Goal: Communication & Community: Share content

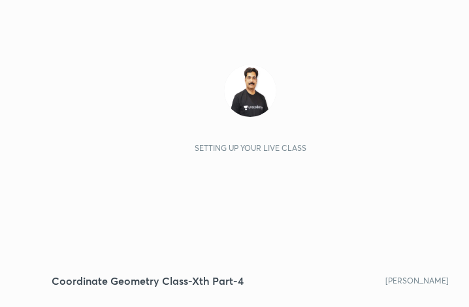
scroll to position [224, 417]
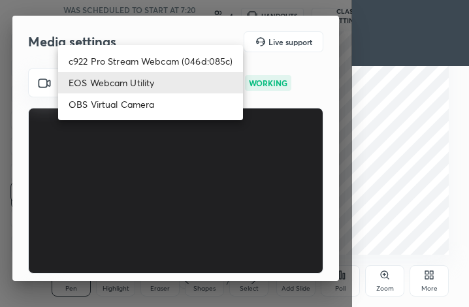
click at [187, 75] on body "1 2 3 4 5 6 7 C X Z C X Z E E Erase all H H Coordinate Geometry Class-Xth Part-…" at bounding box center [234, 153] width 469 height 307
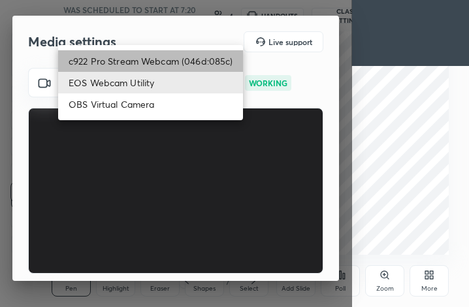
click at [175, 62] on li "c922 Pro Stream Webcam (046d:085c)" at bounding box center [150, 61] width 185 height 22
type input "dd8a9fde4df74cb47d112984edaee74db86fd91e2ffdc0be847a41f493db6c42"
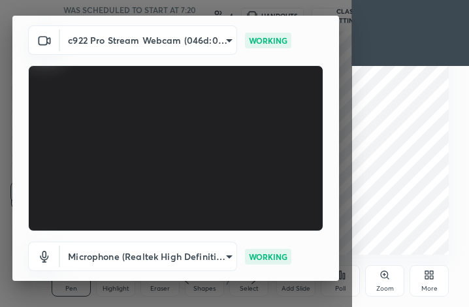
scroll to position [122, 0]
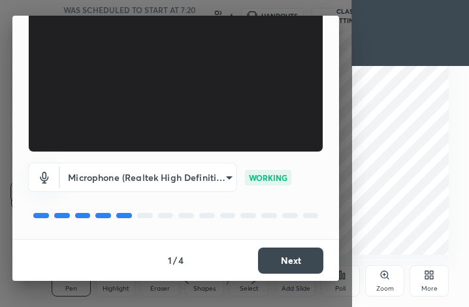
click at [298, 262] on button "Next" at bounding box center [290, 261] width 65 height 26
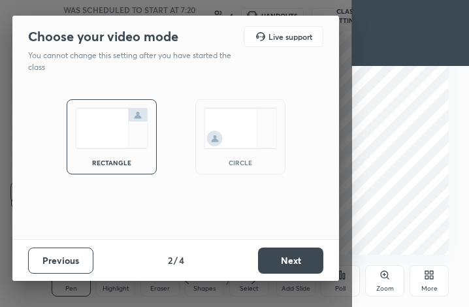
scroll to position [0, 0]
click at [297, 262] on button "Next" at bounding box center [290, 261] width 65 height 26
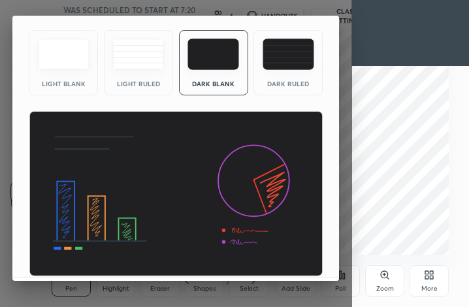
scroll to position [85, 0]
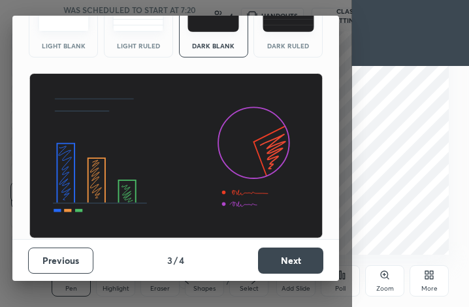
click at [313, 269] on button "Next" at bounding box center [290, 261] width 65 height 26
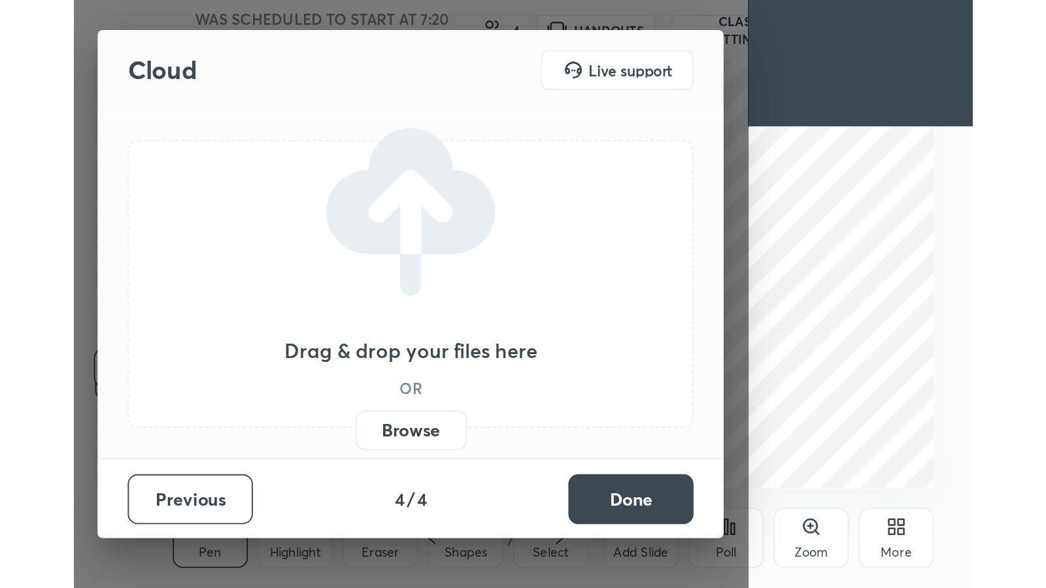
scroll to position [0, 0]
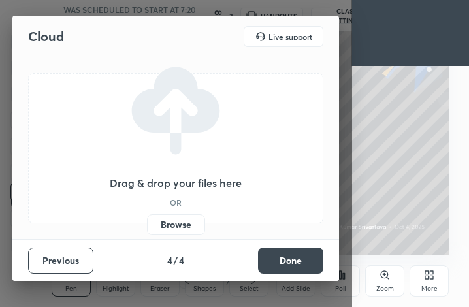
click at [192, 218] on label "Browse" at bounding box center [176, 224] width 58 height 21
click at [147, 218] on input "Browse" at bounding box center [147, 224] width 0 height 21
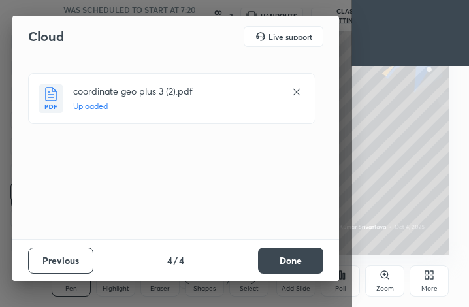
click at [301, 253] on button "Done" at bounding box center [290, 261] width 65 height 26
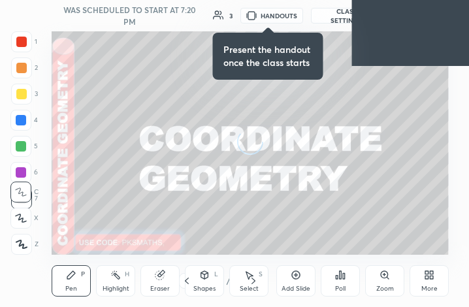
click at [442, 282] on div "More" at bounding box center [429, 280] width 39 height 31
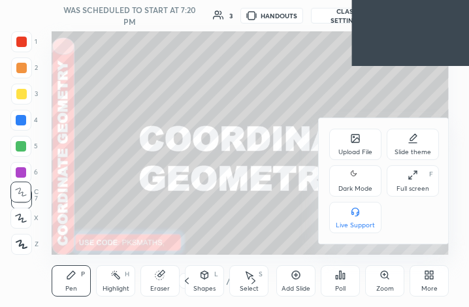
click at [348, 166] on div "Dark Mode" at bounding box center [355, 180] width 52 height 31
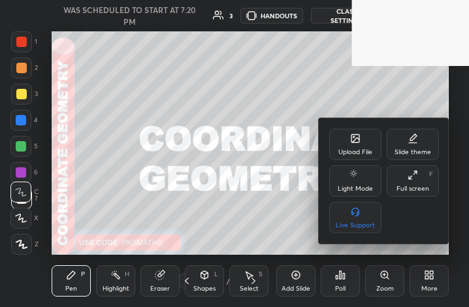
click at [409, 186] on div "Full screen" at bounding box center [413, 189] width 33 height 7
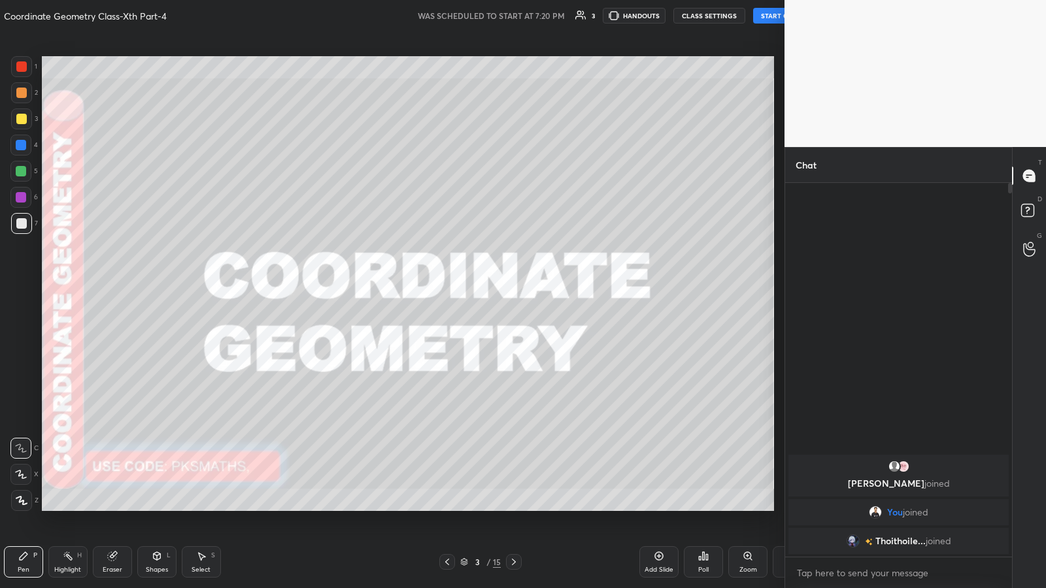
scroll to position [64871, 64644]
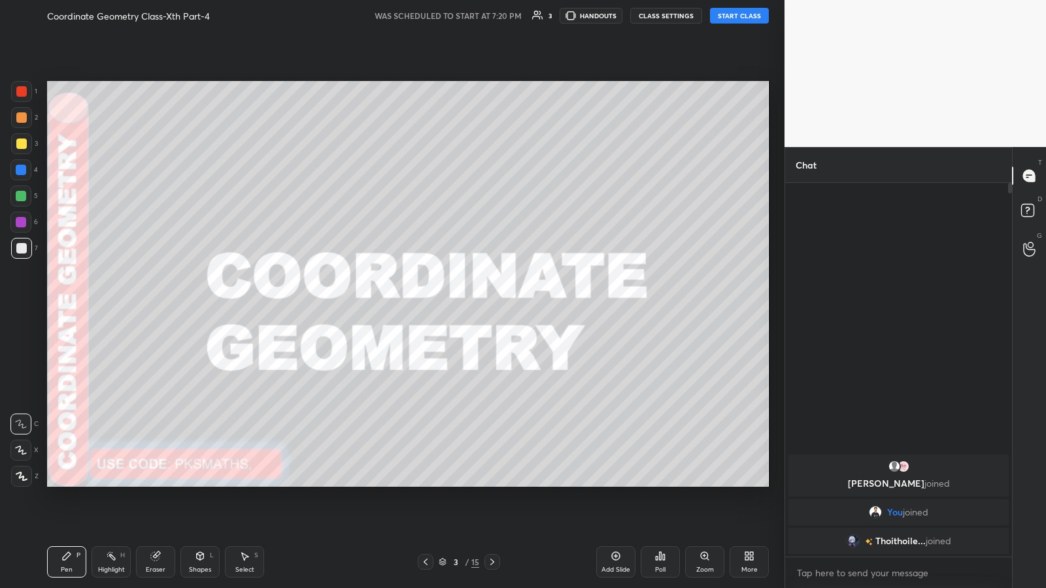
click at [469, 15] on button "START CLASS" at bounding box center [739, 16] width 59 height 16
click at [469, 12] on button "End Class" at bounding box center [742, 16] width 54 height 16
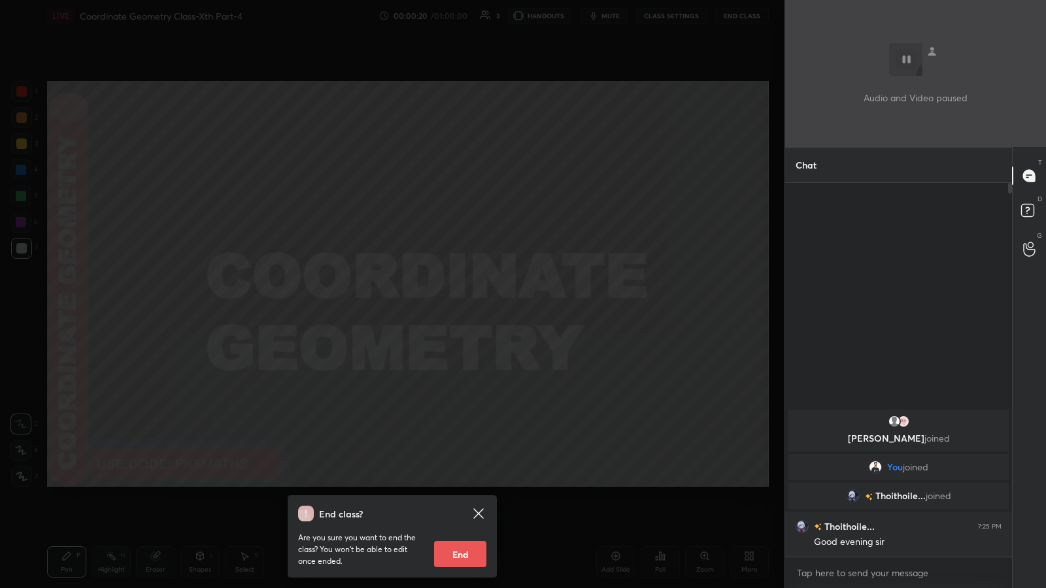
click at [469, 307] on icon at bounding box center [479, 514] width 16 height 16
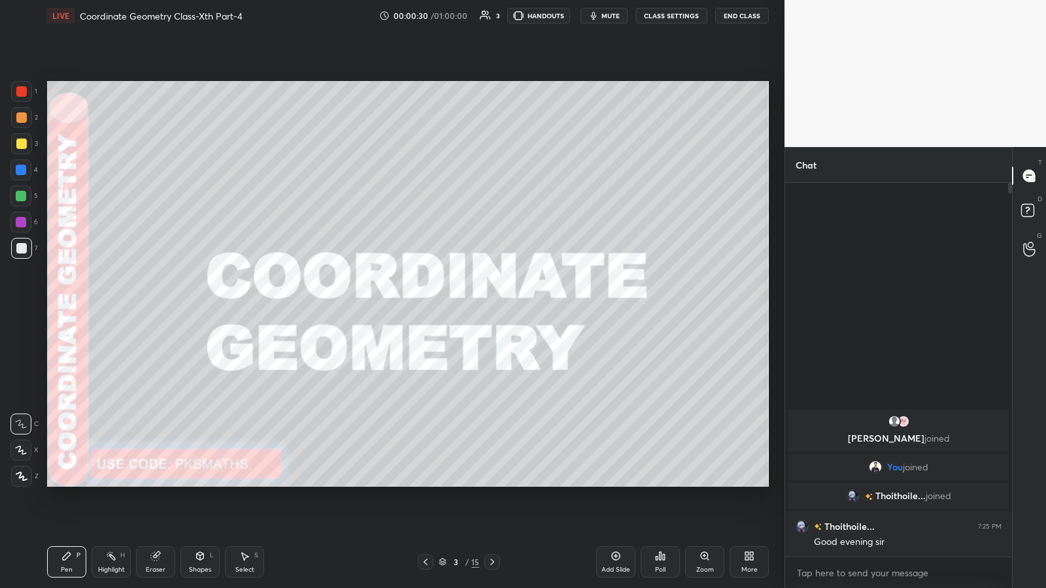
click at [158, 307] on div "Eraser" at bounding box center [155, 562] width 39 height 31
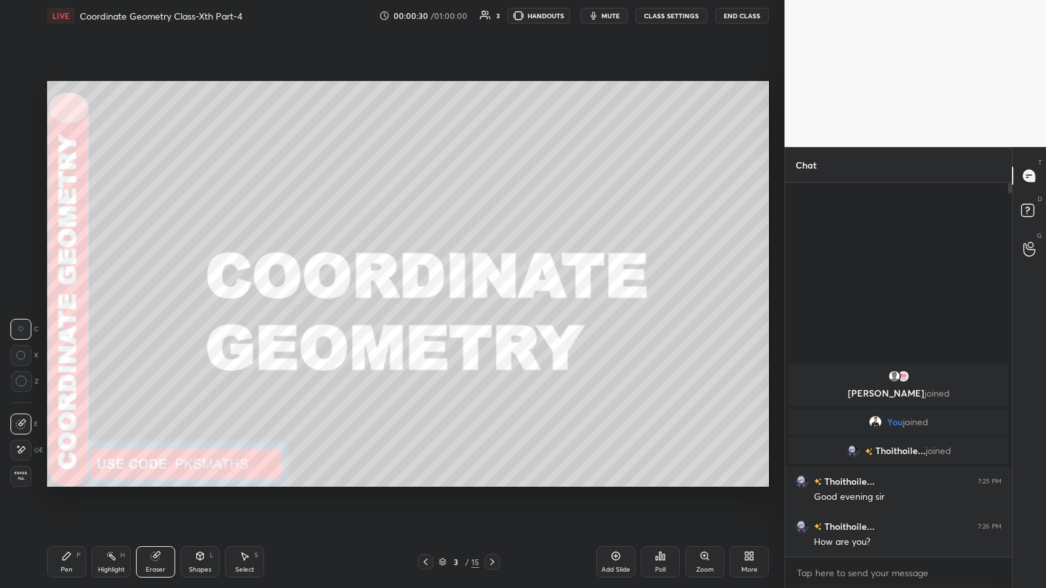
click at [17, 307] on span "Erase all" at bounding box center [21, 475] width 20 height 9
click at [22, 307] on div at bounding box center [21, 476] width 21 height 21
click at [158, 307] on icon at bounding box center [155, 556] width 8 height 8
click at [21, 307] on icon at bounding box center [21, 450] width 7 height 7
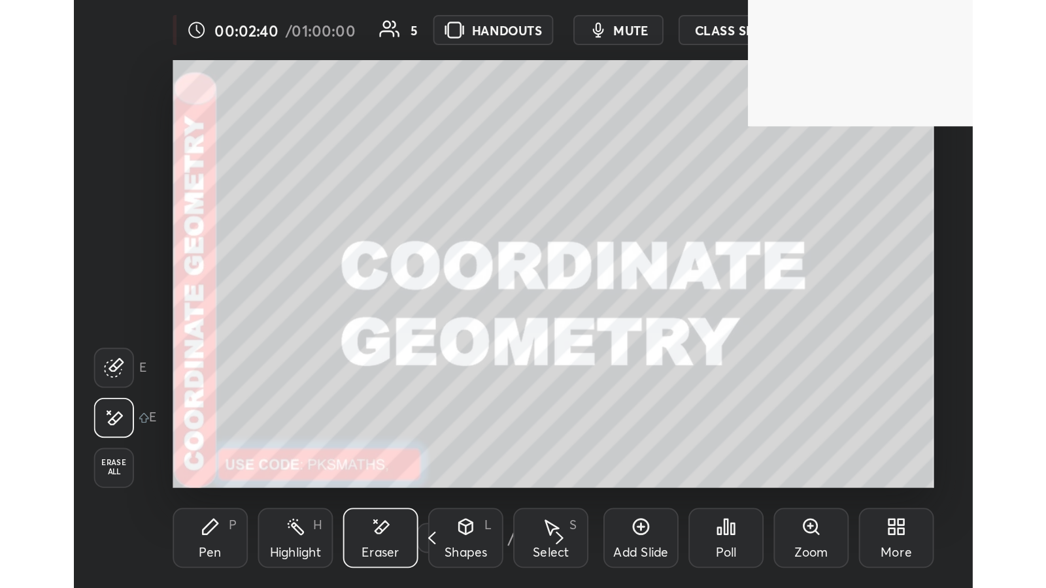
scroll to position [224, 417]
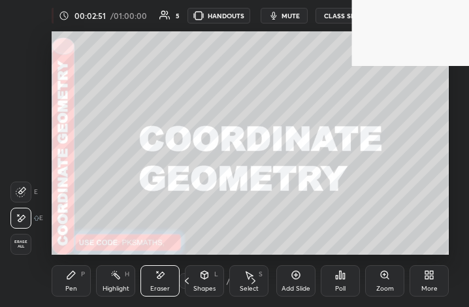
click at [423, 276] on div "More" at bounding box center [429, 280] width 39 height 31
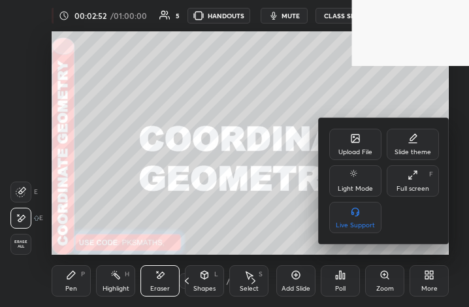
click at [417, 175] on icon at bounding box center [413, 175] width 10 height 10
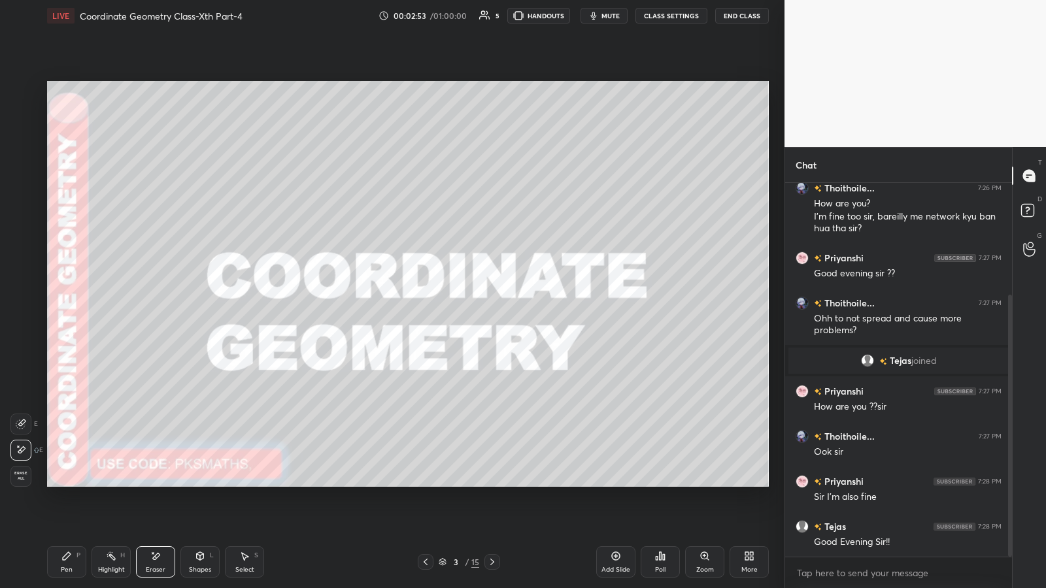
scroll to position [64871, 64644]
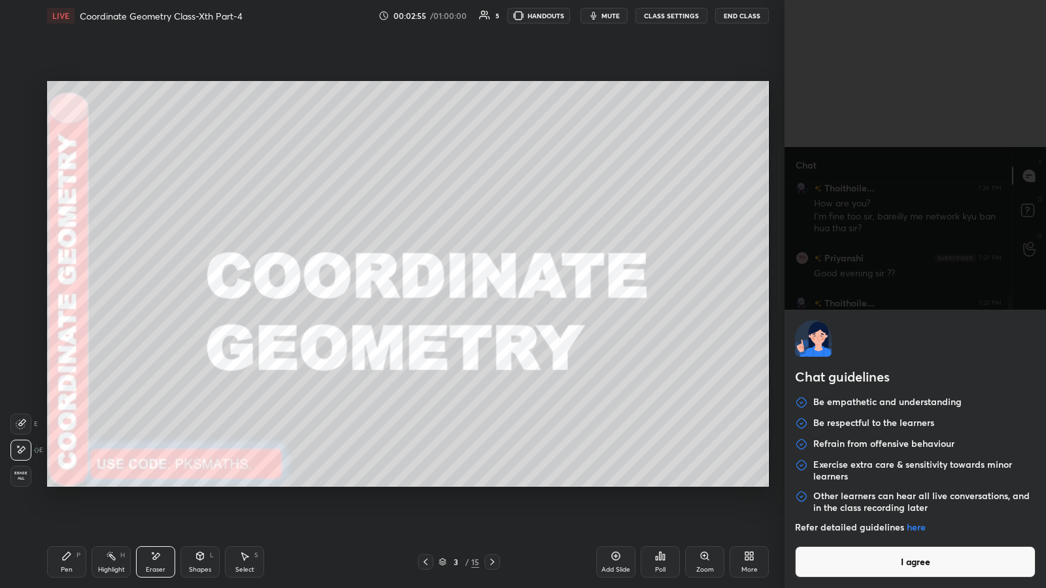
click at [469, 307] on button "I agree" at bounding box center [915, 562] width 241 height 31
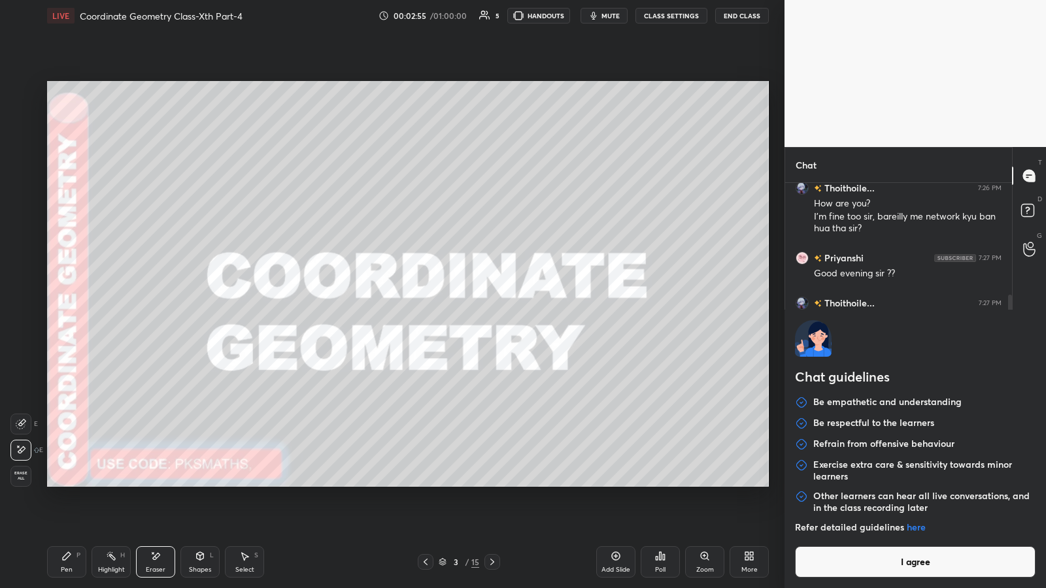
type textarea "x"
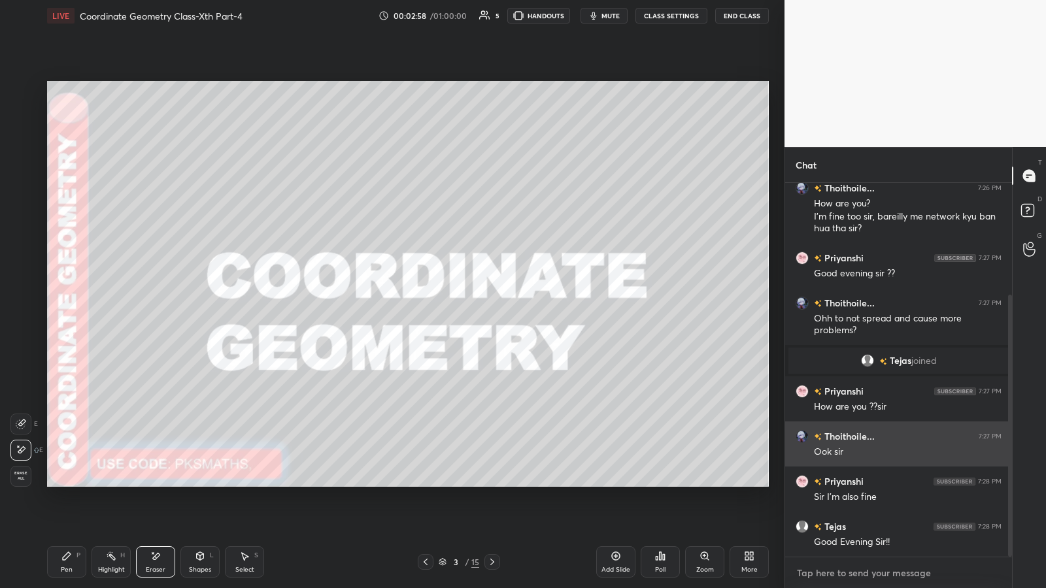
paste textarea "[URL][DOMAIN_NAME]"
type textarea "[URL][DOMAIN_NAME]"
type textarea "x"
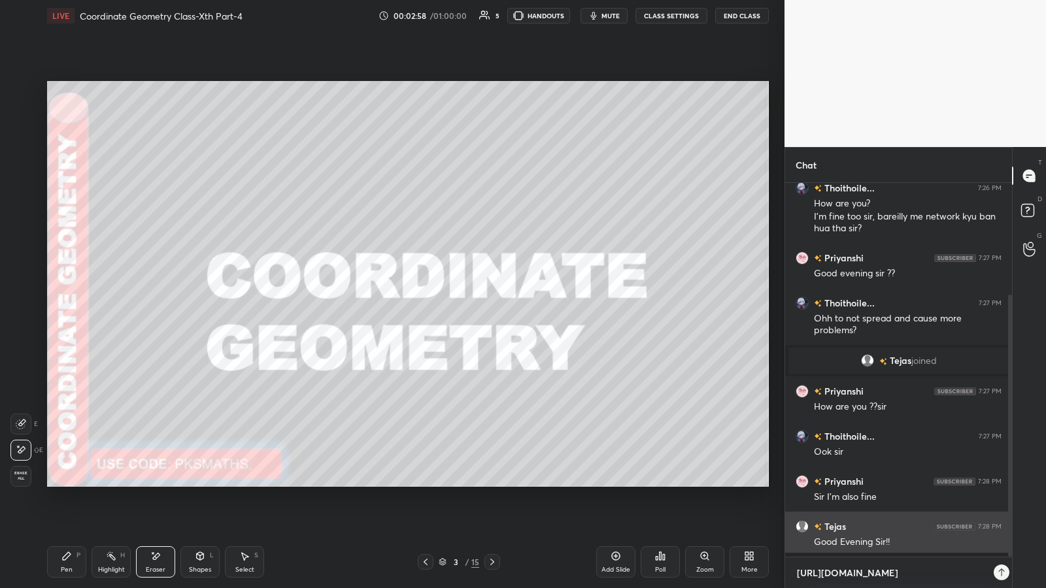
scroll to position [401, 223]
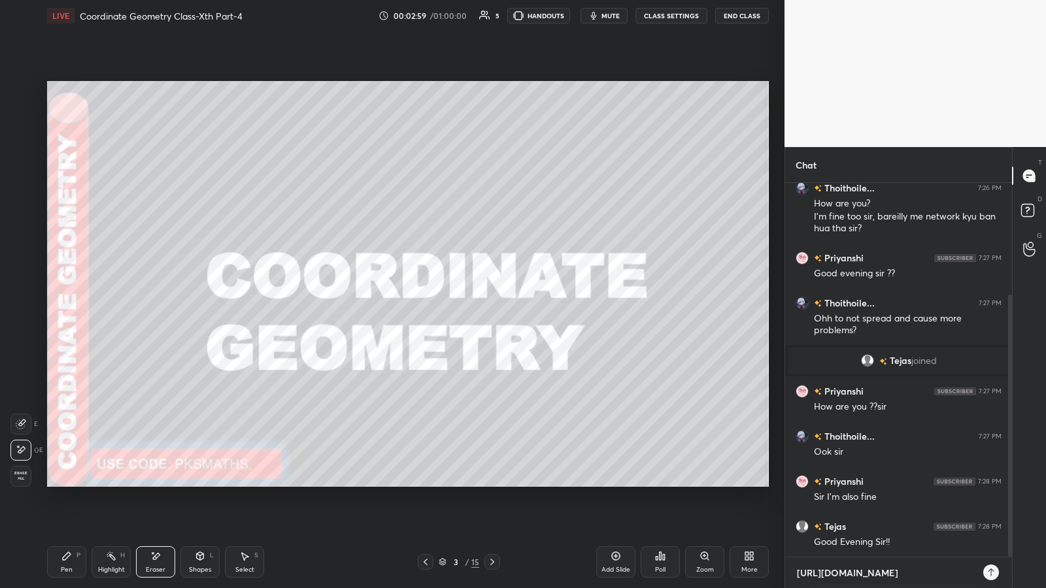
type textarea "[URL][DOMAIN_NAME]"
click at [469, 307] on icon at bounding box center [991, 572] width 10 height 10
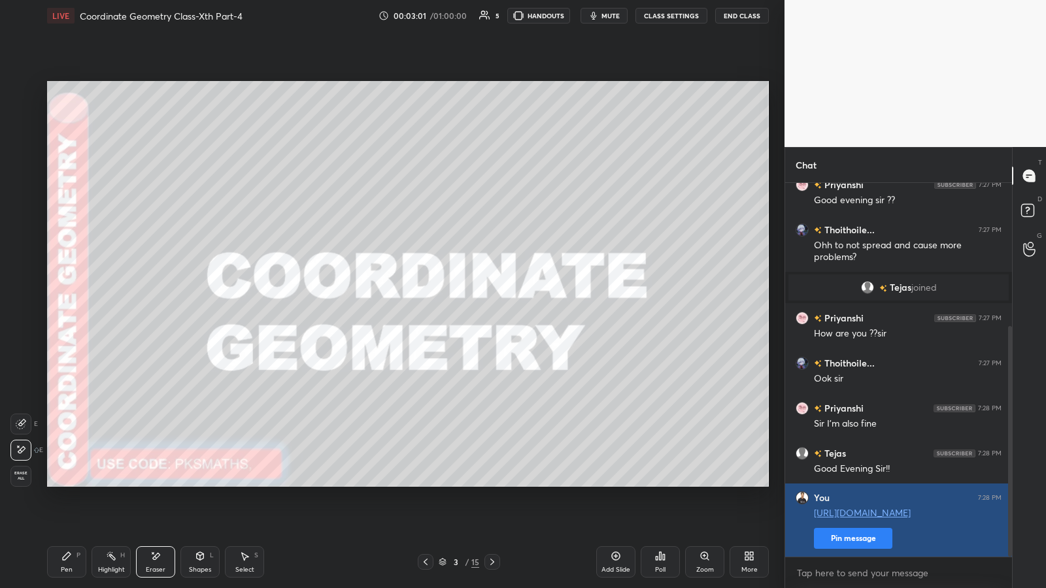
click at [469, 307] on button "Pin message" at bounding box center [853, 538] width 78 height 21
type textarea "x"
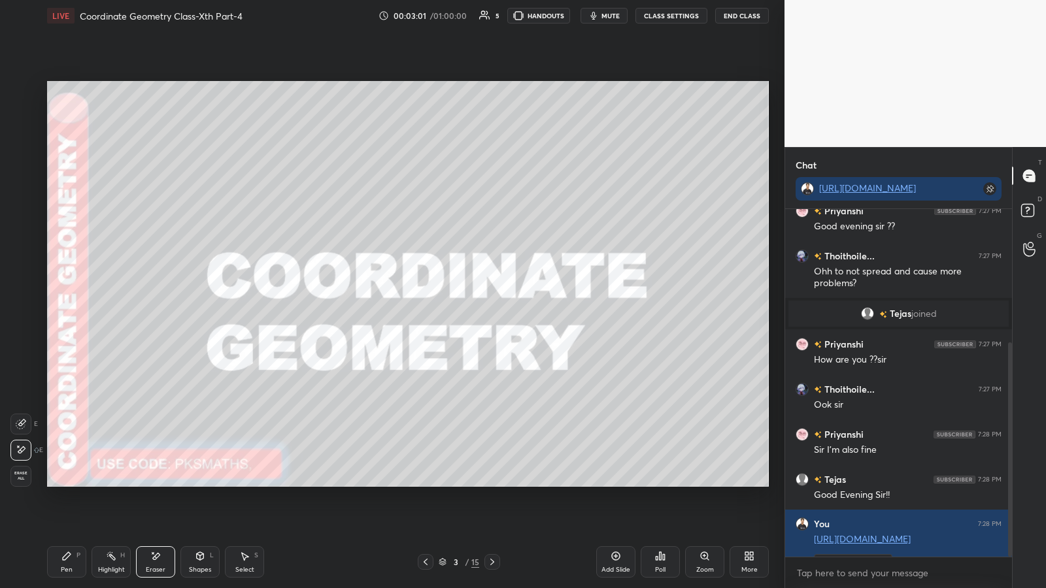
scroll to position [375, 223]
click at [469, 307] on icon at bounding box center [660, 556] width 10 height 10
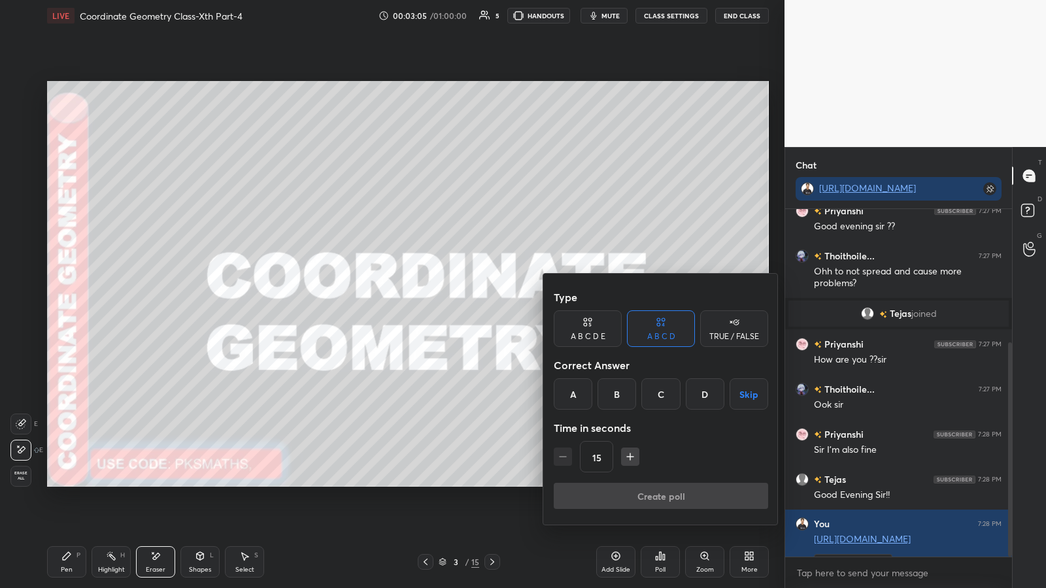
click at [469, 307] on div "A" at bounding box center [573, 394] width 39 height 31
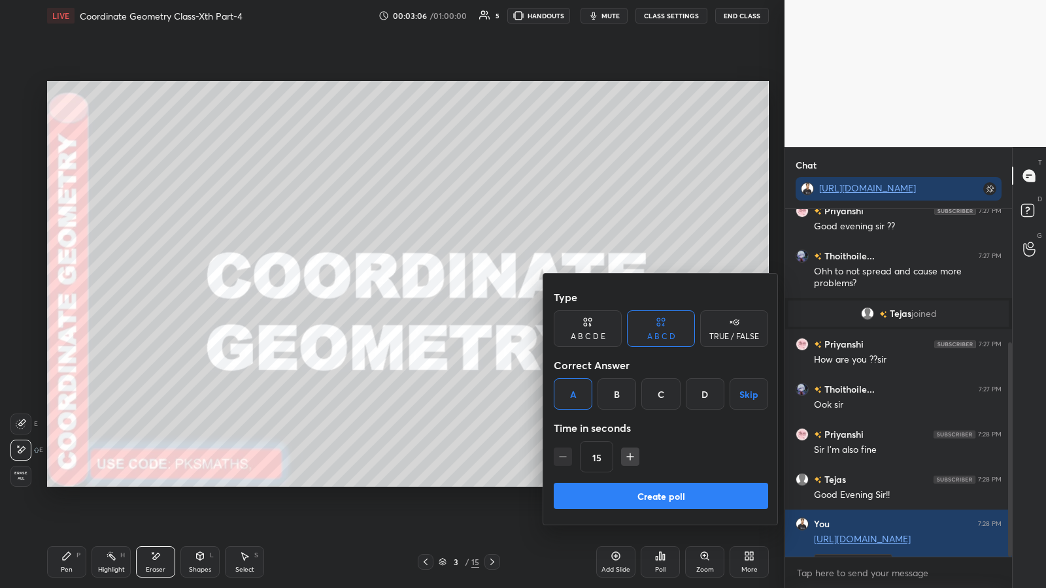
click at [469, 307] on icon "button" at bounding box center [630, 457] width 0 height 7
type input "30"
click at [469, 307] on button "Create poll" at bounding box center [661, 496] width 214 height 26
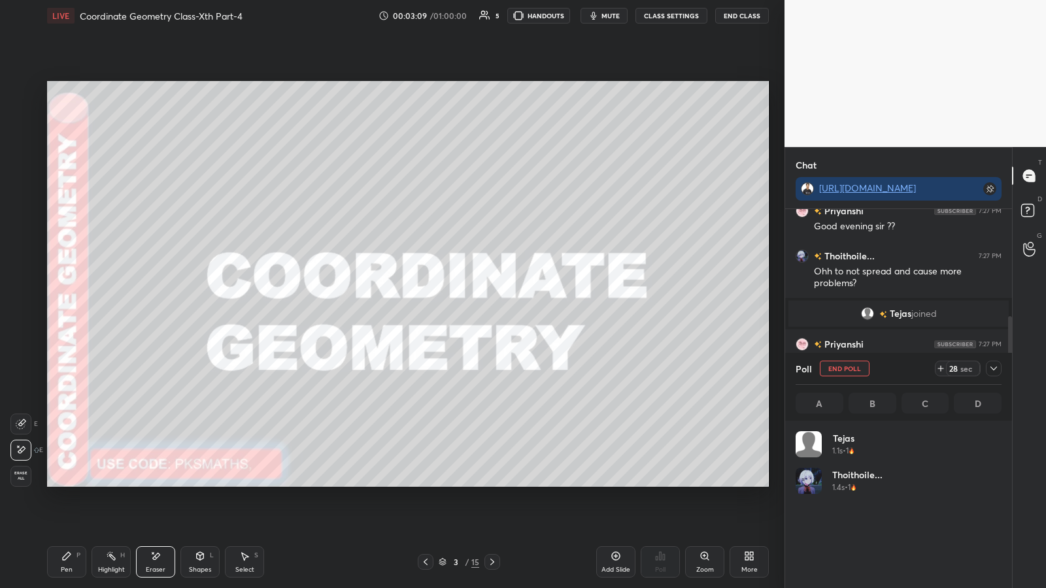
scroll to position [0, 0]
click at [469, 307] on icon at bounding box center [993, 368] width 10 height 10
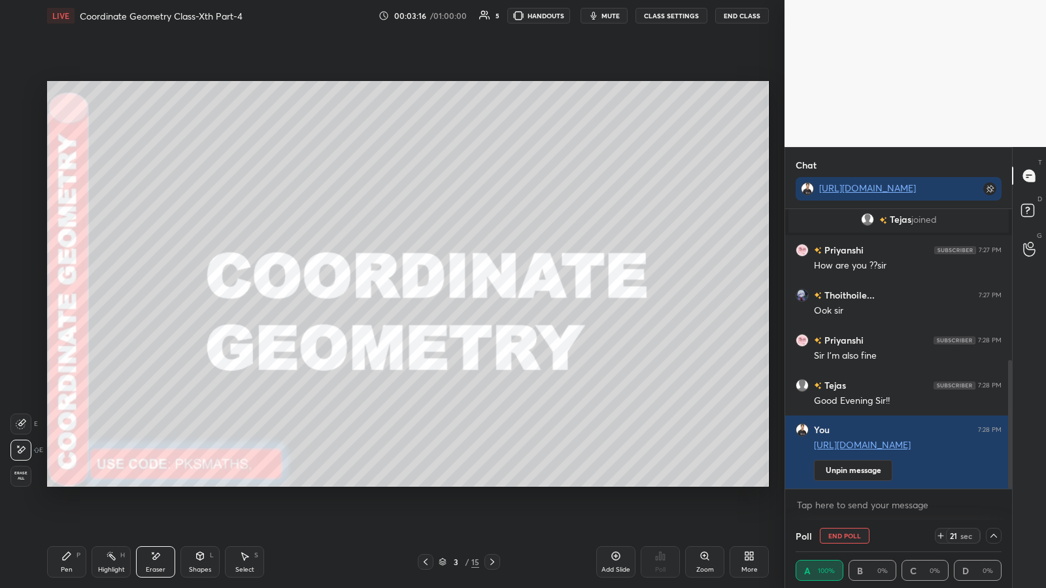
click at [469, 307] on icon at bounding box center [993, 536] width 10 height 10
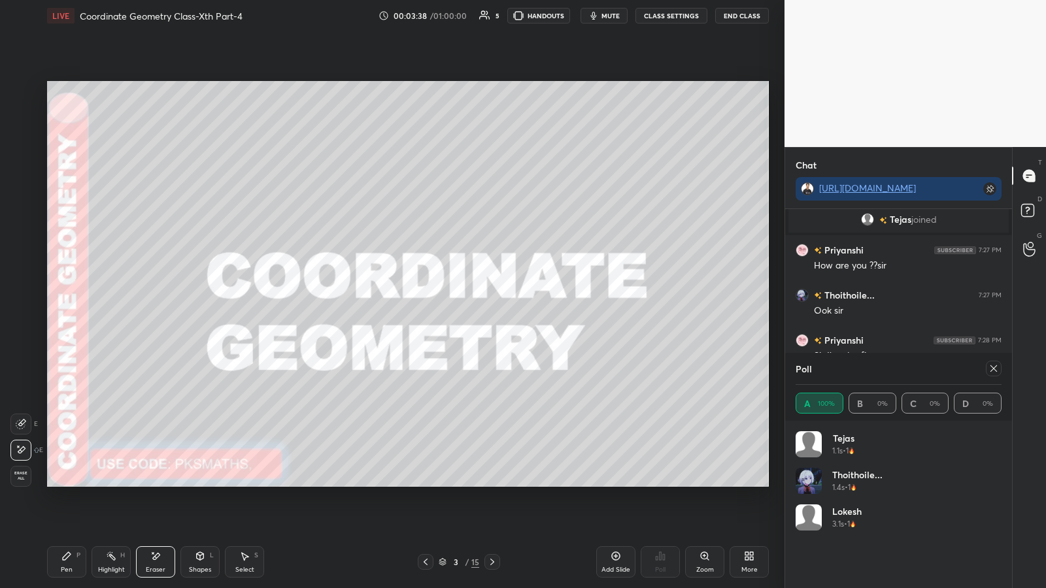
click at [469, 307] on icon at bounding box center [993, 368] width 10 height 10
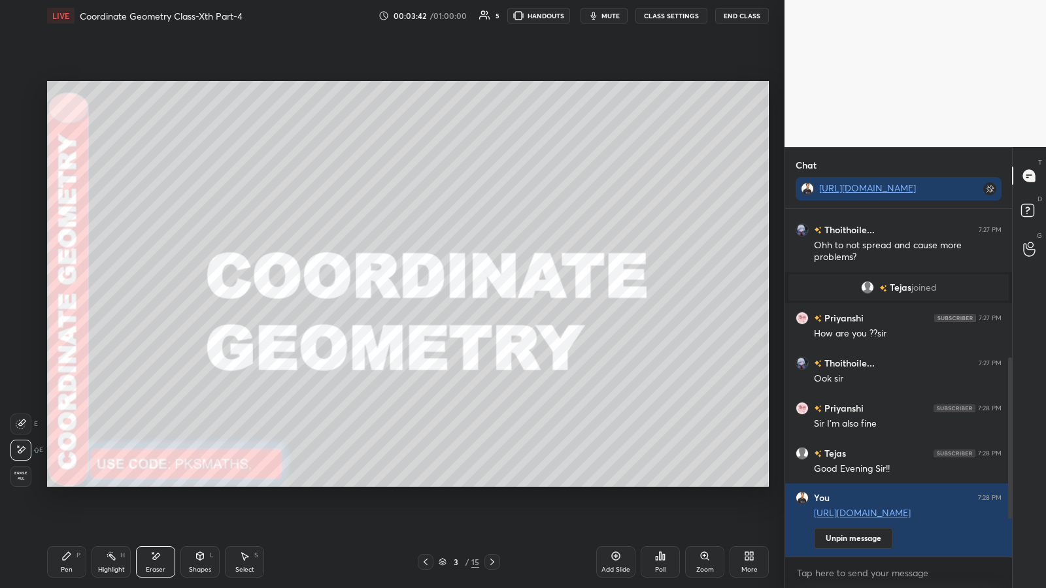
click at [469, 307] on icon at bounding box center [492, 562] width 10 height 10
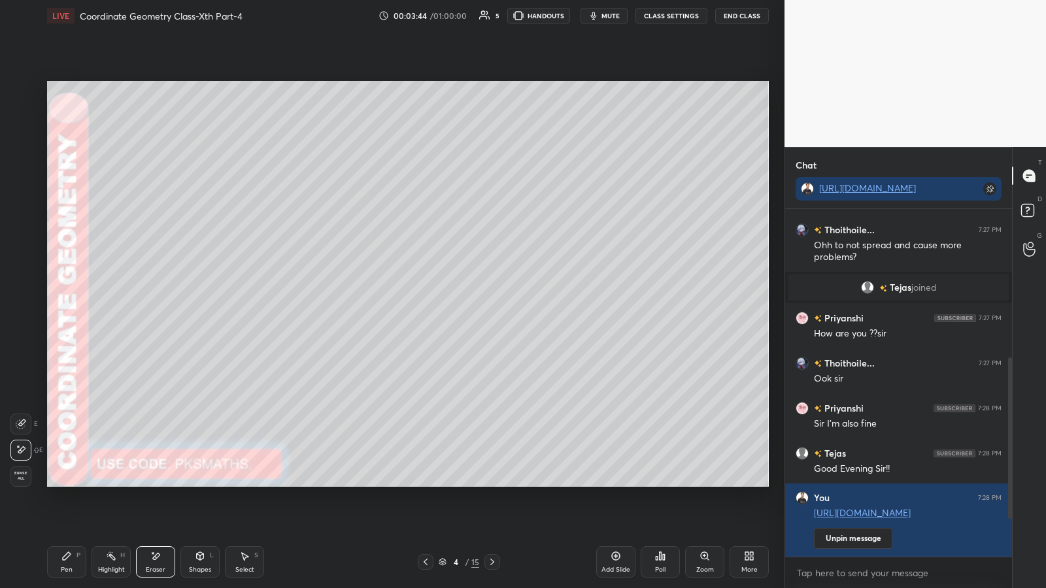
click at [21, 307] on span "Erase all" at bounding box center [21, 475] width 20 height 9
click at [19, 115] on div at bounding box center [21, 117] width 10 height 10
click at [197, 307] on icon at bounding box center [200, 555] width 7 height 2
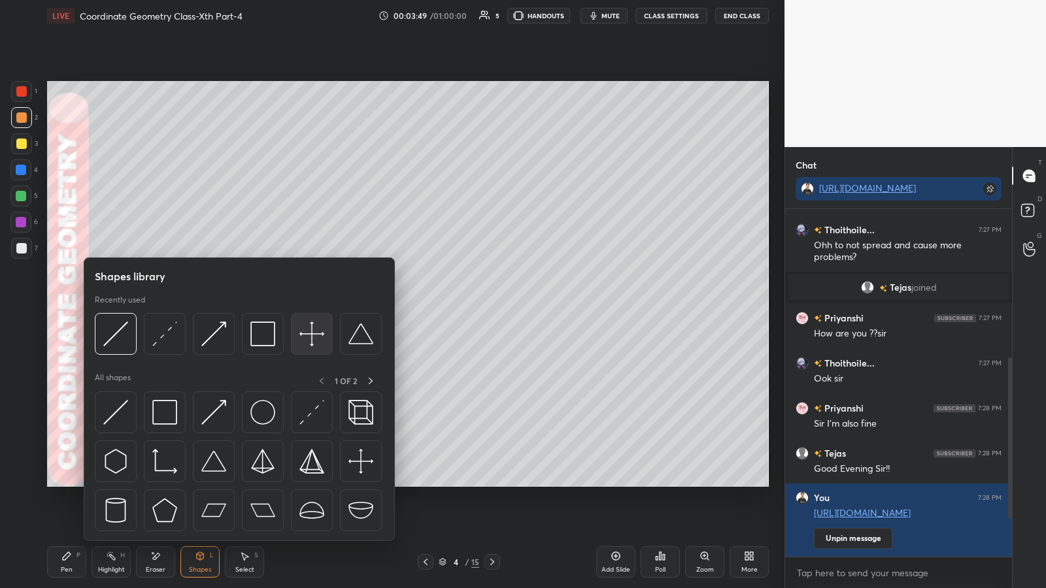
click at [311, 307] on img at bounding box center [311, 334] width 25 height 25
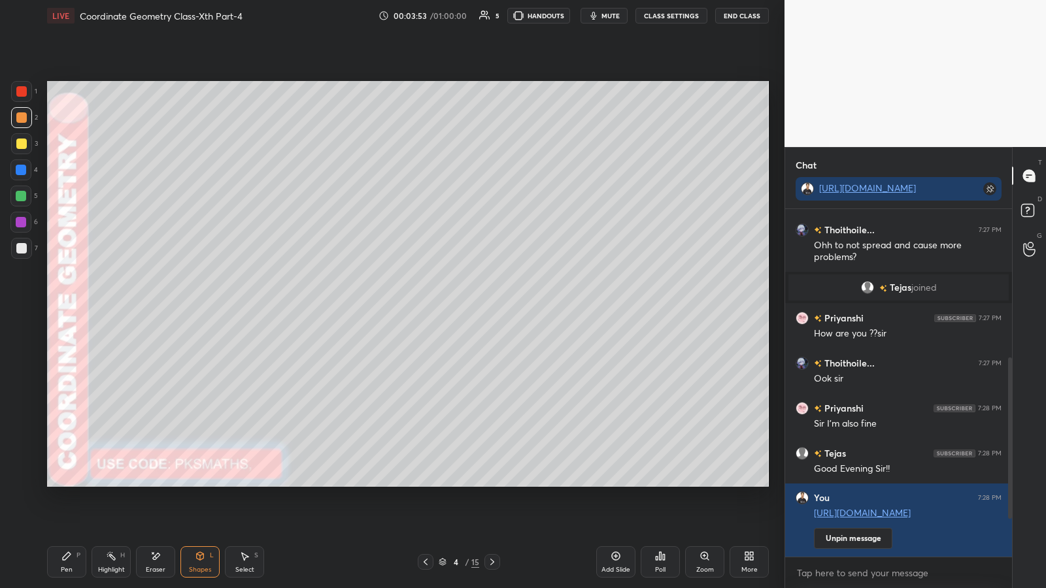
click at [62, 307] on icon at bounding box center [66, 556] width 10 height 10
click at [195, 307] on icon at bounding box center [200, 556] width 10 height 10
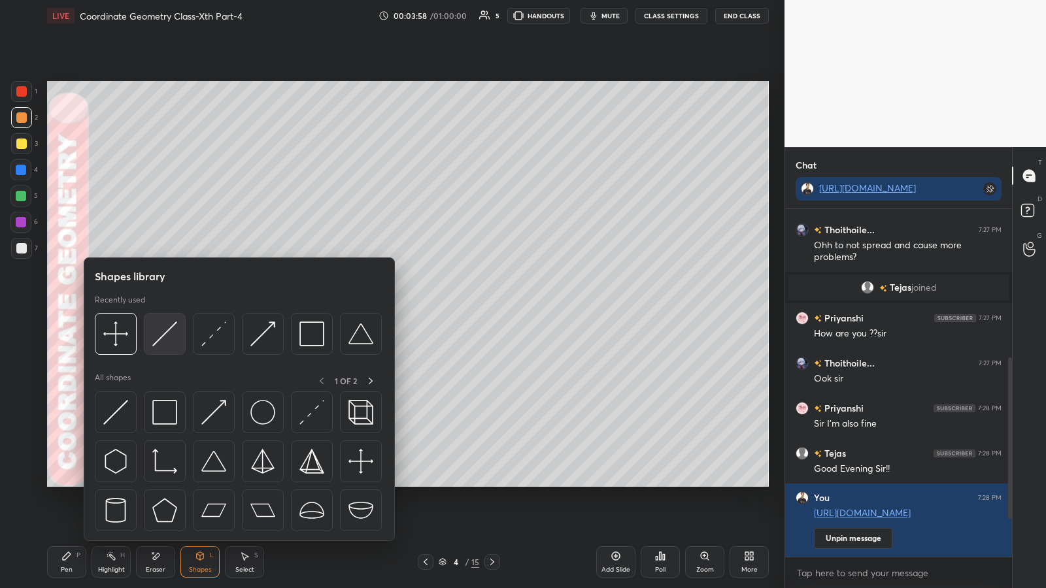
click at [162, 307] on img at bounding box center [164, 334] width 25 height 25
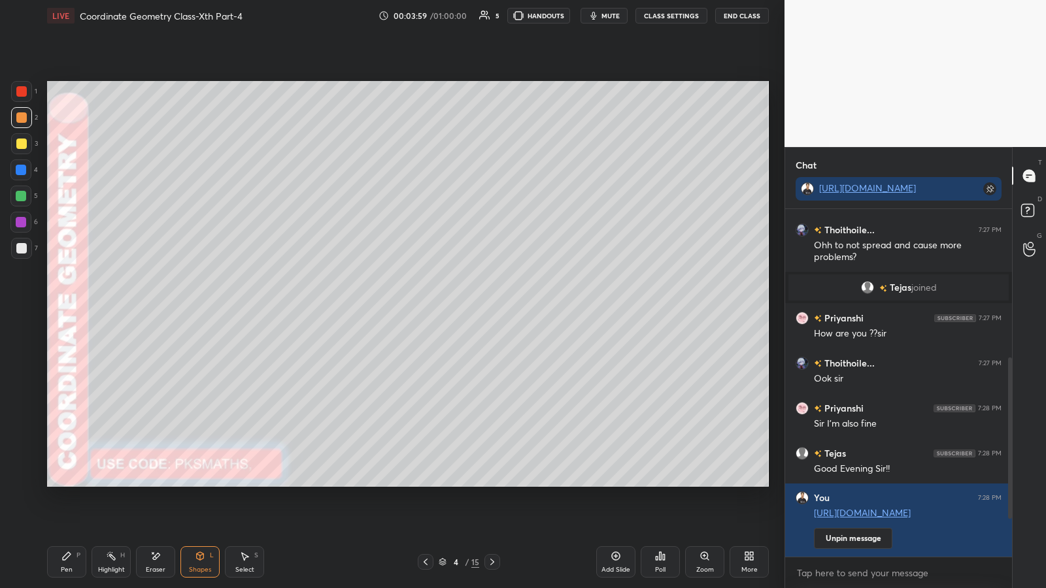
click at [22, 197] on div at bounding box center [21, 196] width 10 height 10
click at [19, 248] on div at bounding box center [21, 248] width 10 height 10
click at [65, 307] on icon at bounding box center [67, 556] width 8 height 8
click at [14, 307] on div at bounding box center [20, 450] width 21 height 21
click at [22, 199] on div at bounding box center [21, 196] width 10 height 10
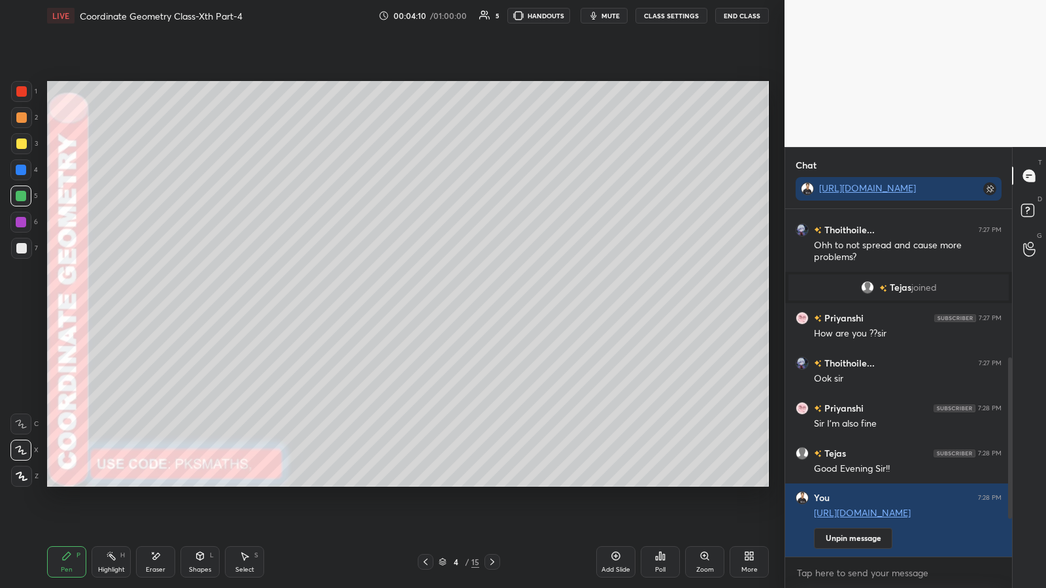
click at [25, 172] on div at bounding box center [21, 170] width 10 height 10
click at [22, 194] on div at bounding box center [21, 196] width 10 height 10
click at [199, 307] on icon at bounding box center [200, 556] width 7 height 8
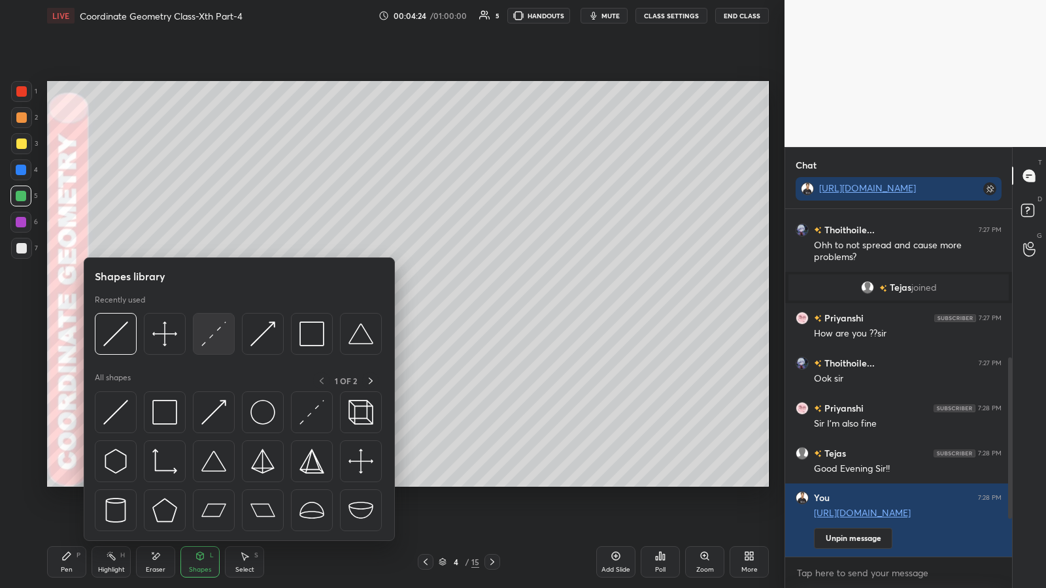
click at [217, 307] on img at bounding box center [213, 334] width 25 height 25
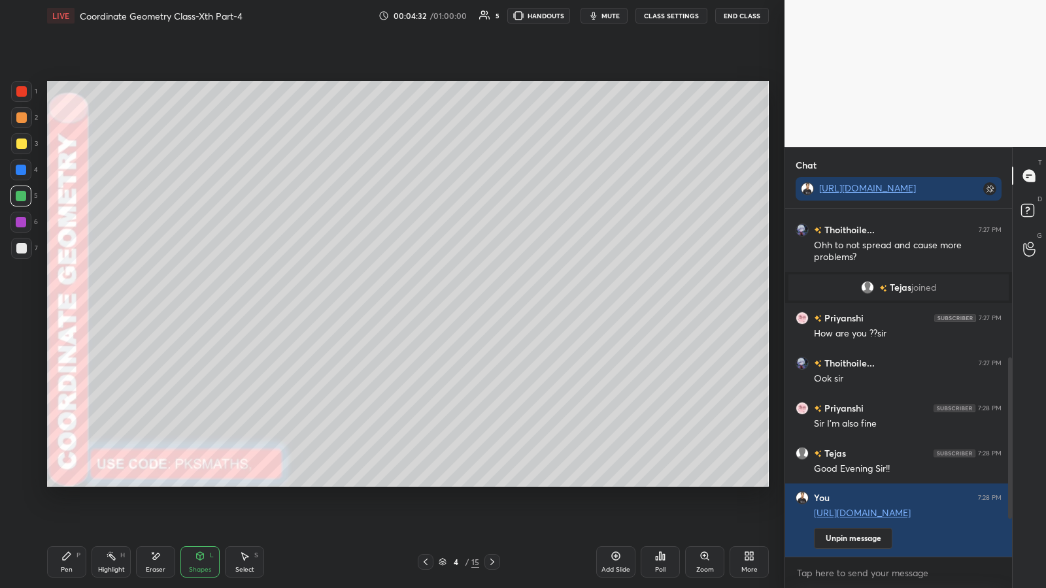
click at [67, 307] on icon at bounding box center [67, 556] width 8 height 8
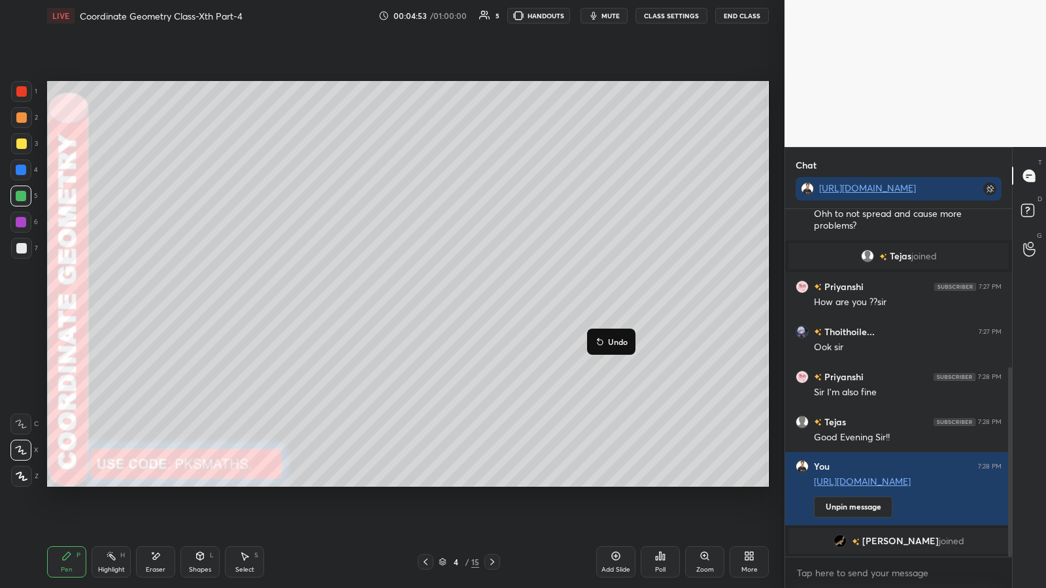
click at [469, 307] on p "Undo" at bounding box center [618, 342] width 20 height 10
click at [469, 307] on icon at bounding box center [637, 359] width 10 height 10
click at [469, 307] on p "Undo" at bounding box center [677, 363] width 20 height 10
click at [161, 307] on div "Eraser" at bounding box center [155, 562] width 39 height 31
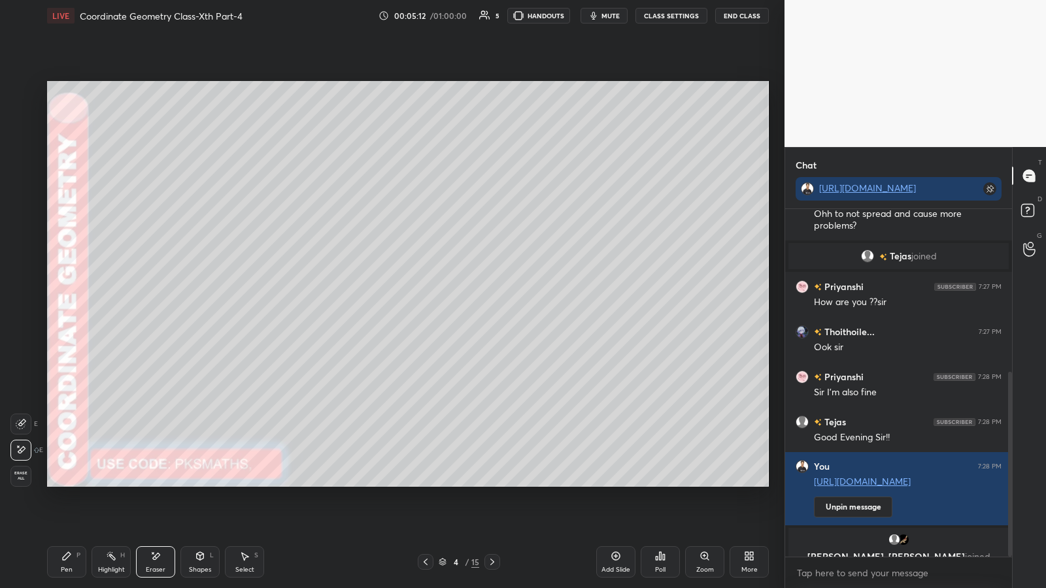
scroll to position [306, 0]
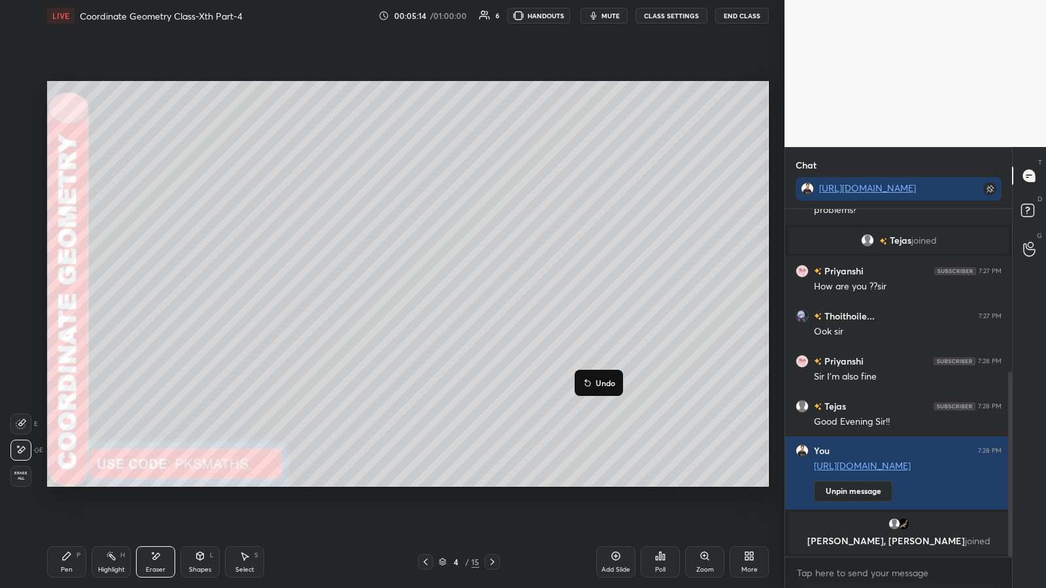
click at [469, 307] on p "Undo" at bounding box center [606, 383] width 20 height 10
click at [18, 307] on icon at bounding box center [21, 424] width 10 height 10
click at [26, 307] on circle at bounding box center [21, 381] width 10 height 10
click at [67, 307] on div "Pen P" at bounding box center [66, 562] width 39 height 31
click at [469, 307] on icon at bounding box center [660, 556] width 10 height 10
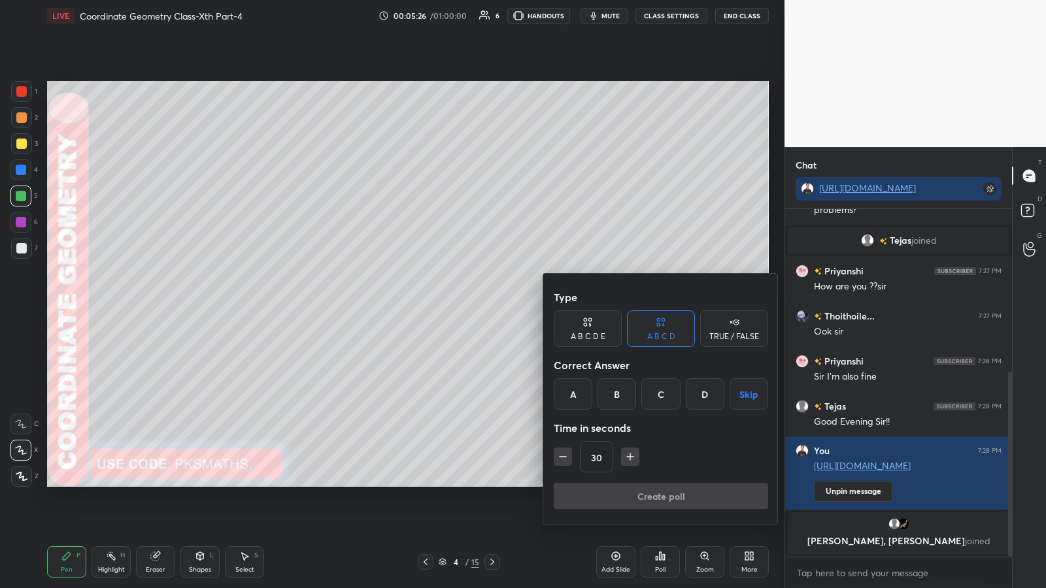
click at [469, 307] on div "A" at bounding box center [573, 394] width 39 height 31
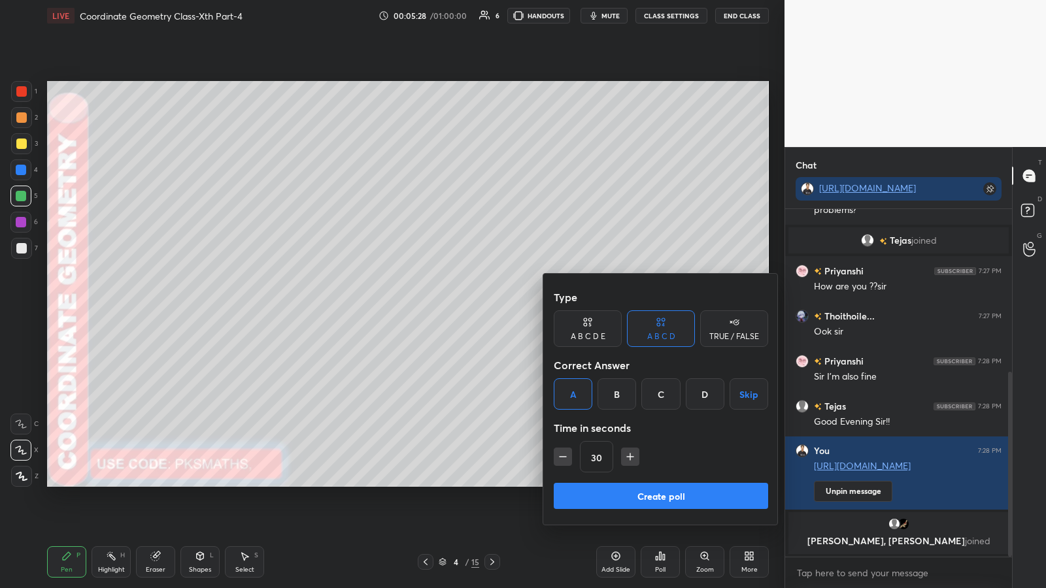
click at [469, 307] on button "Create poll" at bounding box center [661, 496] width 214 height 26
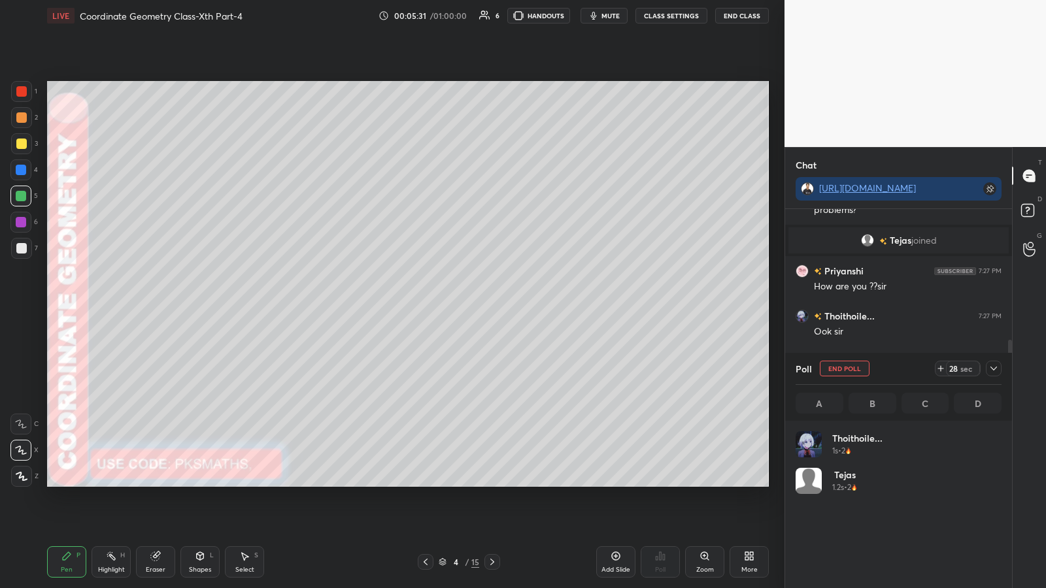
scroll to position [153, 202]
click at [18, 254] on div at bounding box center [21, 248] width 21 height 21
click at [24, 119] on div at bounding box center [21, 117] width 10 height 10
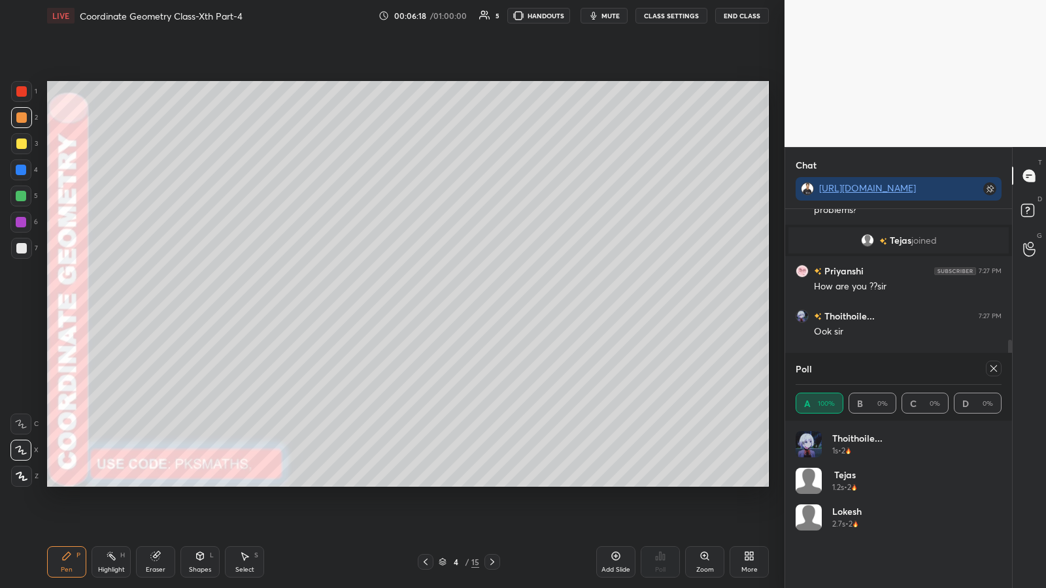
click at [18, 246] on div at bounding box center [21, 248] width 10 height 10
click at [469, 307] on icon at bounding box center [993, 368] width 10 height 10
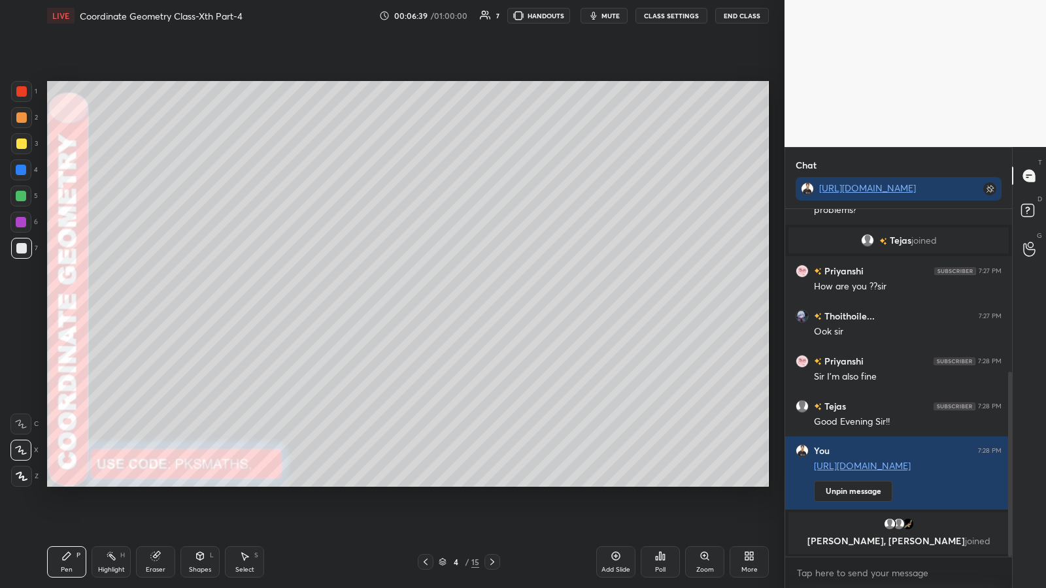
scroll to position [351, 0]
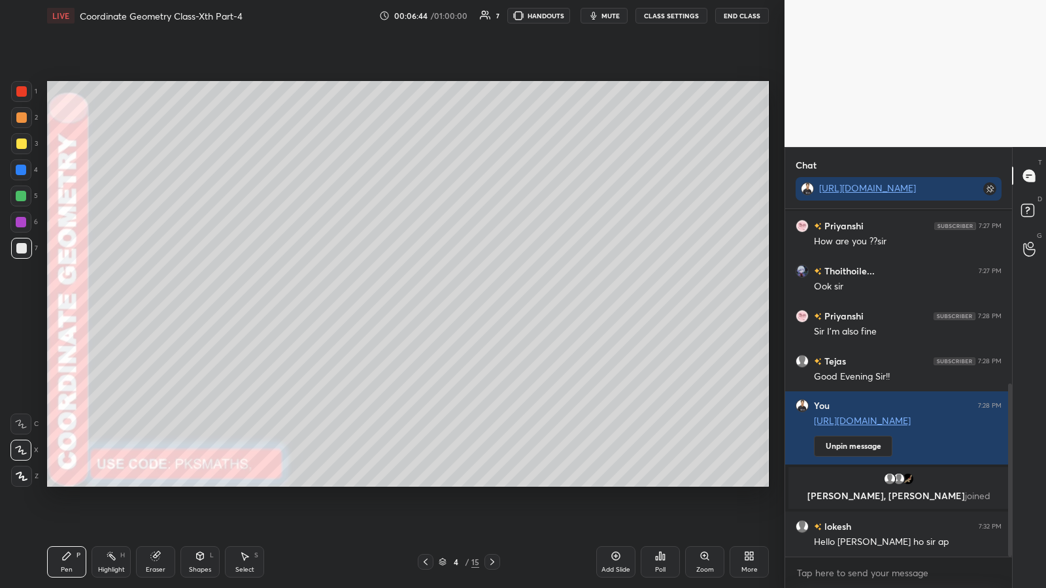
click at [21, 194] on div at bounding box center [21, 196] width 10 height 10
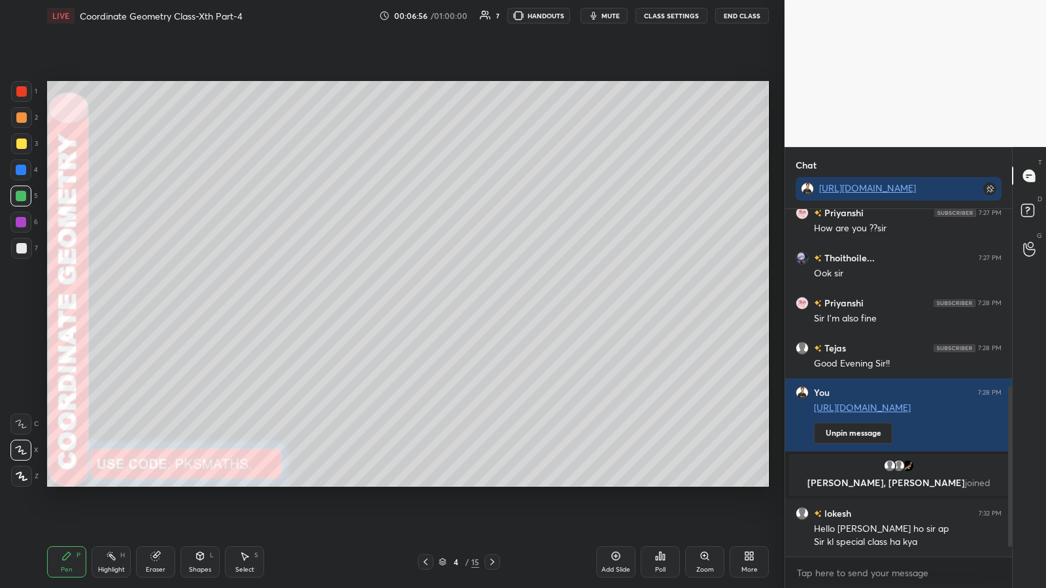
scroll to position [409, 0]
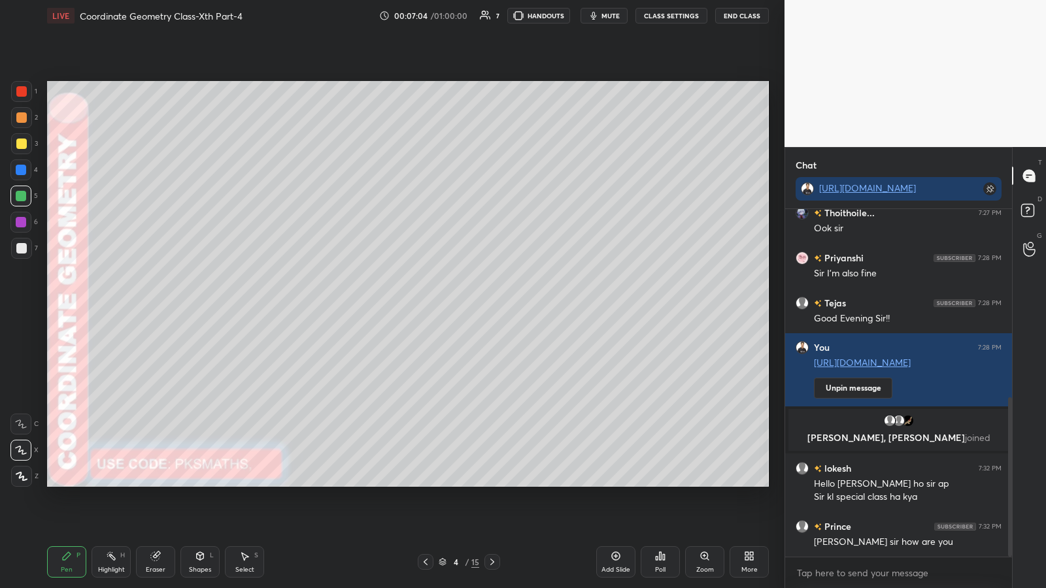
click at [469, 307] on div "Poll" at bounding box center [660, 562] width 39 height 31
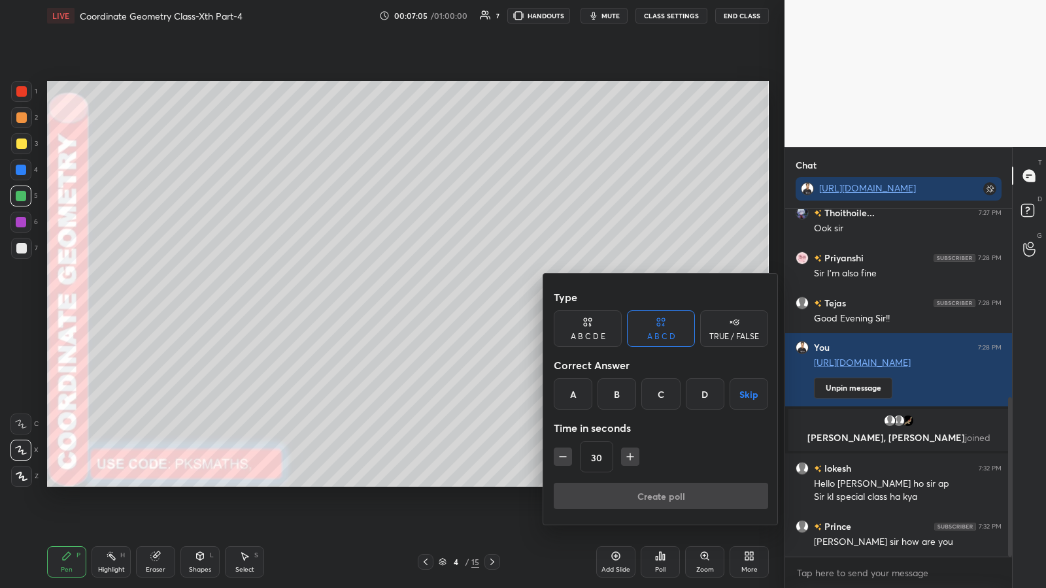
scroll to position [441, 0]
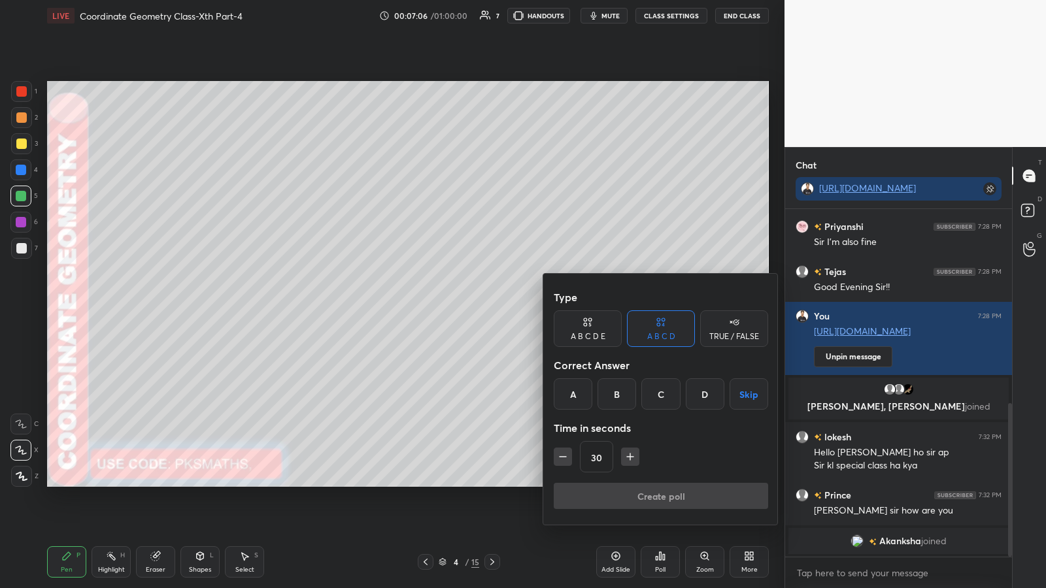
click at [469, 307] on div at bounding box center [523, 294] width 1046 height 588
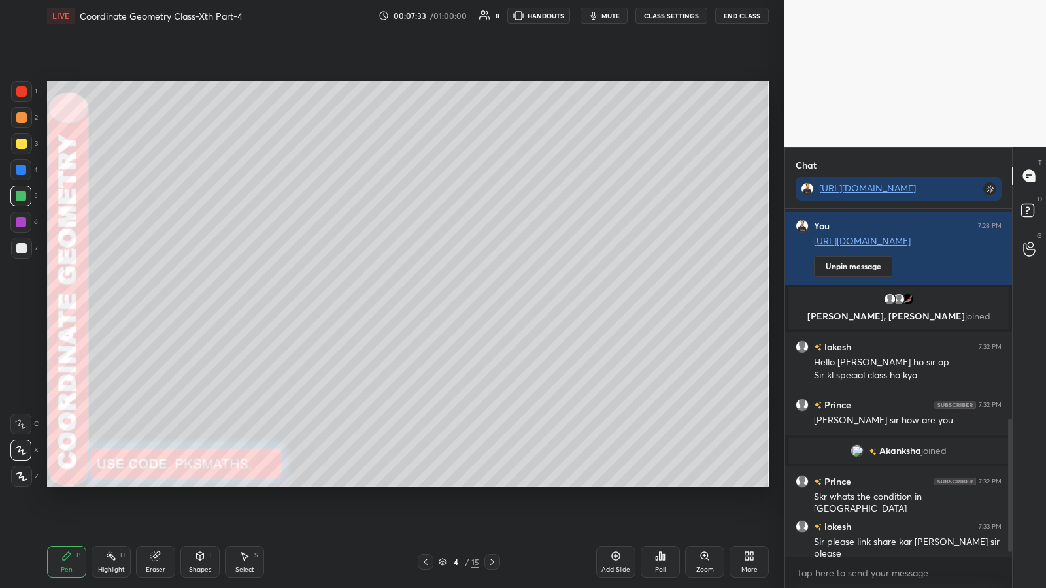
scroll to position [562, 0]
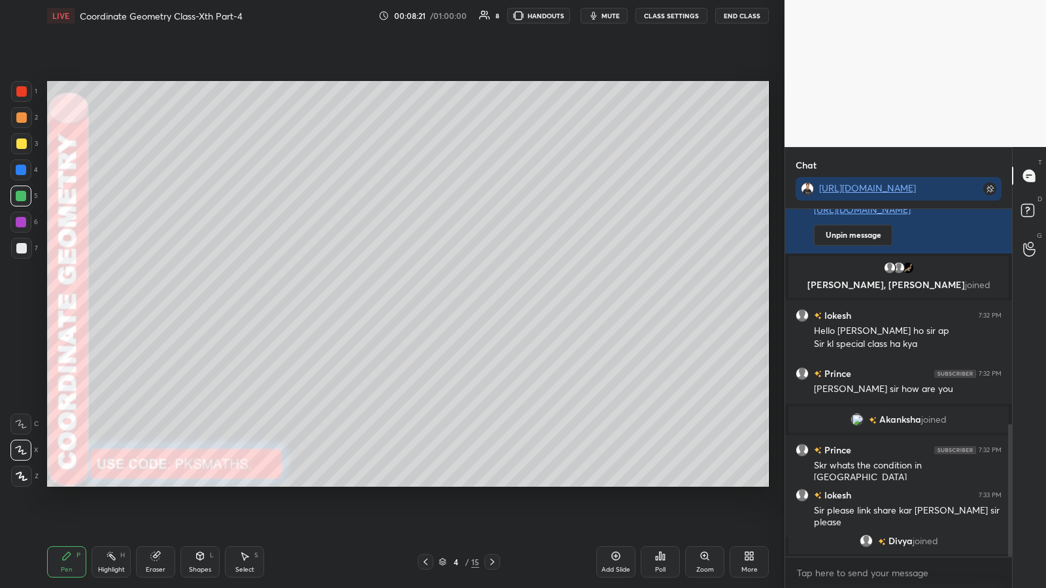
click at [469, 307] on icon at bounding box center [657, 558] width 2 height 3
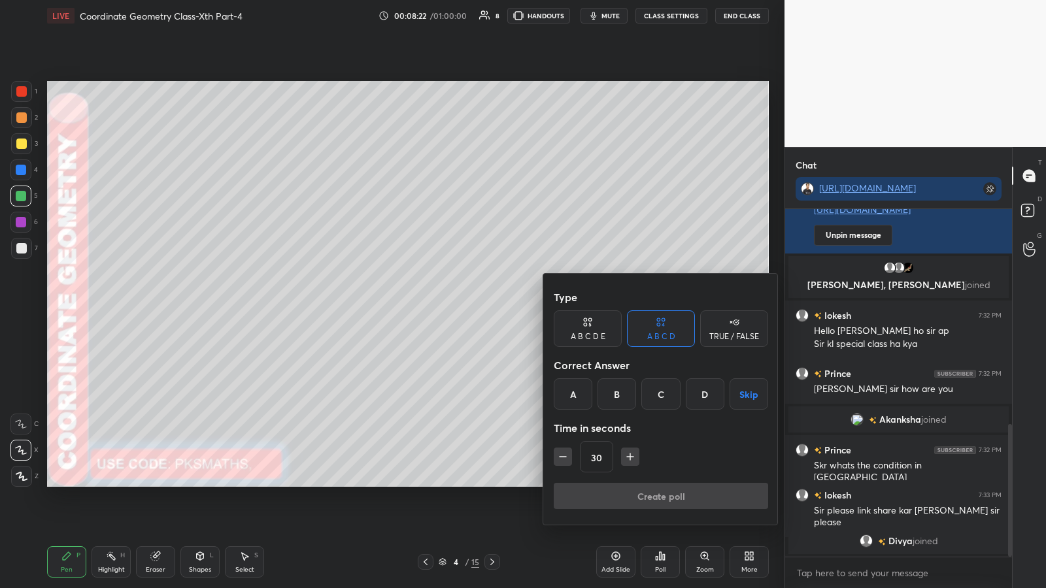
click at [469, 307] on div "A" at bounding box center [573, 394] width 39 height 31
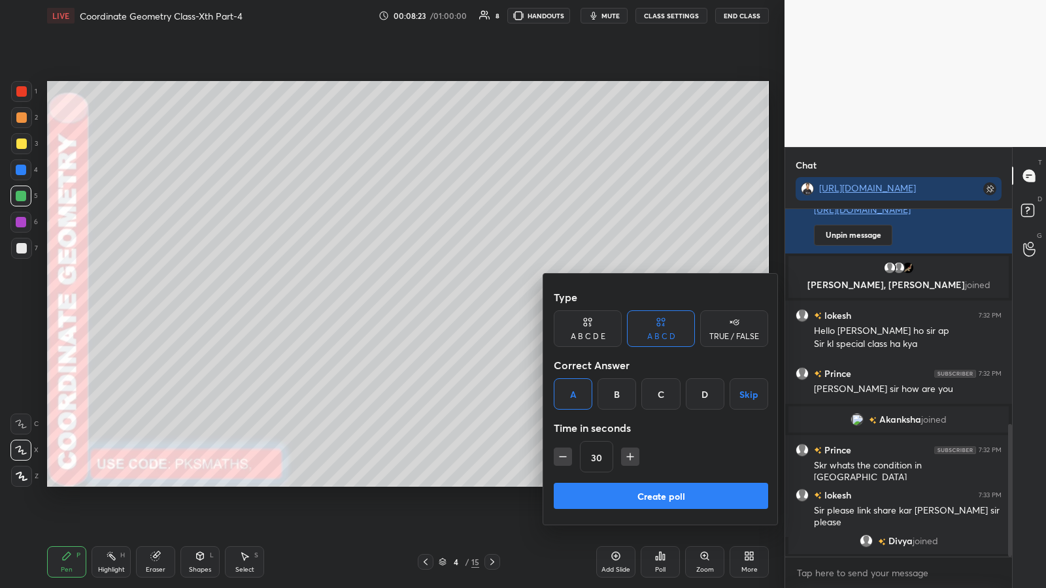
click at [469, 307] on button "Create poll" at bounding box center [661, 496] width 214 height 26
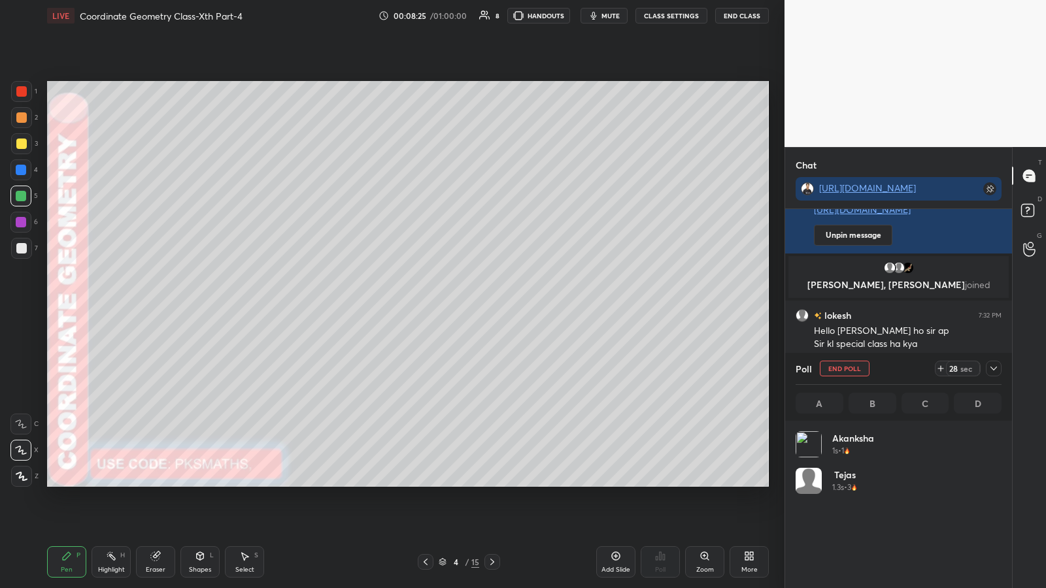
scroll to position [153, 202]
click at [20, 249] on div at bounding box center [21, 248] width 10 height 10
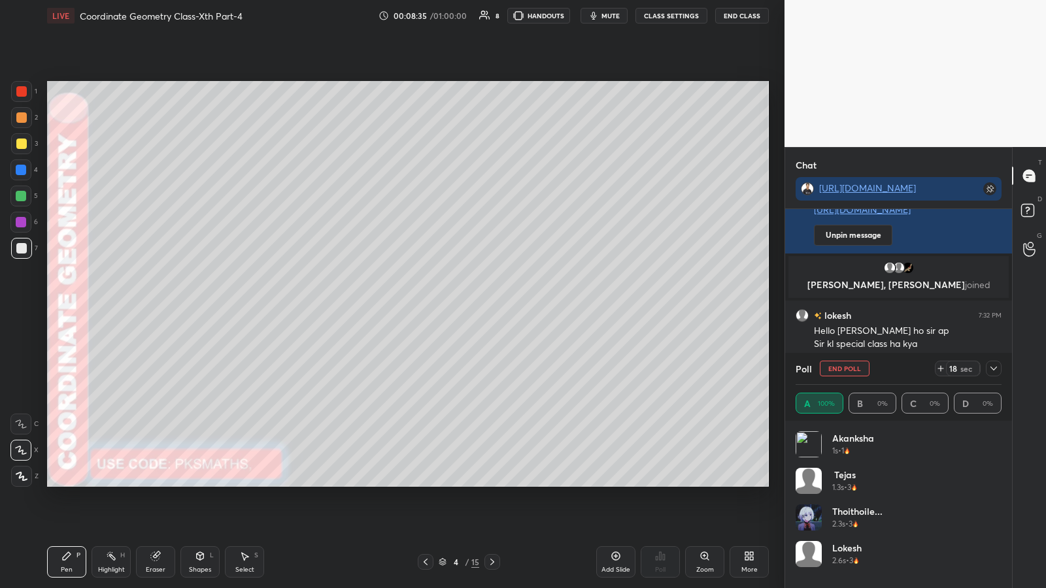
click at [469, 307] on icon at bounding box center [993, 368] width 10 height 10
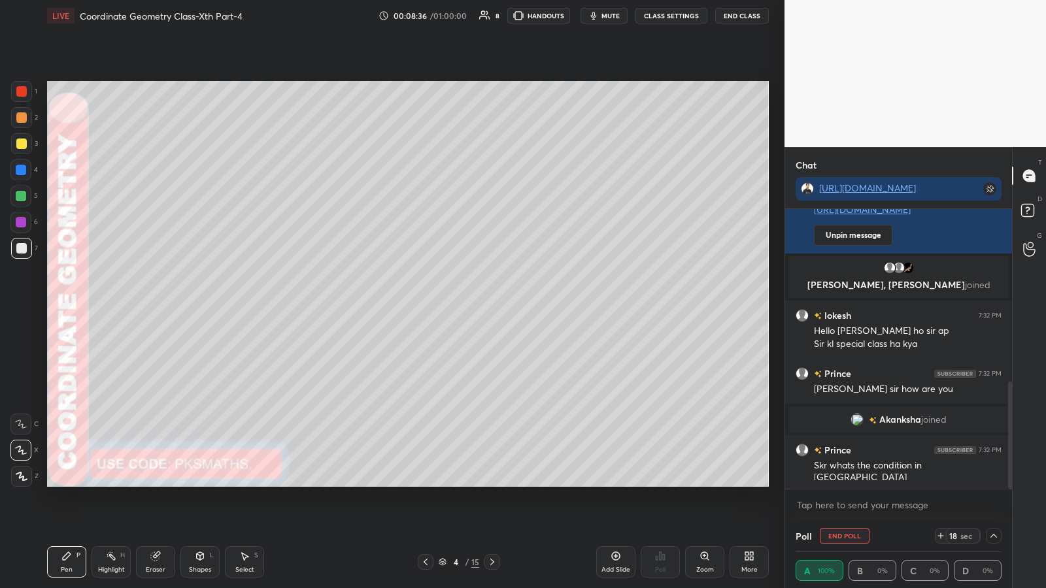
scroll to position [630, 0]
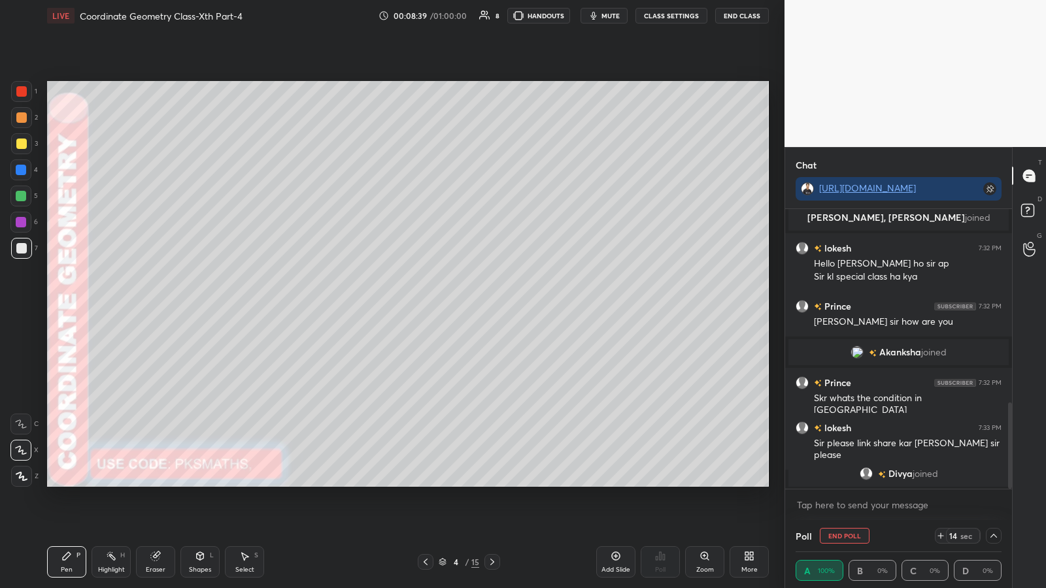
click at [469, 307] on icon at bounding box center [993, 536] width 10 height 10
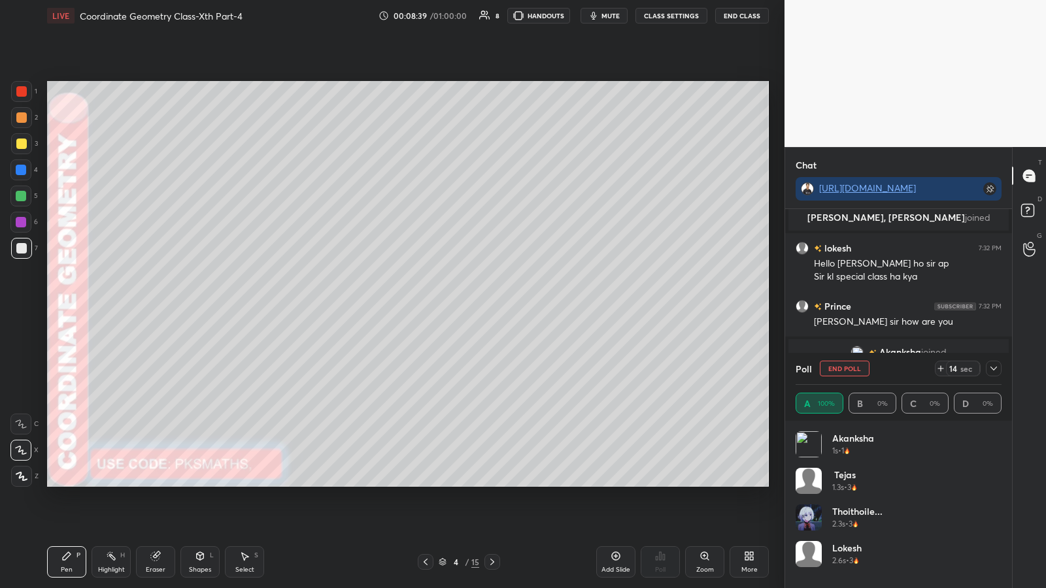
scroll to position [153, 202]
click at [469, 307] on icon at bounding box center [993, 368] width 10 height 10
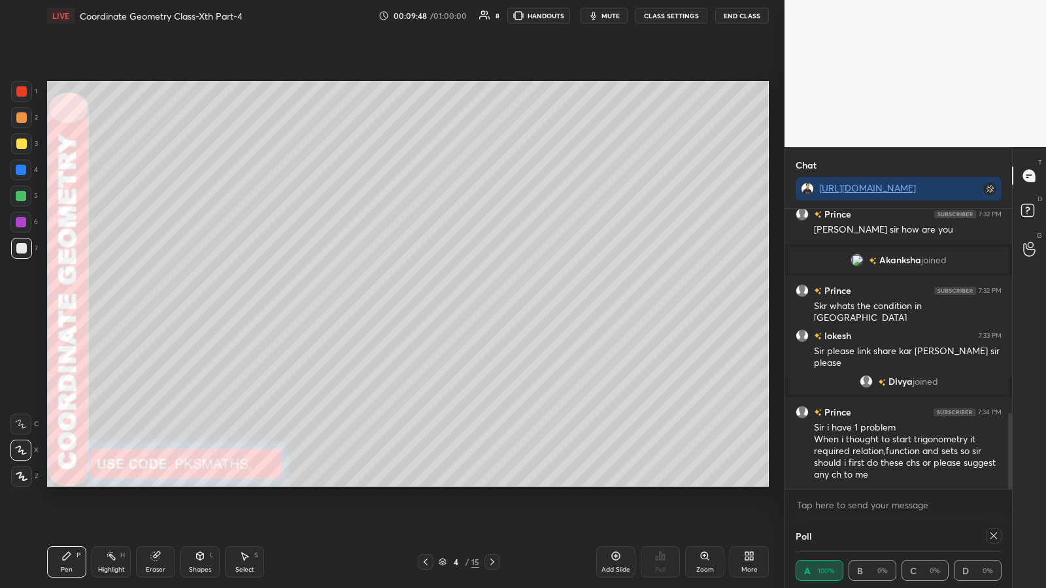
scroll to position [756, 0]
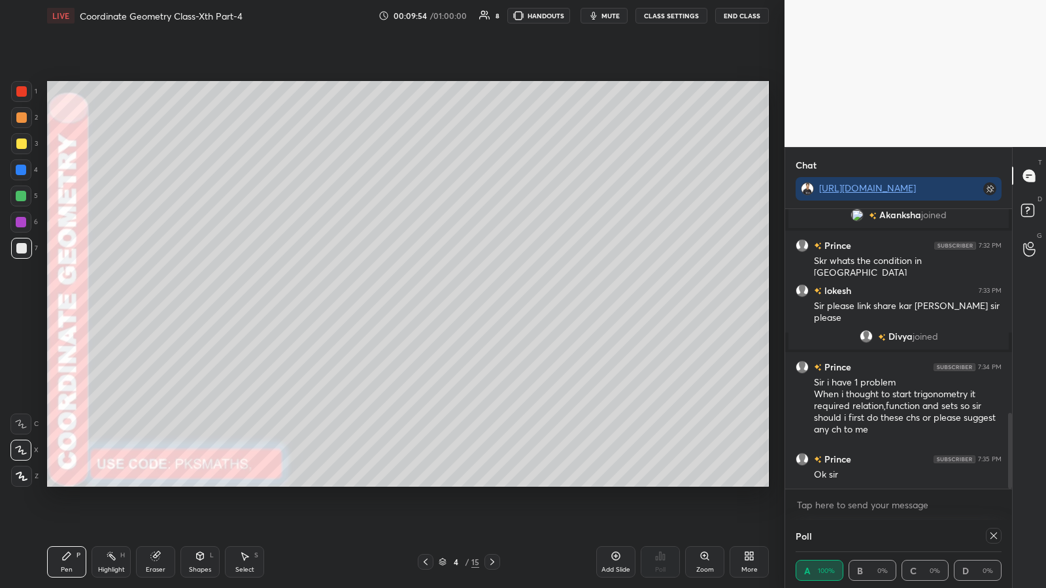
click at [160, 307] on div "Eraser" at bounding box center [155, 562] width 39 height 31
click at [67, 307] on icon at bounding box center [66, 556] width 10 height 10
click at [469, 307] on div "Add Slide" at bounding box center [615, 562] width 39 height 31
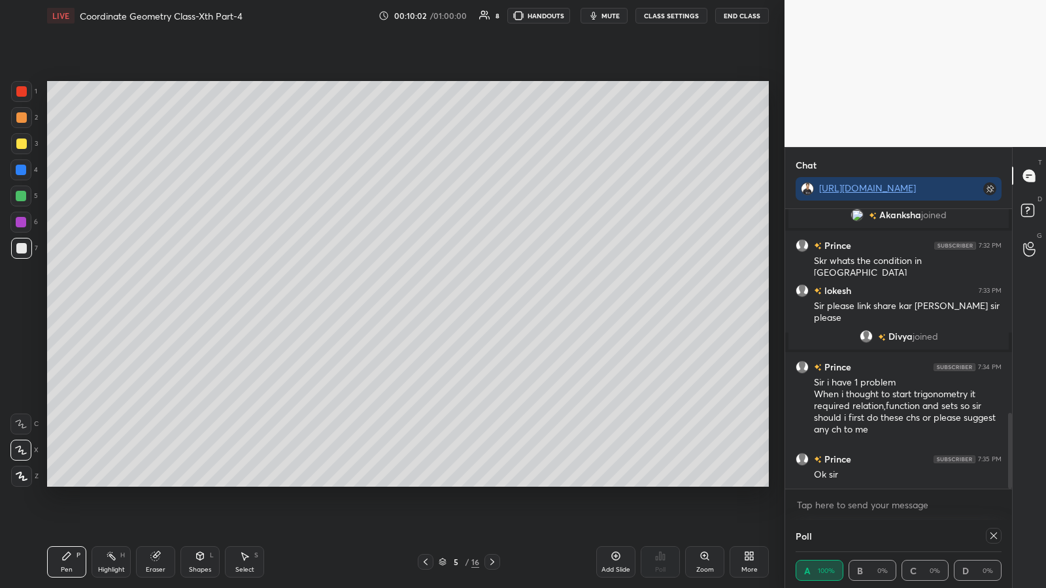
click at [197, 307] on div "Shapes" at bounding box center [200, 570] width 22 height 7
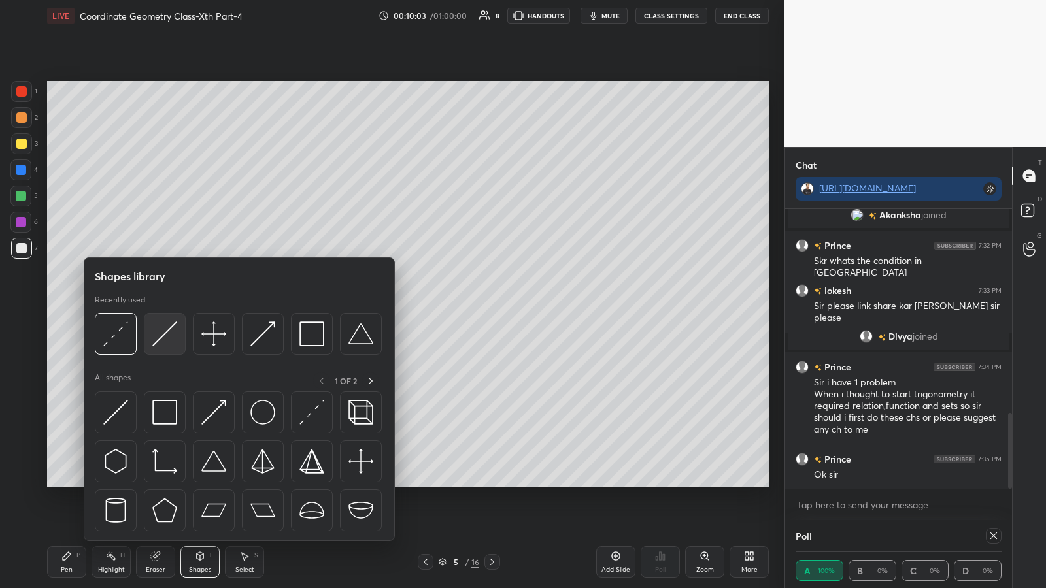
click at [169, 307] on img at bounding box center [164, 334] width 25 height 25
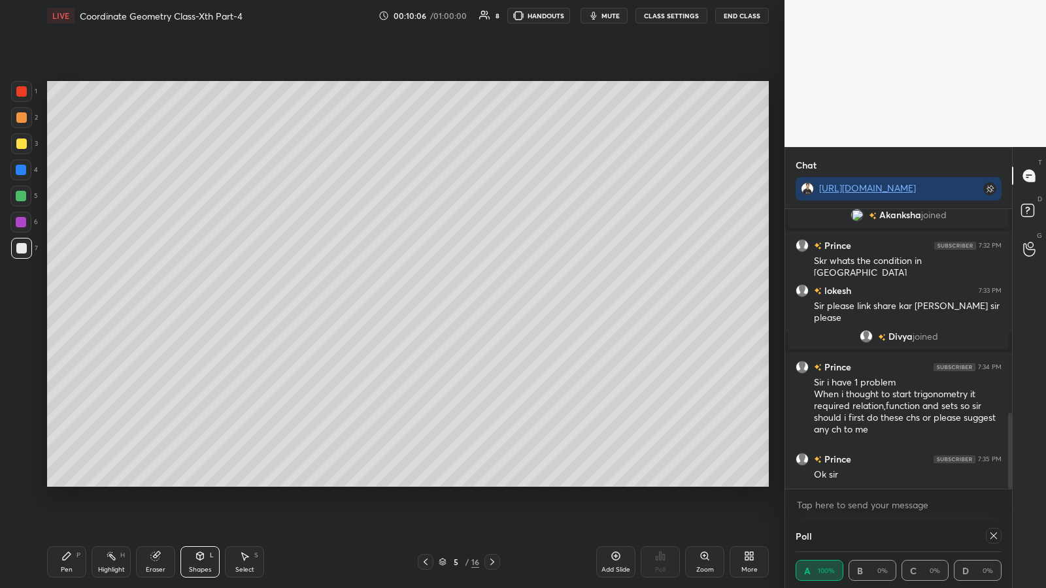
click at [55, 307] on div "Pen P" at bounding box center [66, 562] width 39 height 31
click at [24, 117] on div at bounding box center [21, 117] width 10 height 10
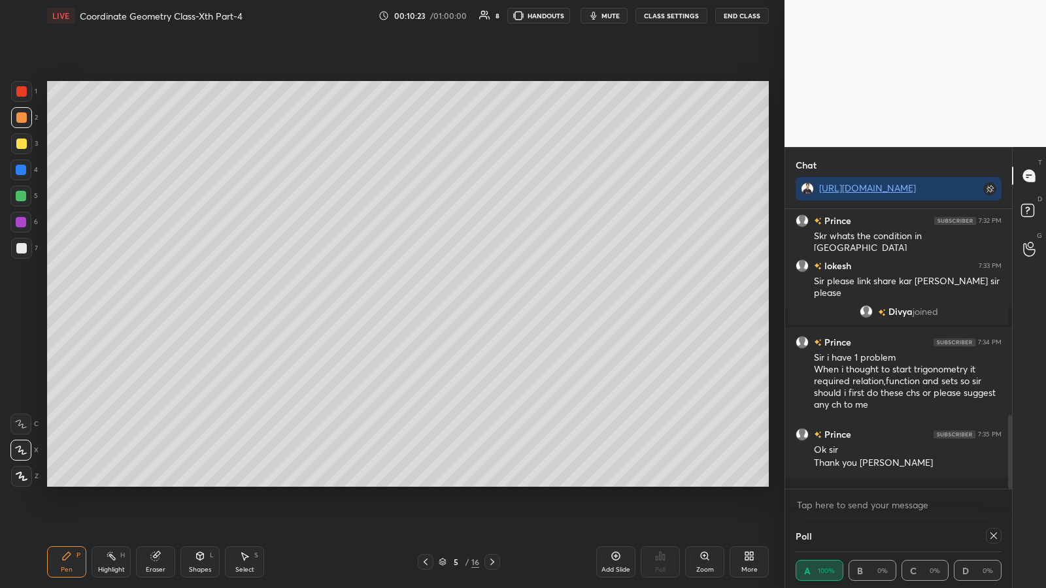
click at [19, 307] on icon at bounding box center [21, 477] width 10 height 8
click at [21, 194] on div at bounding box center [21, 196] width 10 height 10
click at [21, 172] on div at bounding box center [21, 170] width 10 height 10
click at [22, 243] on div at bounding box center [21, 248] width 10 height 10
click at [20, 119] on div at bounding box center [21, 117] width 10 height 10
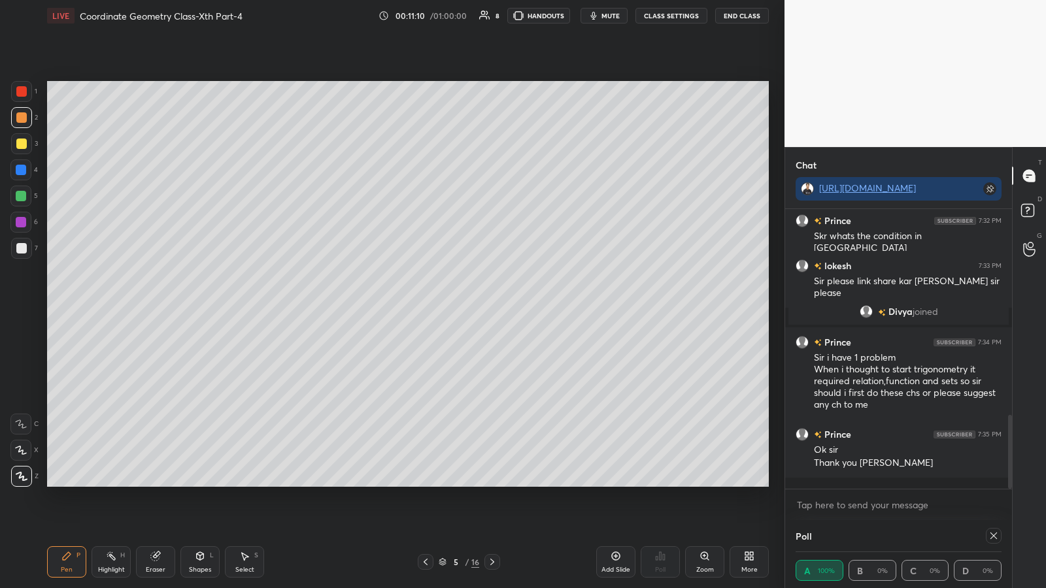
click at [109, 307] on icon at bounding box center [111, 556] width 10 height 10
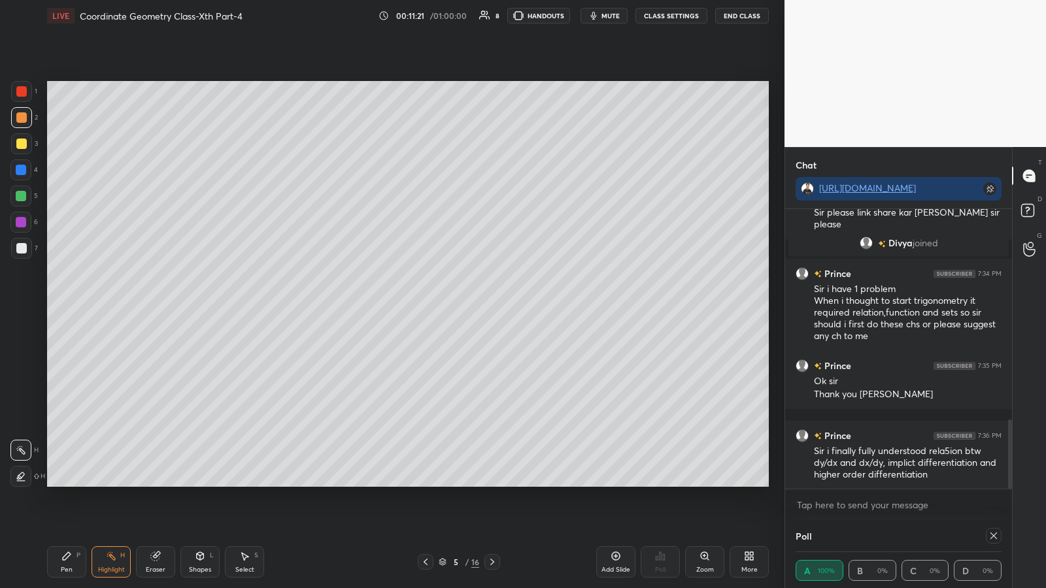
click at [56, 307] on div "Pen P" at bounding box center [66, 562] width 39 height 31
click at [469, 307] on icon at bounding box center [993, 536] width 10 height 10
type textarea "x"
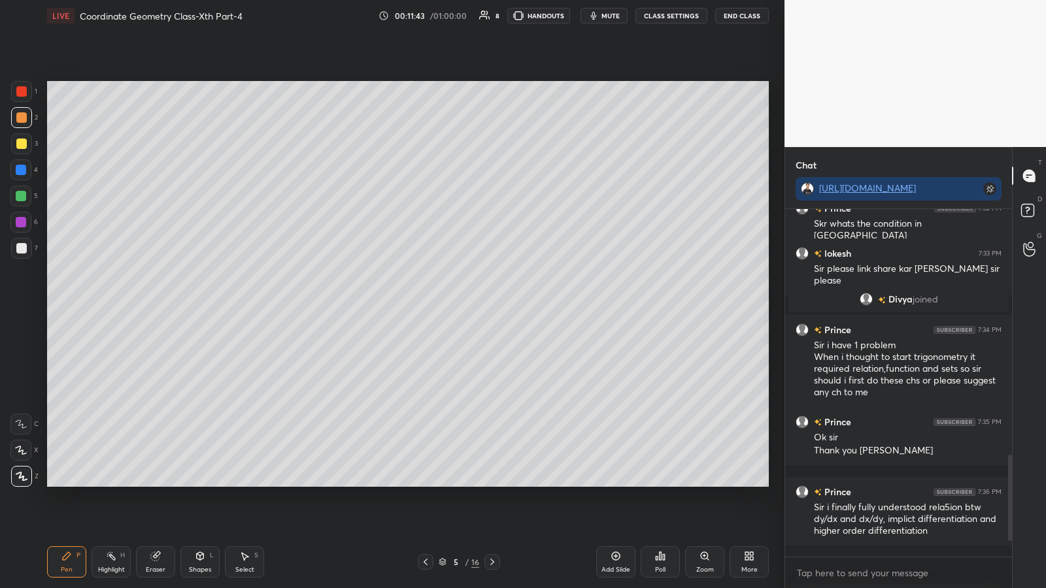
scroll to position [5, 5]
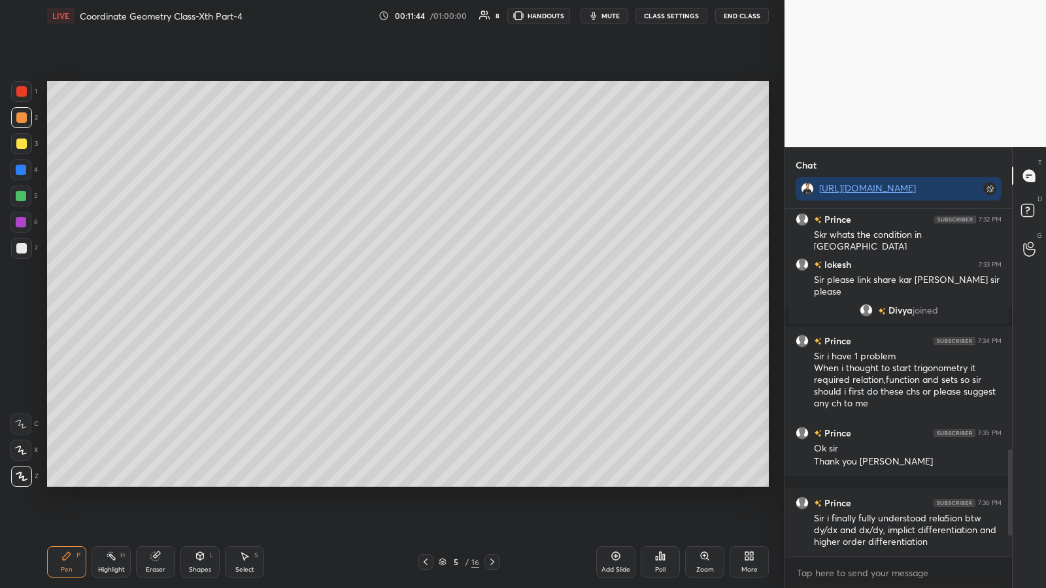
click at [469, 307] on div "Poll" at bounding box center [660, 562] width 39 height 31
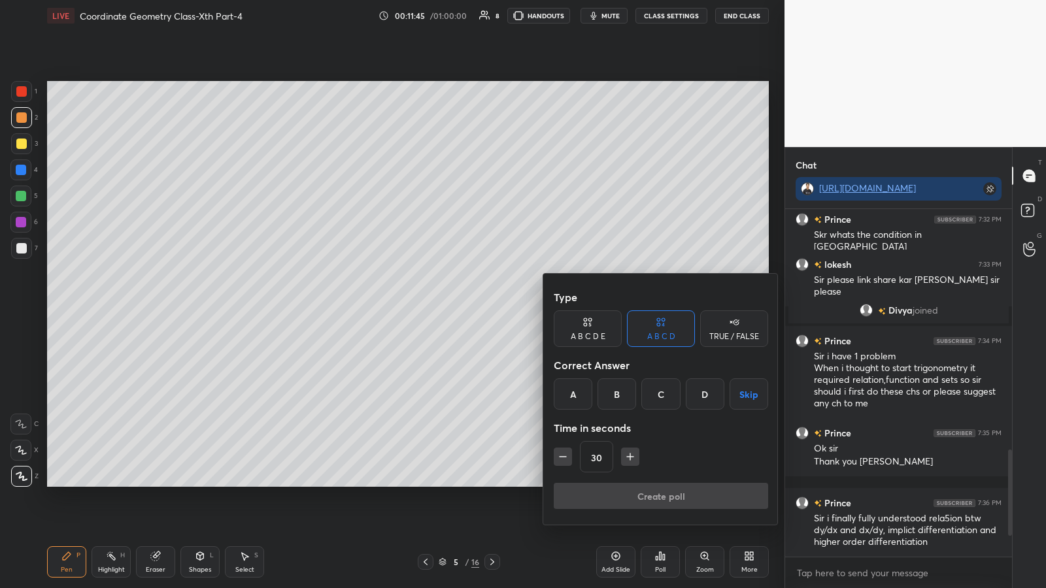
click at [469, 307] on div "A" at bounding box center [573, 394] width 39 height 31
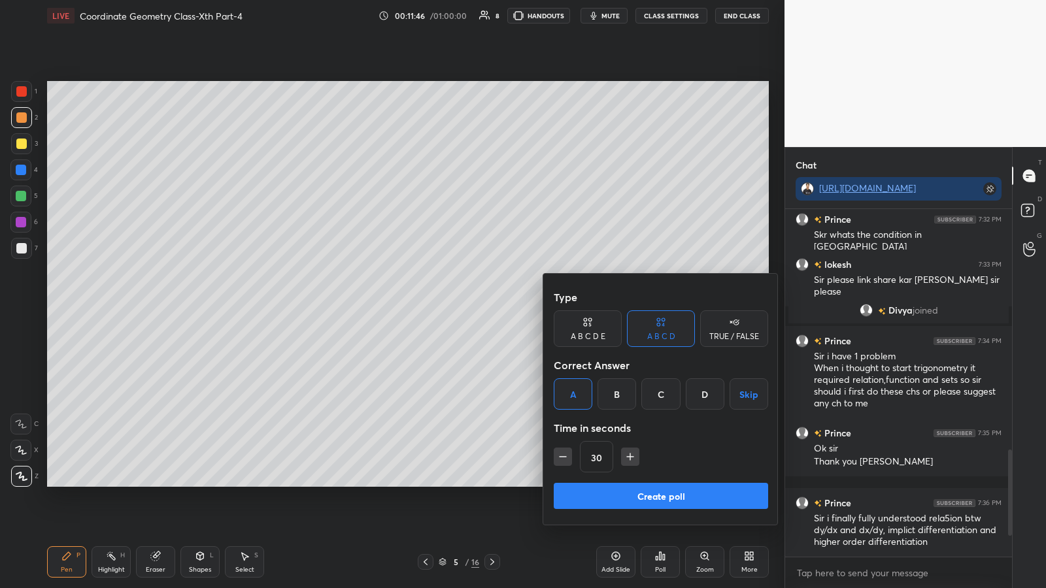
click at [469, 307] on icon "button" at bounding box center [562, 456] width 13 height 13
type input "15"
click at [469, 307] on button "Create poll" at bounding box center [661, 496] width 214 height 26
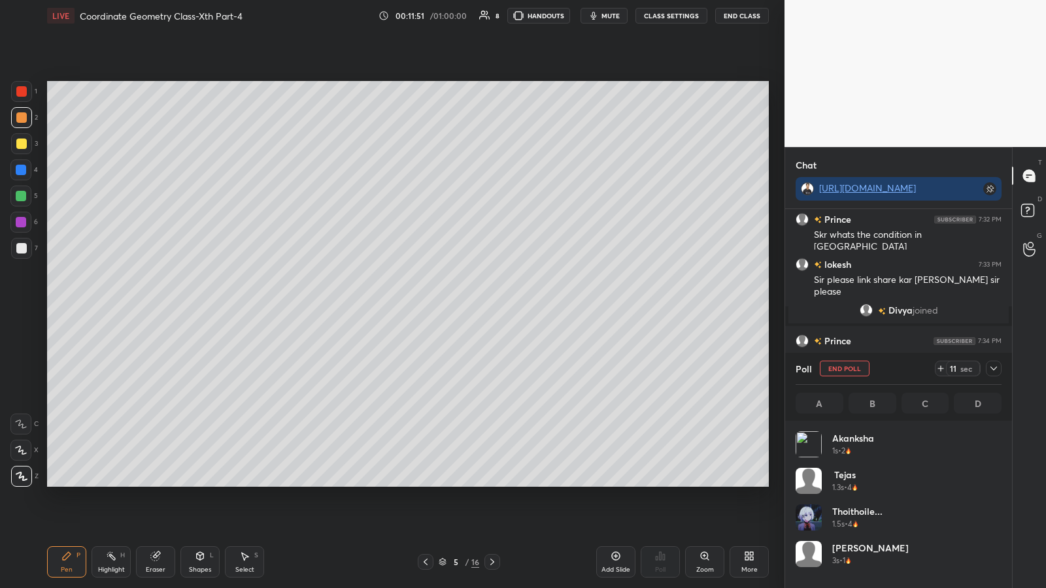
scroll to position [882, 0]
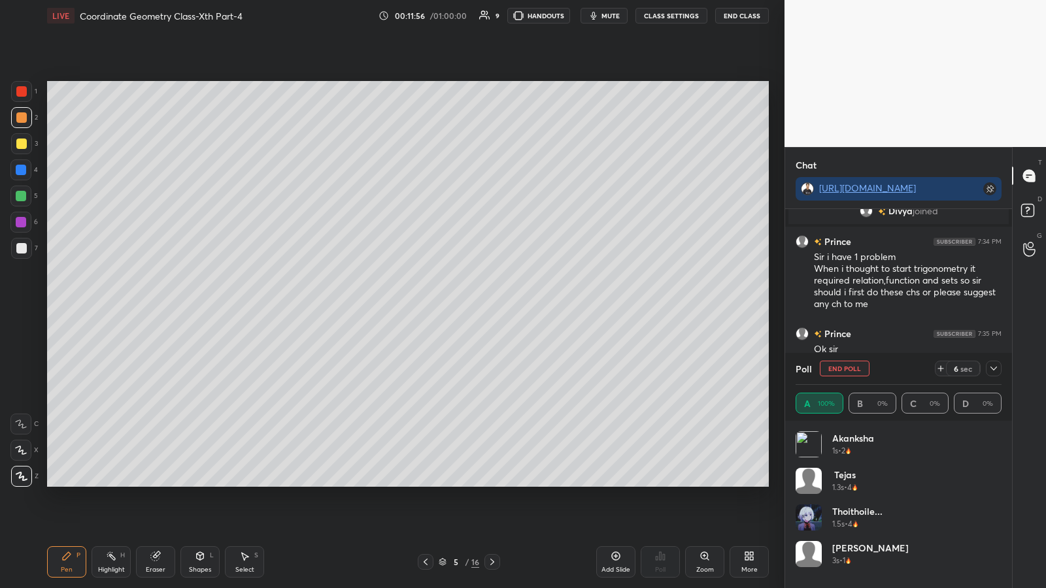
click at [469, 307] on icon at bounding box center [941, 368] width 10 height 10
click at [469, 307] on icon at bounding box center [993, 368] width 10 height 10
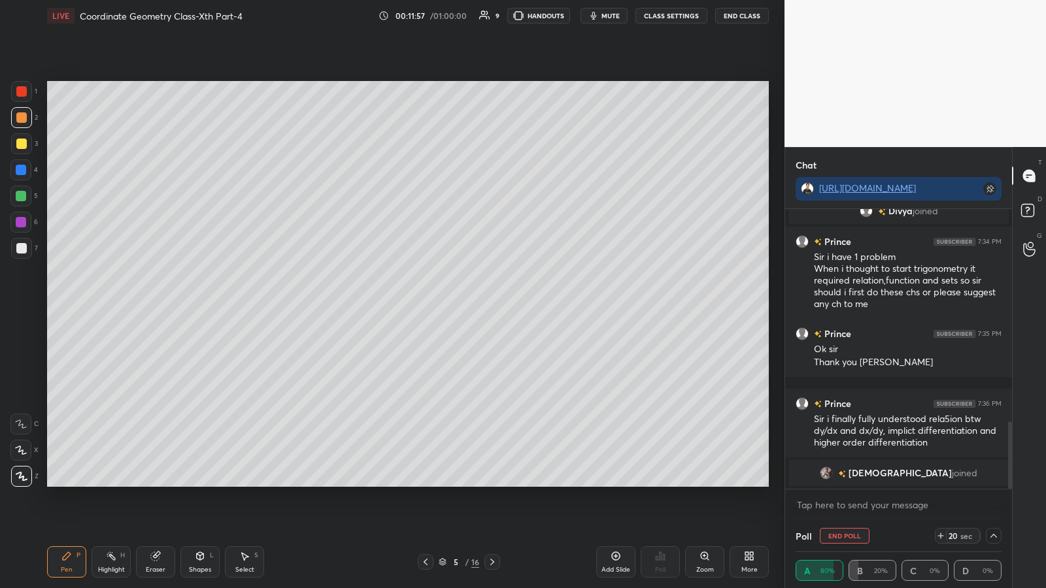
scroll to position [1, 5]
click at [469, 307] on icon at bounding box center [993, 536] width 10 height 10
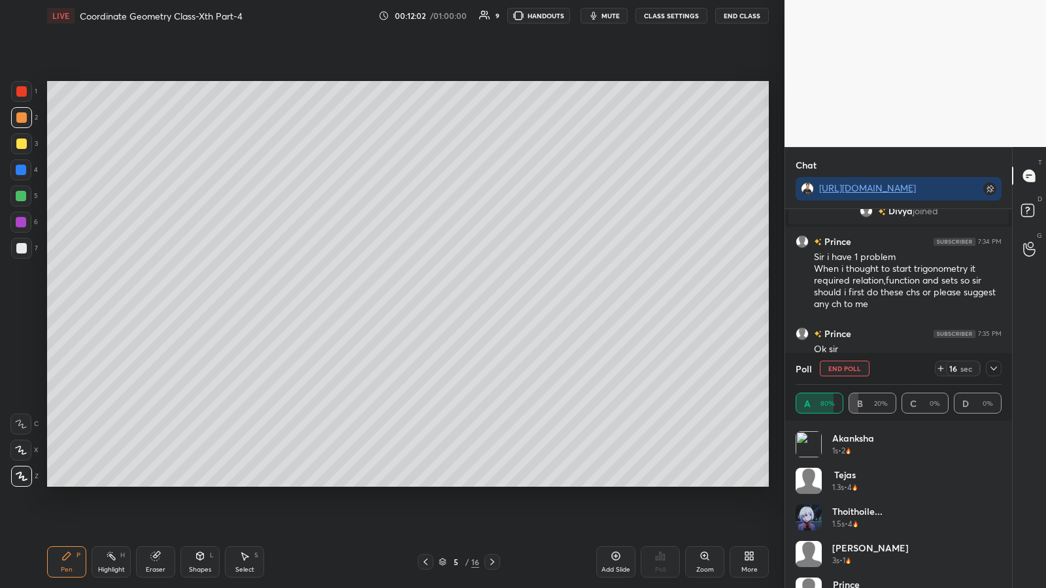
scroll to position [26, 0]
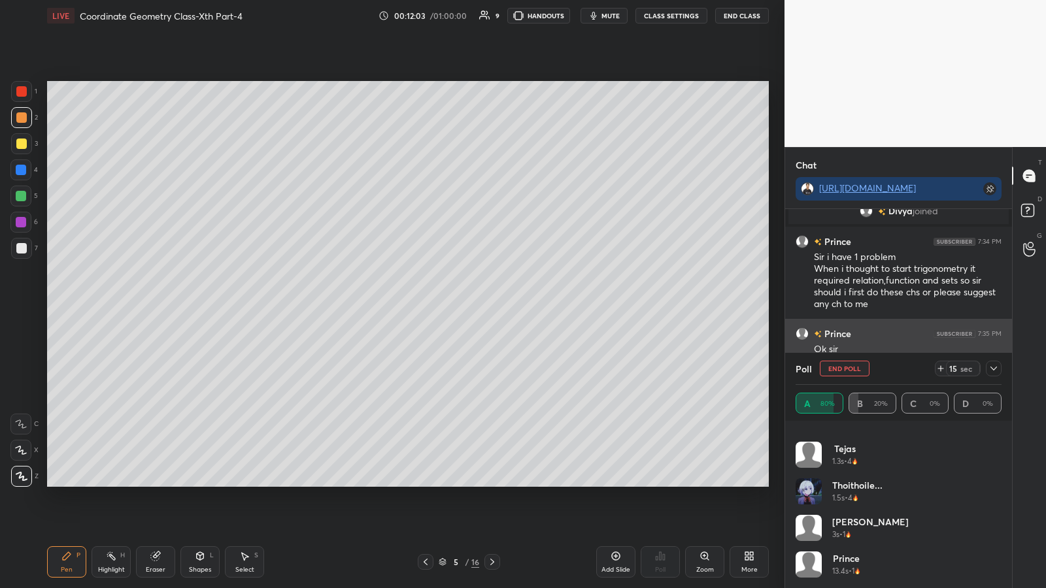
click at [469, 307] on icon at bounding box center [993, 368] width 10 height 10
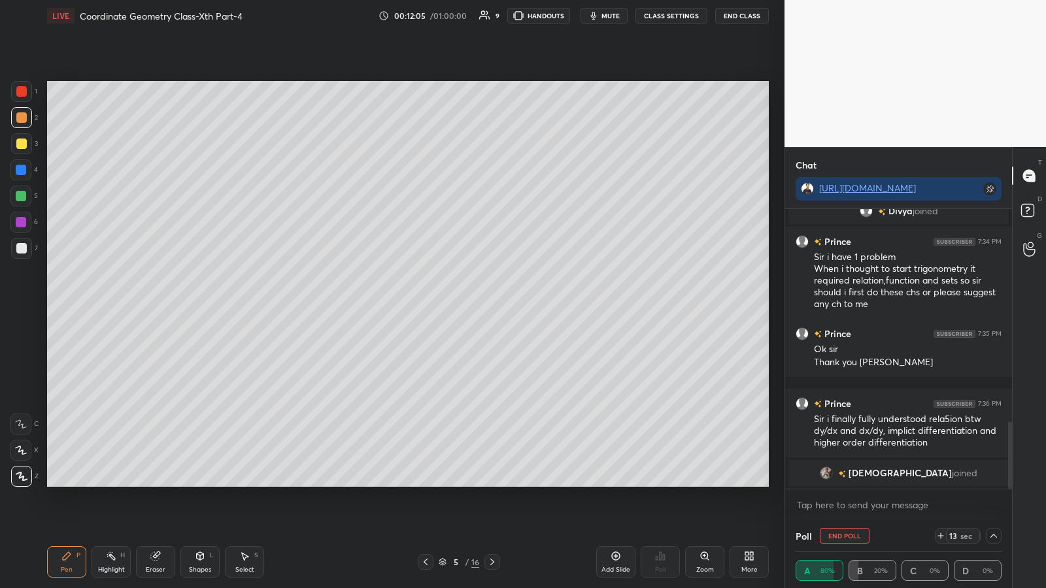
click at [469, 307] on icon at bounding box center [993, 536] width 7 height 4
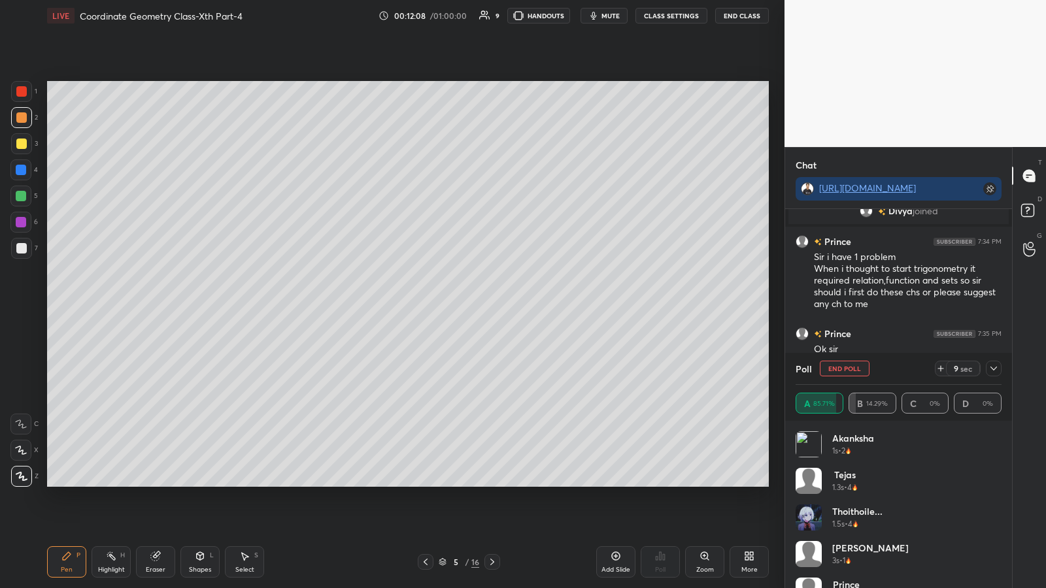
click at [469, 307] on icon at bounding box center [993, 369] width 7 height 4
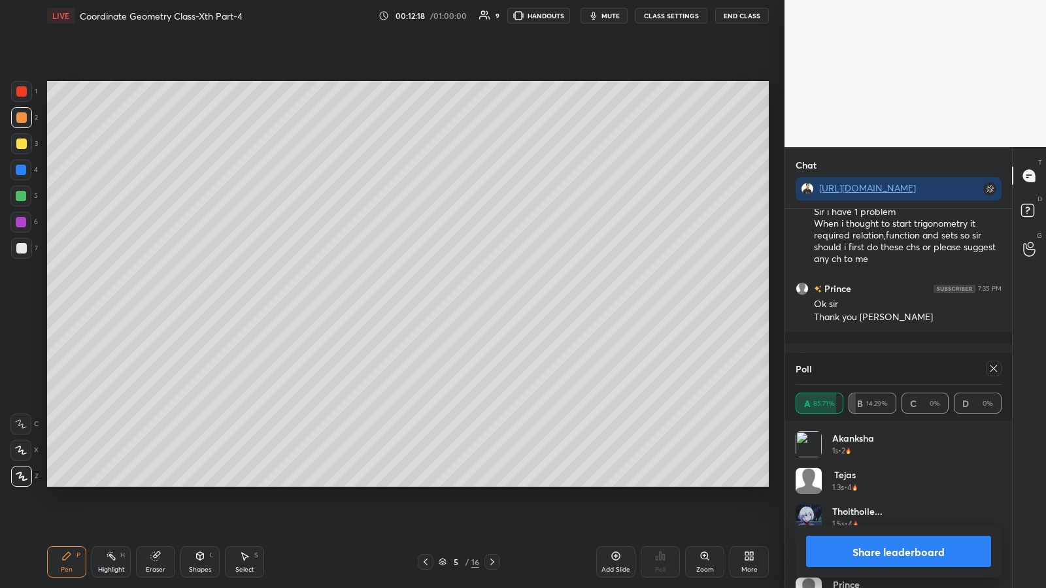
click at [469, 307] on button "Share leaderboard" at bounding box center [898, 551] width 185 height 31
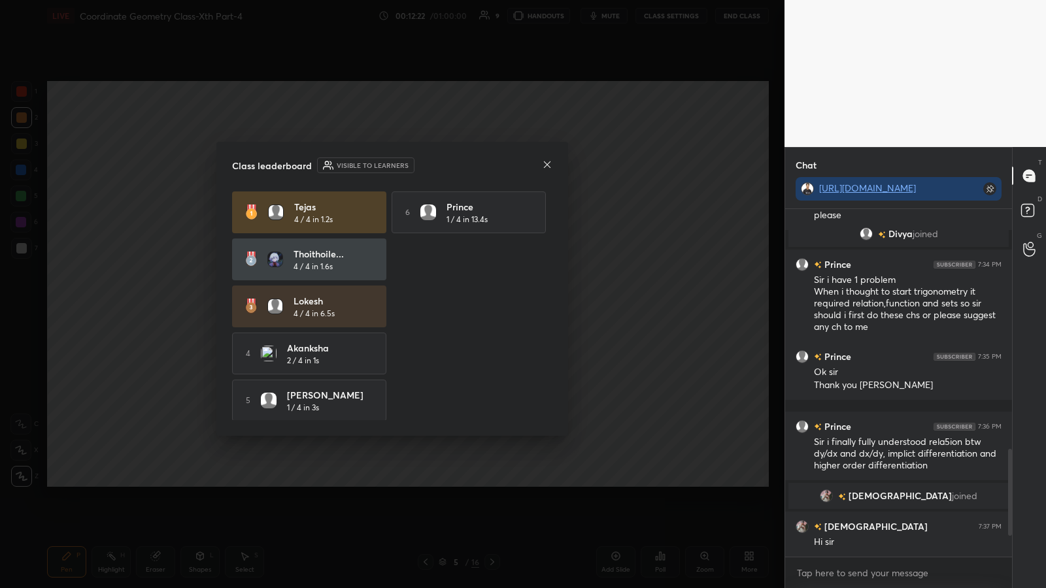
click at [469, 167] on icon at bounding box center [547, 164] width 7 height 7
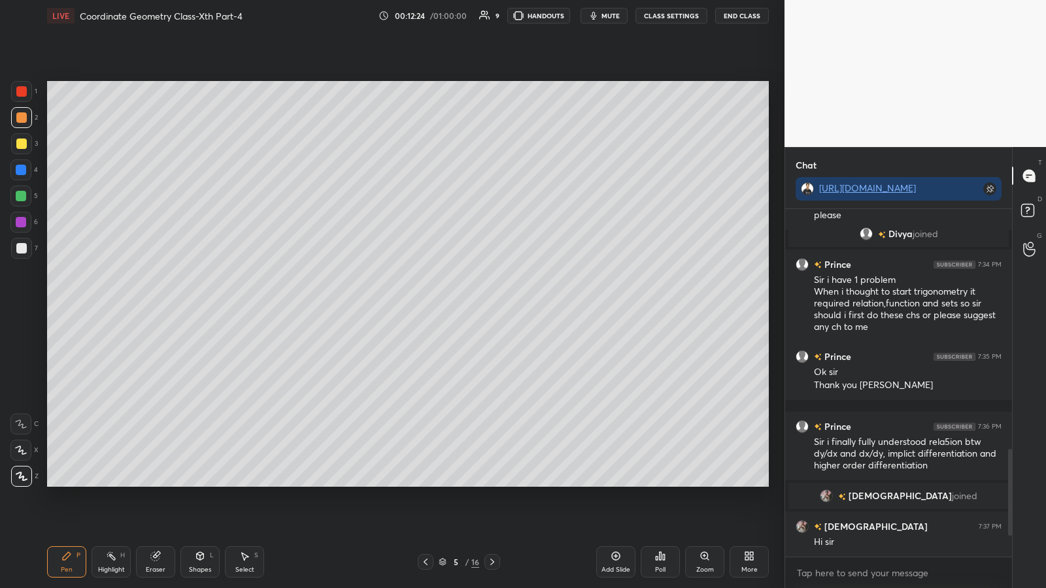
click at [469, 307] on icon at bounding box center [492, 562] width 10 height 10
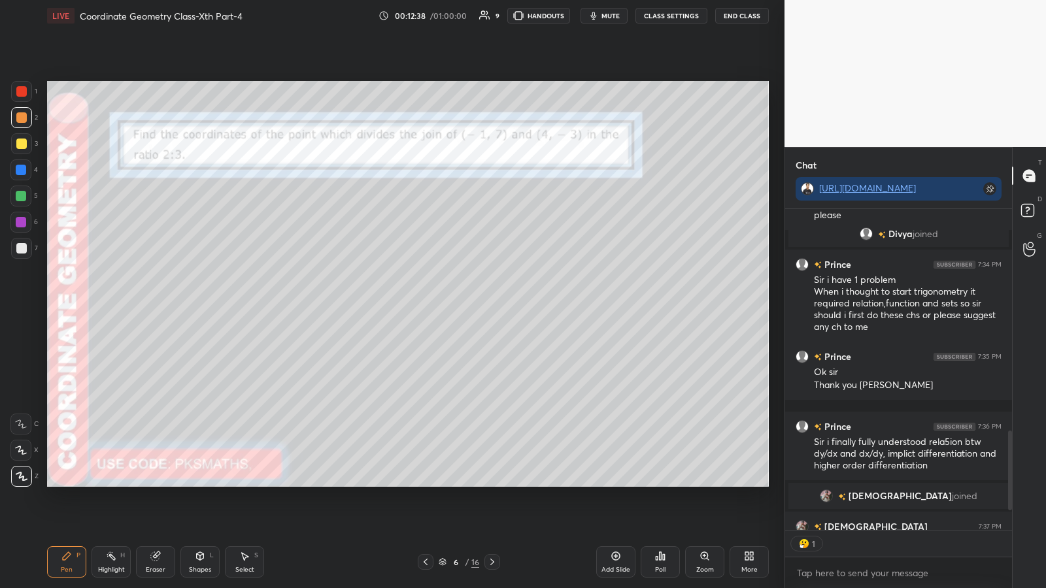
click at [20, 114] on div at bounding box center [21, 117] width 10 height 10
click at [25, 248] on div at bounding box center [21, 248] width 10 height 10
click at [469, 16] on button "End Class" at bounding box center [742, 16] width 54 height 16
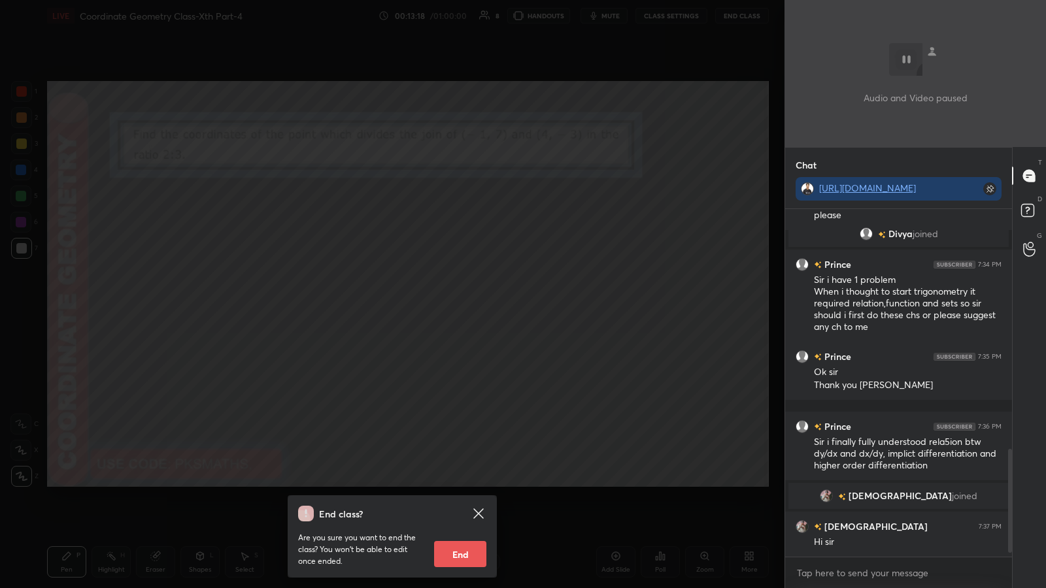
click at [469, 307] on icon at bounding box center [479, 514] width 16 height 16
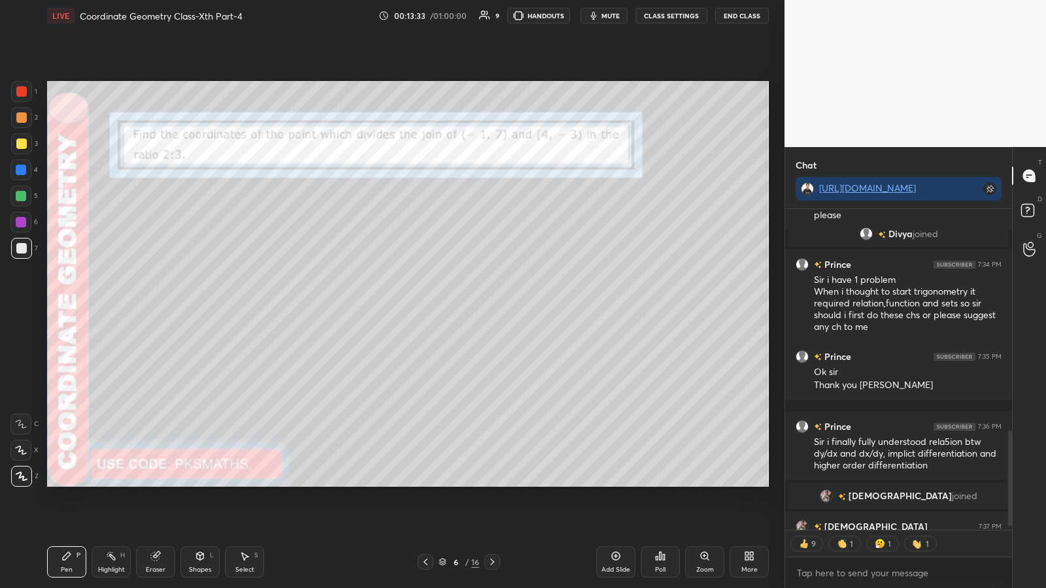
scroll to position [803, 0]
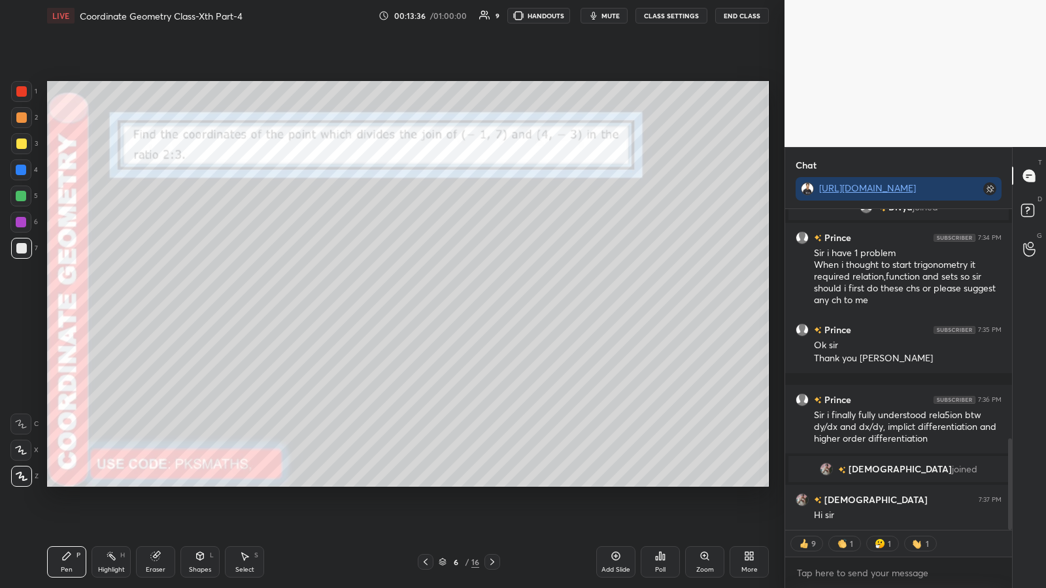
click at [159, 307] on icon at bounding box center [156, 555] width 7 height 7
click at [469, 14] on button "End Class" at bounding box center [742, 16] width 54 height 16
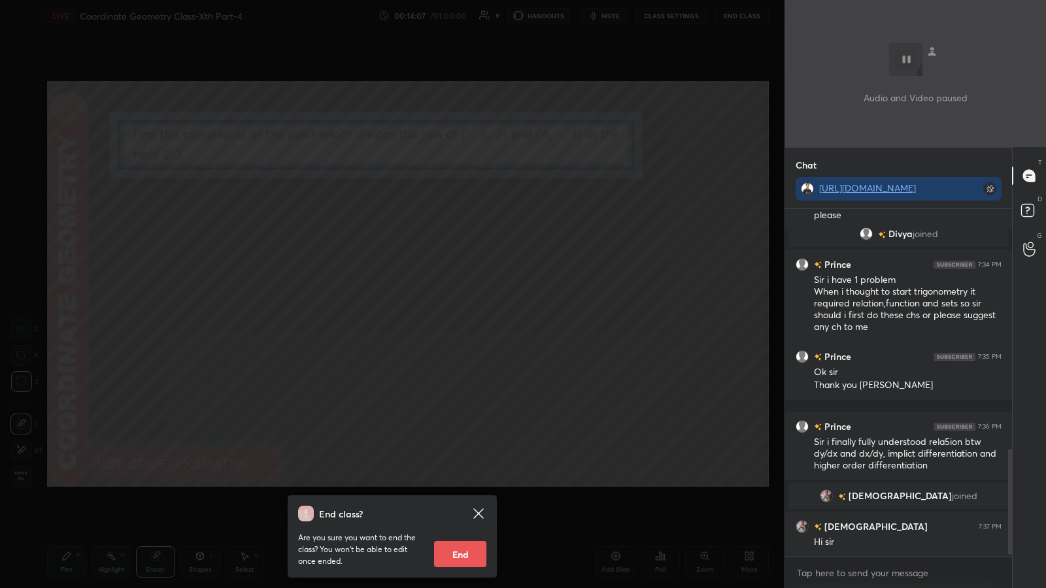
scroll to position [808, 0]
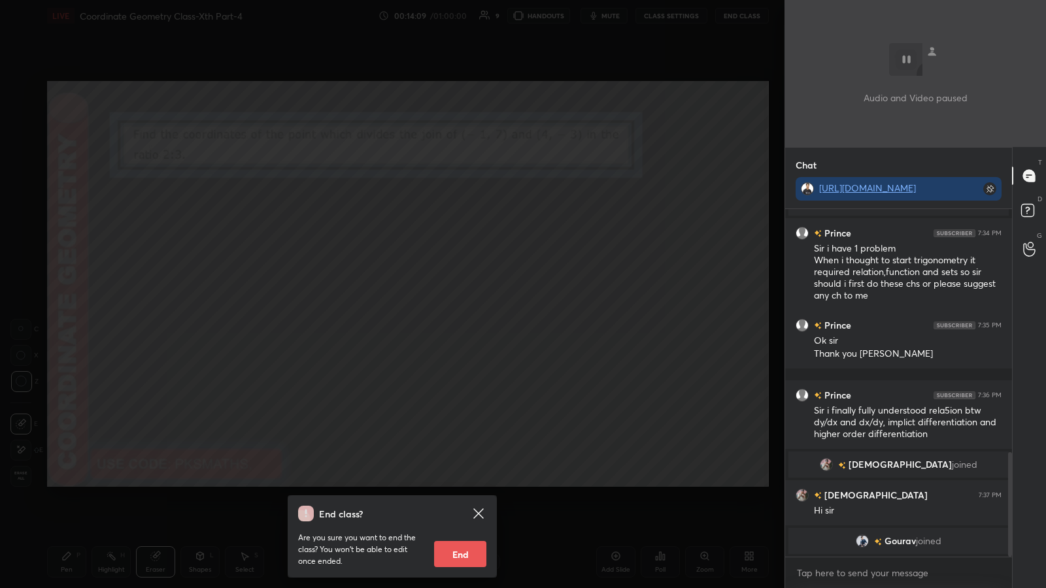
click at [469, 307] on icon at bounding box center [479, 514] width 16 height 16
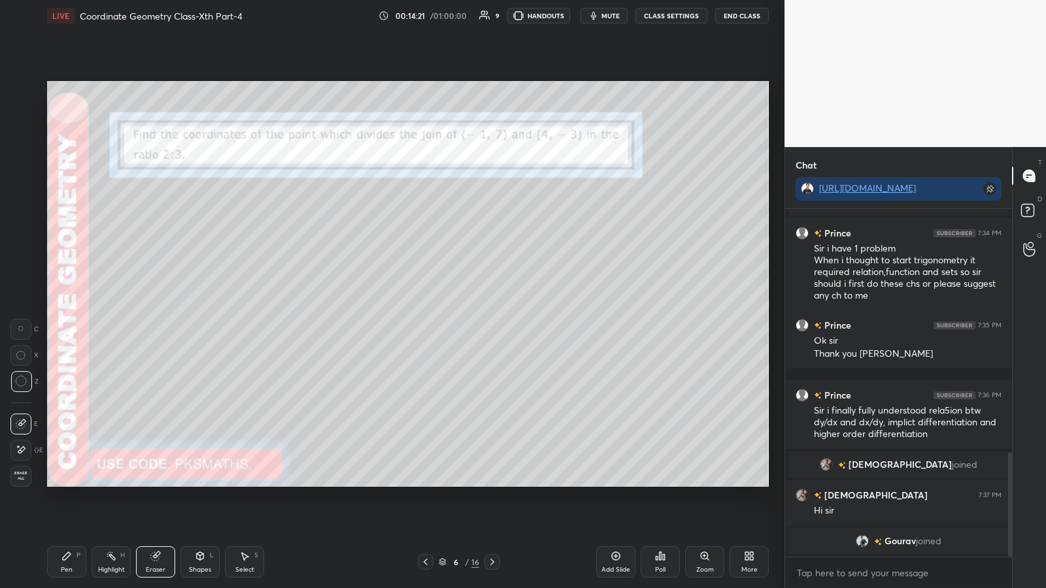
click at [469, 16] on button "End Class" at bounding box center [742, 16] width 54 height 16
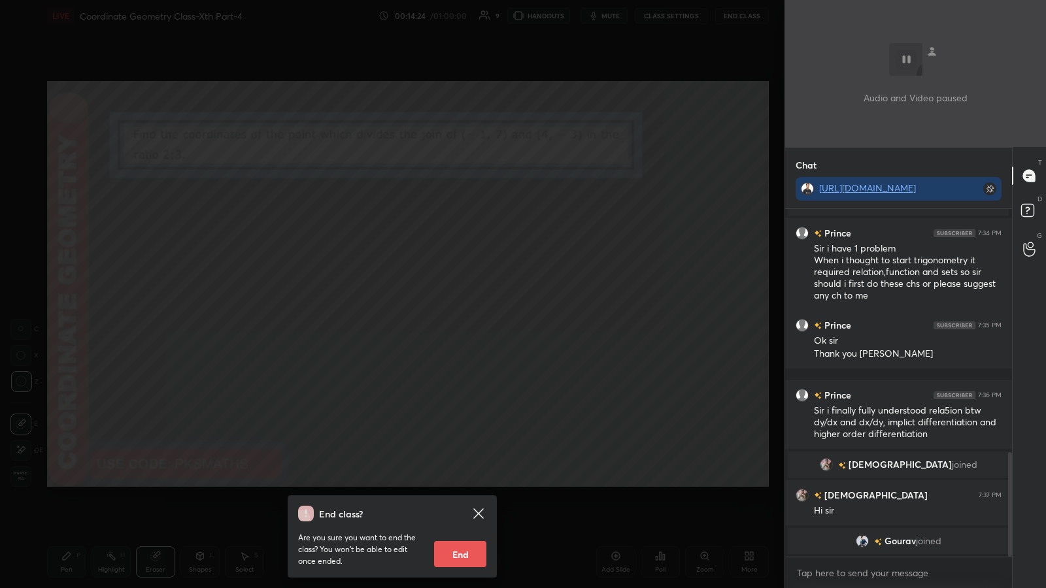
scroll to position [317, 223]
click at [469, 307] on icon at bounding box center [478, 514] width 10 height 10
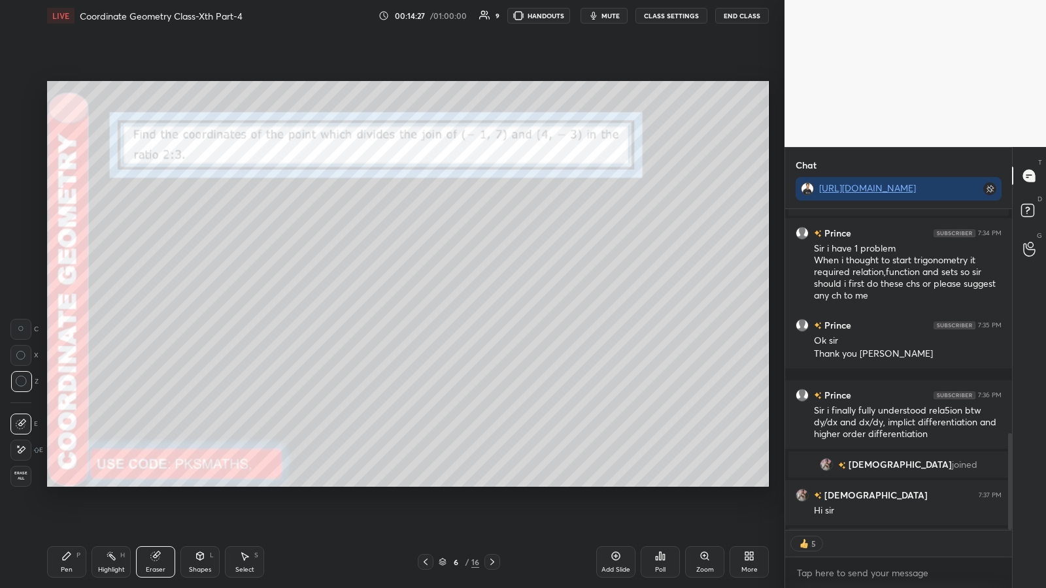
type textarea "x"
click at [469, 307] on div "Poll" at bounding box center [660, 562] width 39 height 31
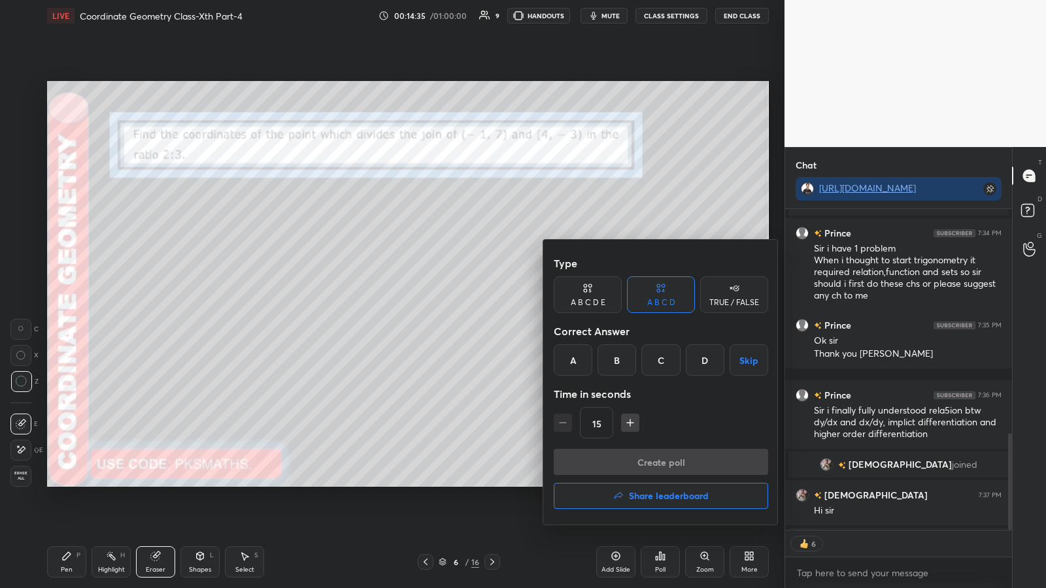
click at [469, 307] on div "D" at bounding box center [705, 360] width 39 height 31
click at [469, 307] on icon "button" at bounding box center [630, 423] width 0 height 7
type input "30"
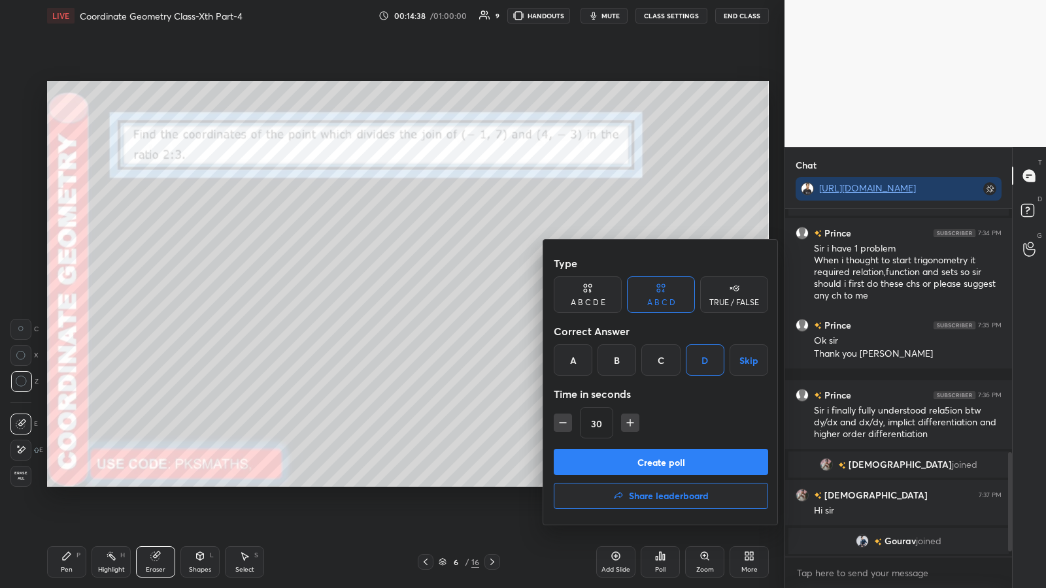
scroll to position [808, 0]
click at [469, 307] on button "Create poll" at bounding box center [661, 462] width 214 height 26
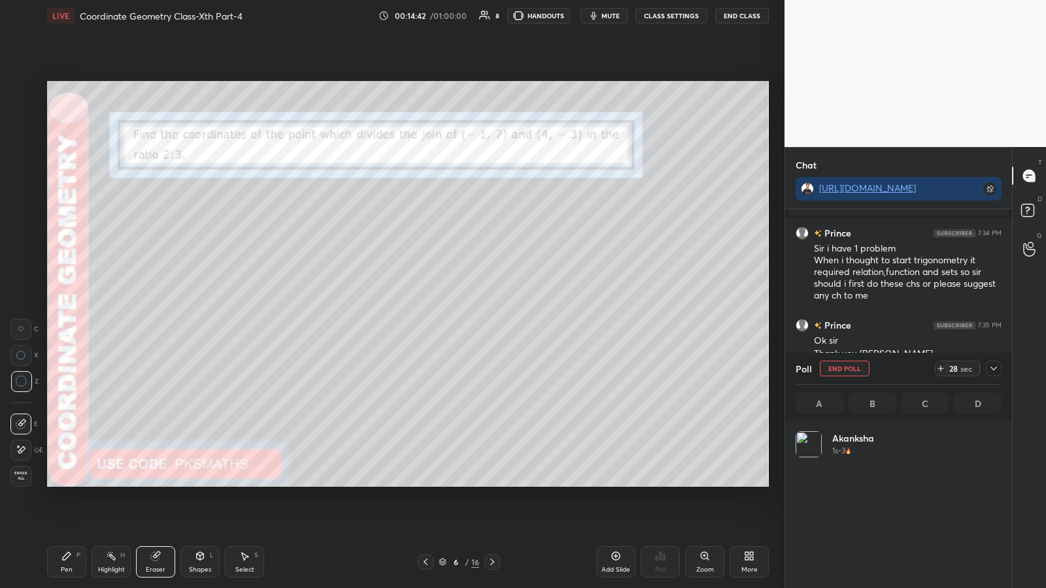
scroll to position [153, 202]
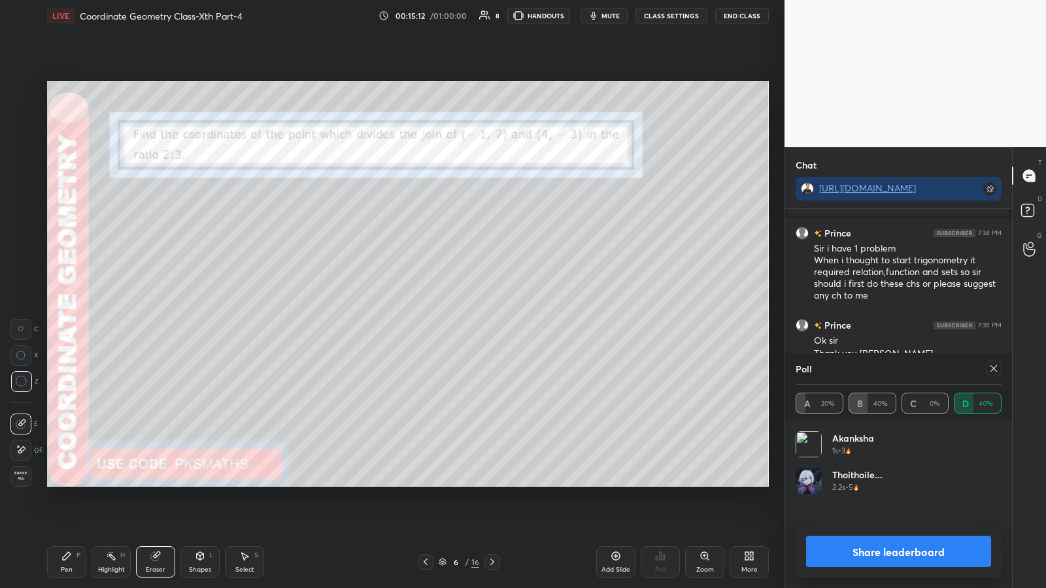
click at [469, 307] on button "Share leaderboard" at bounding box center [898, 551] width 185 height 31
type textarea "x"
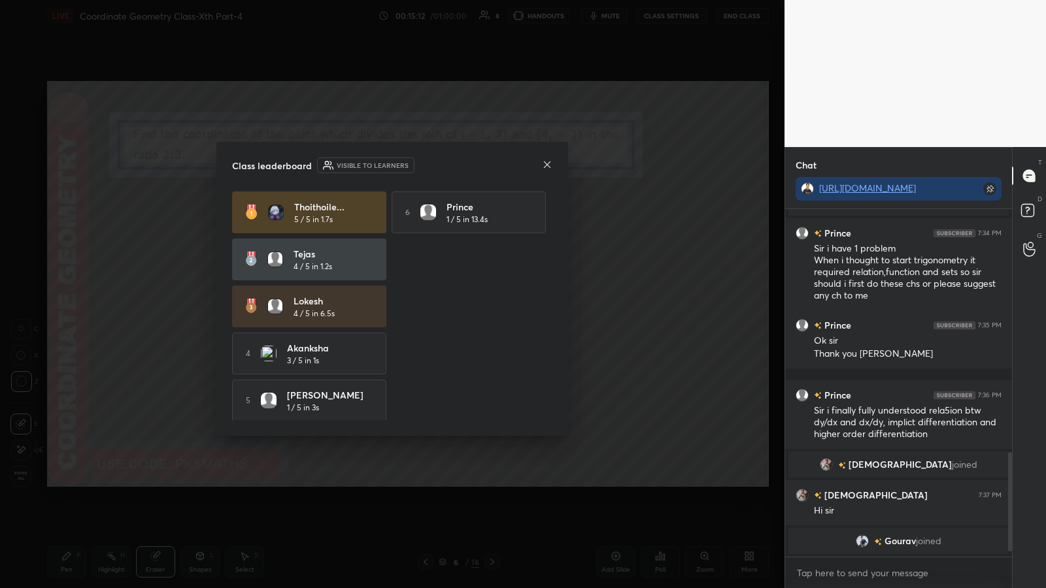
scroll to position [375, 223]
click at [469, 166] on icon at bounding box center [547, 165] width 10 height 10
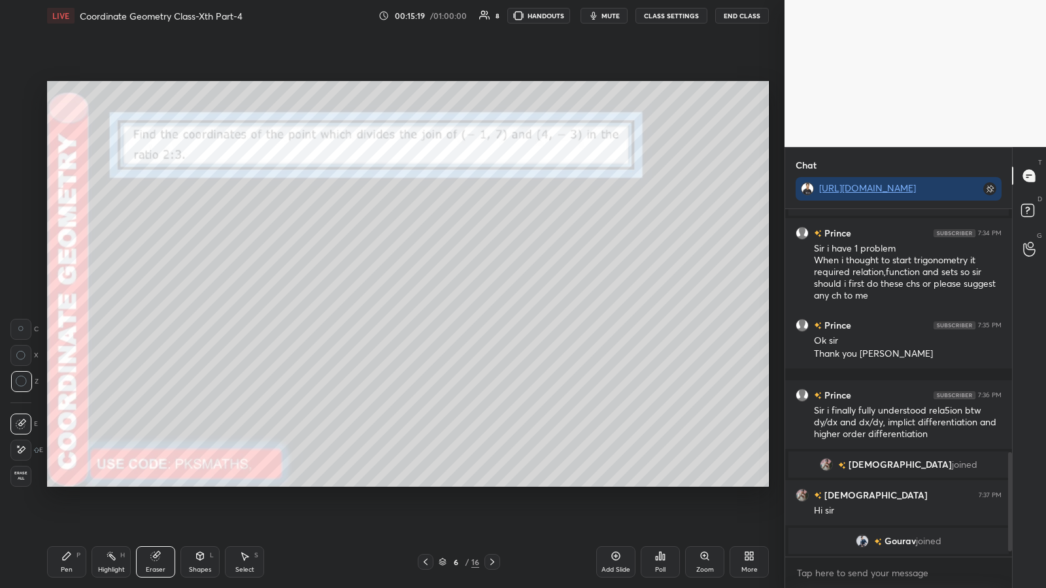
click at [19, 307] on span "Erase all" at bounding box center [21, 475] width 20 height 9
click at [70, 307] on icon at bounding box center [66, 556] width 10 height 10
click at [20, 120] on div at bounding box center [21, 117] width 10 height 10
click at [24, 250] on div at bounding box center [21, 248] width 10 height 10
click at [206, 307] on div "Shapes L" at bounding box center [199, 562] width 39 height 31
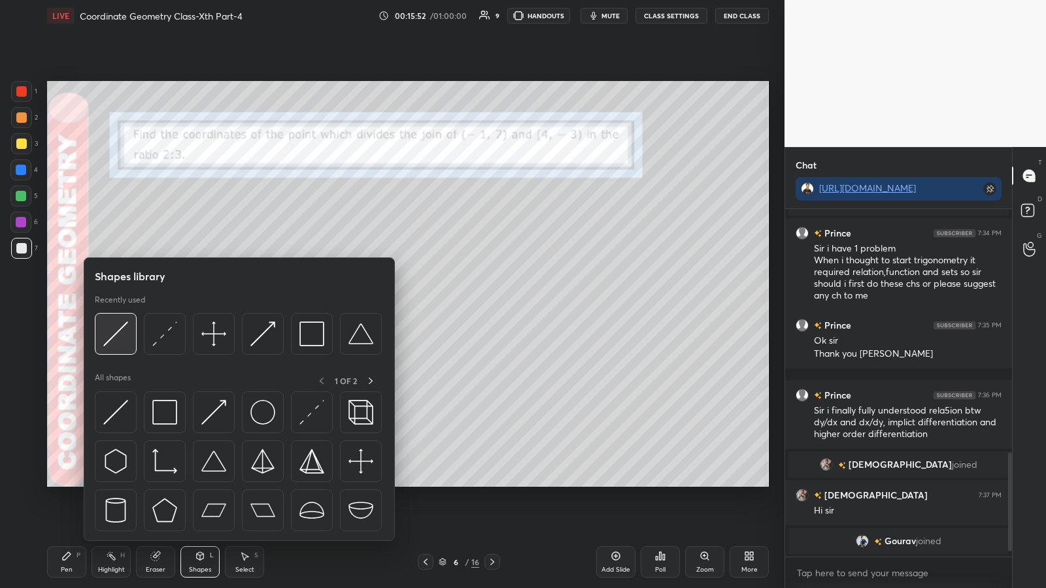
click at [122, 307] on img at bounding box center [115, 334] width 25 height 25
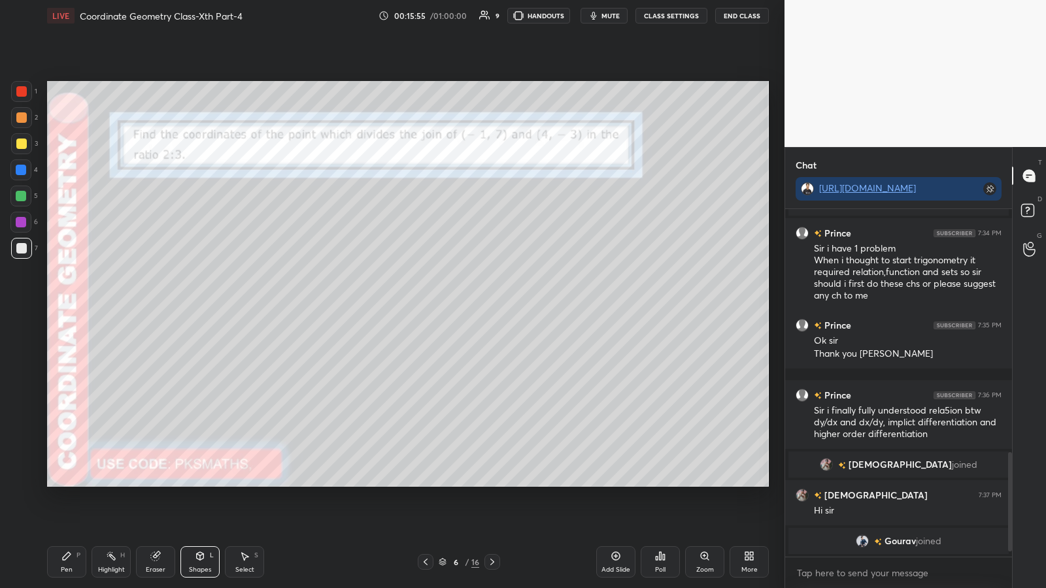
click at [50, 307] on div "Pen P" at bounding box center [66, 562] width 39 height 31
click at [17, 93] on div at bounding box center [21, 91] width 10 height 10
click at [25, 114] on div at bounding box center [21, 117] width 10 height 10
click at [21, 250] on div at bounding box center [21, 248] width 10 height 10
click at [22, 195] on div at bounding box center [21, 196] width 10 height 10
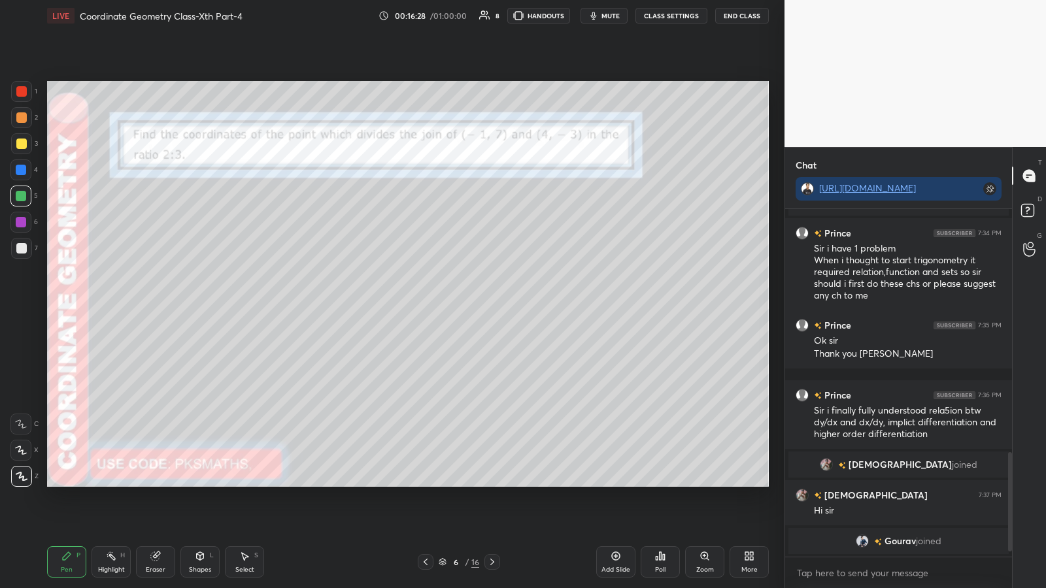
click at [17, 143] on div at bounding box center [21, 144] width 10 height 10
click at [19, 247] on div at bounding box center [21, 248] width 10 height 10
click at [20, 197] on div at bounding box center [21, 196] width 10 height 10
click at [469, 307] on icon at bounding box center [661, 556] width 2 height 8
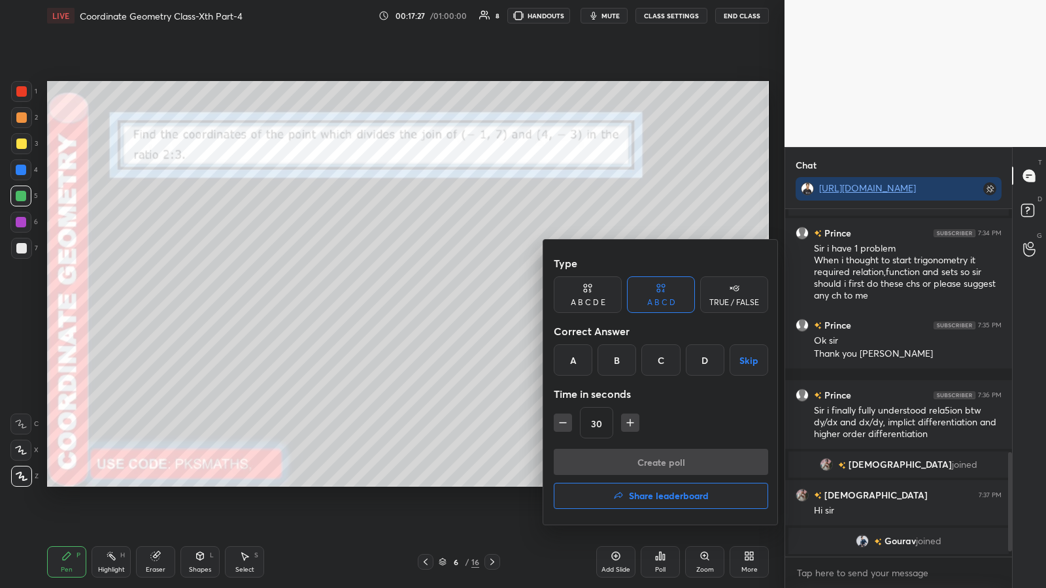
click at [469, 297] on div "TRUE / FALSE" at bounding box center [734, 295] width 68 height 37
click at [469, 307] on div "True" at bounding box center [588, 360] width 68 height 31
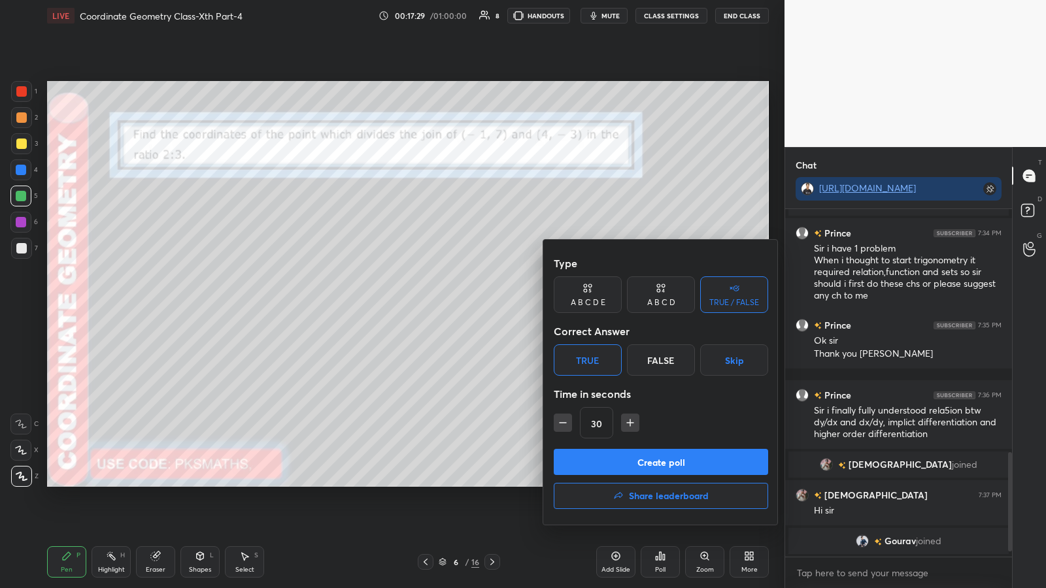
click at [469, 307] on icon "button" at bounding box center [562, 422] width 13 height 13
type input "15"
click at [469, 307] on button "Create poll" at bounding box center [661, 462] width 214 height 26
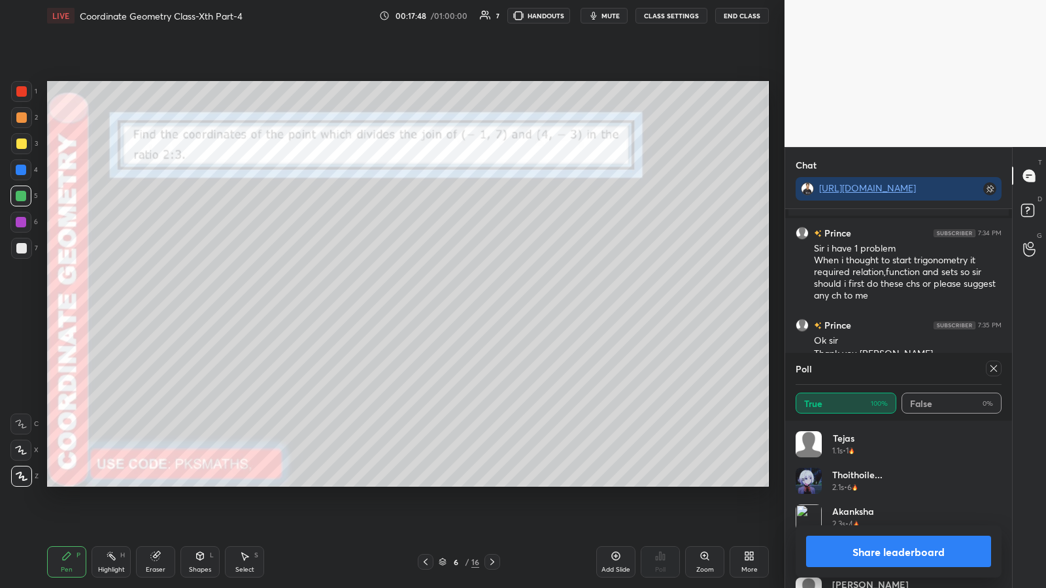
scroll to position [922, 0]
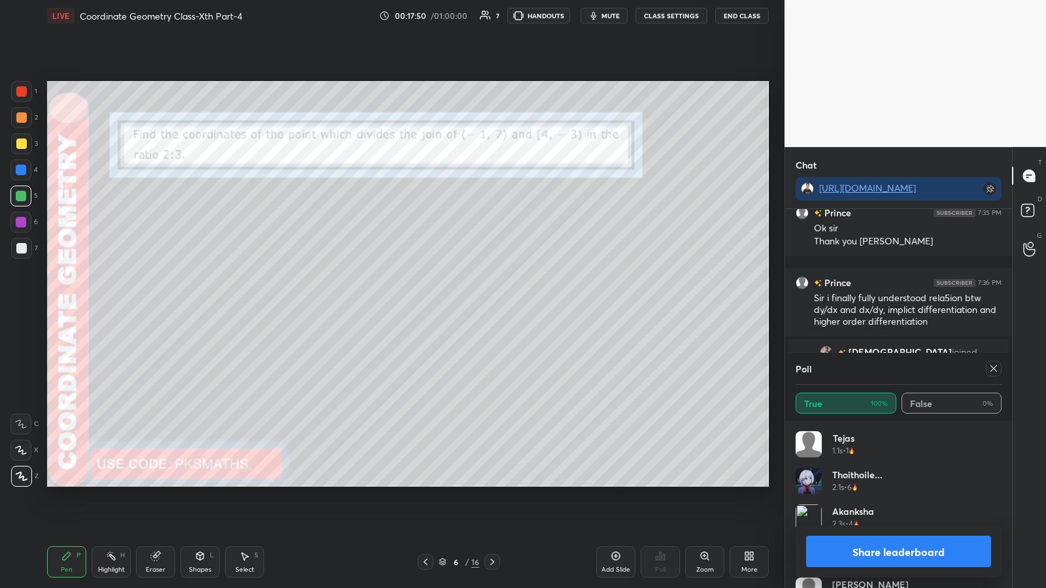
click at [469, 307] on button "Share leaderboard" at bounding box center [898, 551] width 185 height 31
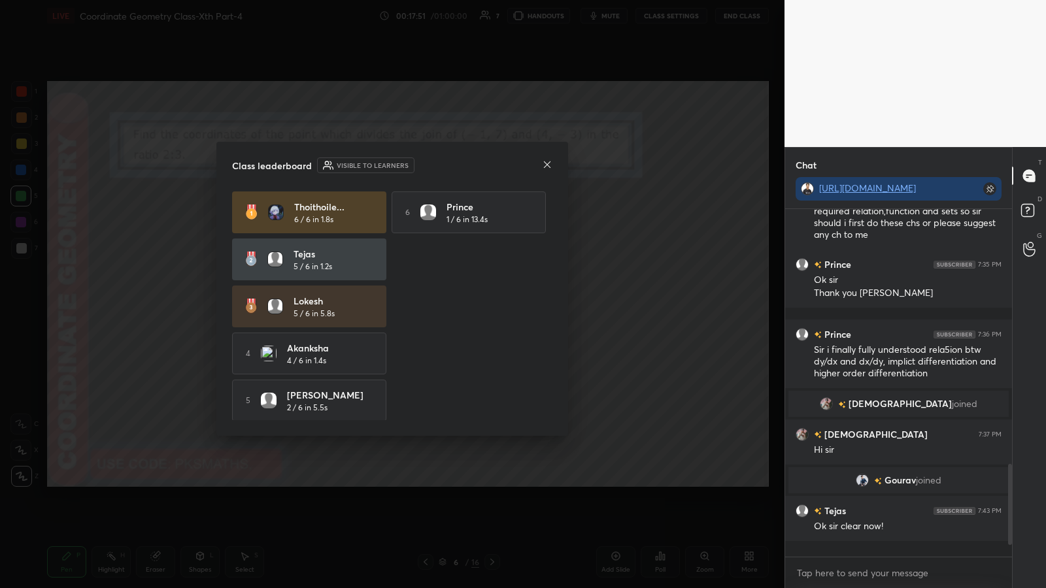
scroll to position [854, 0]
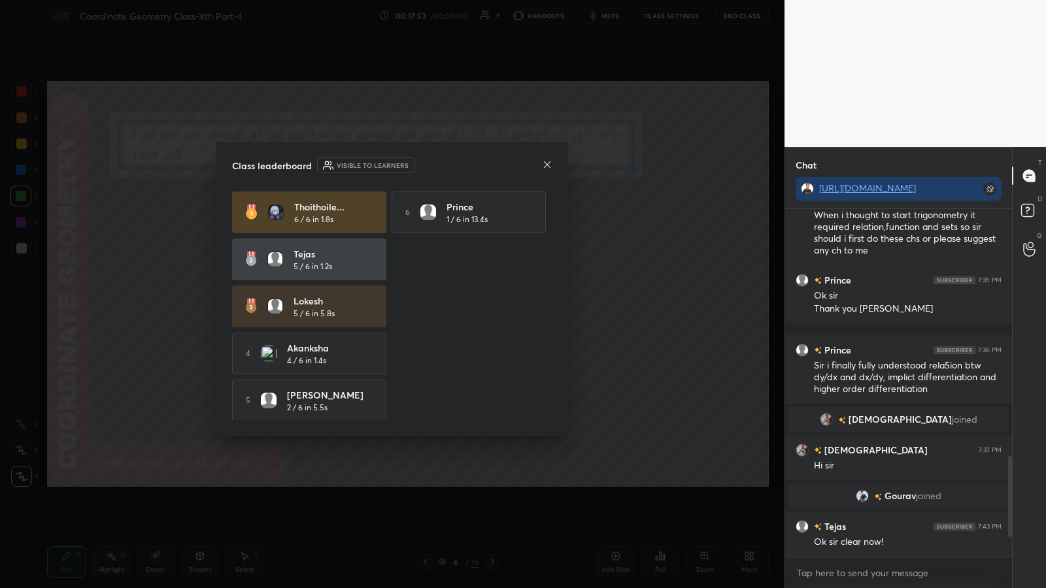
click at [469, 167] on icon at bounding box center [547, 165] width 10 height 10
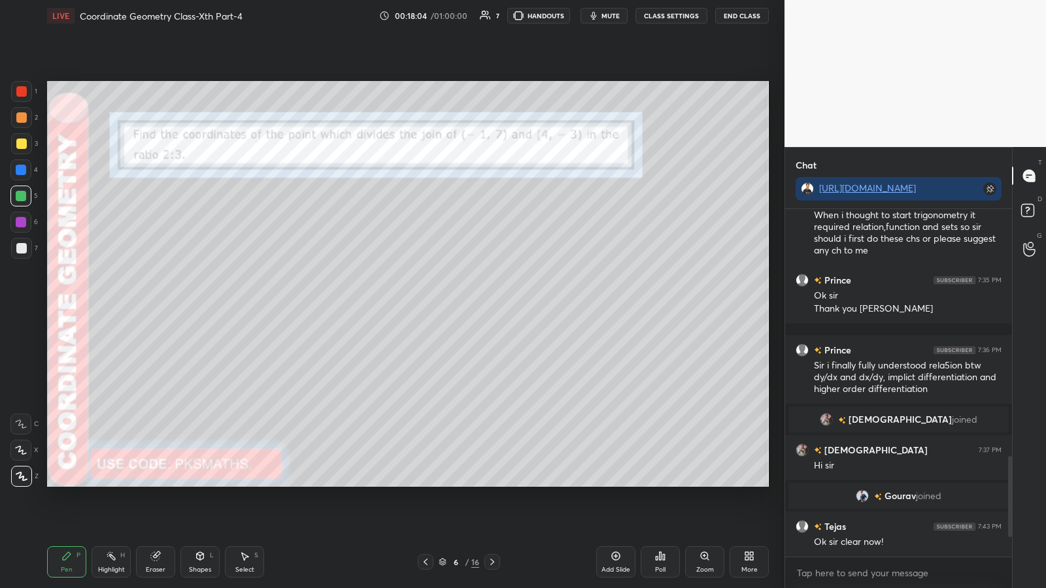
click at [469, 307] on icon at bounding box center [492, 562] width 4 height 7
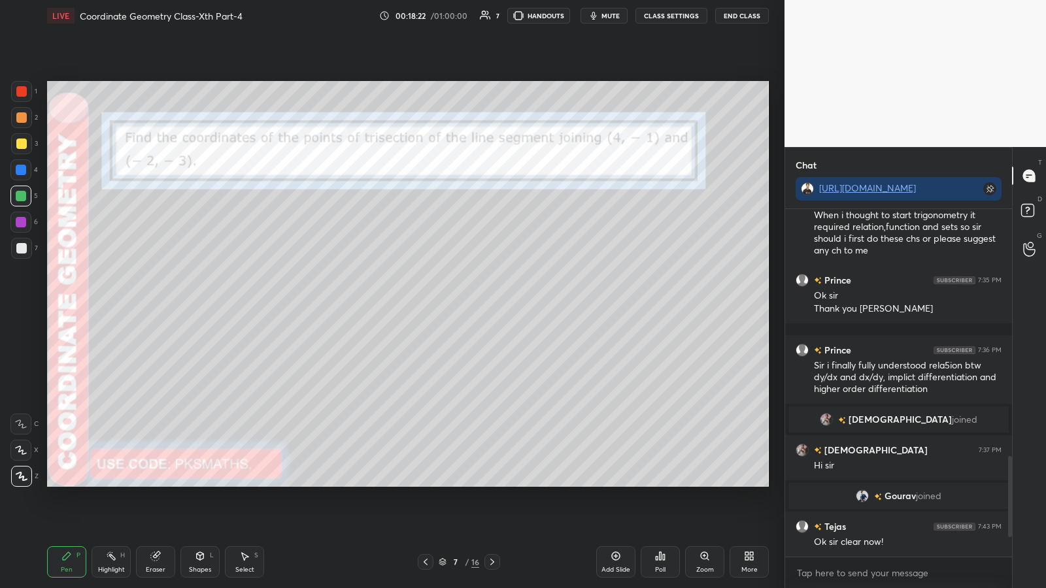
click at [18, 122] on div at bounding box center [21, 117] width 10 height 10
click at [198, 307] on icon at bounding box center [200, 556] width 7 height 8
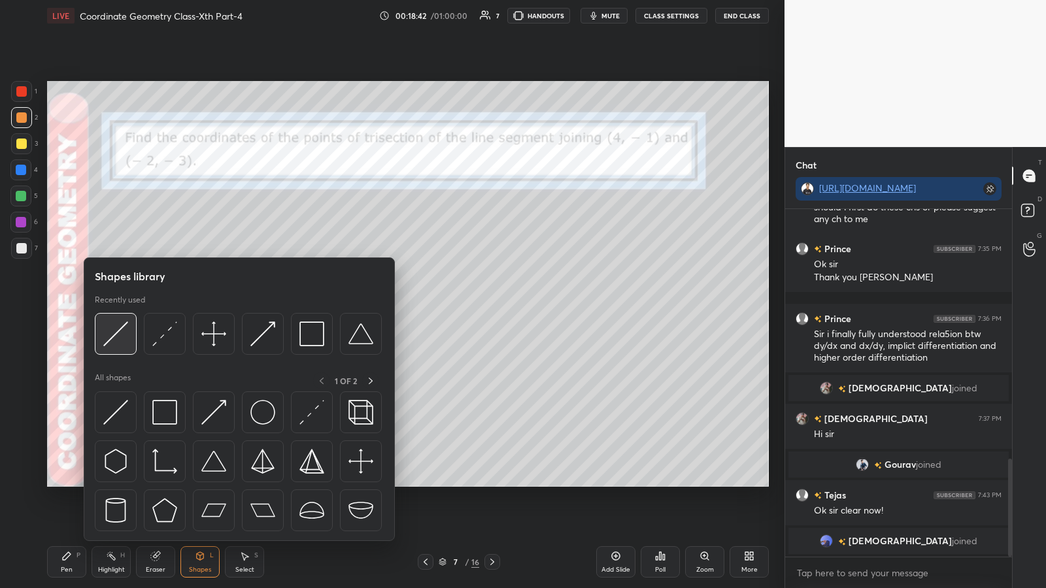
click at [122, 307] on img at bounding box center [115, 334] width 25 height 25
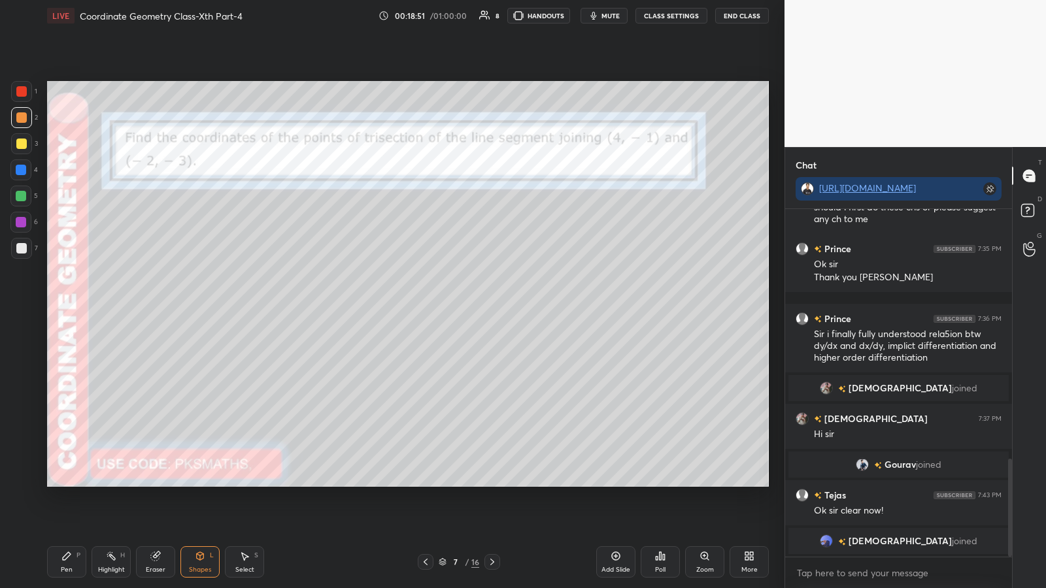
click at [63, 307] on icon at bounding box center [66, 556] width 10 height 10
click at [20, 170] on div at bounding box center [21, 170] width 10 height 10
click at [18, 245] on div at bounding box center [21, 248] width 10 height 10
click at [22, 194] on div at bounding box center [21, 196] width 10 height 10
click at [201, 307] on icon at bounding box center [200, 555] width 7 height 2
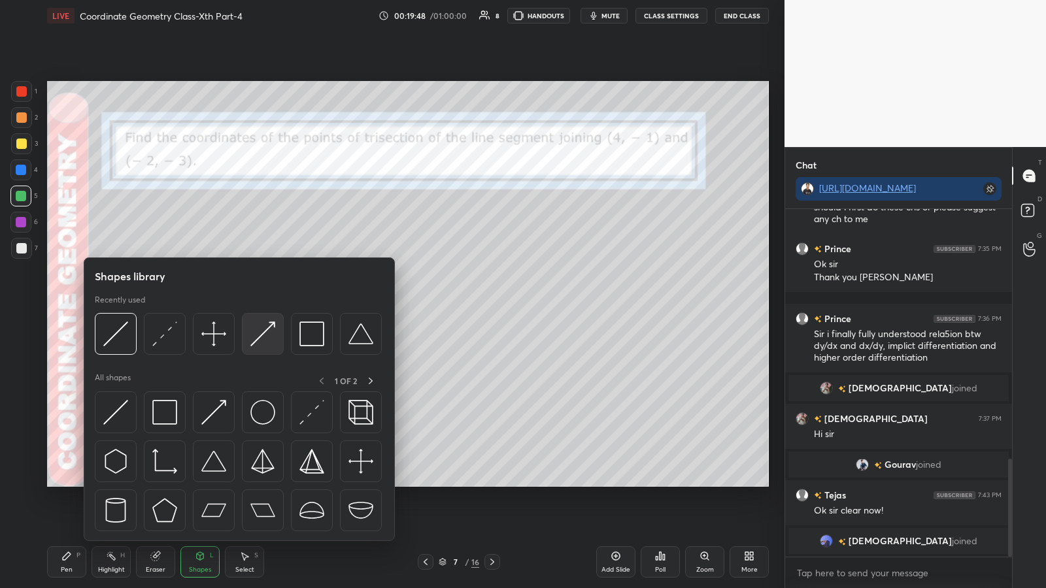
click at [266, 307] on img at bounding box center [262, 334] width 25 height 25
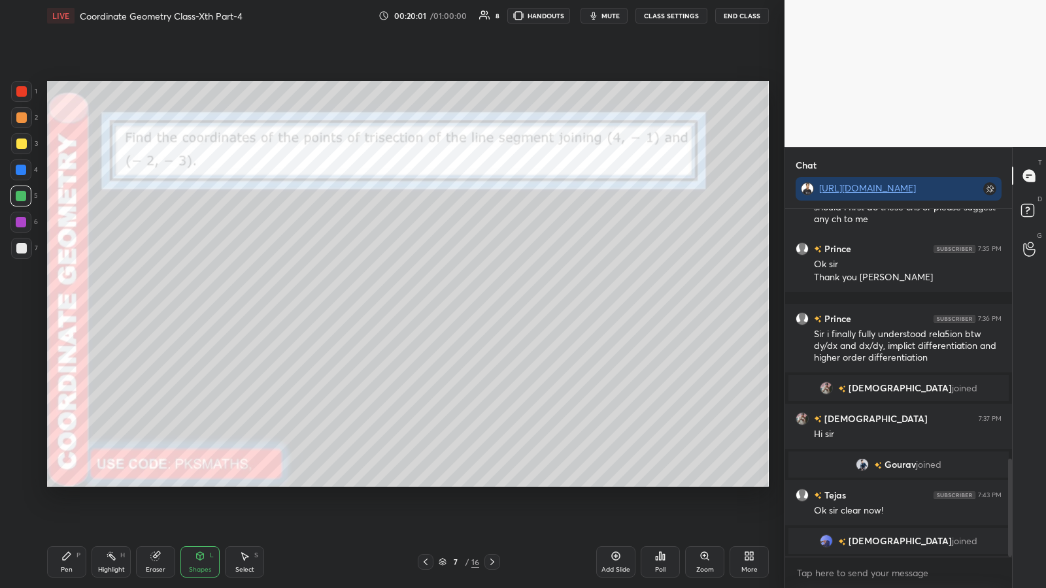
click at [86, 307] on div "Pen P" at bounding box center [66, 562] width 39 height 31
click at [23, 117] on div at bounding box center [21, 117] width 10 height 10
click at [20, 249] on div at bounding box center [21, 248] width 10 height 10
click at [22, 168] on div at bounding box center [21, 170] width 10 height 10
click at [24, 247] on div at bounding box center [21, 248] width 10 height 10
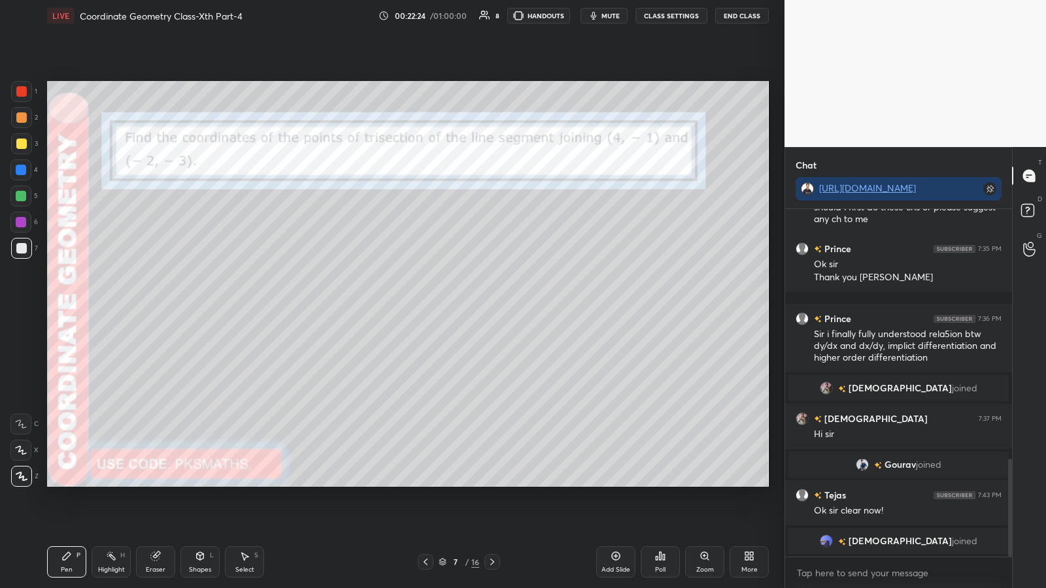
click at [469, 307] on div "Poll" at bounding box center [660, 562] width 39 height 31
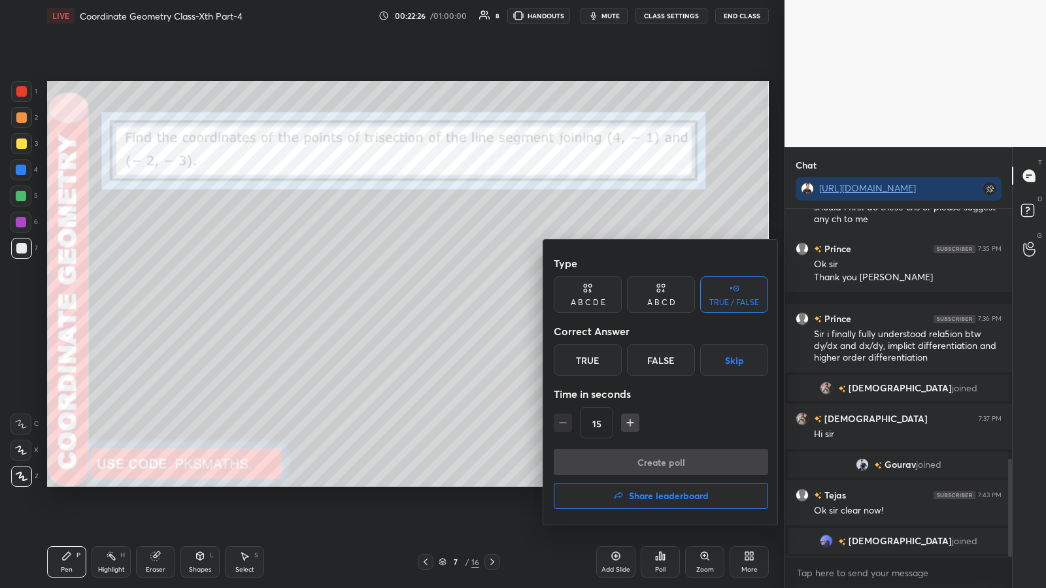
click at [469, 307] on div "False" at bounding box center [661, 360] width 68 height 31
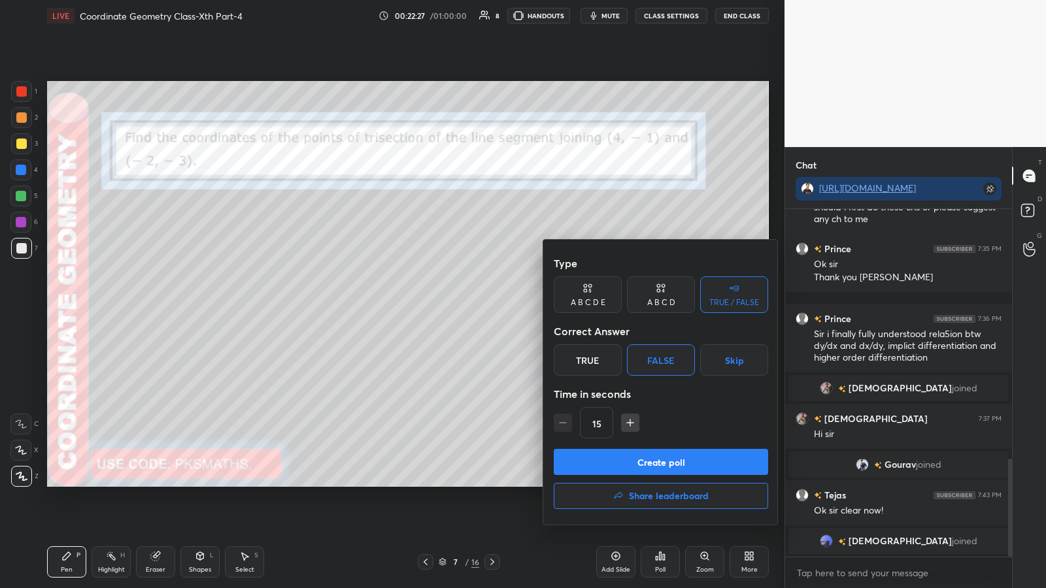
click at [469, 307] on button "Create poll" at bounding box center [661, 462] width 214 height 26
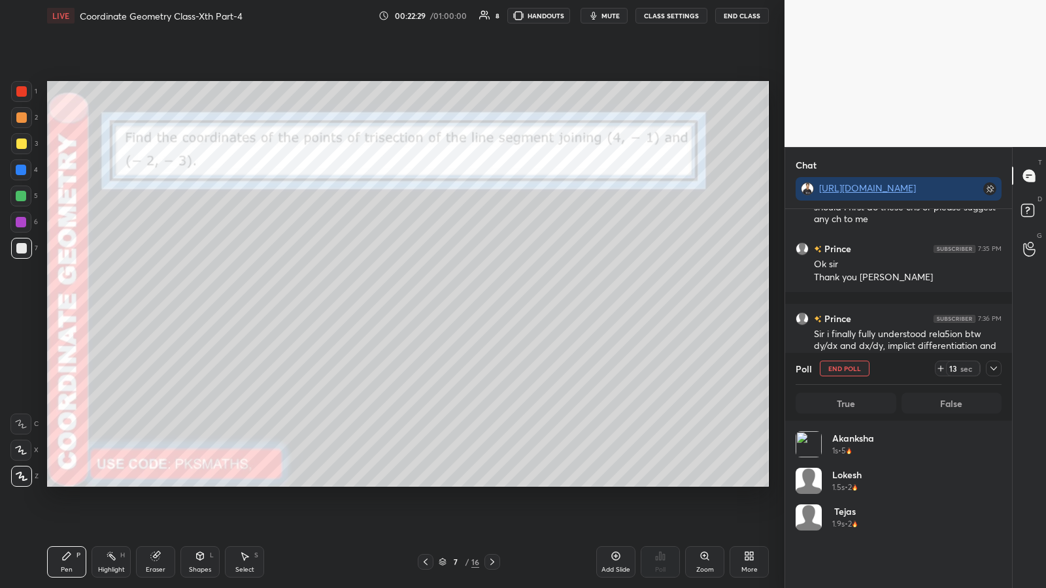
scroll to position [153, 202]
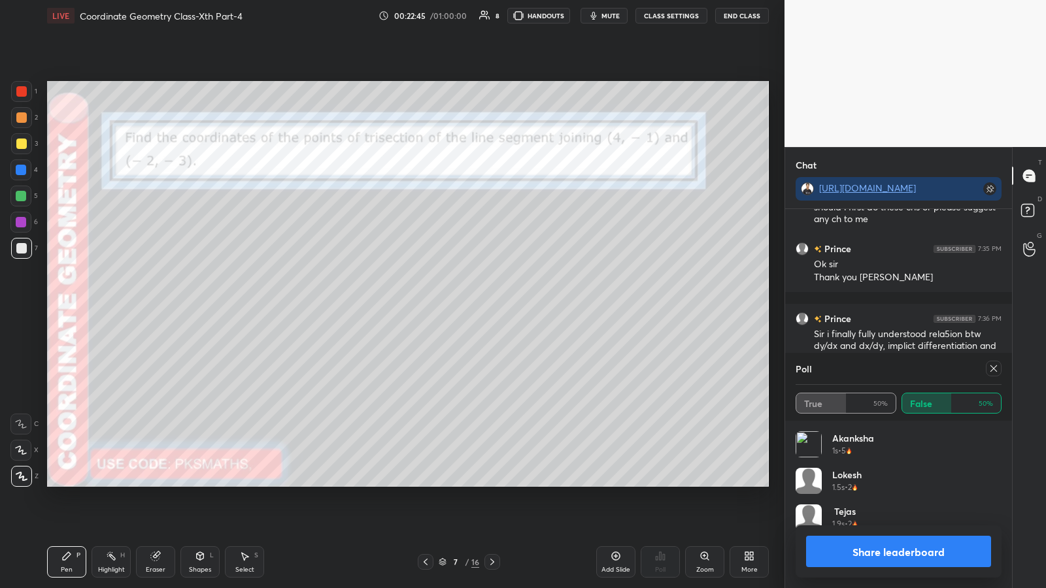
click at [469, 307] on button "Share leaderboard" at bounding box center [898, 551] width 185 height 31
type textarea "x"
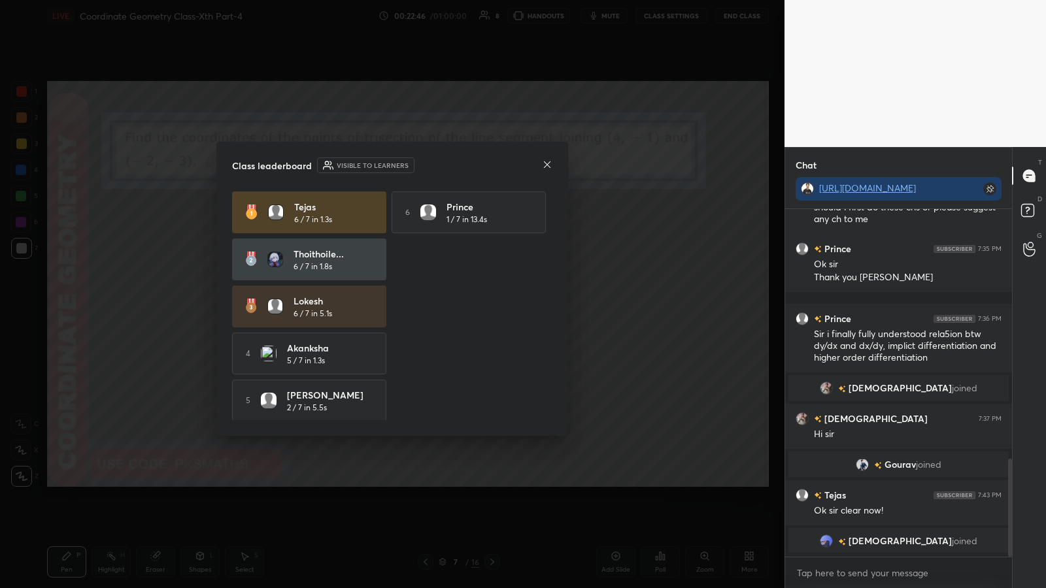
scroll to position [5, 5]
click at [469, 161] on icon at bounding box center [547, 164] width 7 height 7
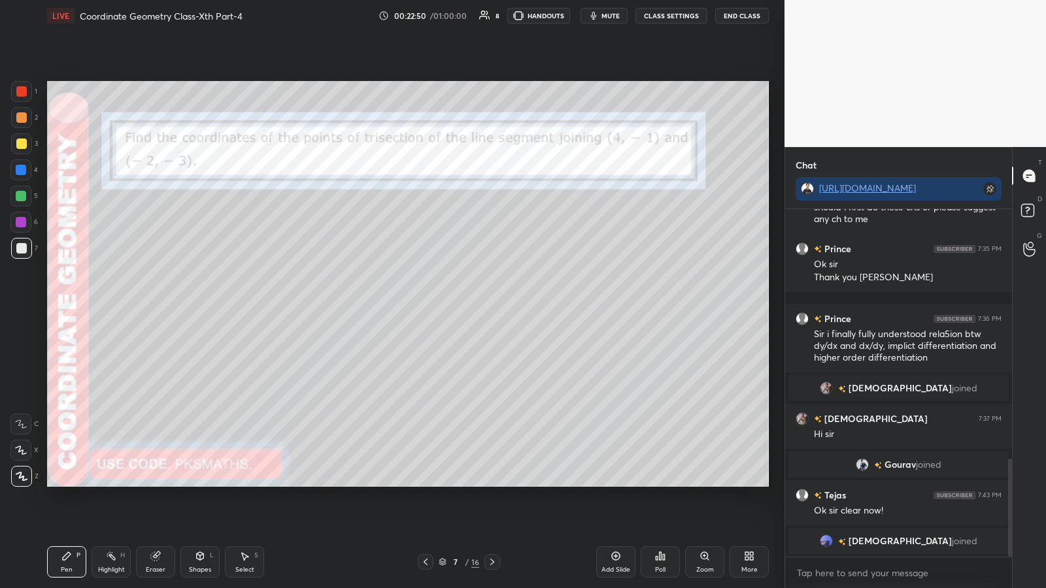
click at [163, 307] on div "Eraser" at bounding box center [155, 562] width 39 height 31
click at [68, 307] on icon at bounding box center [66, 556] width 10 height 10
click at [242, 307] on icon at bounding box center [245, 557] width 7 height 8
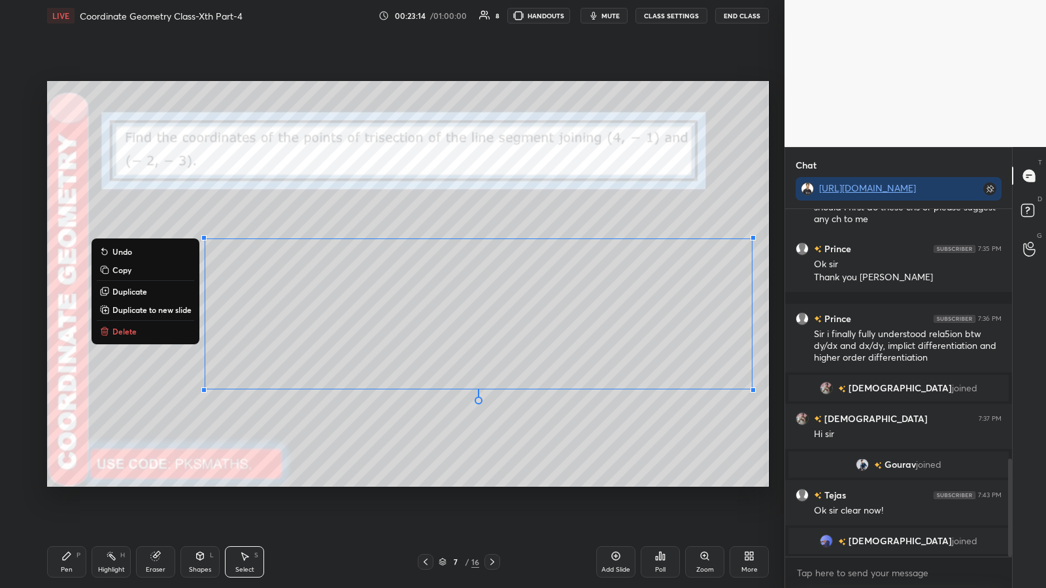
click at [431, 307] on div "0 ° Undo Copy Duplicate Duplicate to new slide Delete" at bounding box center [408, 284] width 722 height 406
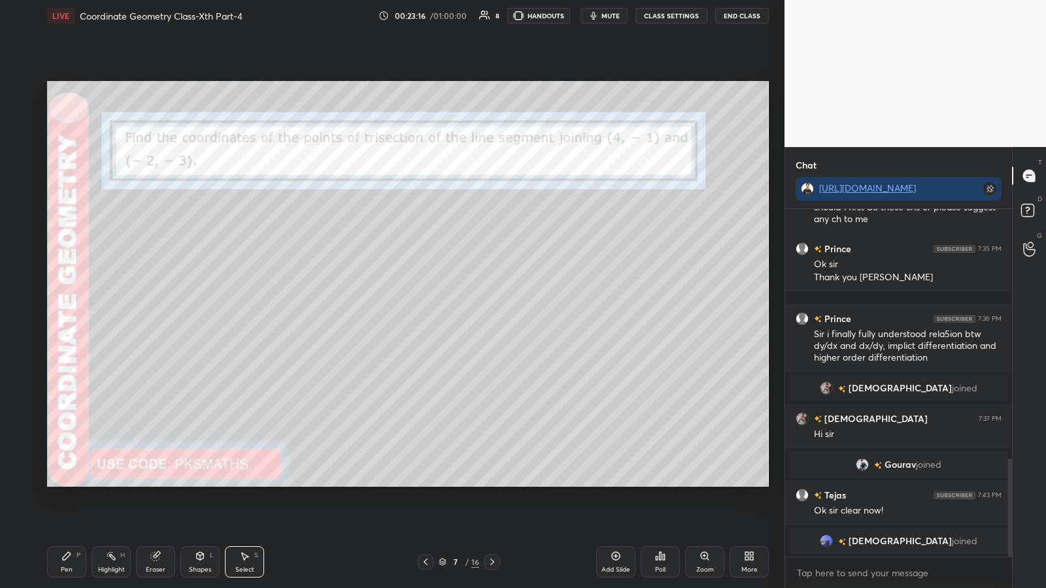
click at [68, 307] on icon at bounding box center [66, 556] width 10 height 10
click at [24, 248] on div at bounding box center [21, 248] width 10 height 10
click at [21, 201] on div at bounding box center [20, 196] width 21 height 21
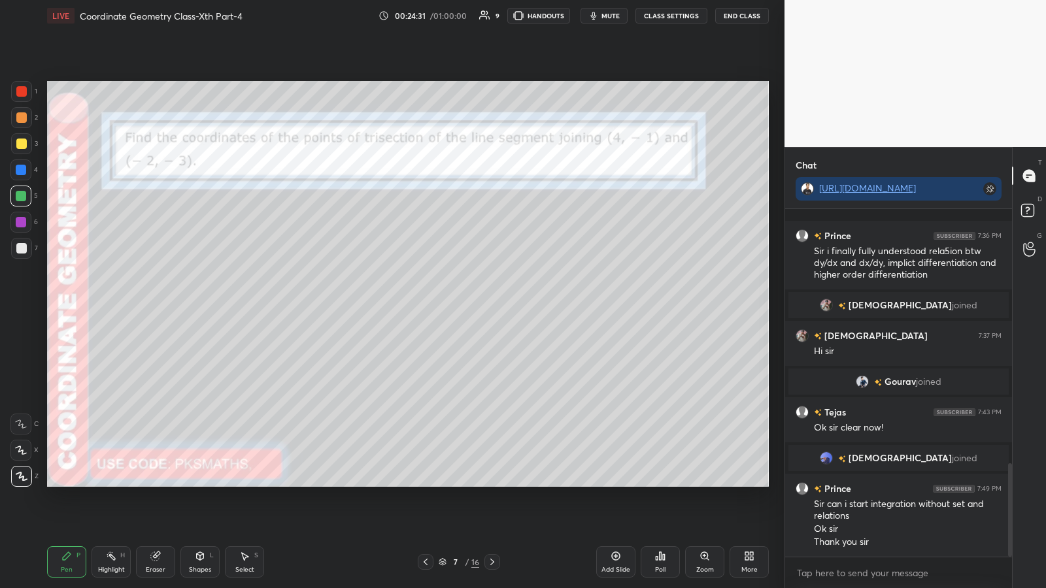
scroll to position [989, 0]
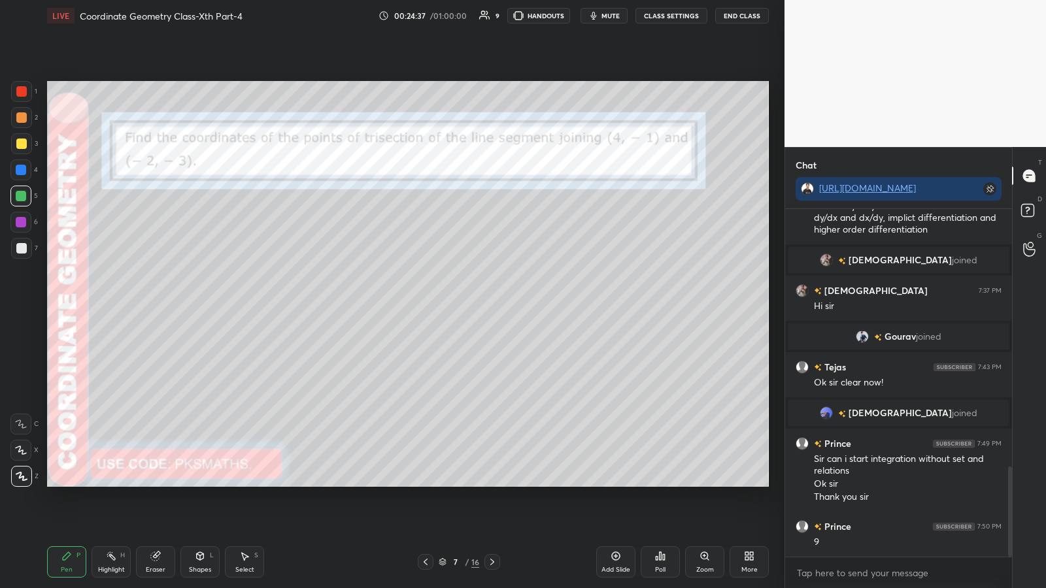
click at [19, 245] on div at bounding box center [21, 248] width 10 height 10
click at [22, 196] on div at bounding box center [21, 196] width 10 height 10
click at [152, 307] on icon at bounding box center [155, 556] width 8 height 8
click at [82, 307] on div "Pen P" at bounding box center [66, 562] width 39 height 31
click at [469, 307] on icon at bounding box center [660, 556] width 10 height 10
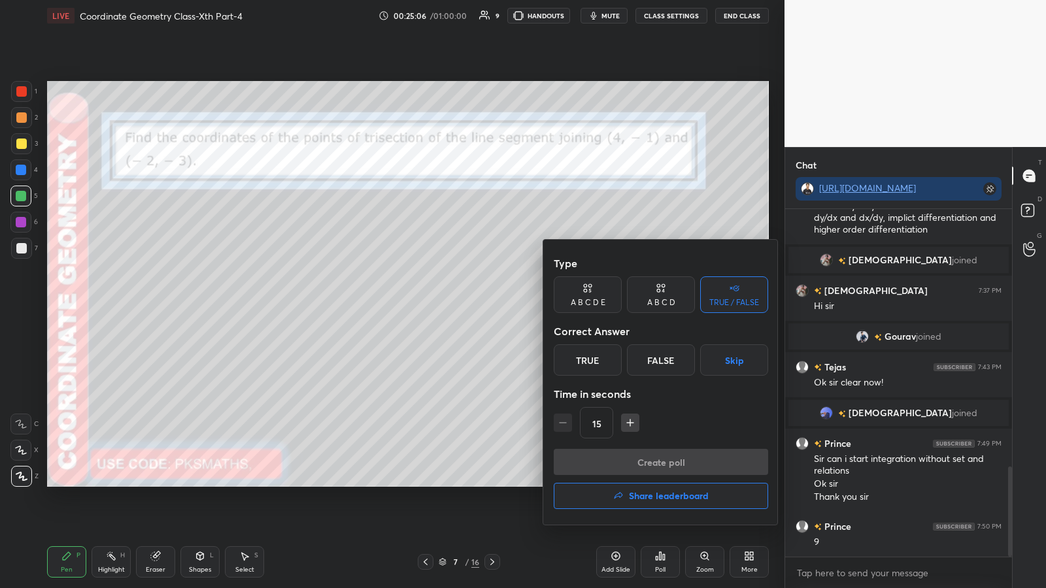
click at [469, 307] on div "True" at bounding box center [588, 360] width 68 height 31
click at [469, 307] on icon "button" at bounding box center [630, 422] width 13 height 13
type input "30"
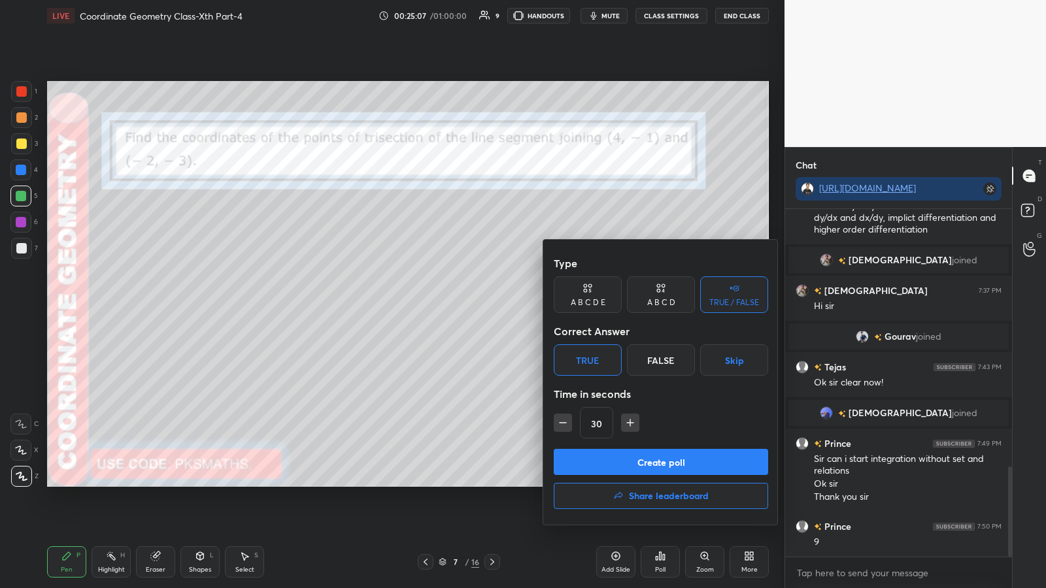
click at [469, 307] on button "Create poll" at bounding box center [661, 462] width 214 height 26
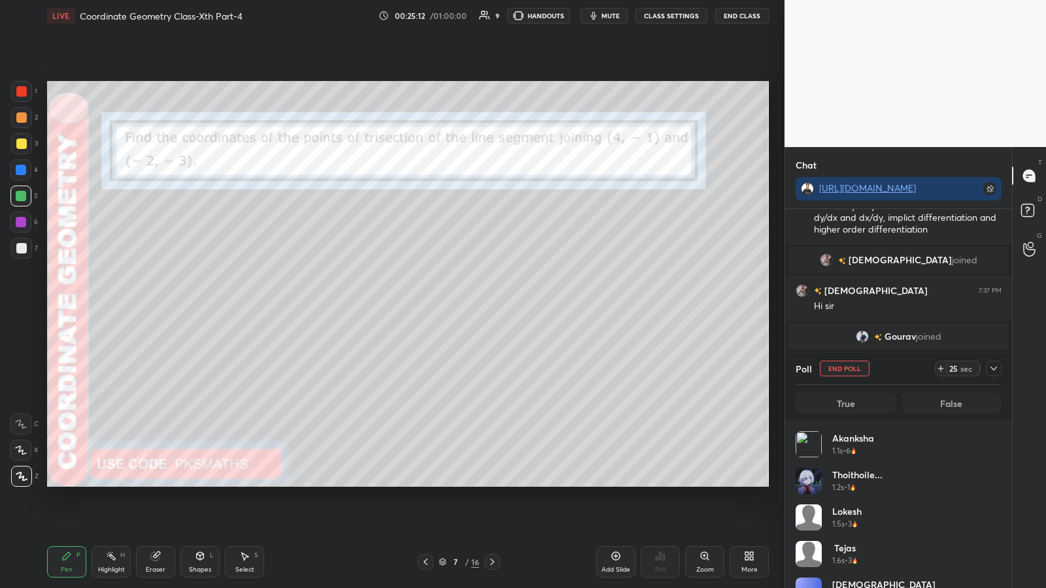
scroll to position [1082, 0]
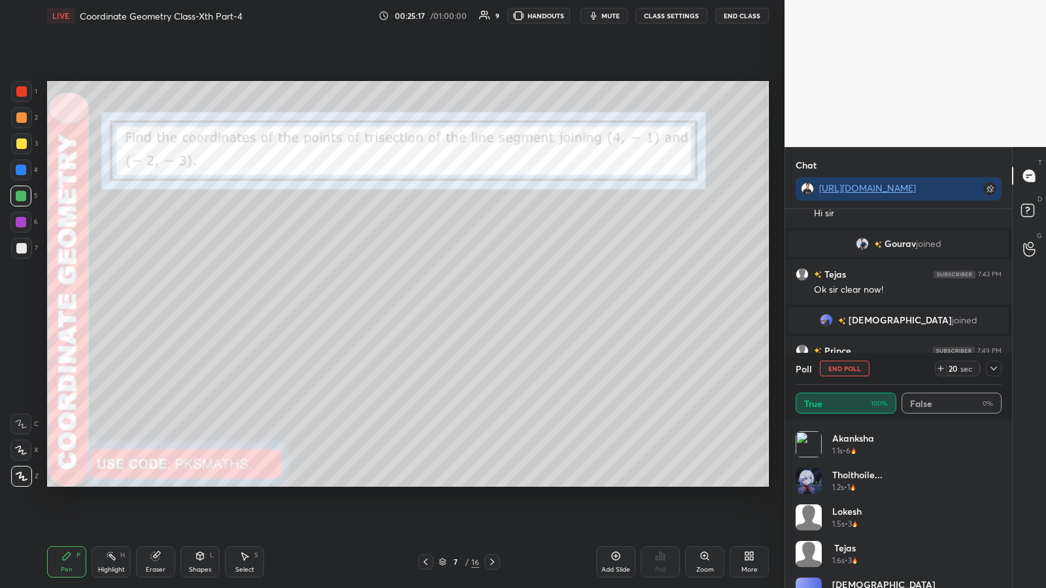
click at [22, 249] on div at bounding box center [21, 248] width 10 height 10
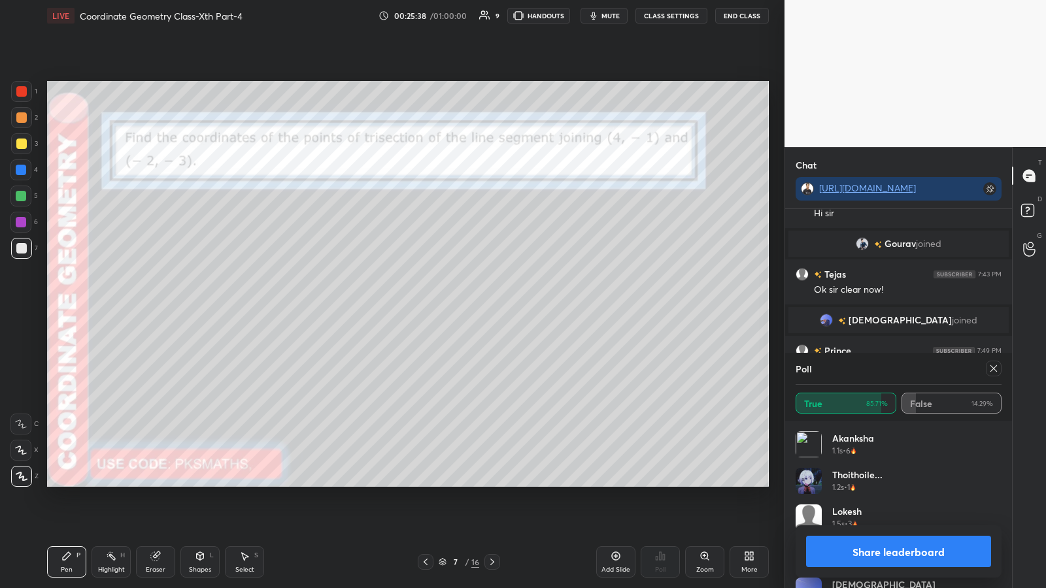
click at [469, 307] on button "Share leaderboard" at bounding box center [898, 551] width 185 height 31
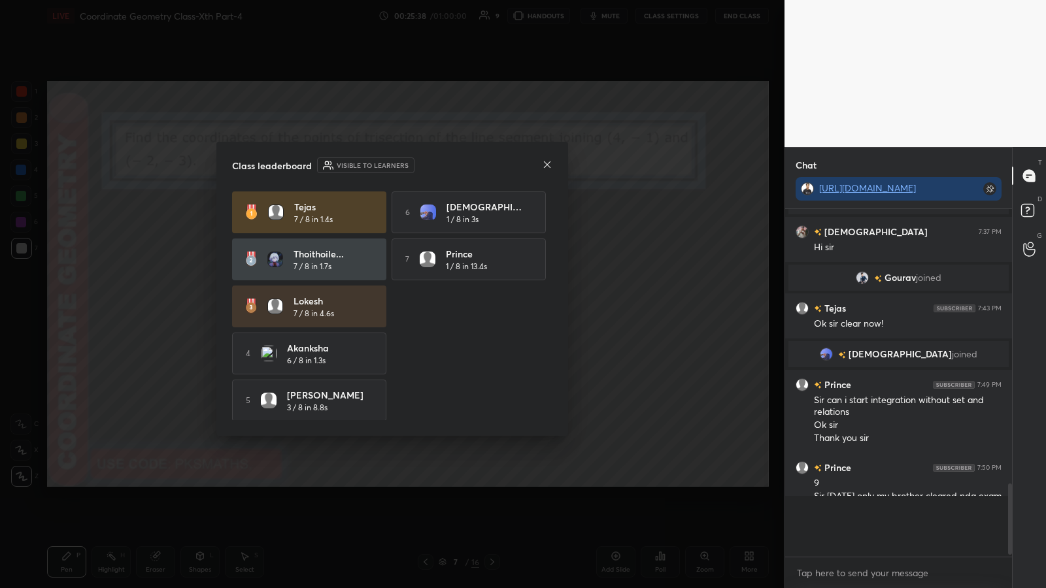
scroll to position [1014, 0]
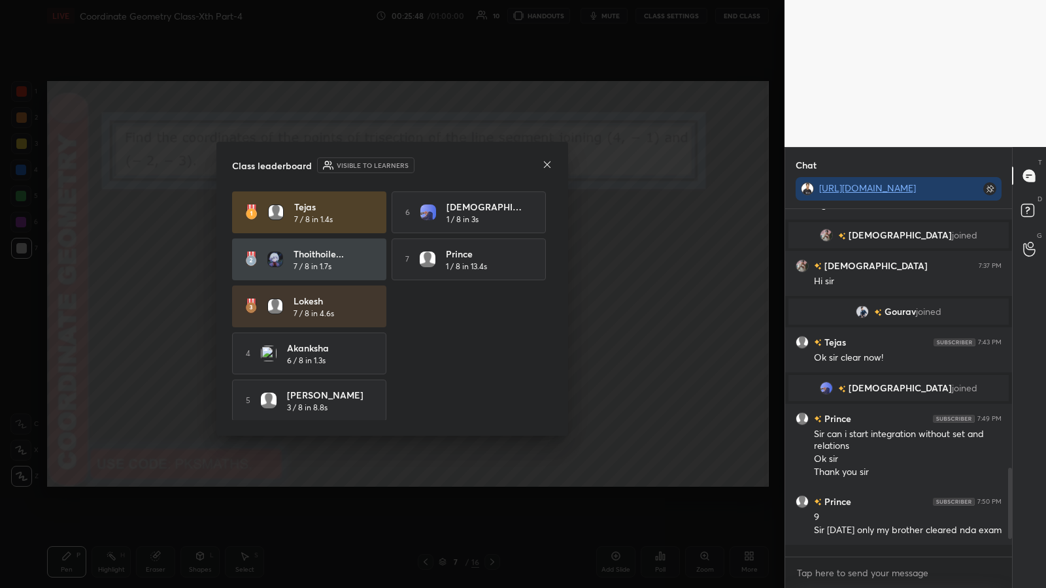
click at [469, 163] on icon at bounding box center [547, 164] width 7 height 7
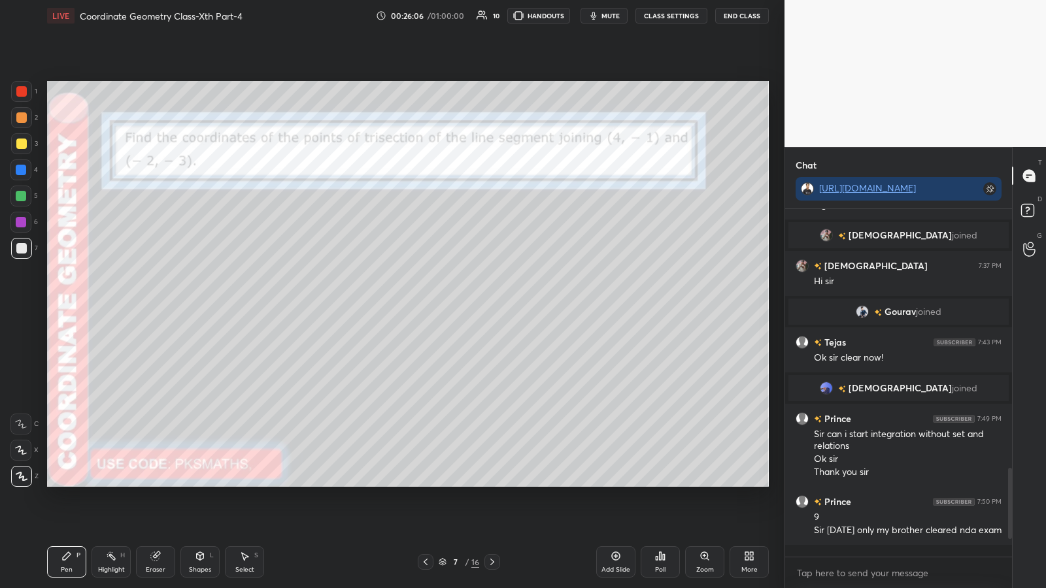
click at [469, 307] on icon at bounding box center [616, 556] width 10 height 10
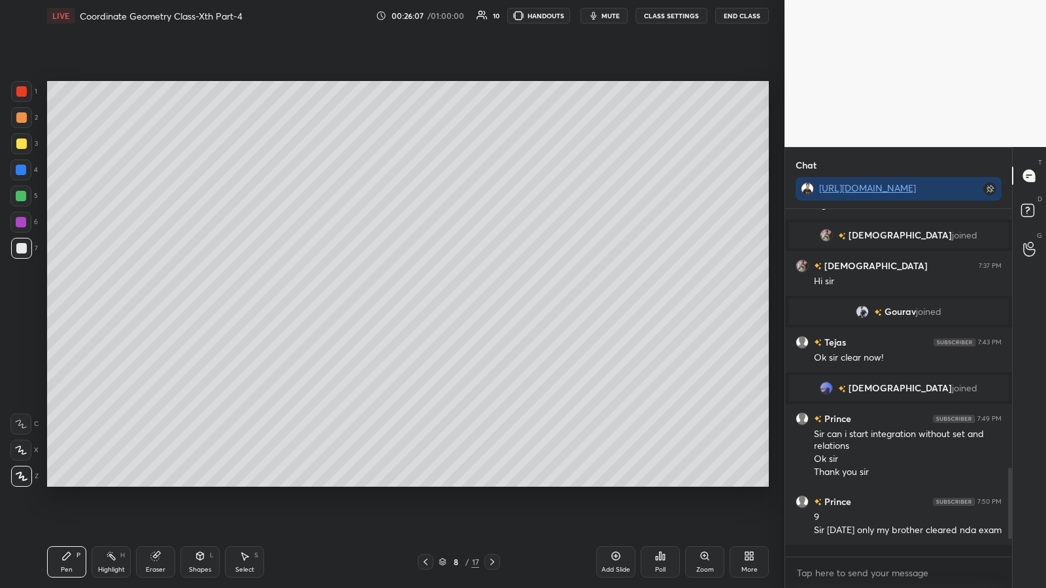
click at [18, 119] on div at bounding box center [21, 117] width 10 height 10
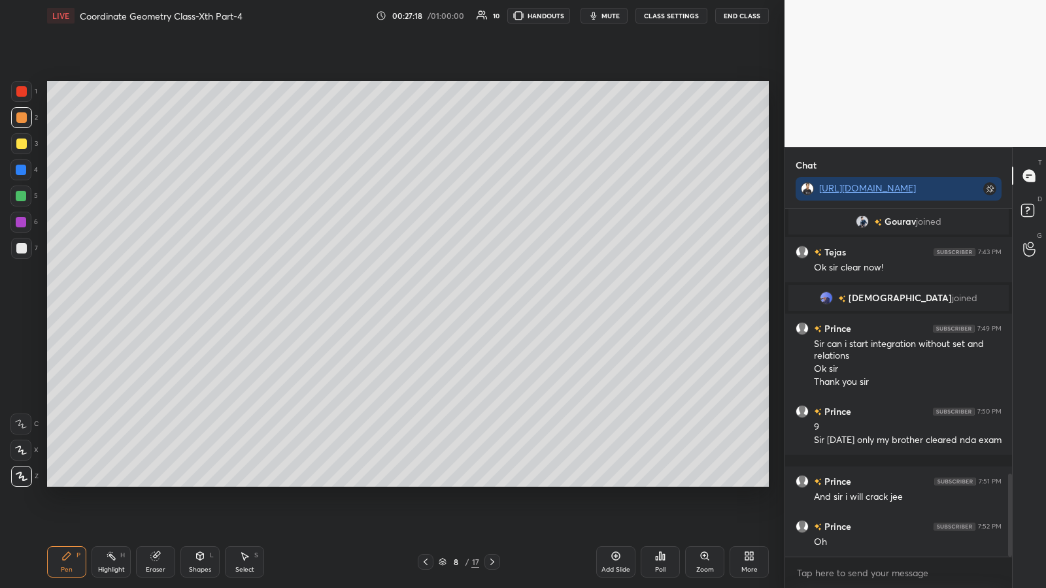
scroll to position [1117, 0]
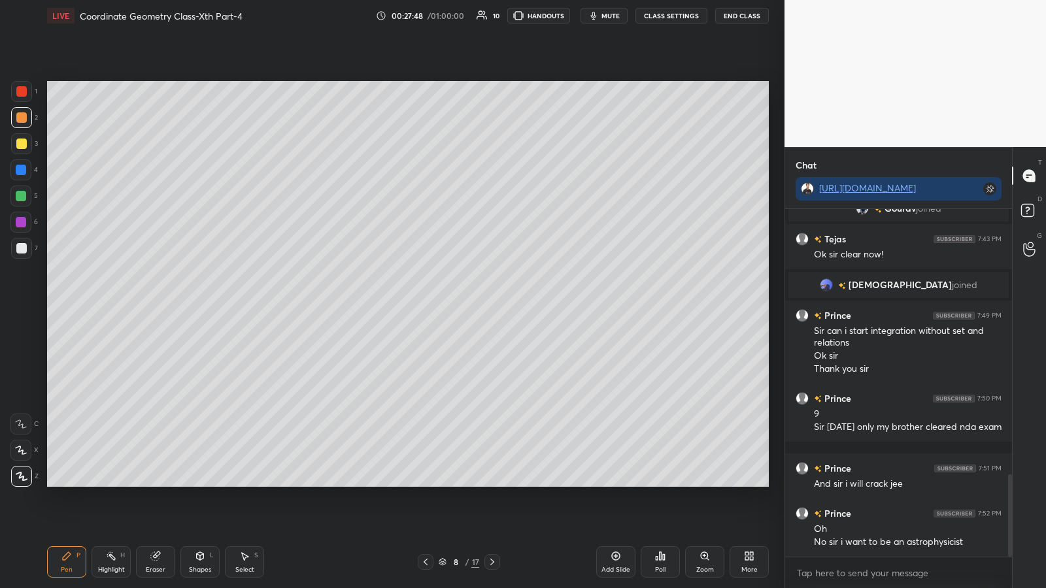
click at [469, 307] on div "Poll" at bounding box center [660, 562] width 39 height 31
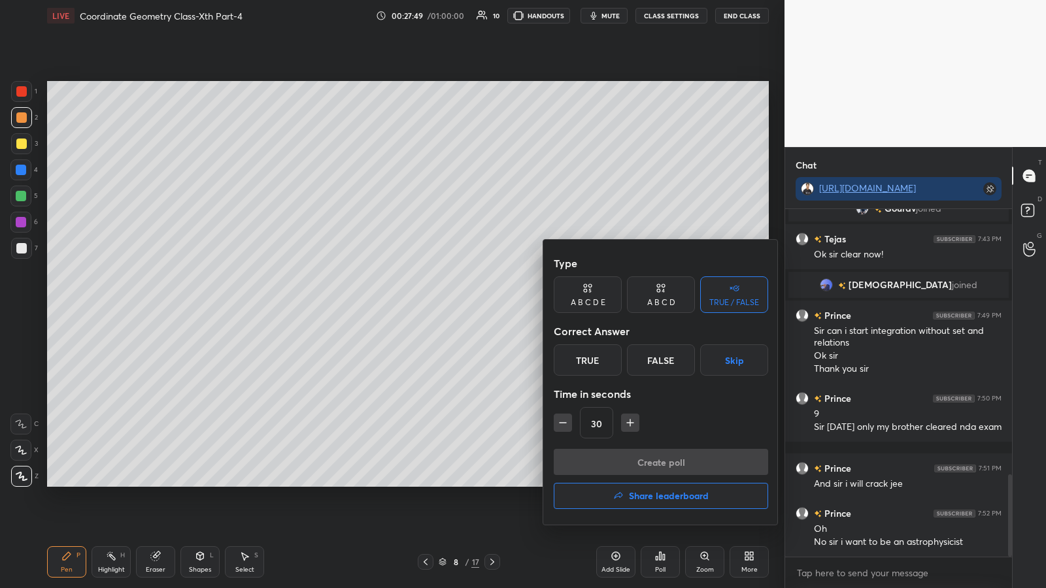
click at [469, 295] on div "TRUE / FALSE" at bounding box center [734, 295] width 68 height 37
click at [469, 307] on div "False" at bounding box center [661, 360] width 68 height 31
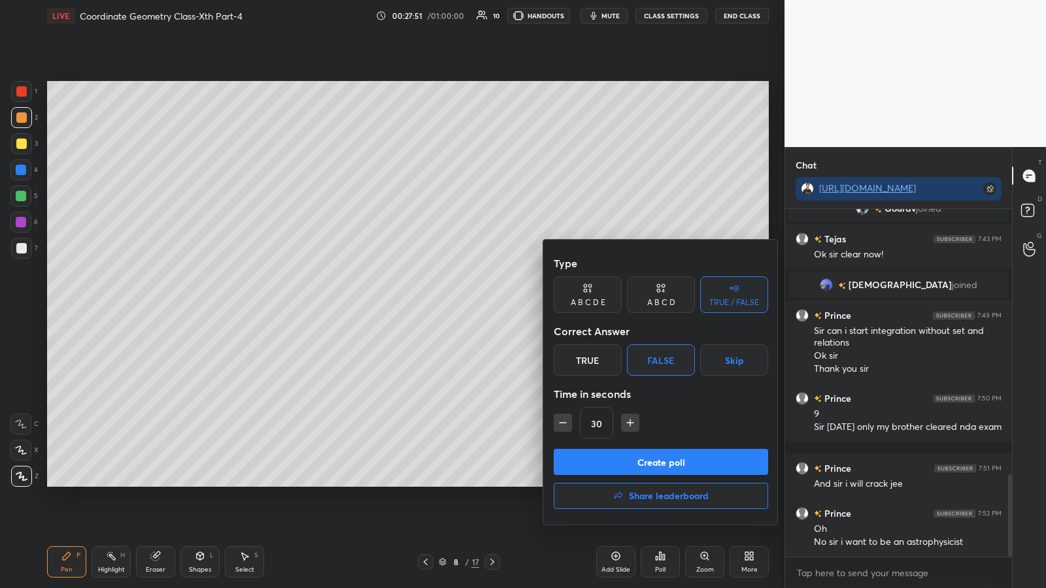
click at [469, 307] on button "Create poll" at bounding box center [661, 462] width 214 height 26
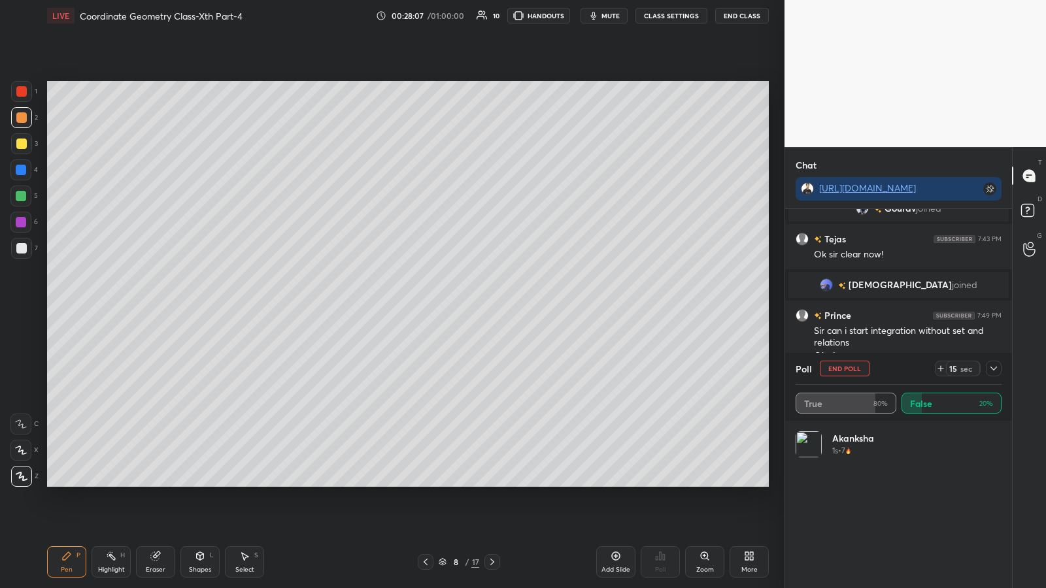
scroll to position [1230, 0]
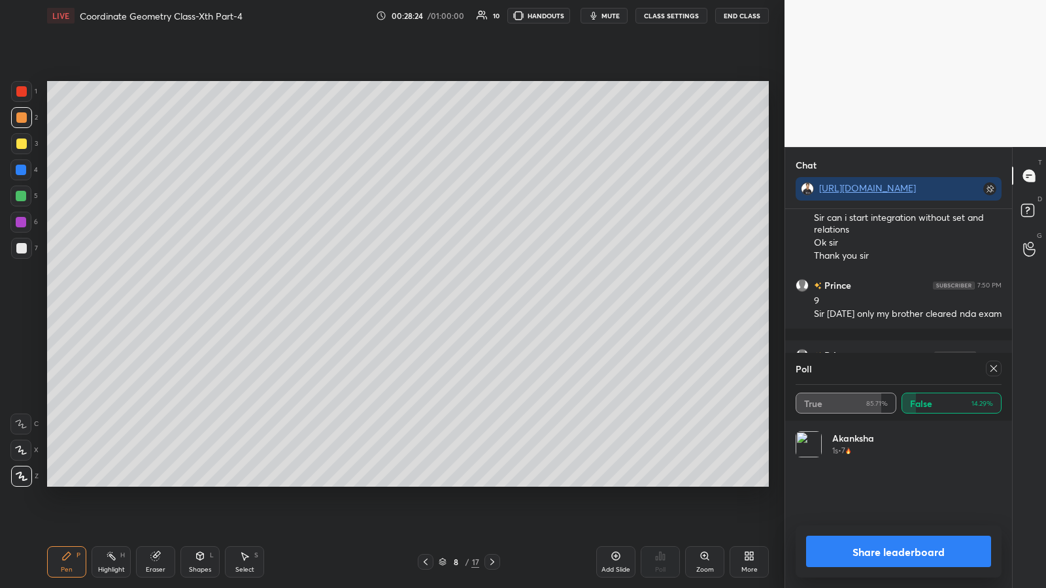
click at [469, 307] on button "Share leaderboard" at bounding box center [898, 551] width 185 height 31
type textarea "x"
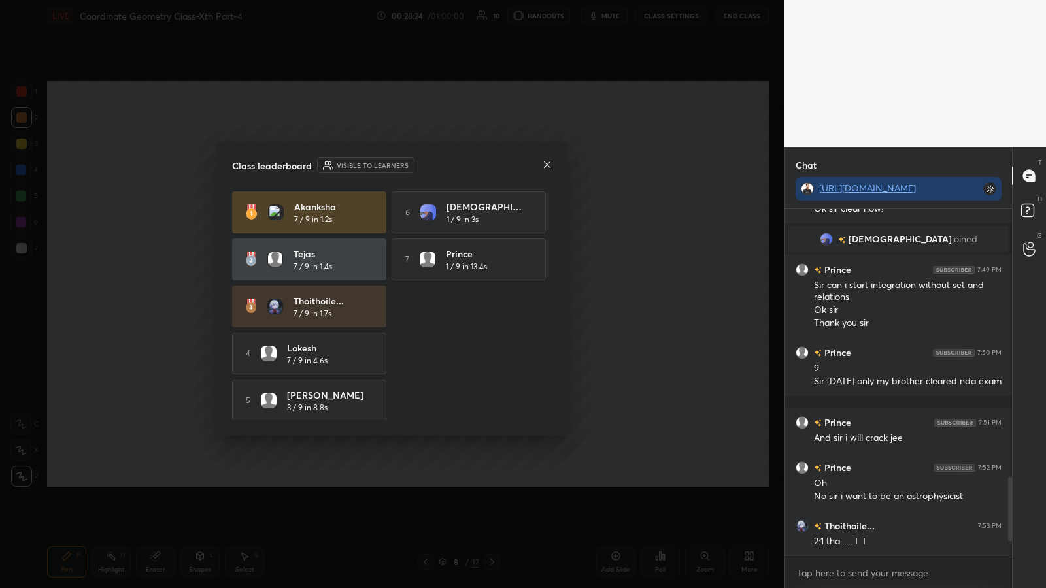
scroll to position [5, 5]
click at [469, 167] on icon at bounding box center [547, 165] width 10 height 10
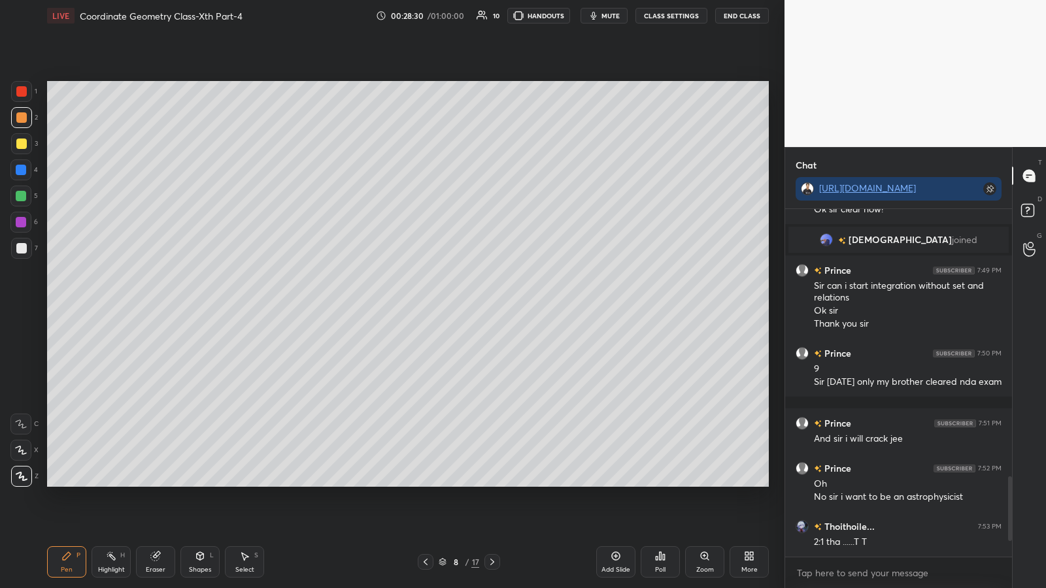
click at [469, 307] on icon at bounding box center [661, 556] width 2 height 8
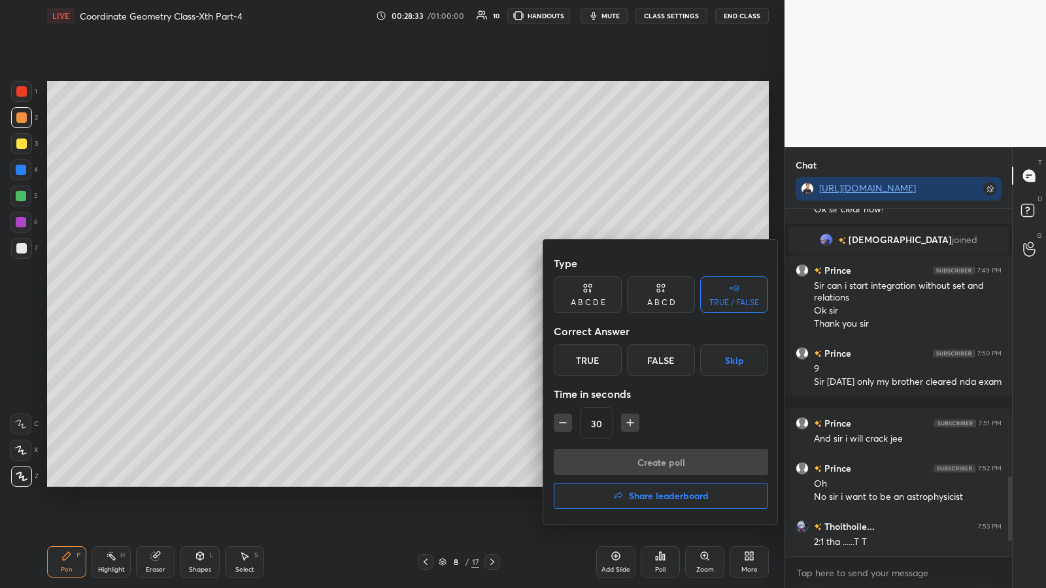
click at [469, 307] on h4 "Share leaderboard" at bounding box center [669, 496] width 80 height 9
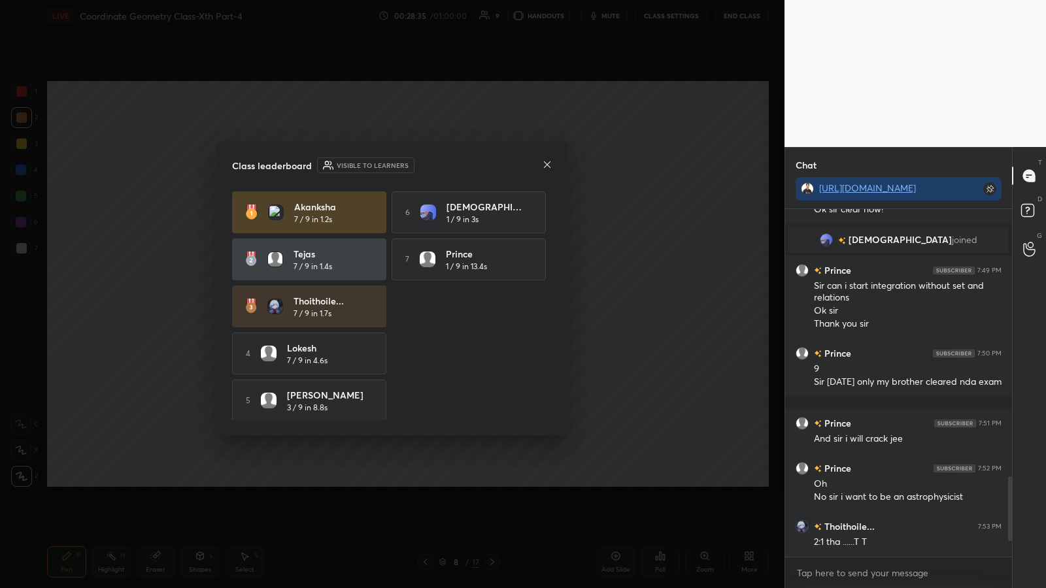
click at [469, 170] on div at bounding box center [547, 166] width 10 height 14
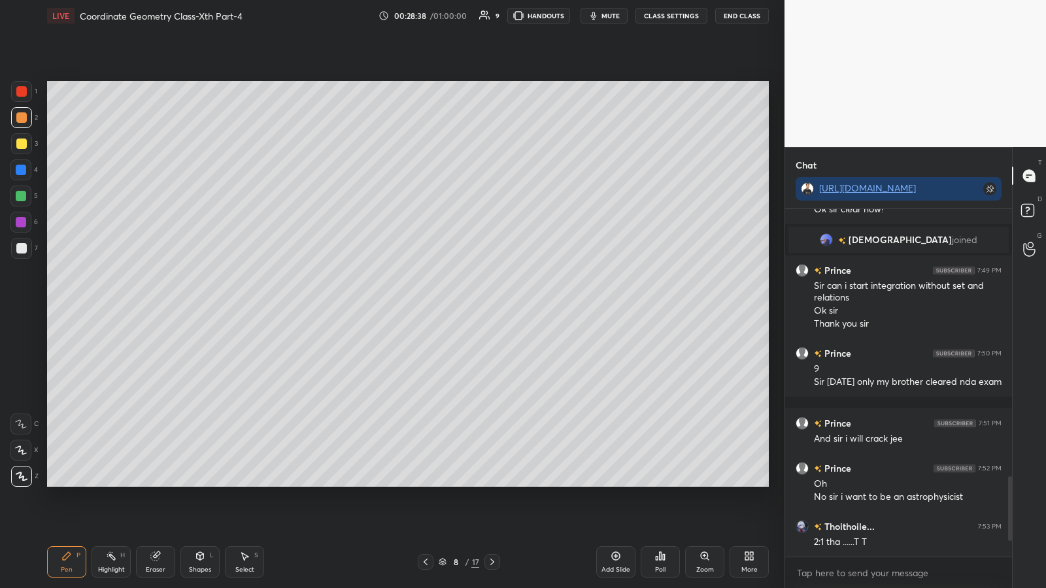
click at [162, 307] on div "Eraser" at bounding box center [155, 562] width 39 height 31
click at [62, 307] on div "Pen P" at bounding box center [66, 562] width 39 height 31
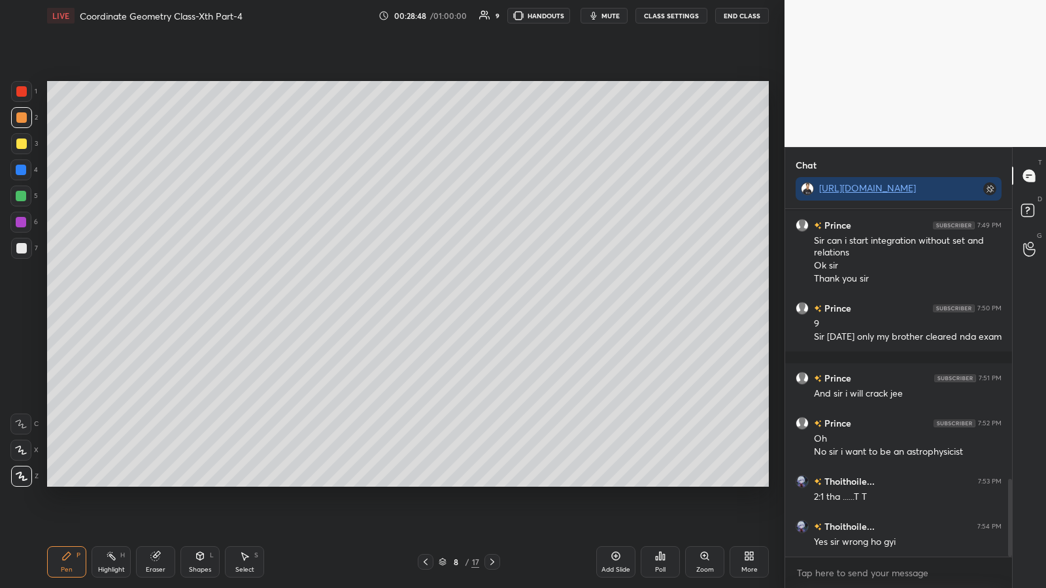
click at [469, 307] on div "Poll" at bounding box center [660, 562] width 39 height 31
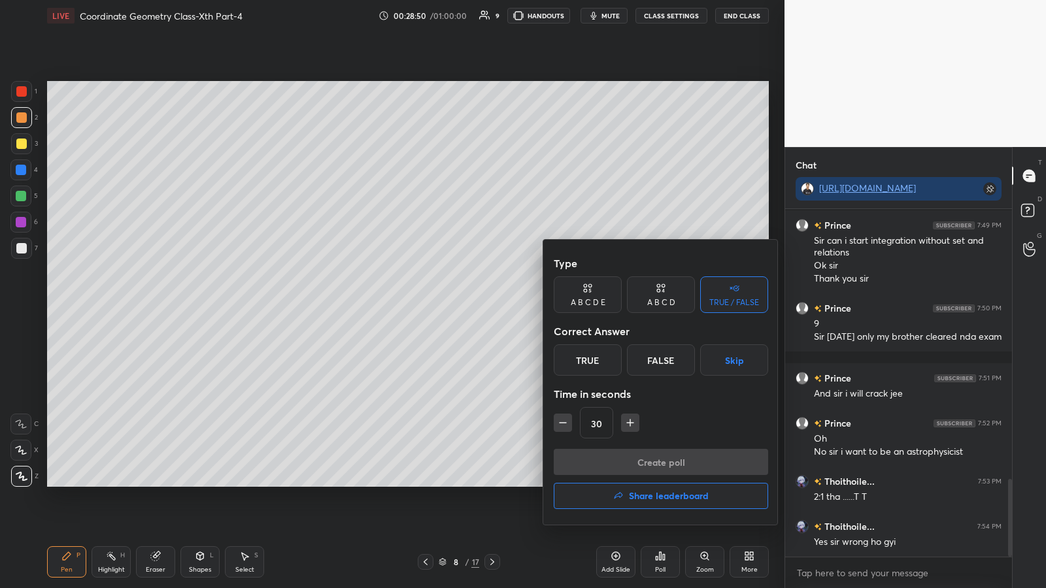
click at [469, 307] on div "False" at bounding box center [661, 360] width 68 height 31
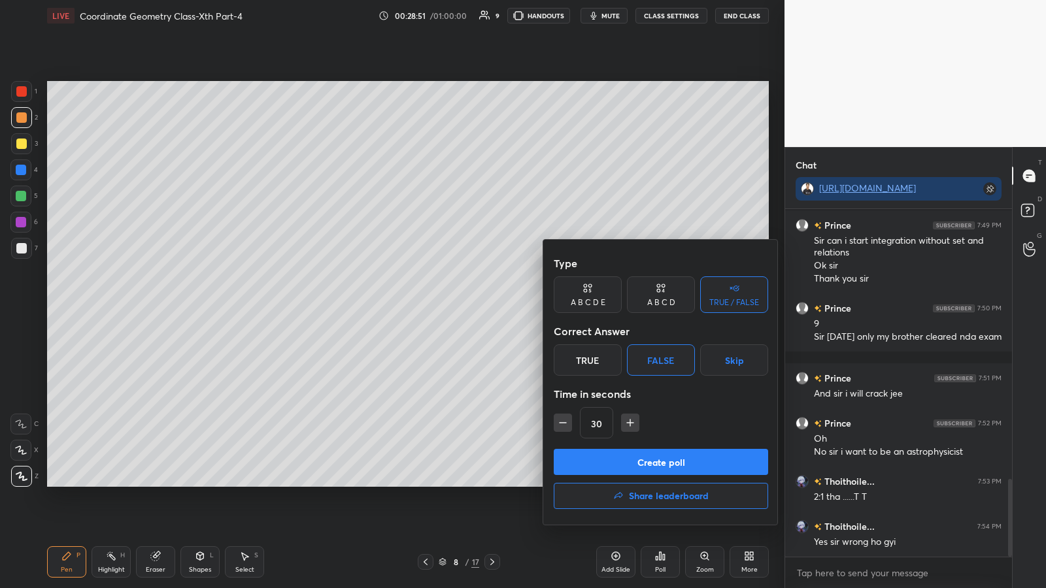
click at [469, 307] on icon "button" at bounding box center [562, 422] width 13 height 13
type input "15"
click at [469, 307] on button "Create poll" at bounding box center [661, 462] width 214 height 26
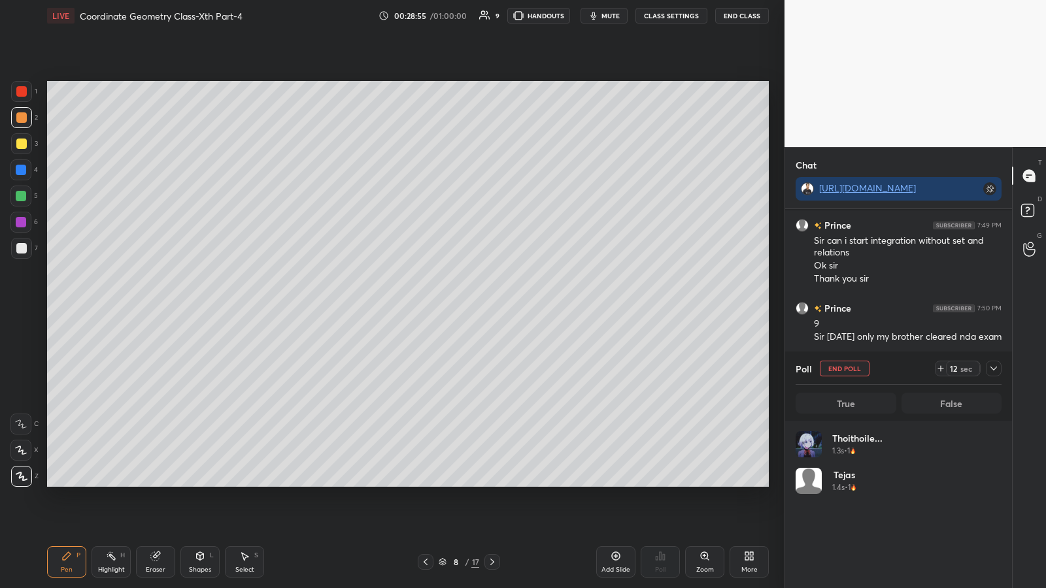
scroll to position [1307, 0]
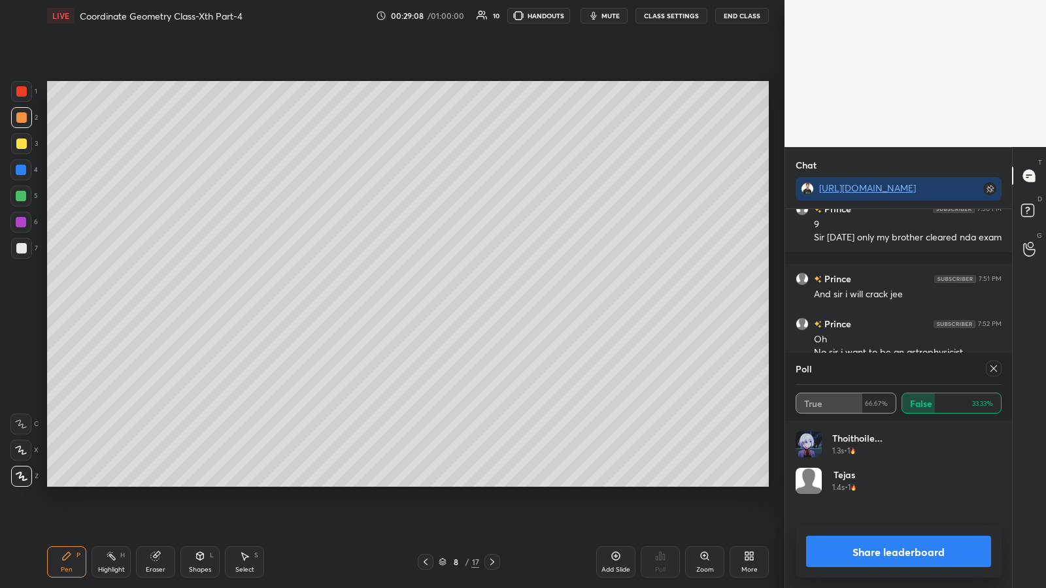
click at [469, 307] on button "Share leaderboard" at bounding box center [898, 551] width 185 height 31
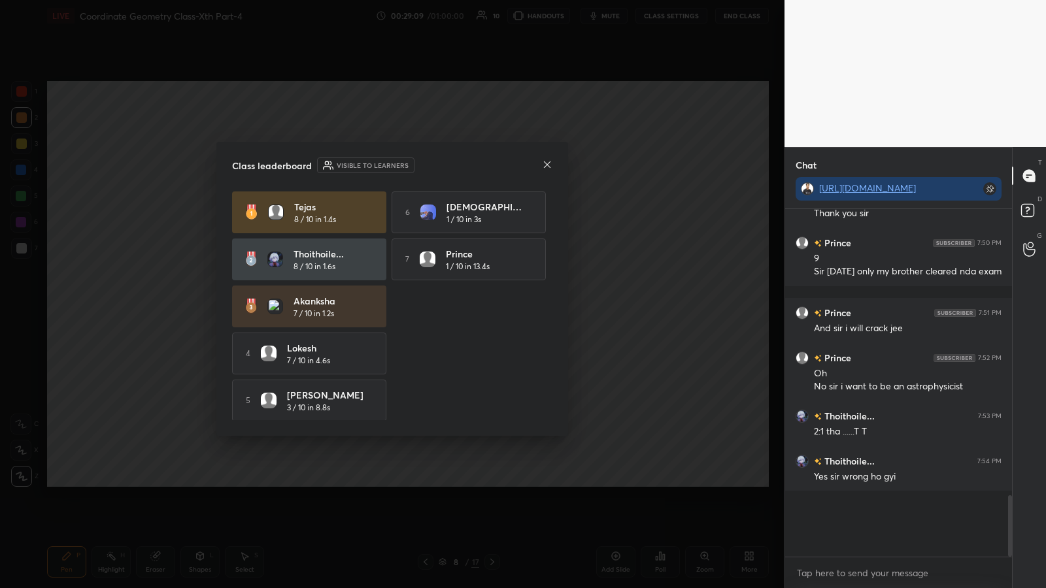
scroll to position [1241, 0]
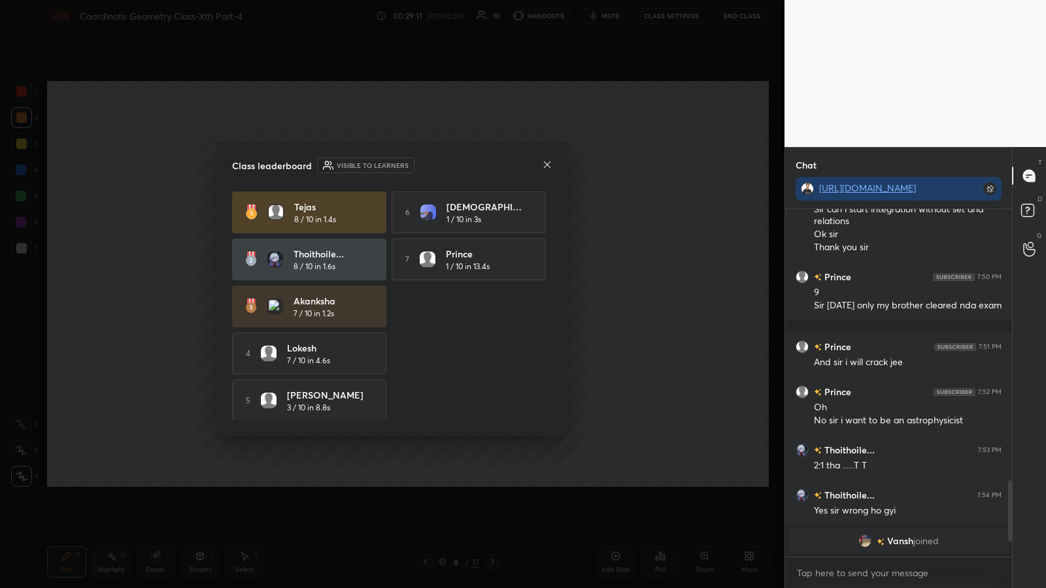
click at [469, 165] on icon at bounding box center [547, 164] width 7 height 7
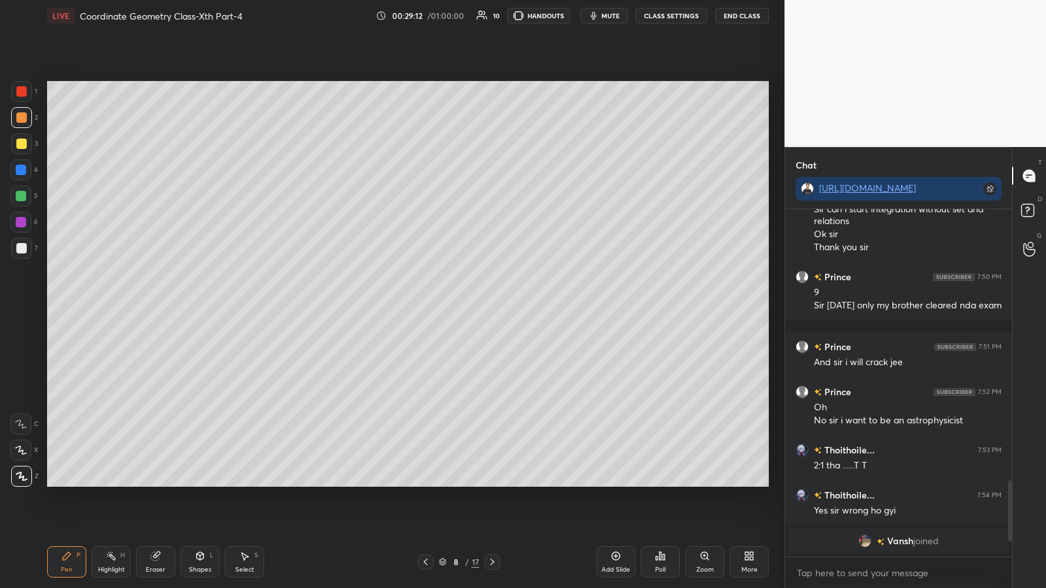
click at [161, 307] on div "Eraser" at bounding box center [155, 562] width 39 height 31
click at [63, 307] on icon at bounding box center [67, 556] width 8 height 8
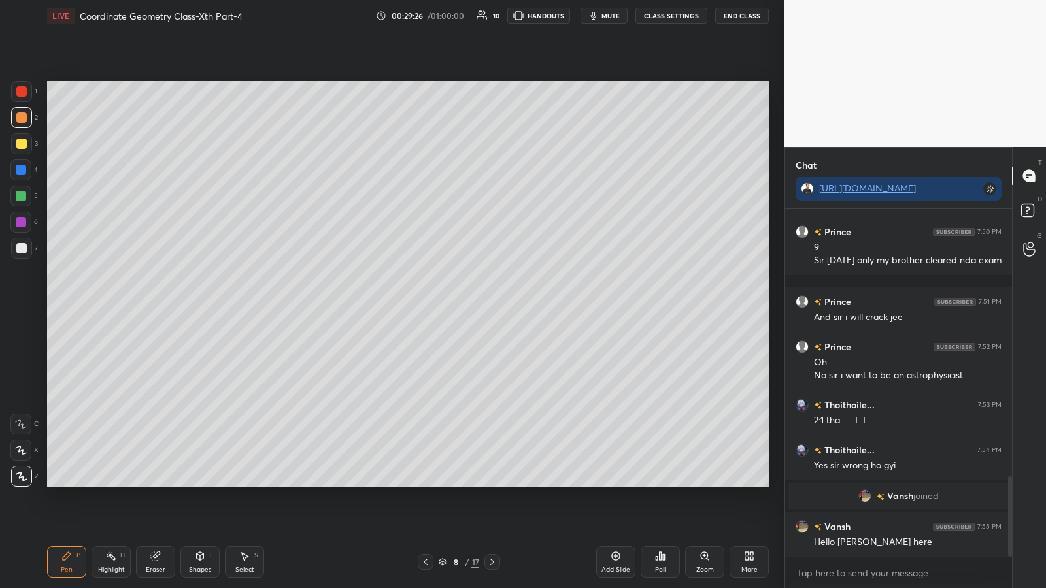
click at [24, 121] on div at bounding box center [21, 117] width 10 height 10
click at [22, 117] on div at bounding box center [21, 117] width 10 height 10
click at [22, 249] on div at bounding box center [21, 248] width 10 height 10
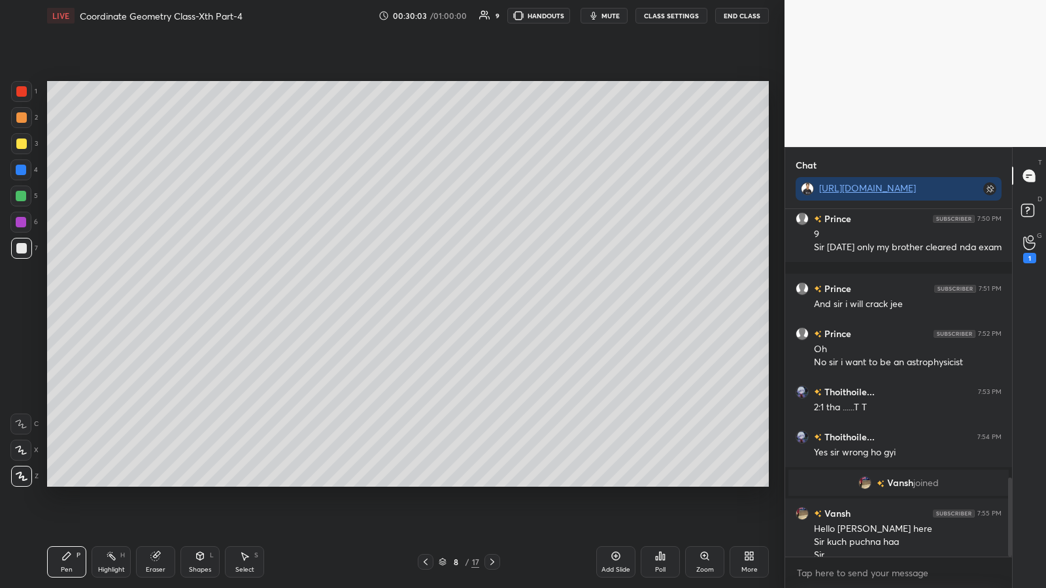
scroll to position [1181, 0]
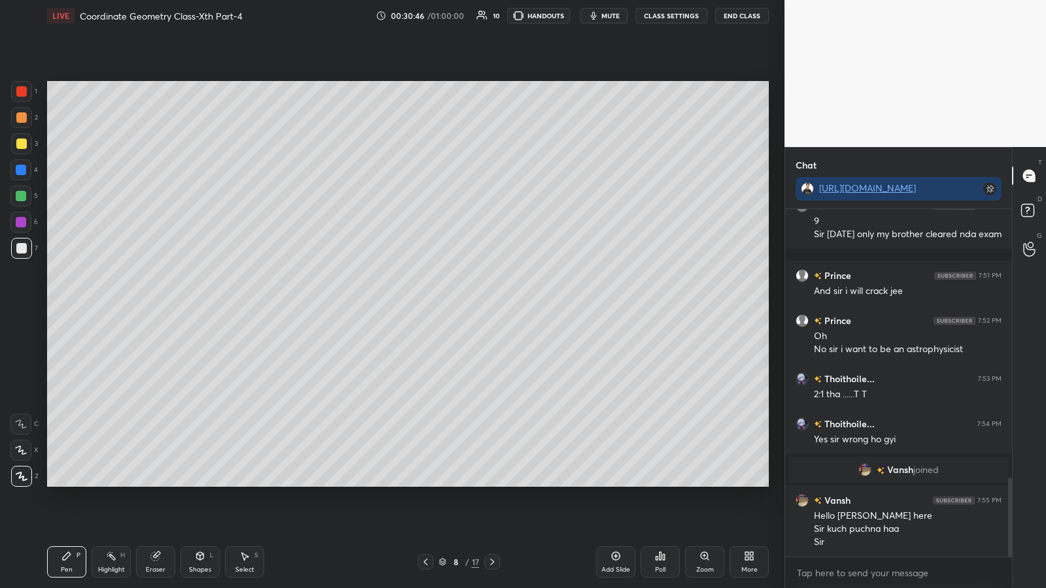
click at [165, 307] on div "Eraser" at bounding box center [156, 570] width 20 height 7
click at [68, 307] on icon at bounding box center [67, 556] width 8 height 8
click at [158, 307] on icon at bounding box center [155, 556] width 8 height 8
click at [66, 307] on icon at bounding box center [67, 556] width 8 height 8
click at [150, 307] on icon at bounding box center [155, 556] width 10 height 10
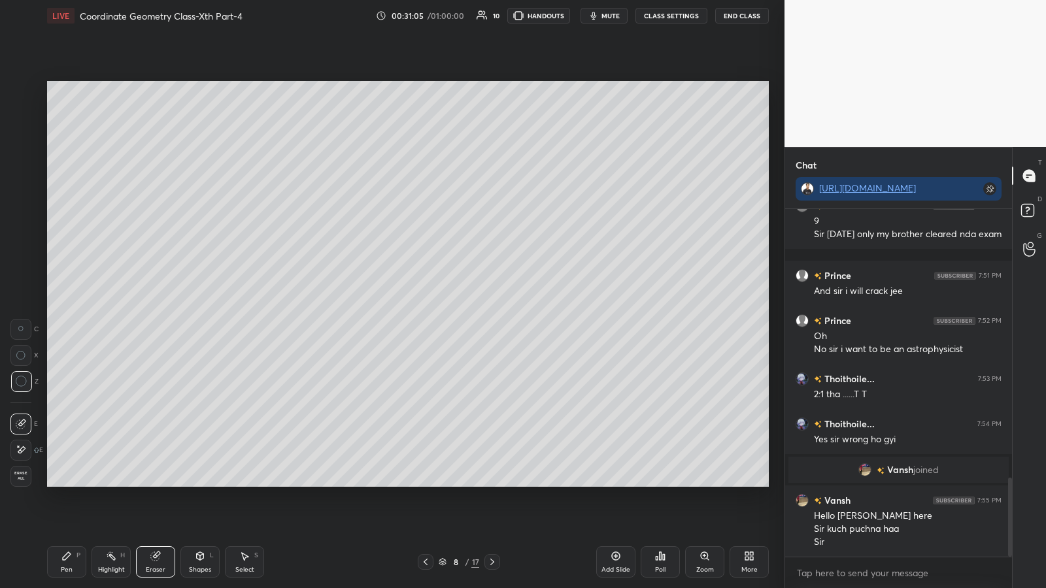
click at [65, 307] on icon at bounding box center [67, 556] width 8 height 8
click at [161, 307] on div "Eraser" at bounding box center [155, 562] width 39 height 31
click at [68, 307] on icon at bounding box center [66, 556] width 10 height 10
click at [154, 307] on icon at bounding box center [155, 556] width 8 height 8
click at [62, 307] on icon at bounding box center [66, 556] width 10 height 10
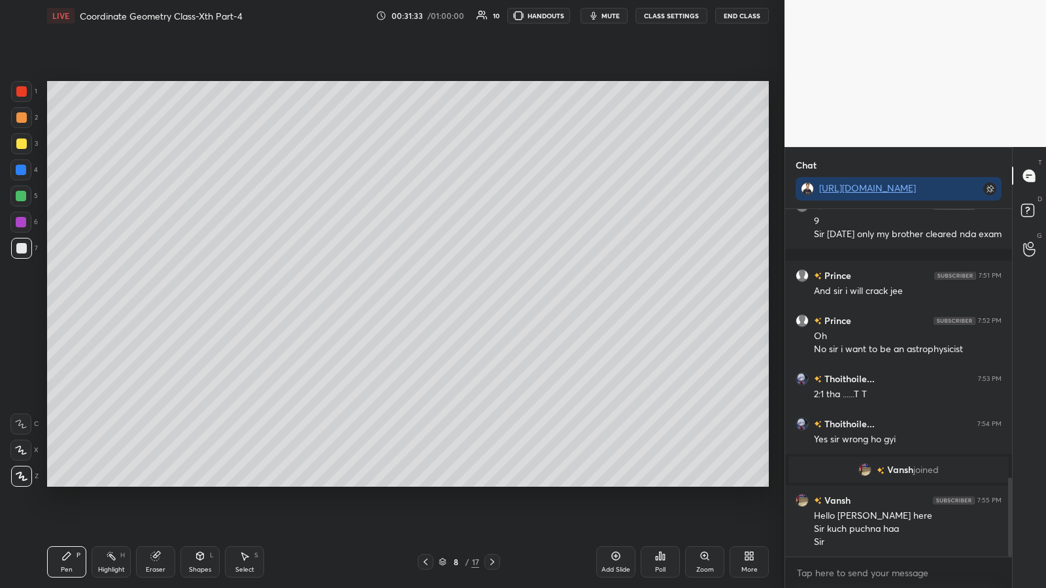
click at [154, 307] on icon at bounding box center [155, 556] width 8 height 8
click at [65, 307] on icon at bounding box center [67, 556] width 8 height 8
click at [160, 307] on icon at bounding box center [156, 555] width 7 height 7
click at [64, 307] on icon at bounding box center [67, 556] width 8 height 8
click at [469, 240] on div "1" at bounding box center [1029, 249] width 13 height 28
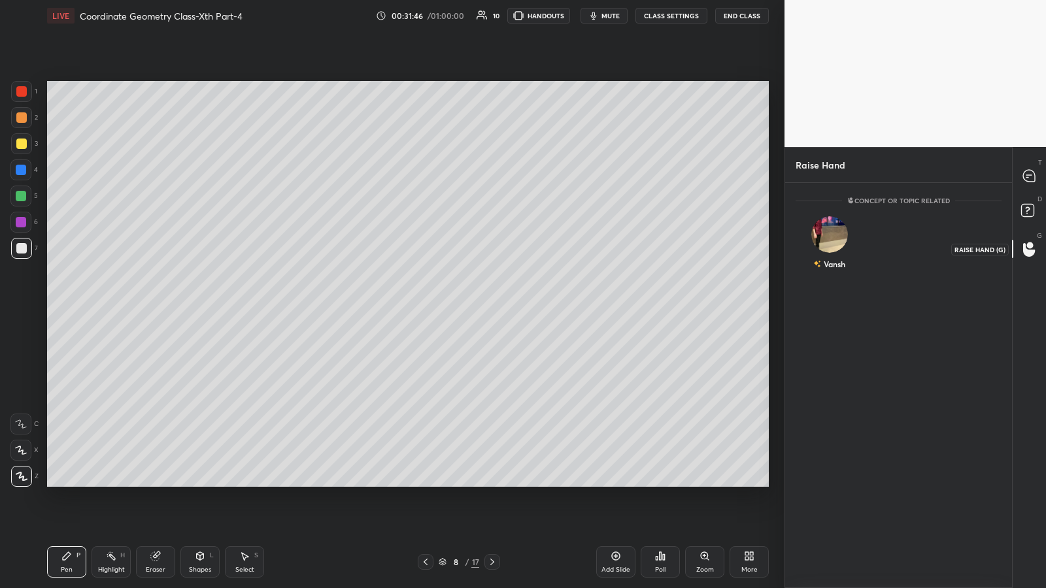
scroll to position [5, 5]
click at [469, 251] on div "Vansh" at bounding box center [830, 246] width 68 height 76
click at [469, 275] on button "INVITE" at bounding box center [830, 273] width 56 height 17
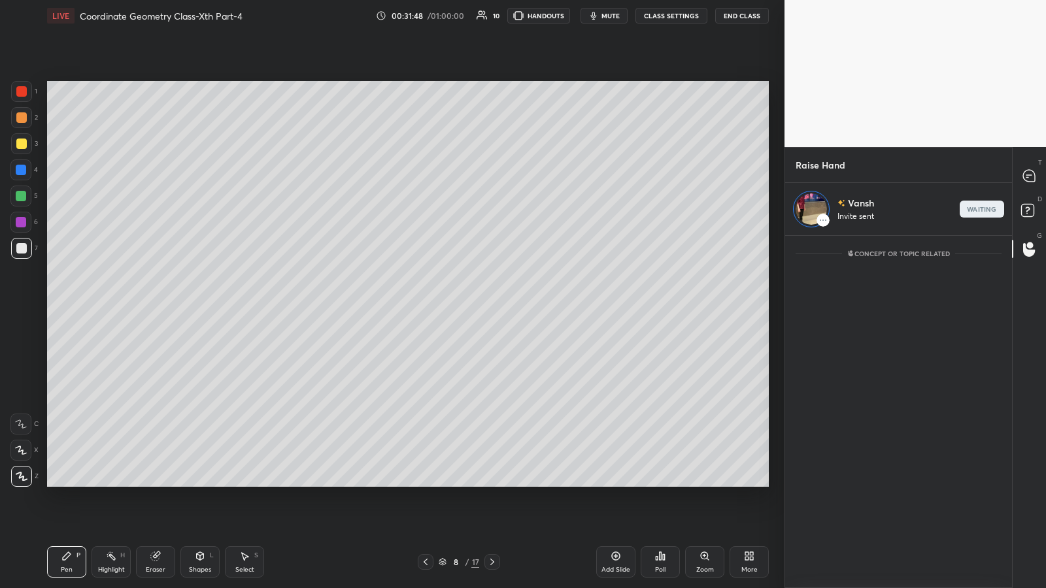
scroll to position [348, 223]
click at [64, 307] on div "Pen P" at bounding box center [66, 562] width 39 height 31
click at [469, 206] on p "end" at bounding box center [982, 209] width 14 height 7
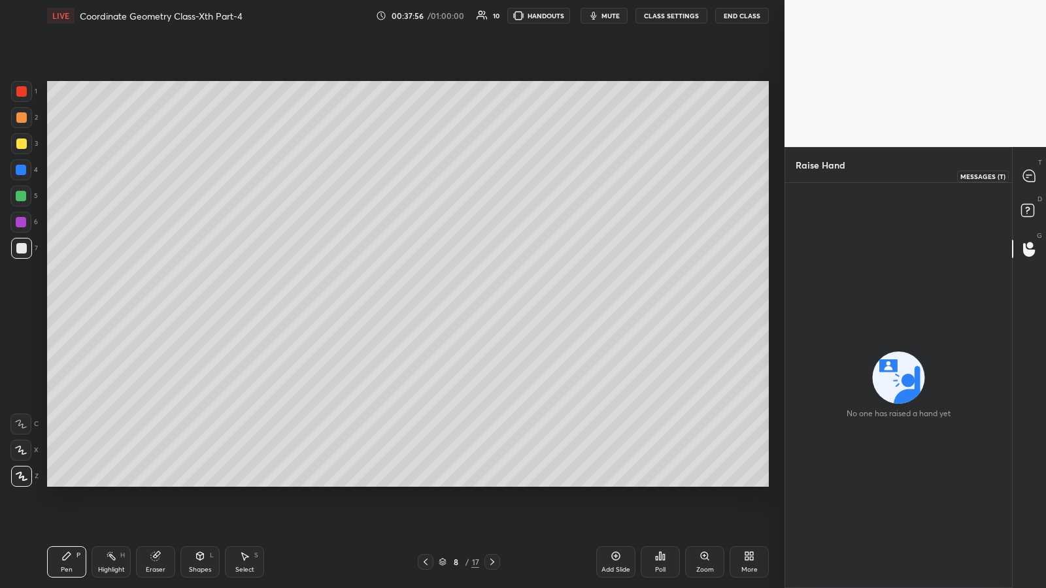
click at [469, 172] on icon at bounding box center [1029, 176] width 12 height 12
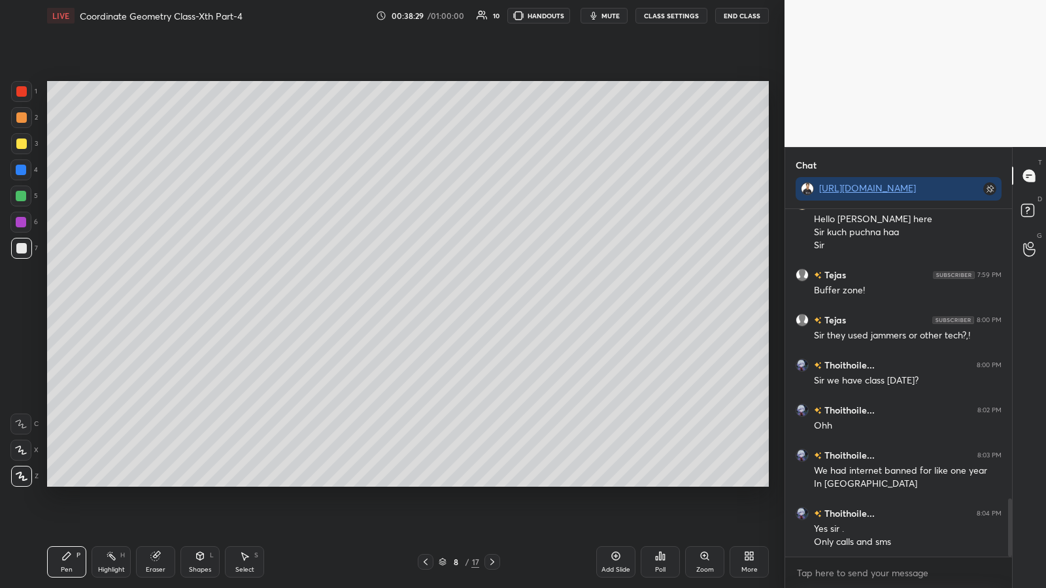
scroll to position [1768, 0]
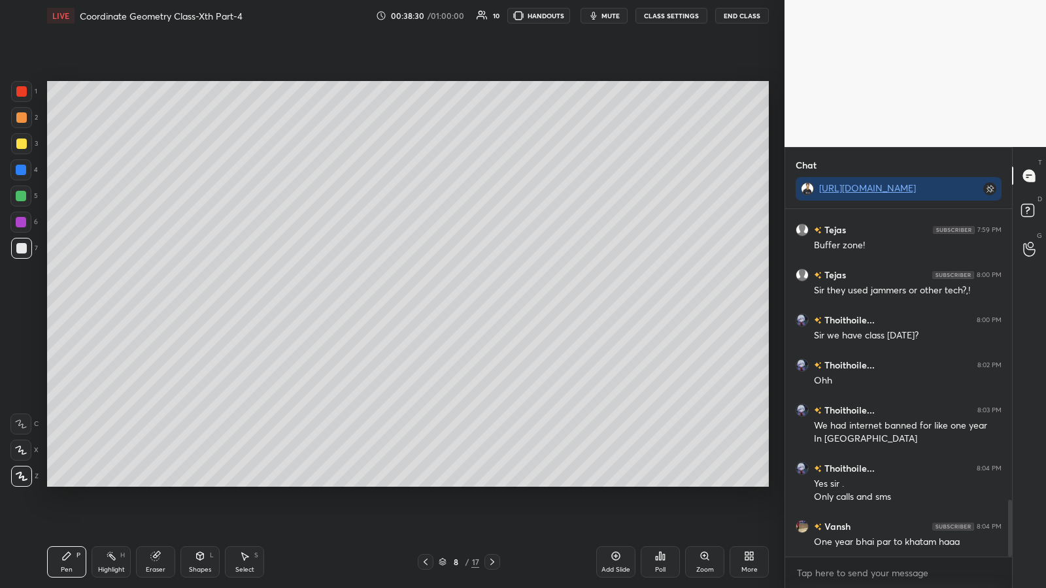
click at [199, 307] on icon at bounding box center [200, 556] width 7 height 8
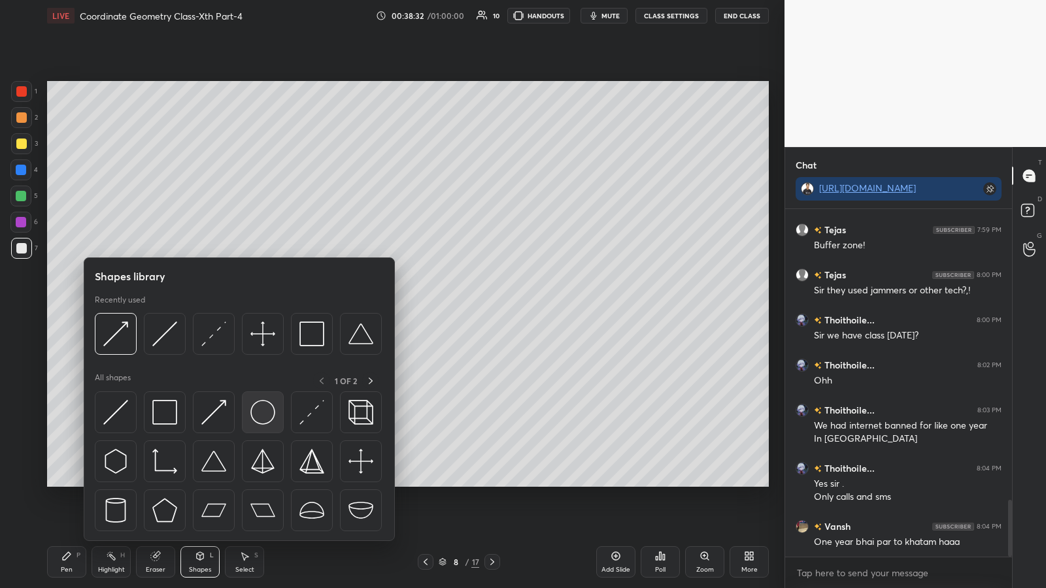
click at [258, 307] on img at bounding box center [262, 412] width 25 height 25
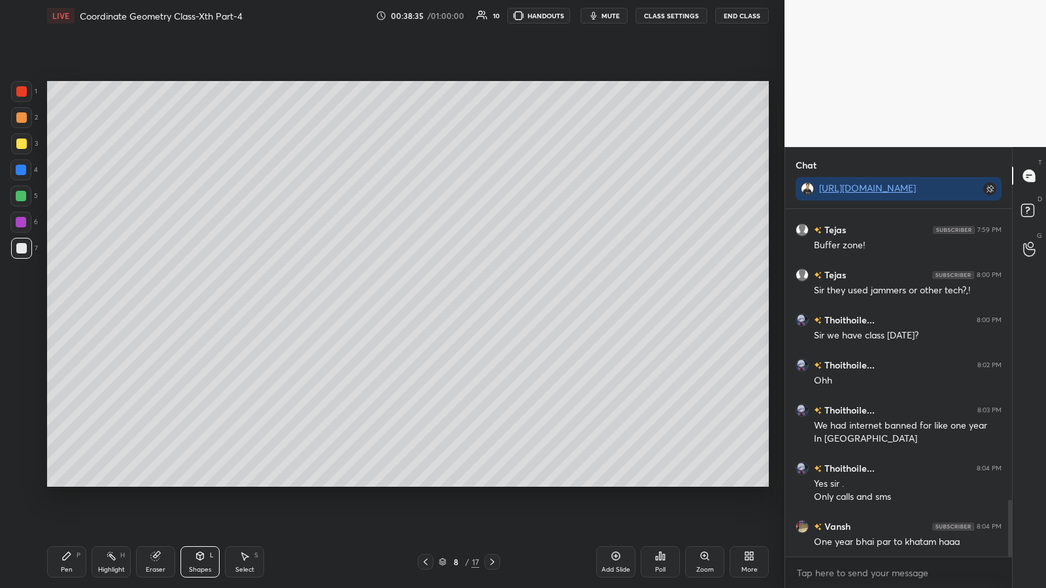
click at [57, 307] on div "Pen P" at bounding box center [66, 562] width 39 height 31
click at [160, 307] on icon at bounding box center [155, 556] width 10 height 10
click at [65, 307] on div "Pen" at bounding box center [67, 570] width 12 height 7
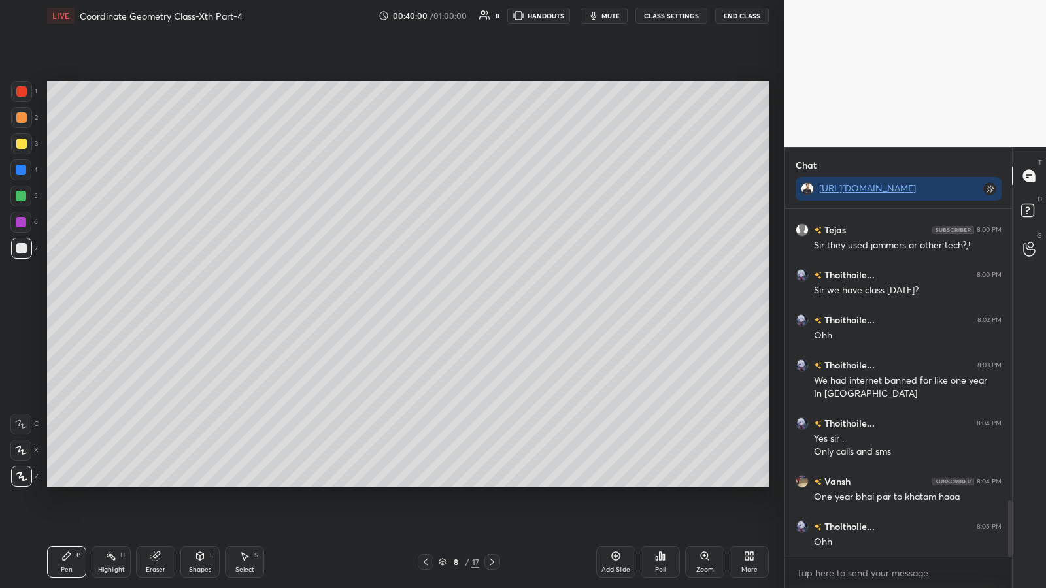
click at [64, 307] on icon at bounding box center [67, 556] width 8 height 8
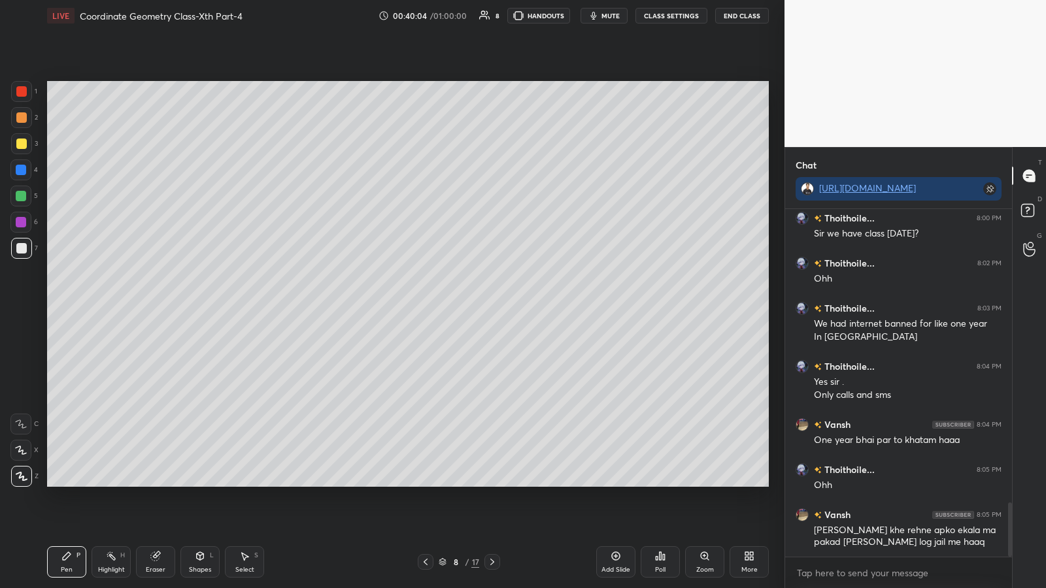
click at [156, 307] on div "Eraser" at bounding box center [155, 562] width 39 height 31
click at [70, 307] on div "Pen P" at bounding box center [66, 562] width 39 height 31
click at [155, 307] on icon at bounding box center [155, 556] width 8 height 8
click at [59, 307] on div "Pen P" at bounding box center [66, 562] width 39 height 31
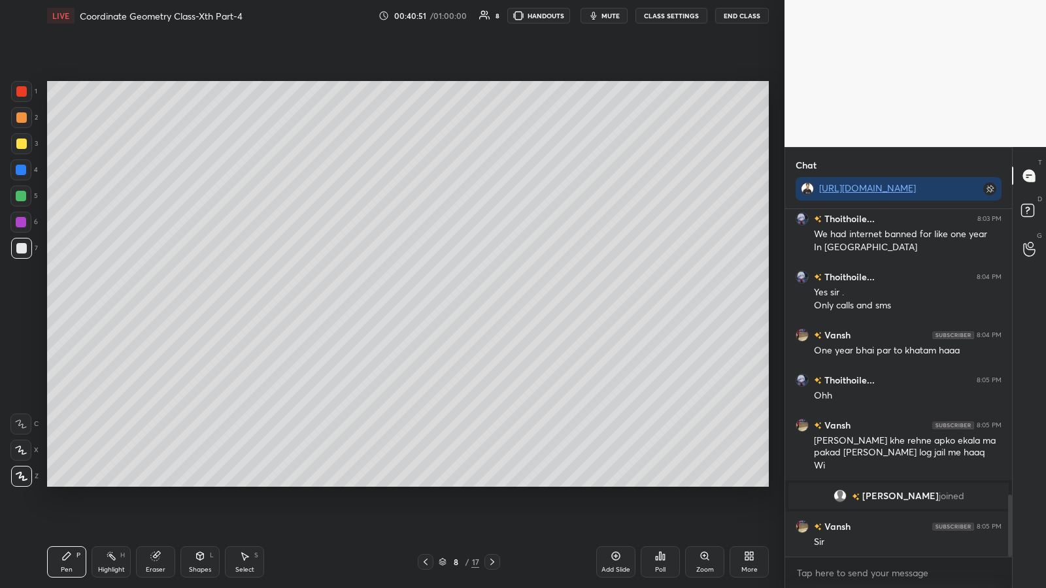
scroll to position [1605, 0]
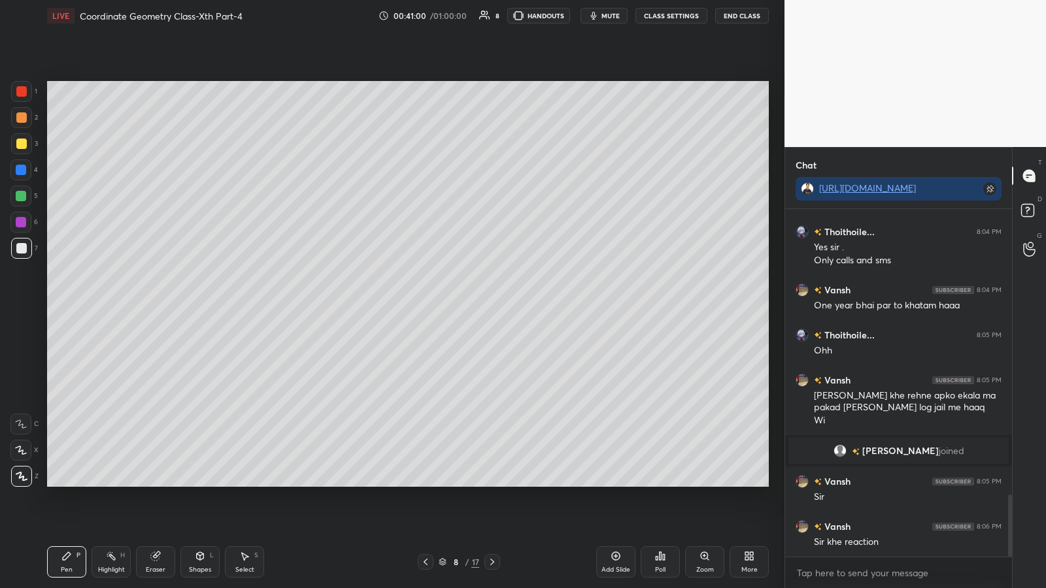
click at [21, 195] on div at bounding box center [21, 196] width 10 height 10
click at [469, 307] on div "Poll" at bounding box center [660, 570] width 10 height 7
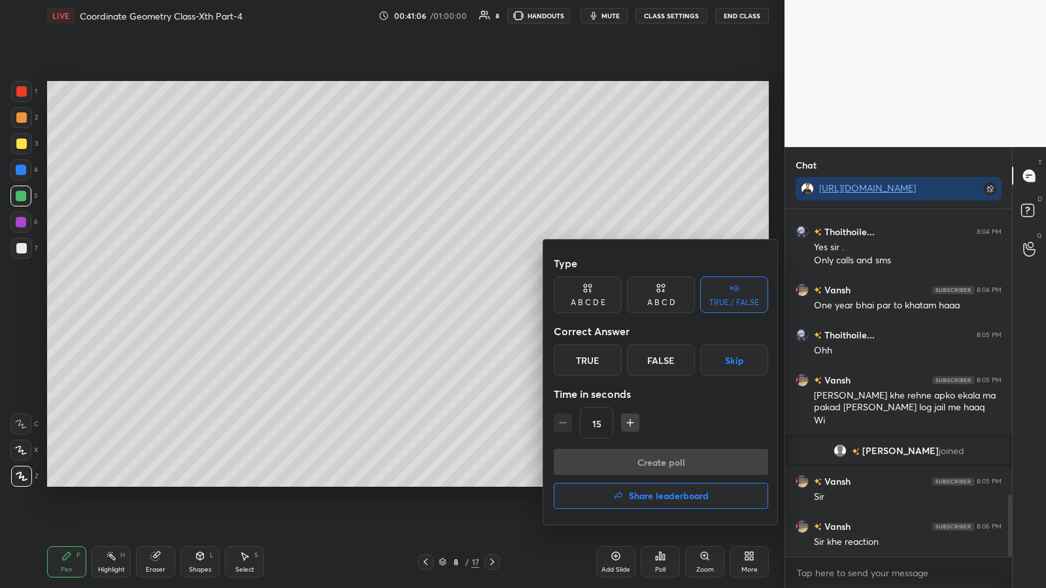
click at [469, 307] on div "True" at bounding box center [588, 360] width 68 height 31
click at [469, 307] on button "Create poll" at bounding box center [661, 462] width 214 height 26
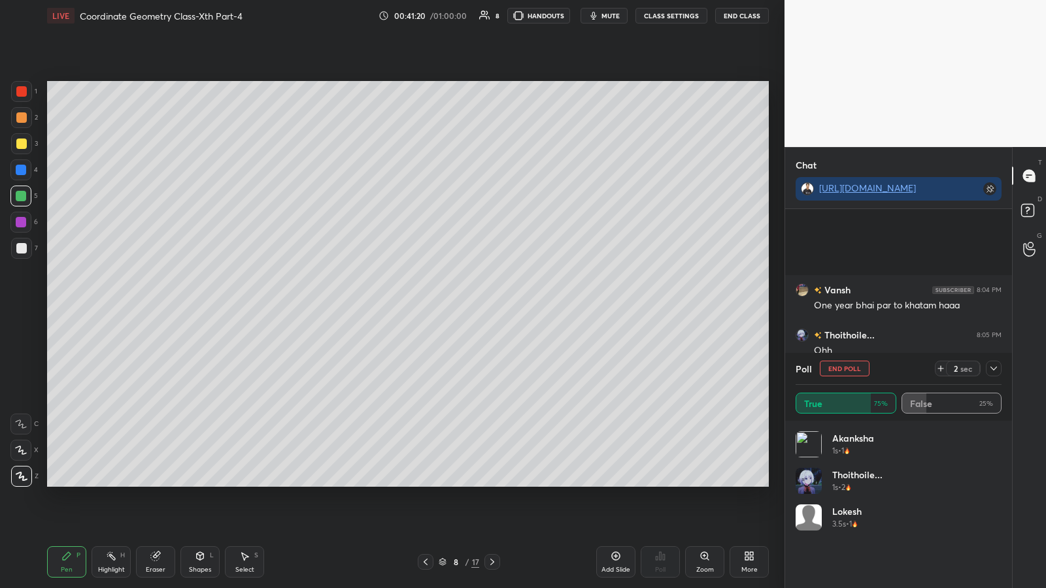
scroll to position [1717, 0]
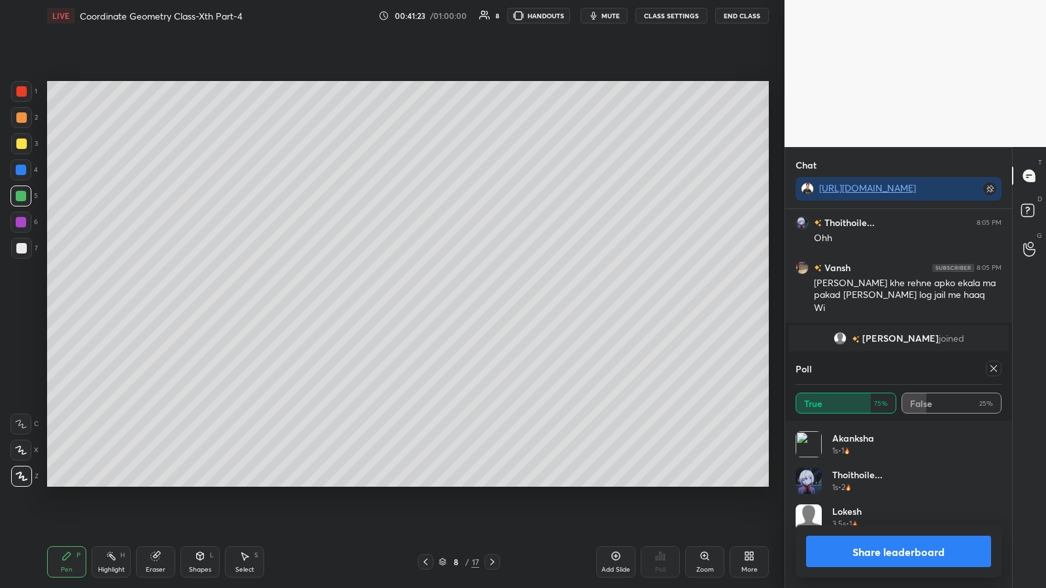
click at [469, 307] on button "Share leaderboard" at bounding box center [898, 551] width 185 height 31
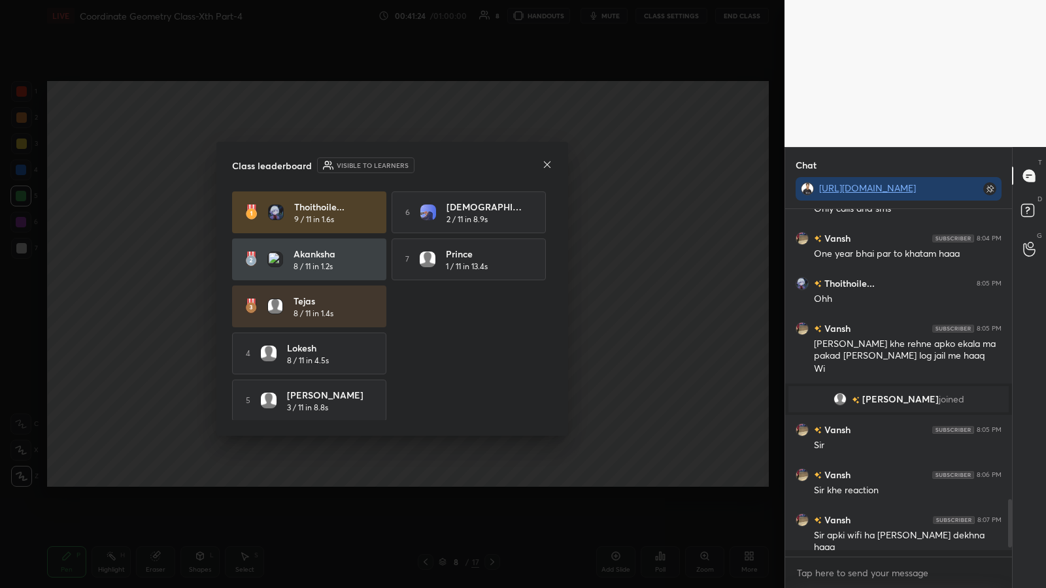
scroll to position [1650, 0]
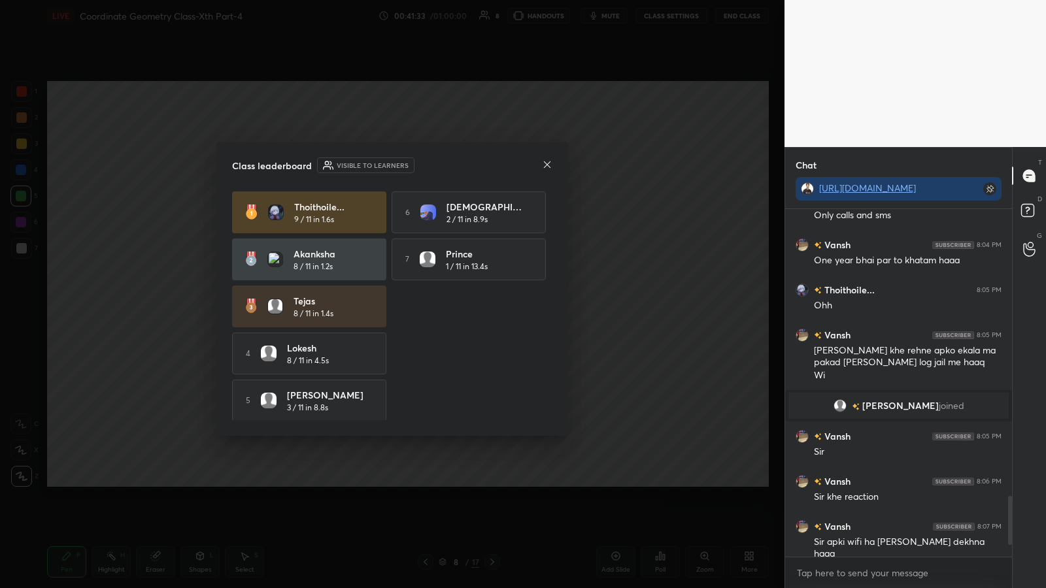
click at [469, 166] on icon at bounding box center [547, 164] width 7 height 7
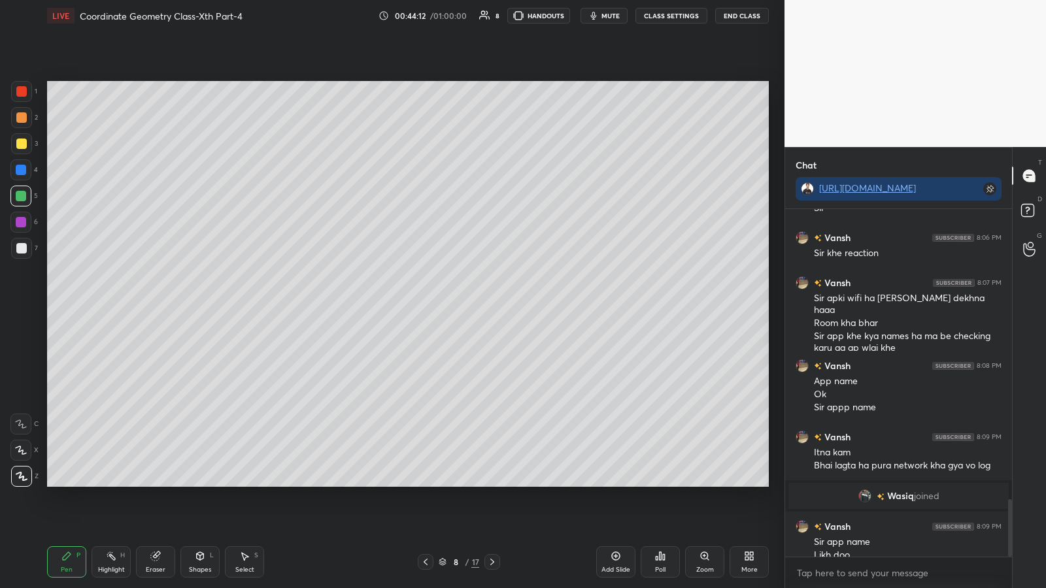
scroll to position [1759, 0]
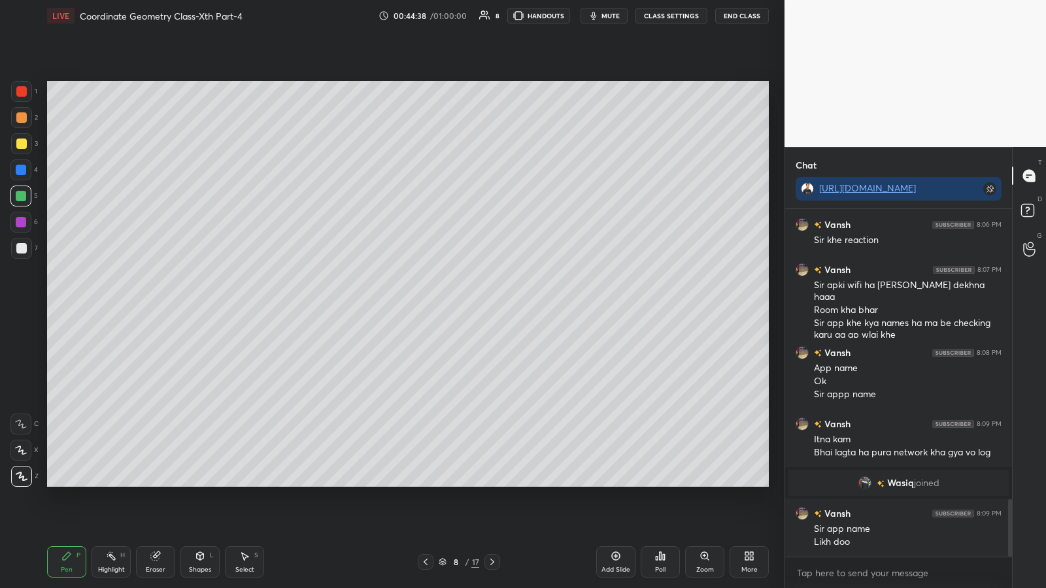
click at [469, 307] on div at bounding box center [492, 562] width 16 height 16
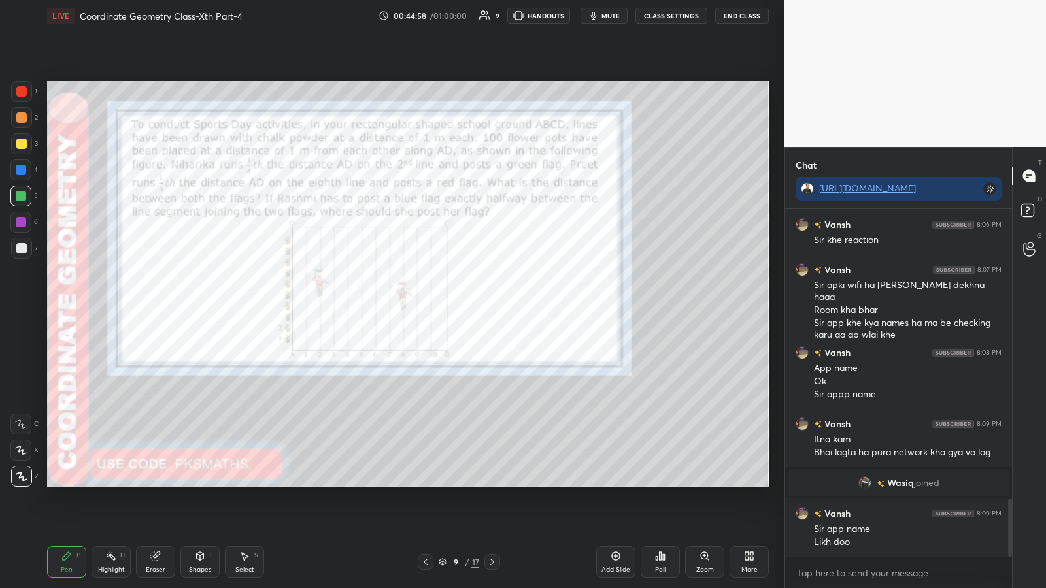
click at [25, 91] on div at bounding box center [21, 91] width 10 height 10
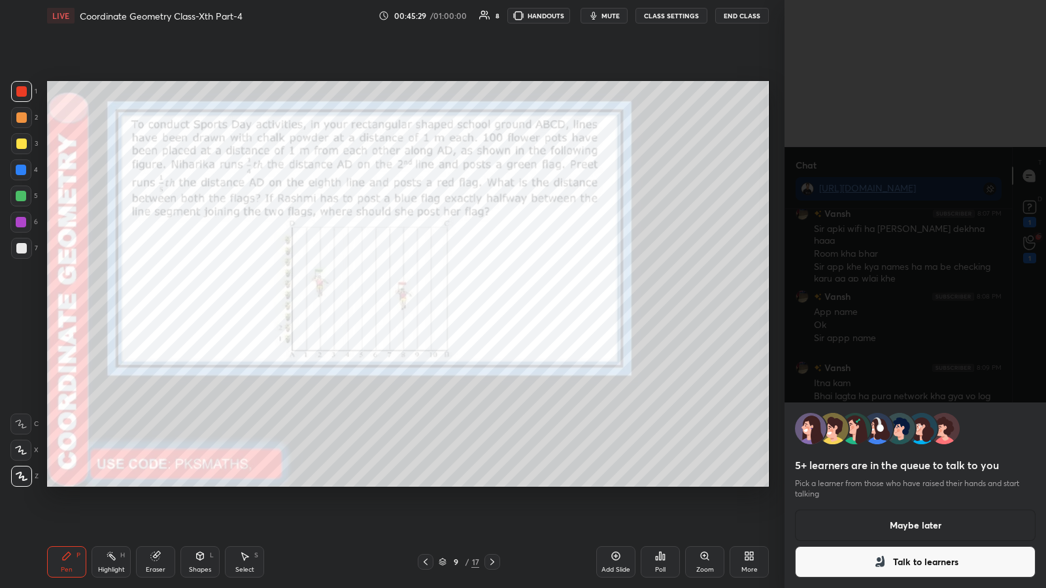
click at [469, 307] on button "Talk to learners" at bounding box center [915, 562] width 241 height 31
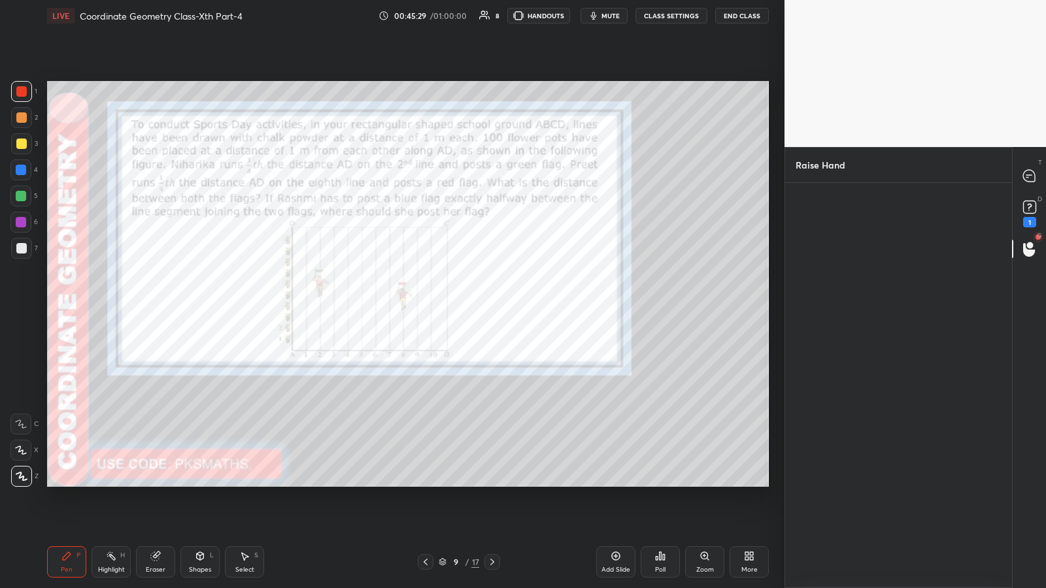
scroll to position [5, 5]
click at [469, 246] on circle at bounding box center [1030, 245] width 7 height 7
click at [469, 209] on rect at bounding box center [1029, 207] width 12 height 12
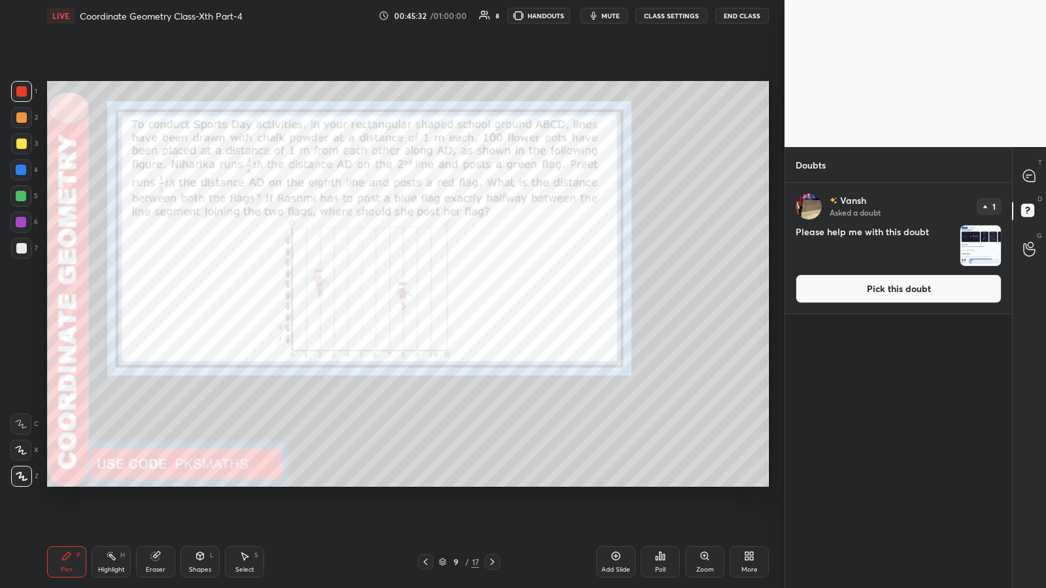
click at [469, 241] on img "grid" at bounding box center [980, 246] width 41 height 41
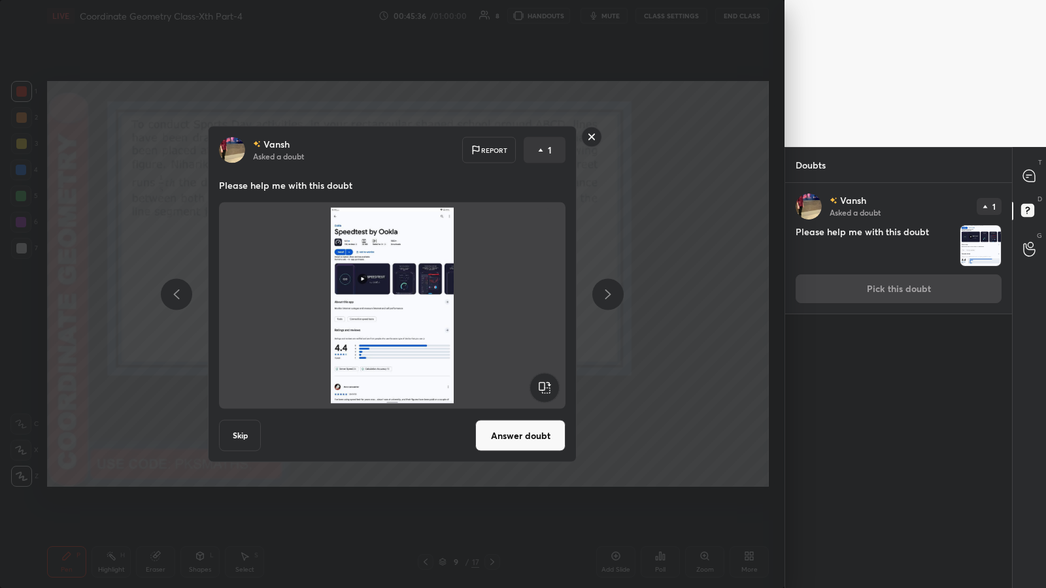
click at [469, 307] on button "Answer doubt" at bounding box center [520, 435] width 90 height 31
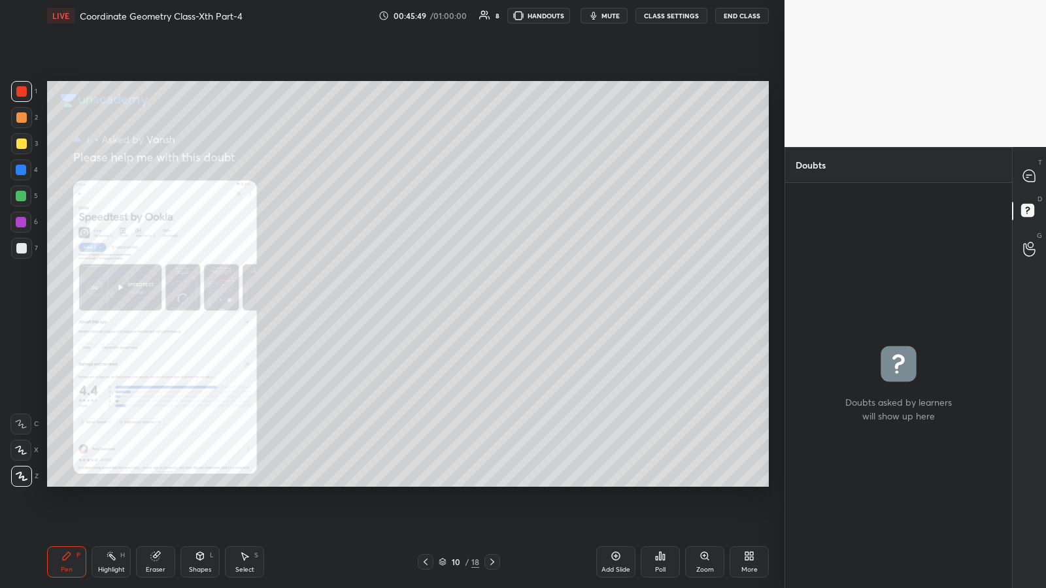
click at [425, 307] on icon at bounding box center [425, 562] width 10 height 10
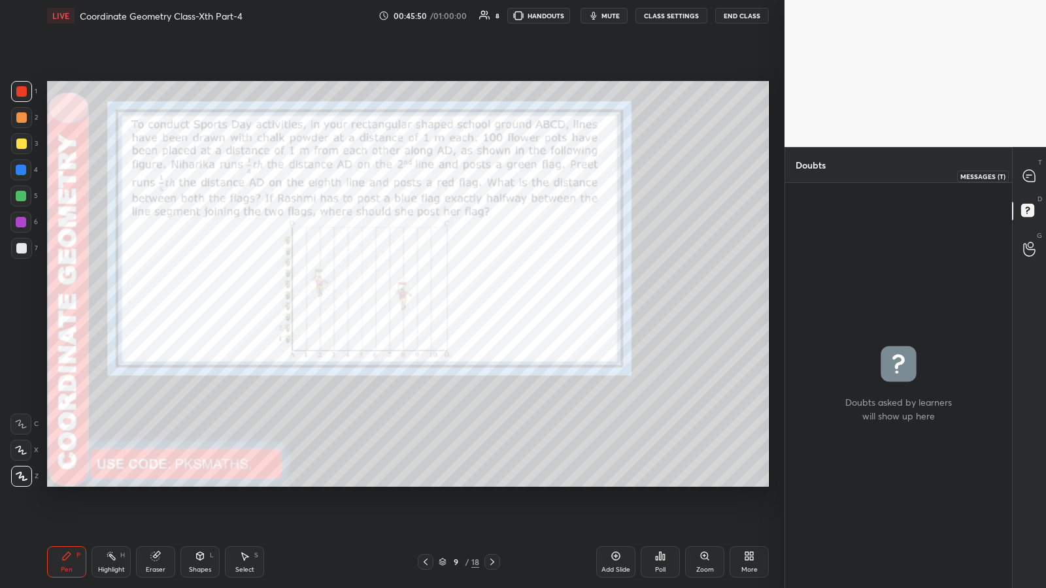
click at [469, 177] on icon at bounding box center [1027, 177] width 2 height 0
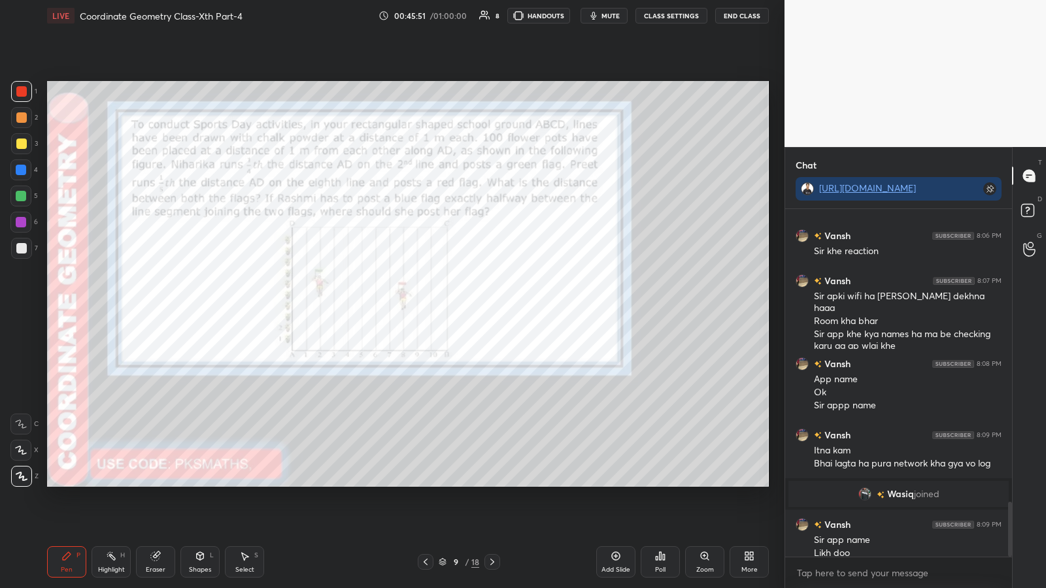
scroll to position [1863, 0]
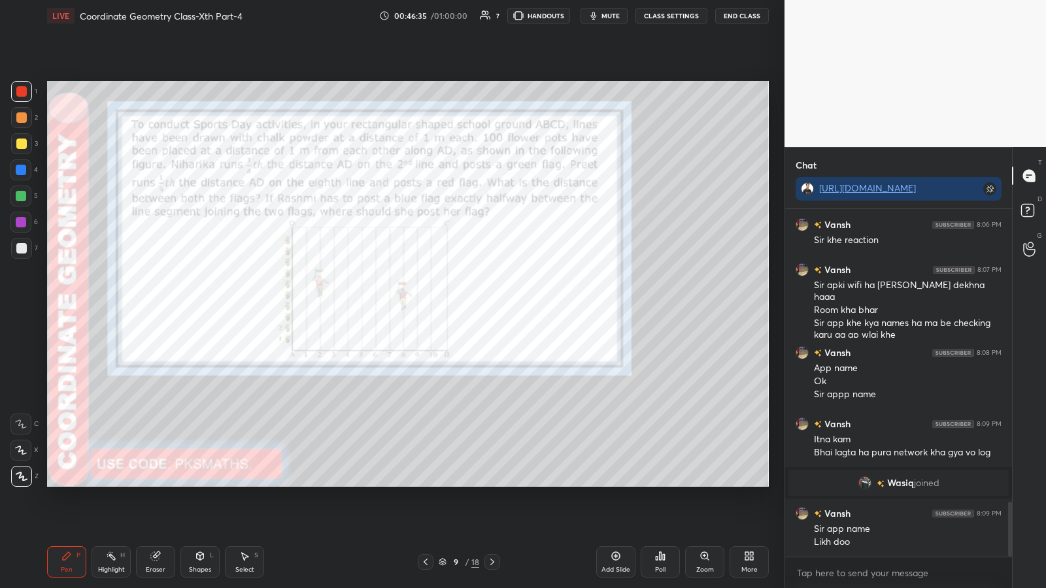
click at [21, 93] on div at bounding box center [21, 91] width 10 height 10
click at [18, 118] on div at bounding box center [21, 117] width 10 height 10
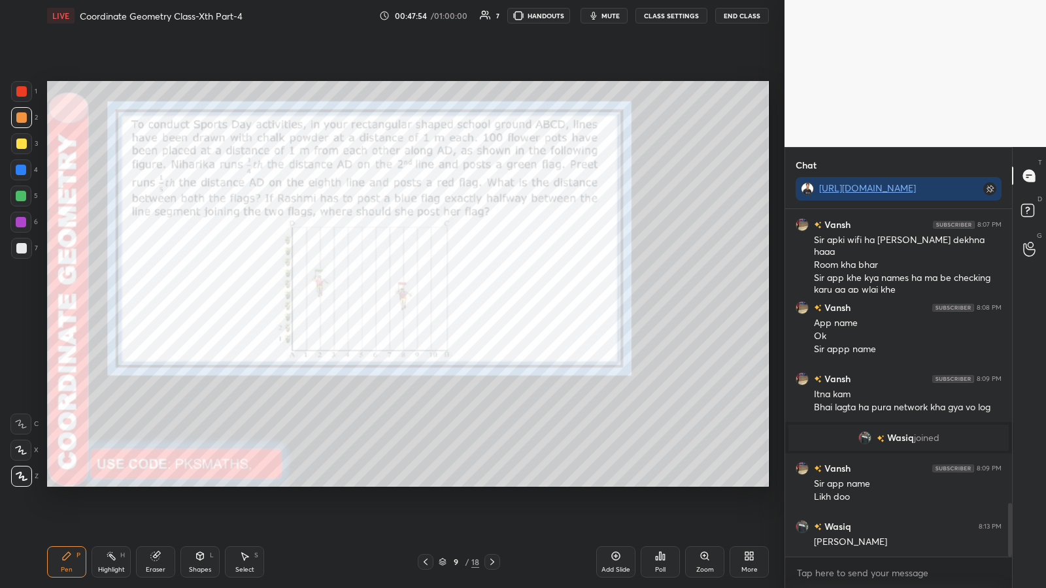
click at [469, 307] on icon at bounding box center [704, 555] width 7 height 7
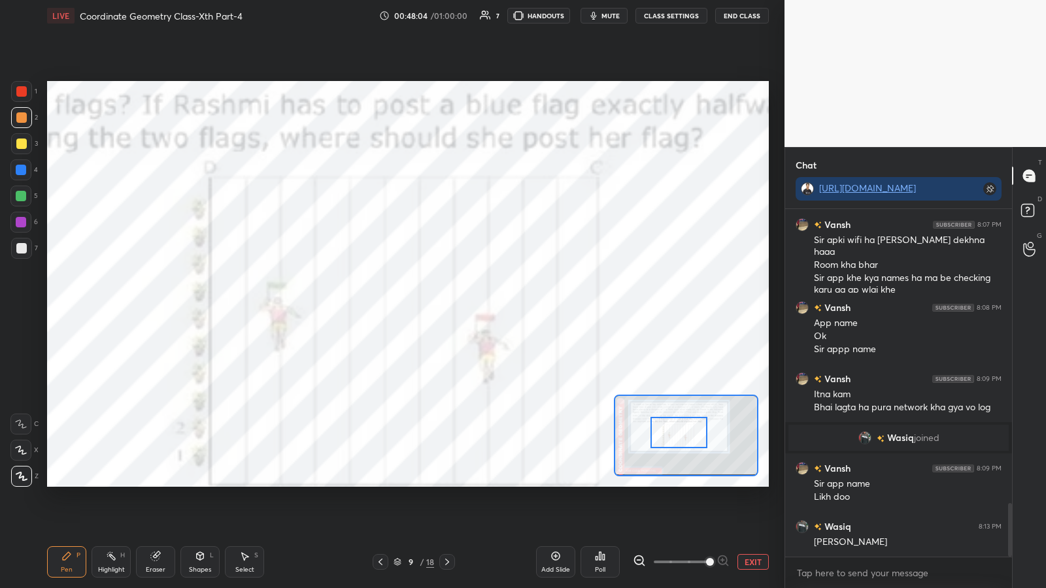
click at [469, 307] on button "EXIT" at bounding box center [752, 562] width 31 height 16
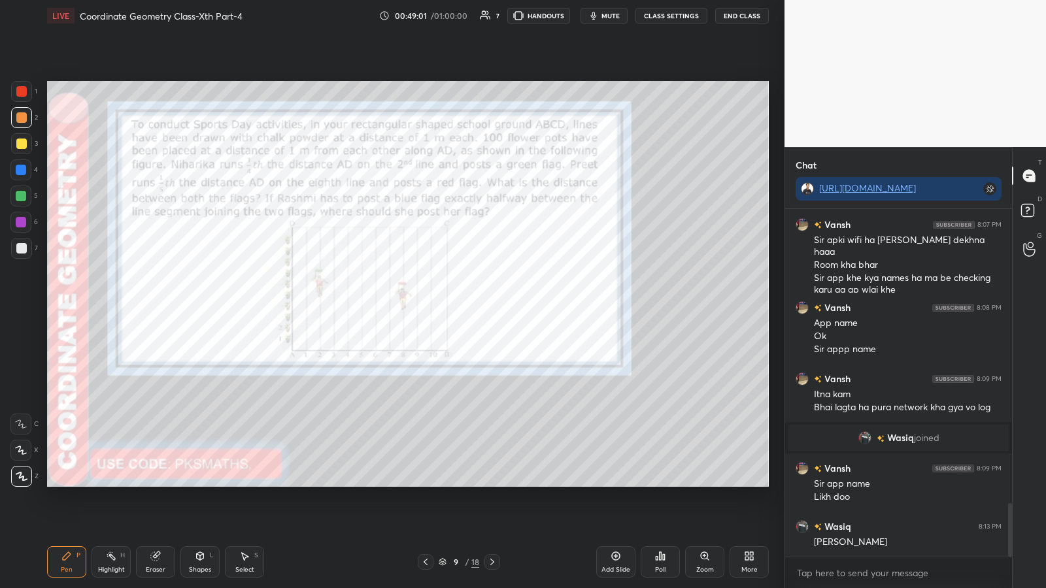
click at [24, 246] on div at bounding box center [21, 248] width 10 height 10
click at [469, 307] on icon at bounding box center [660, 556] width 10 height 10
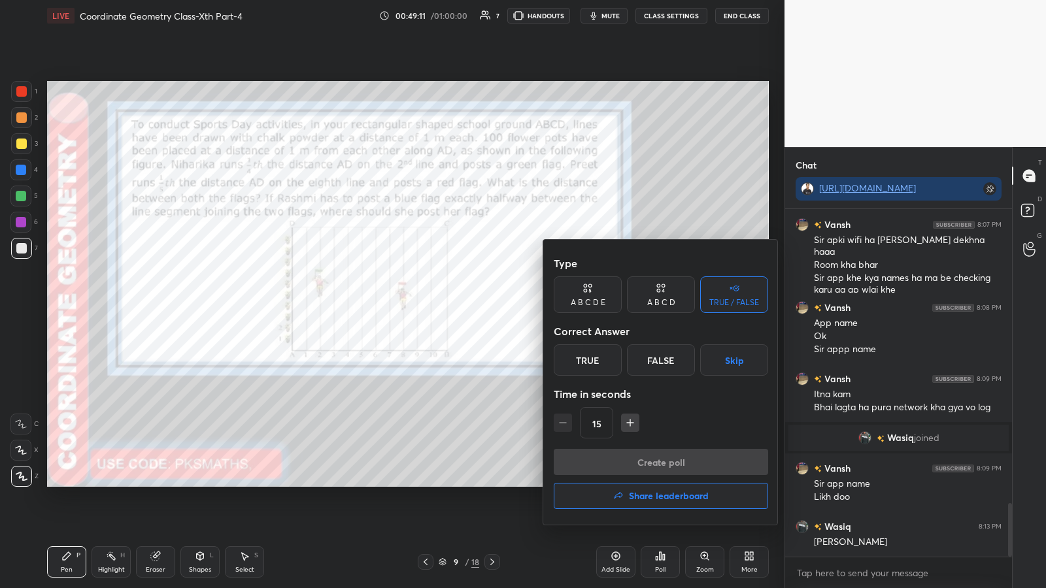
click at [469, 307] on div "True" at bounding box center [588, 360] width 68 height 31
click at [469, 307] on button "Create poll" at bounding box center [661, 462] width 214 height 26
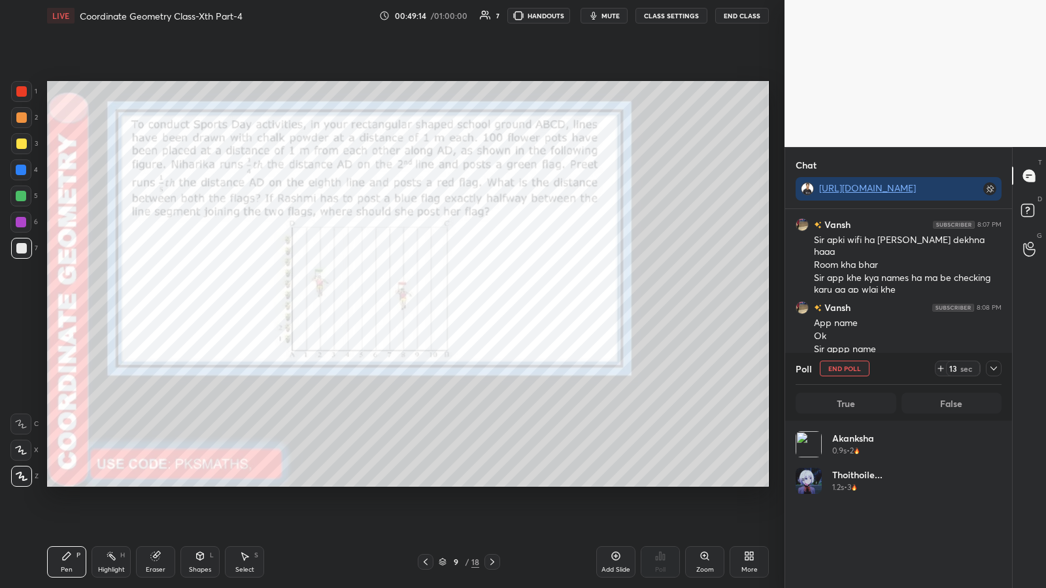
scroll to position [153, 202]
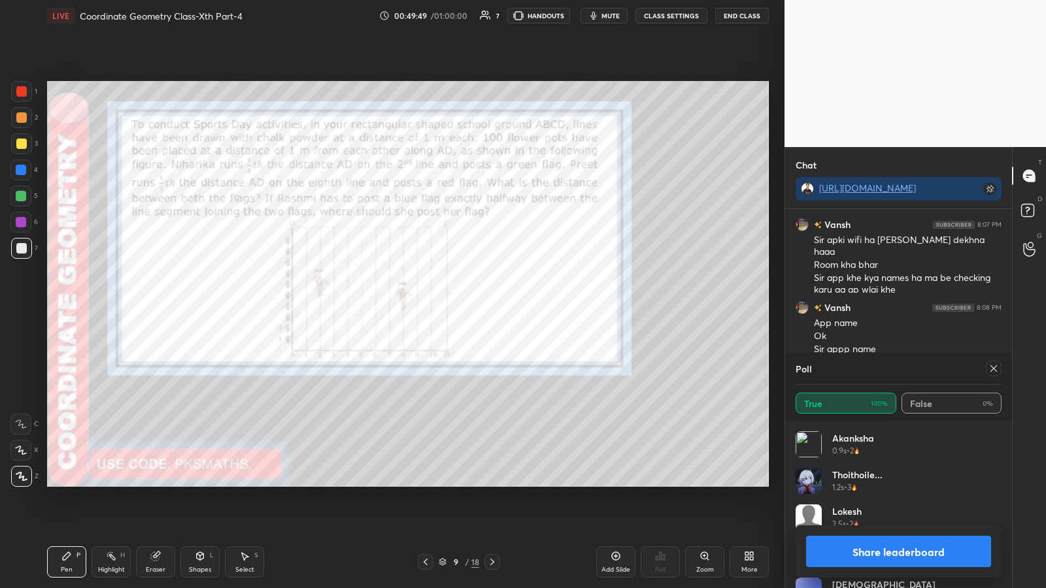
click at [469, 307] on button "Share leaderboard" at bounding box center [898, 551] width 185 height 31
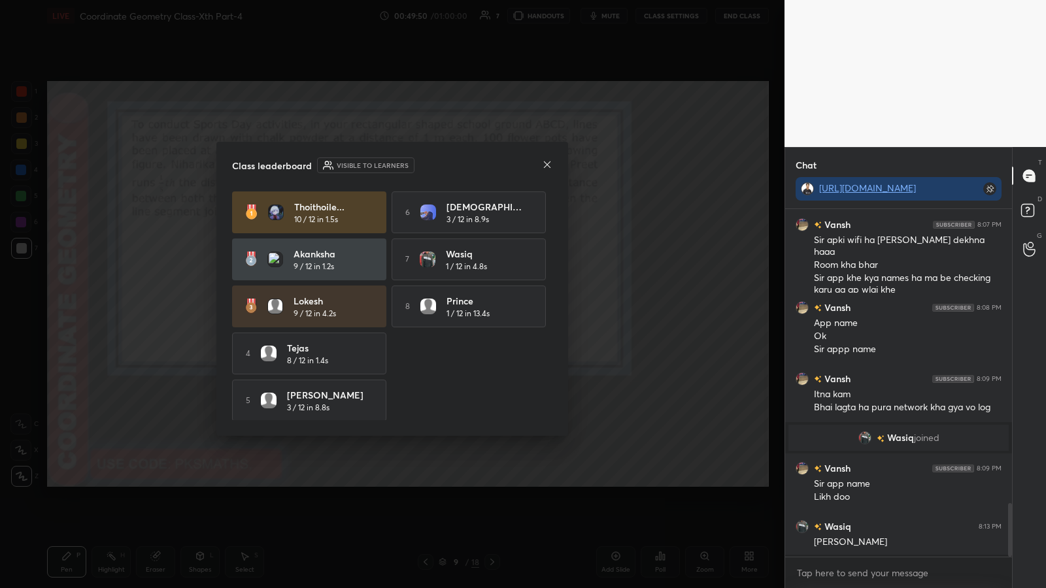
scroll to position [375, 223]
click at [469, 163] on icon at bounding box center [547, 165] width 10 height 10
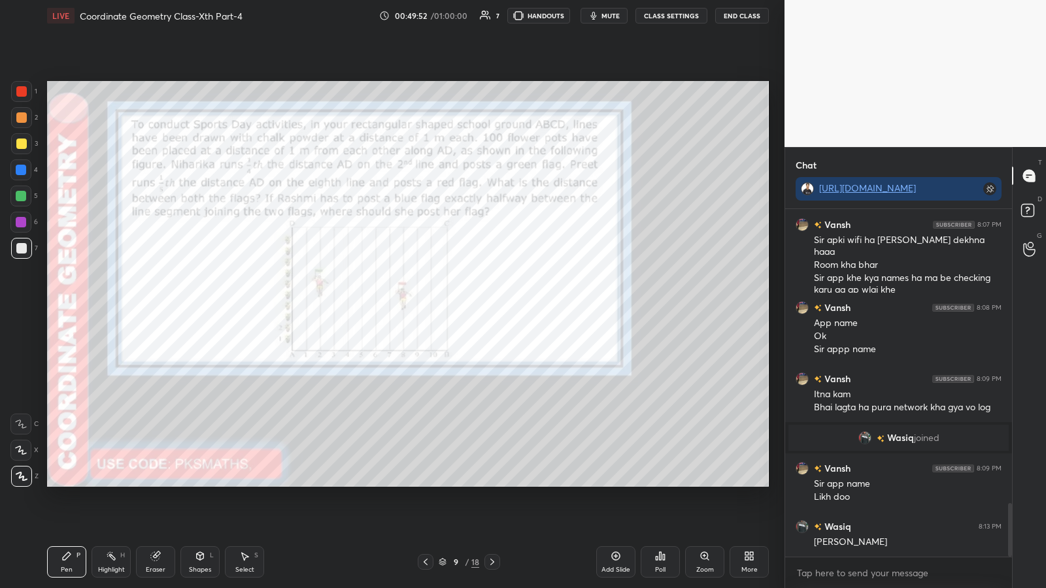
click at [469, 307] on icon at bounding box center [660, 556] width 10 height 10
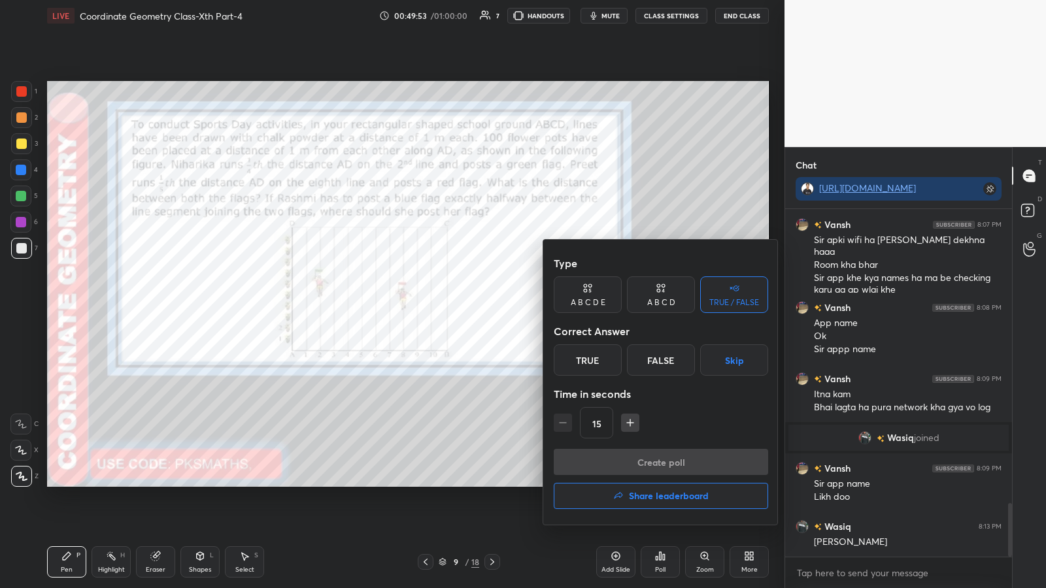
click at [469, 307] on div "True" at bounding box center [588, 360] width 68 height 31
click at [469, 307] on button "Create poll" at bounding box center [661, 462] width 214 height 26
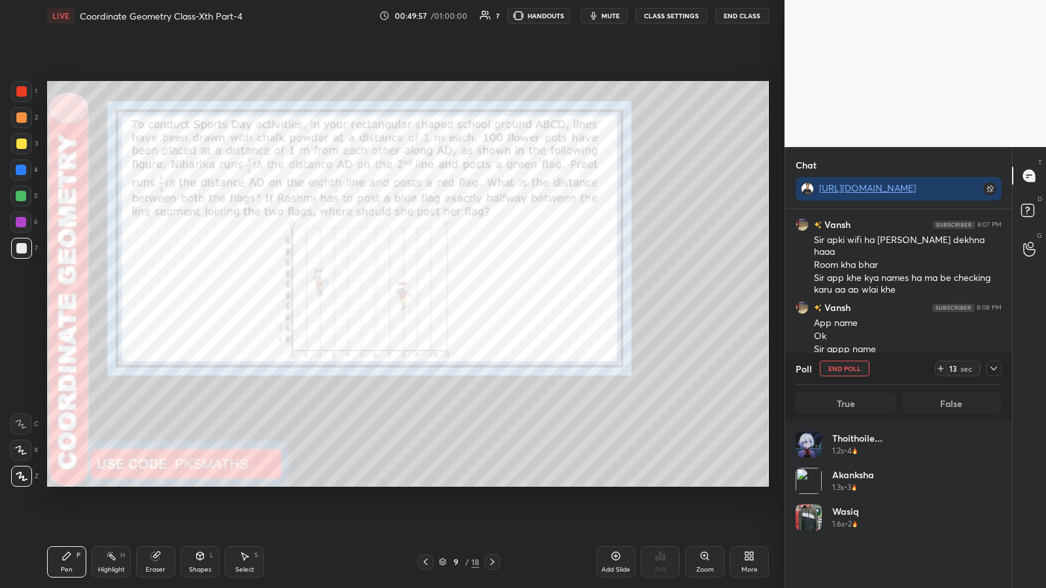
scroll to position [153, 202]
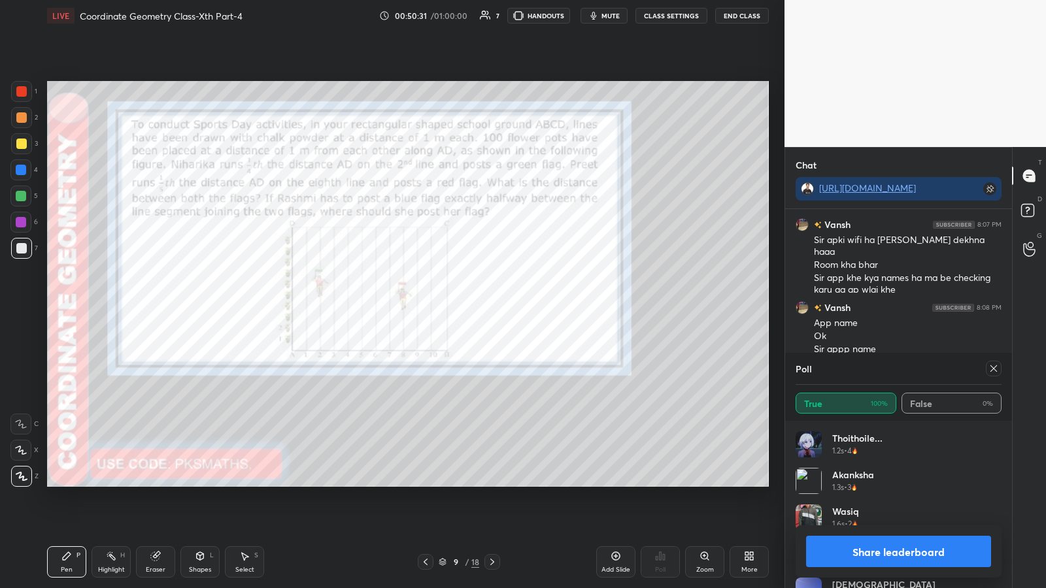
click at [469, 307] on button "Share leaderboard" at bounding box center [898, 551] width 185 height 31
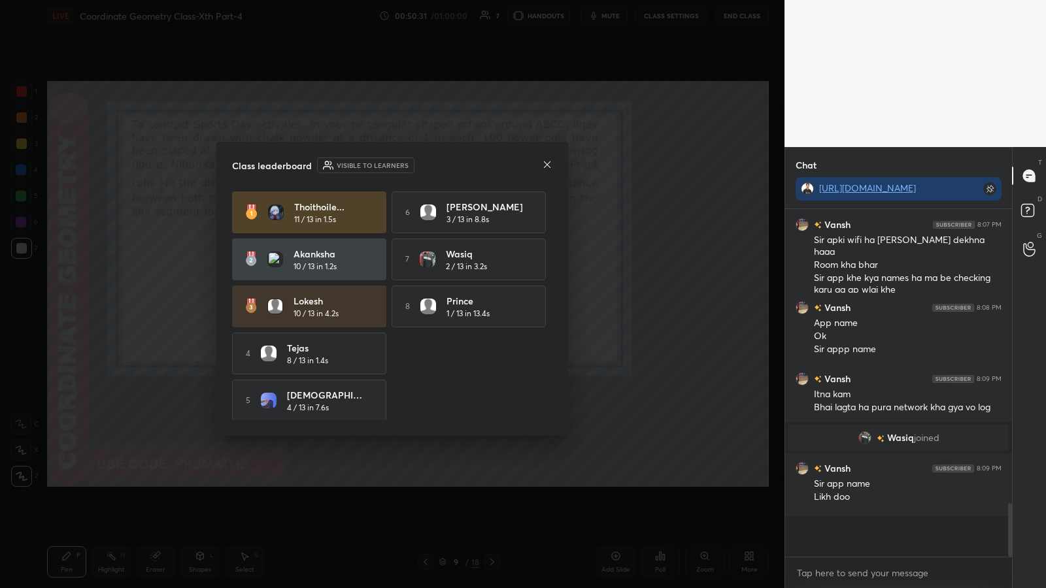
scroll to position [375, 223]
click at [469, 167] on icon at bounding box center [547, 165] width 10 height 10
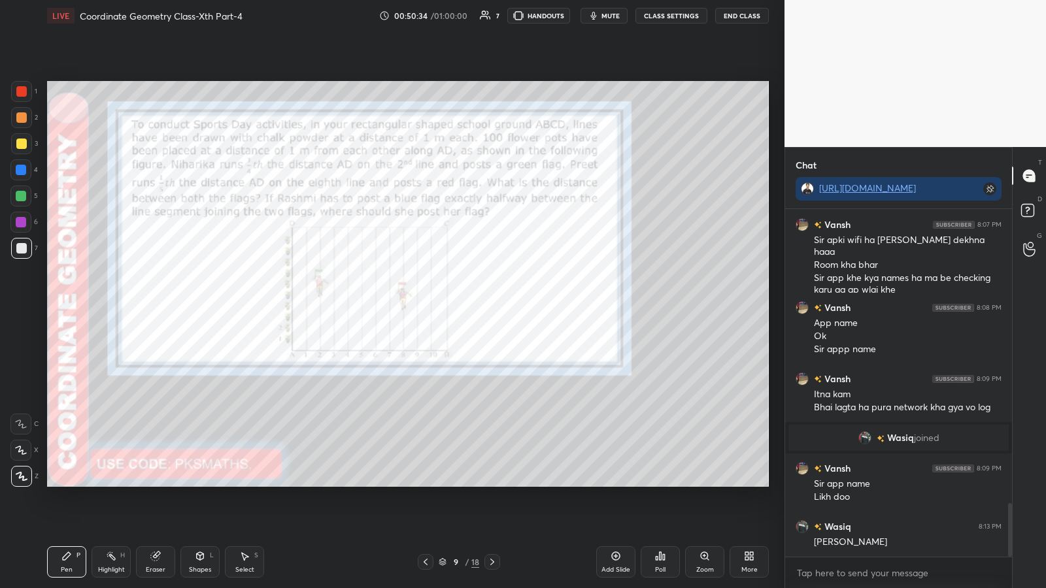
click at [469, 307] on div "Poll" at bounding box center [660, 562] width 39 height 31
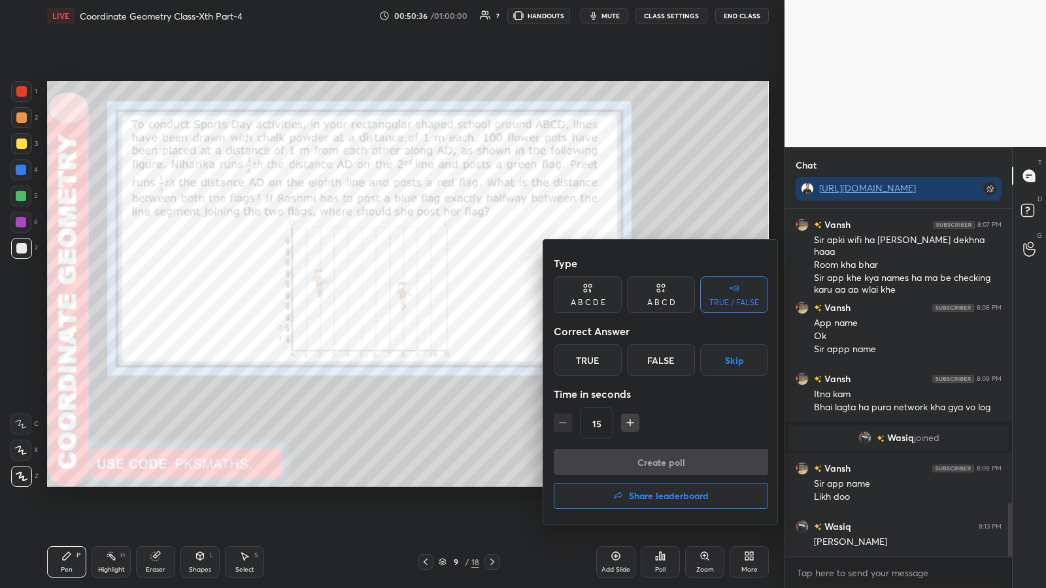
click at [469, 307] on div "True" at bounding box center [588, 360] width 68 height 31
click at [469, 307] on button "Create poll" at bounding box center [661, 462] width 214 height 26
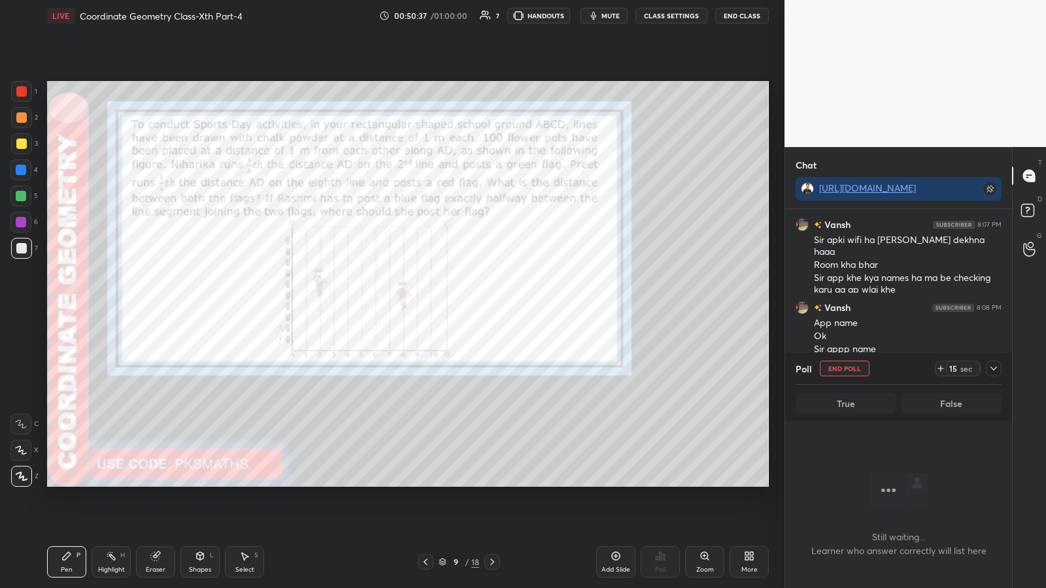
scroll to position [311, 223]
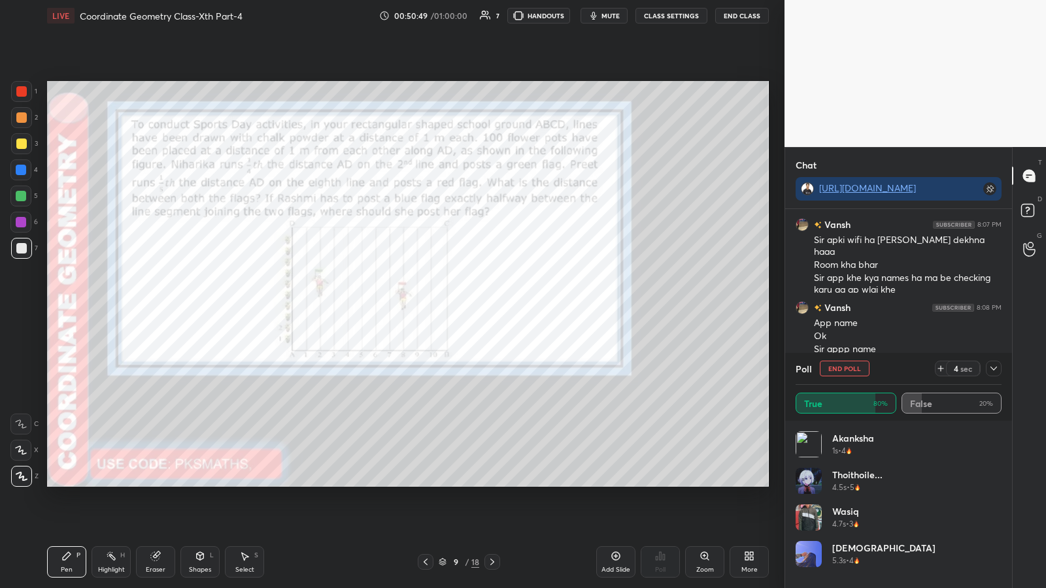
click at [469, 307] on div "Add Slide" at bounding box center [615, 562] width 39 height 31
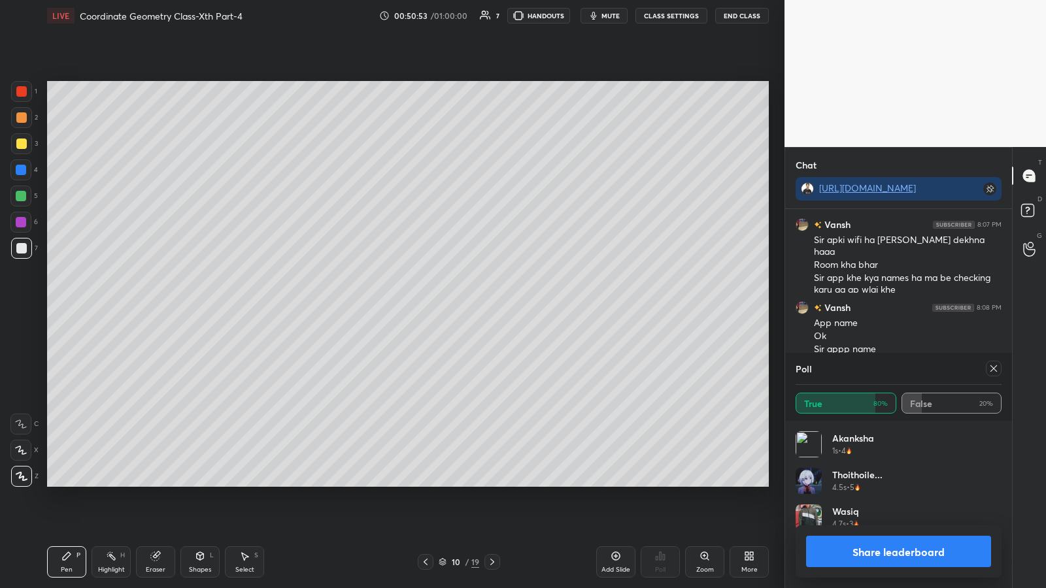
click at [22, 117] on div at bounding box center [21, 117] width 10 height 10
click at [26, 248] on div at bounding box center [21, 248] width 10 height 10
click at [27, 167] on div at bounding box center [20, 170] width 21 height 21
click at [13, 245] on div at bounding box center [21, 248] width 21 height 21
click at [20, 197] on div at bounding box center [21, 196] width 10 height 10
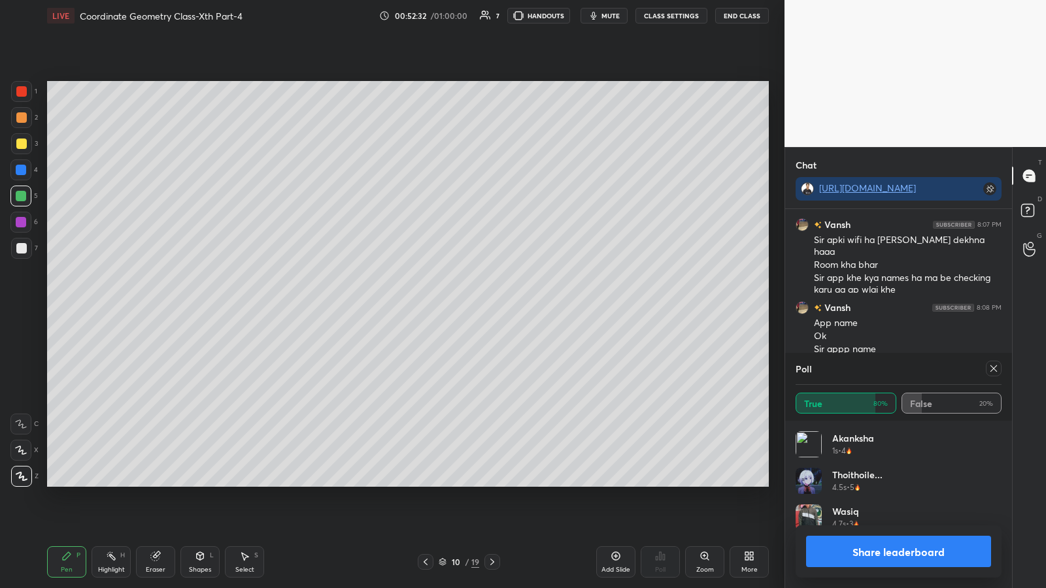
click at [20, 241] on div at bounding box center [21, 248] width 21 height 21
click at [21, 196] on div at bounding box center [21, 196] width 10 height 10
click at [469, 307] on button "Share leaderboard" at bounding box center [898, 551] width 185 height 31
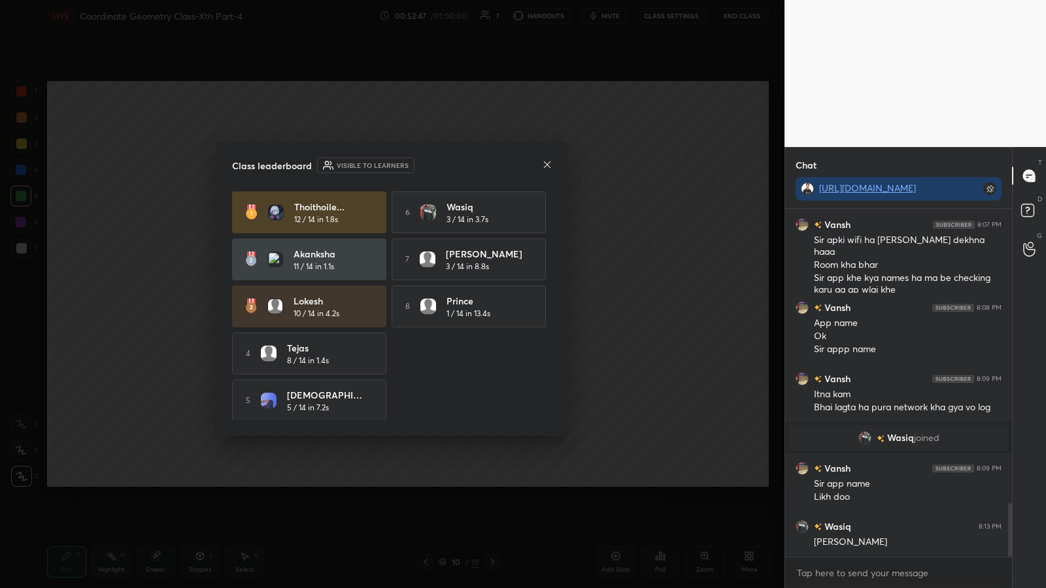
scroll to position [5, 5]
click at [469, 166] on icon at bounding box center [547, 165] width 10 height 10
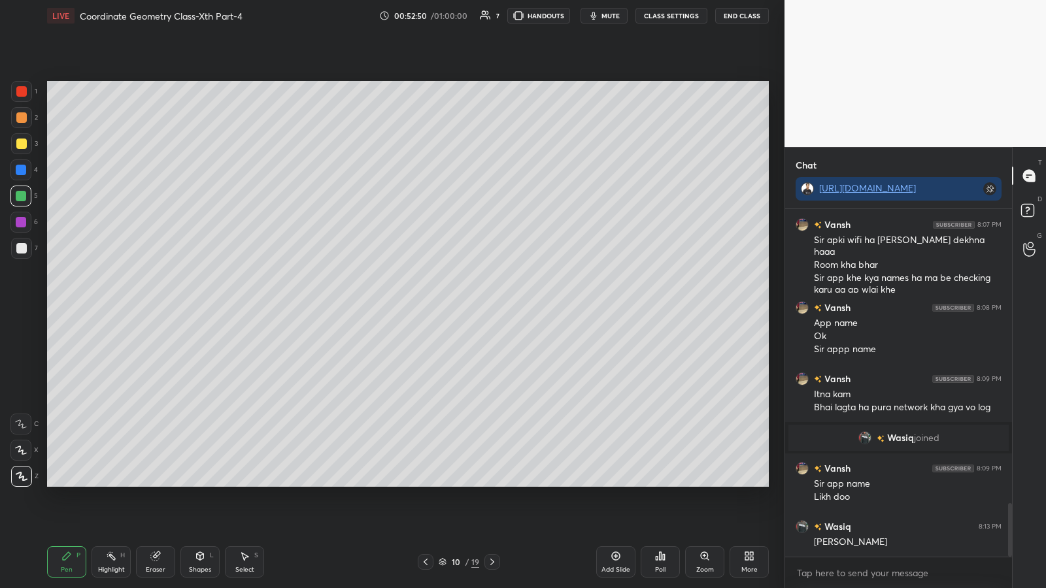
click at [469, 307] on div "Poll" at bounding box center [660, 562] width 39 height 31
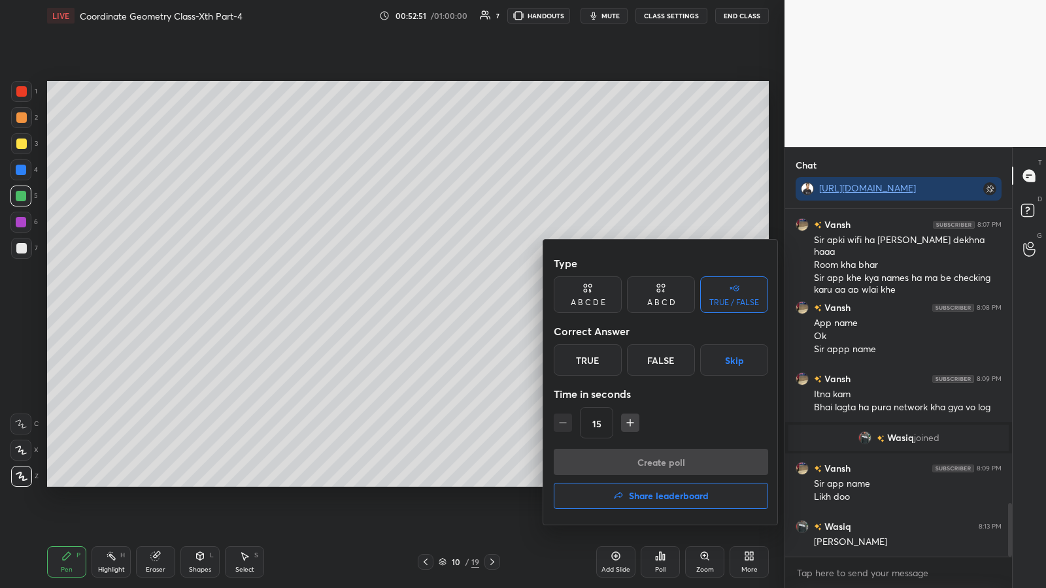
click at [469, 307] on div "True" at bounding box center [588, 360] width 68 height 31
click at [469, 307] on button "Create poll" at bounding box center [661, 462] width 214 height 26
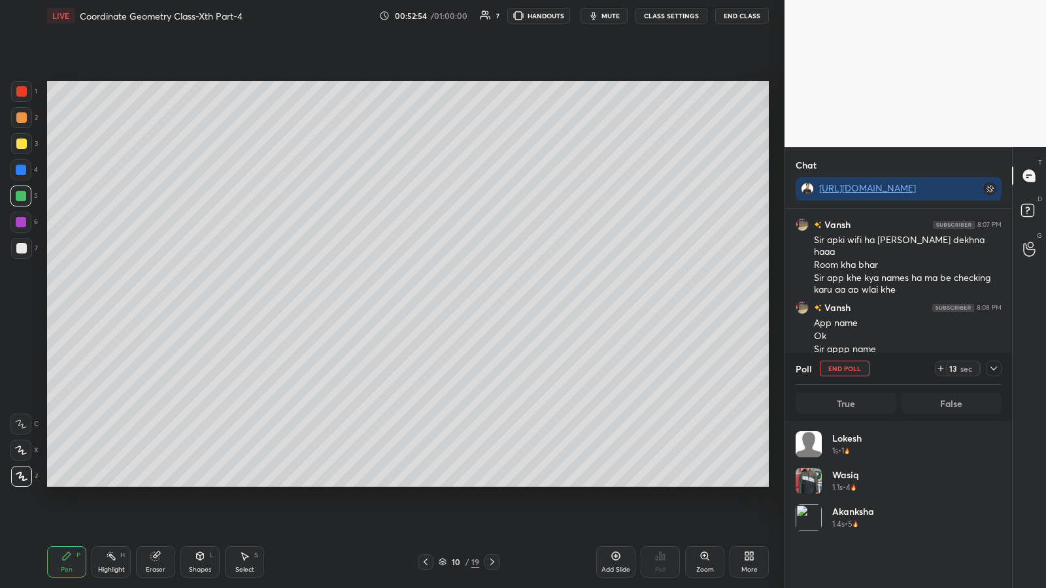
scroll to position [153, 202]
click at [469, 307] on div at bounding box center [492, 562] width 16 height 16
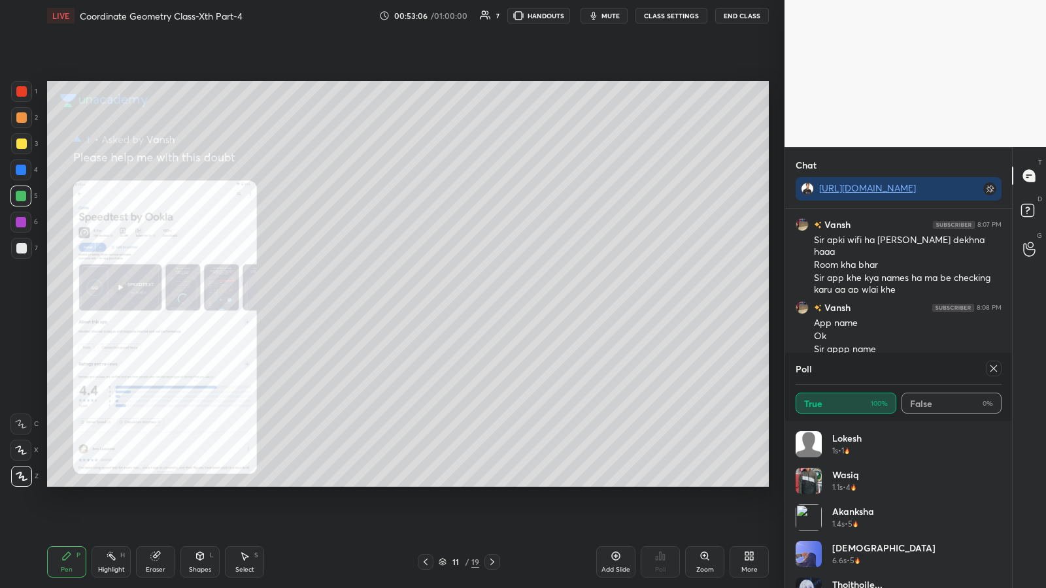
click at [469, 307] on div at bounding box center [492, 562] width 16 height 16
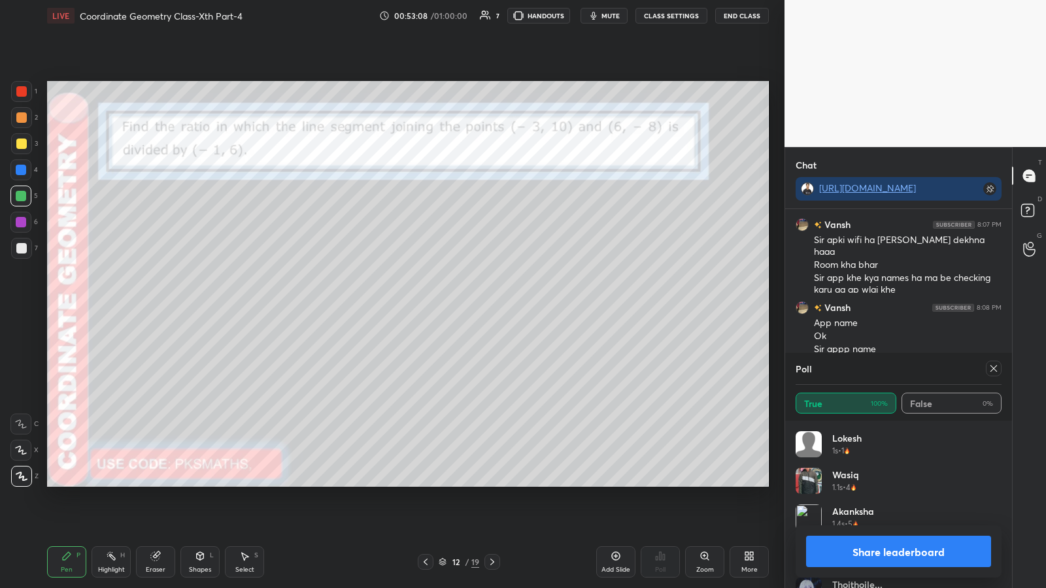
click at [469, 307] on button "Share leaderboard" at bounding box center [898, 551] width 185 height 31
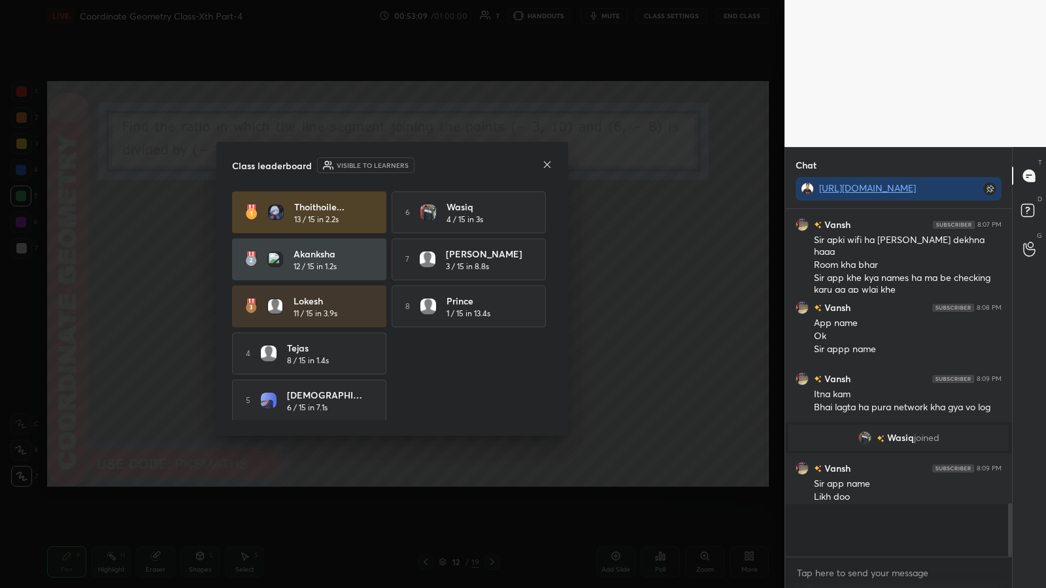
scroll to position [5, 5]
click at [469, 145] on div "Class leaderboard Visible to learners Thoithoile... 13 / 15 in 2.2s 6 [PERSON_N…" at bounding box center [392, 289] width 352 height 294
click at [469, 166] on icon at bounding box center [547, 165] width 10 height 10
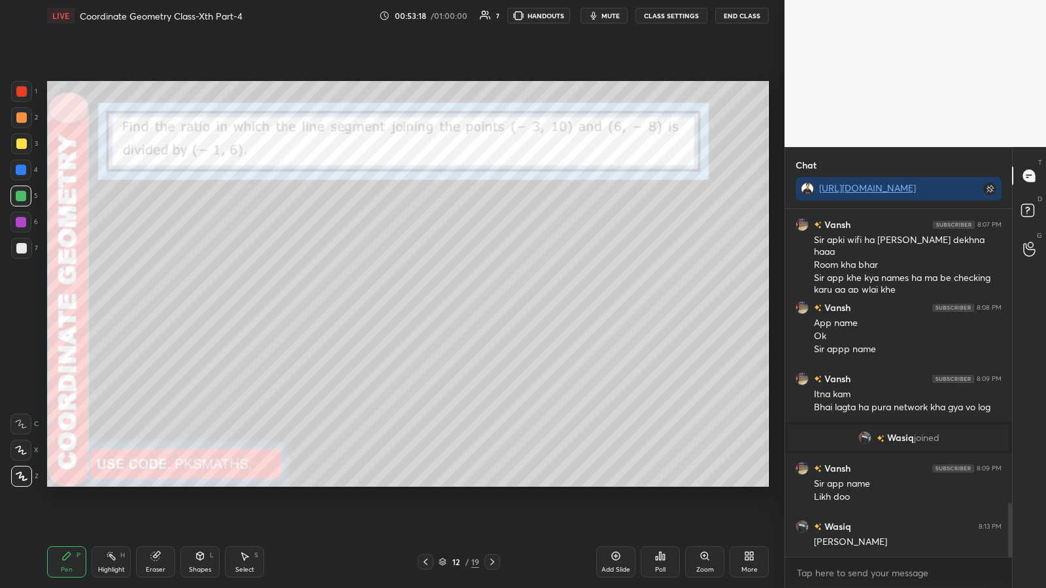
click at [24, 118] on div at bounding box center [21, 117] width 10 height 10
click at [22, 116] on div at bounding box center [21, 117] width 10 height 10
click at [22, 87] on div at bounding box center [21, 91] width 10 height 10
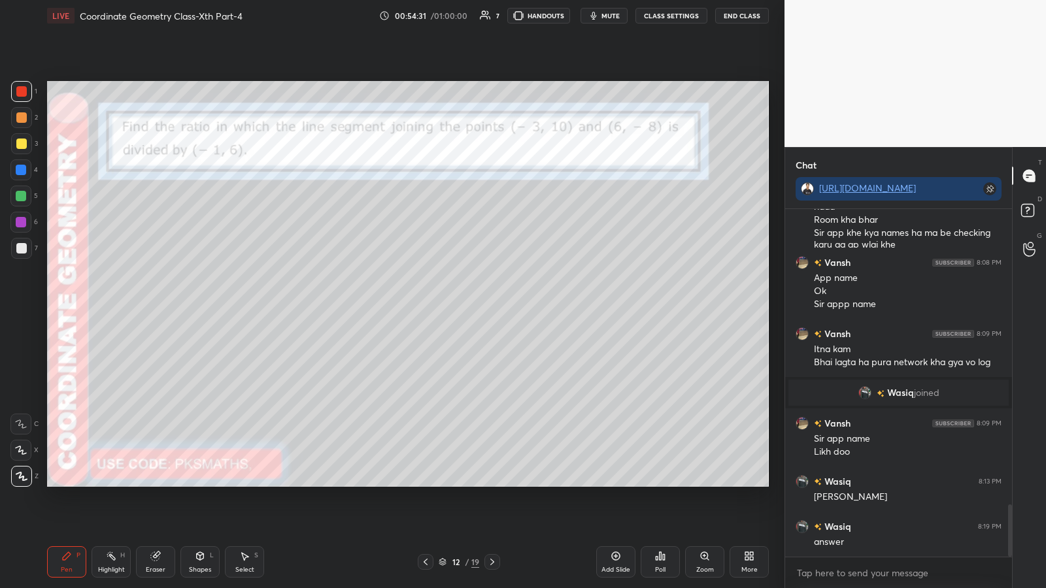
click at [469, 307] on icon at bounding box center [661, 556] width 2 height 8
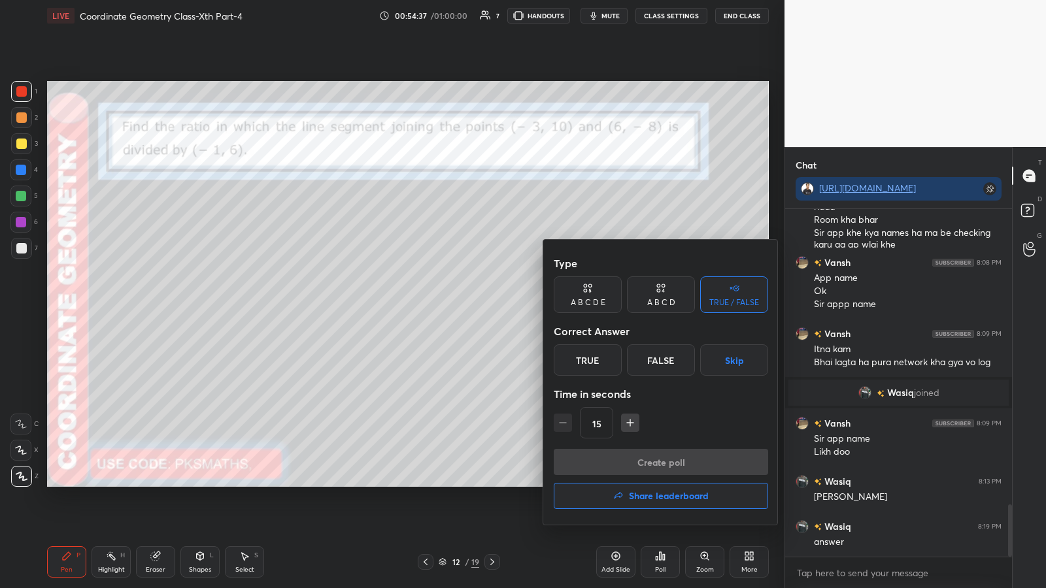
click at [469, 303] on div "A B C D" at bounding box center [661, 303] width 28 height 8
click at [469, 307] on div "B" at bounding box center [617, 360] width 39 height 31
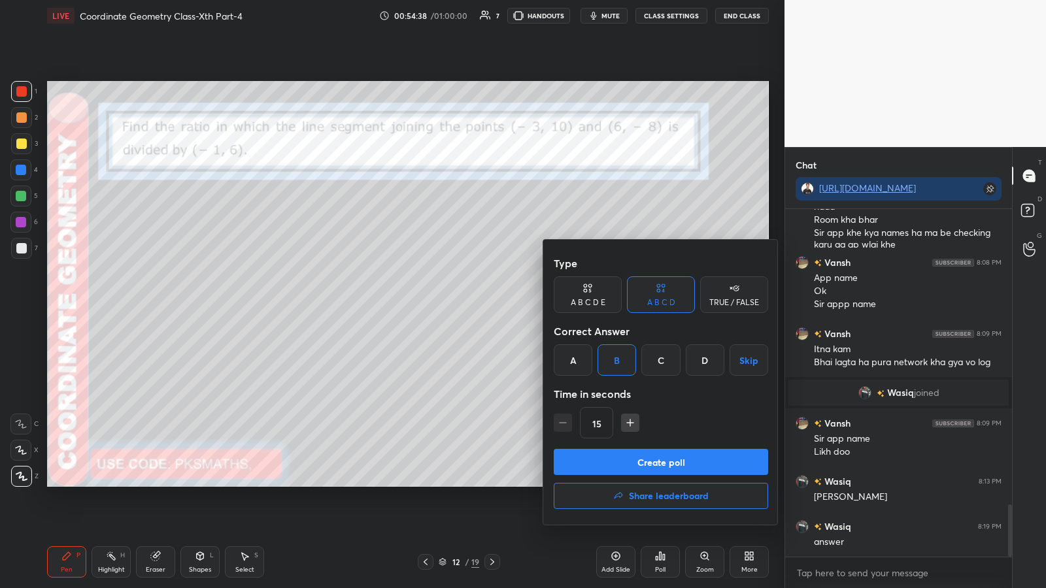
click at [469, 307] on button "Create poll" at bounding box center [661, 462] width 214 height 26
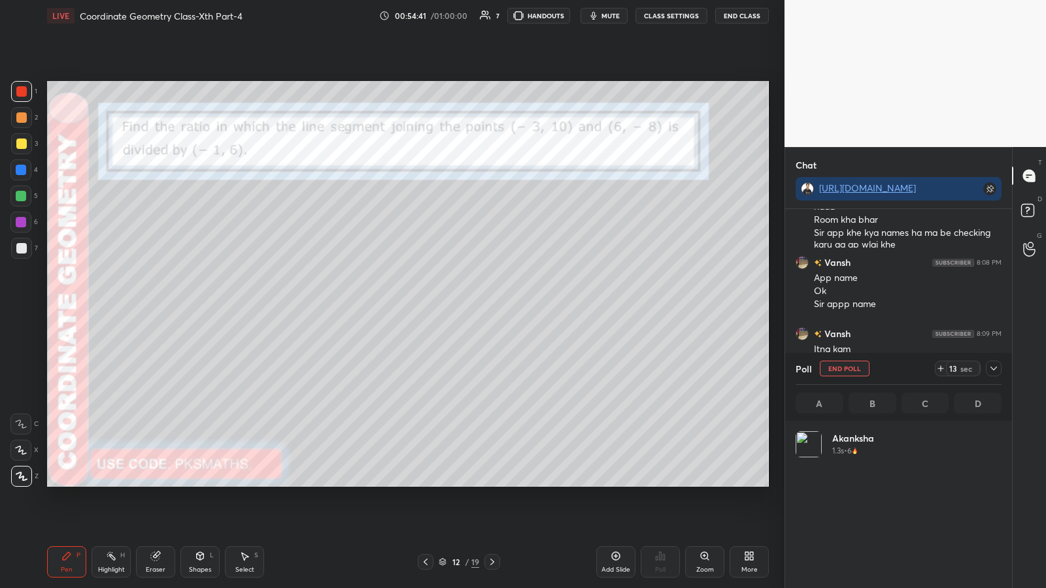
scroll to position [153, 202]
click at [29, 109] on div at bounding box center [21, 117] width 21 height 21
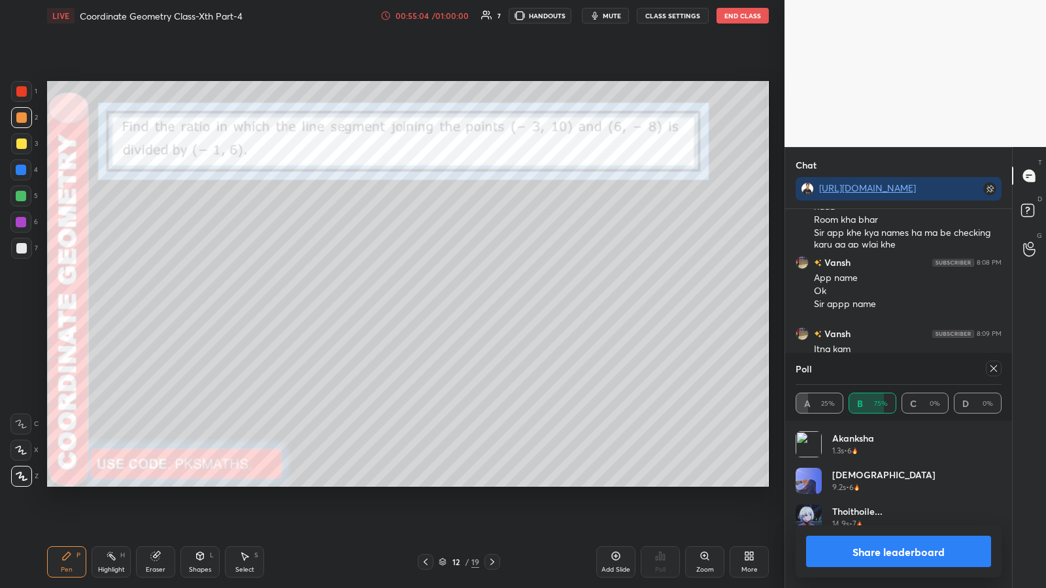
click at [25, 246] on div at bounding box center [21, 248] width 10 height 10
click at [26, 246] on div at bounding box center [21, 248] width 10 height 10
click at [462, 307] on div "12" at bounding box center [455, 562] width 13 height 8
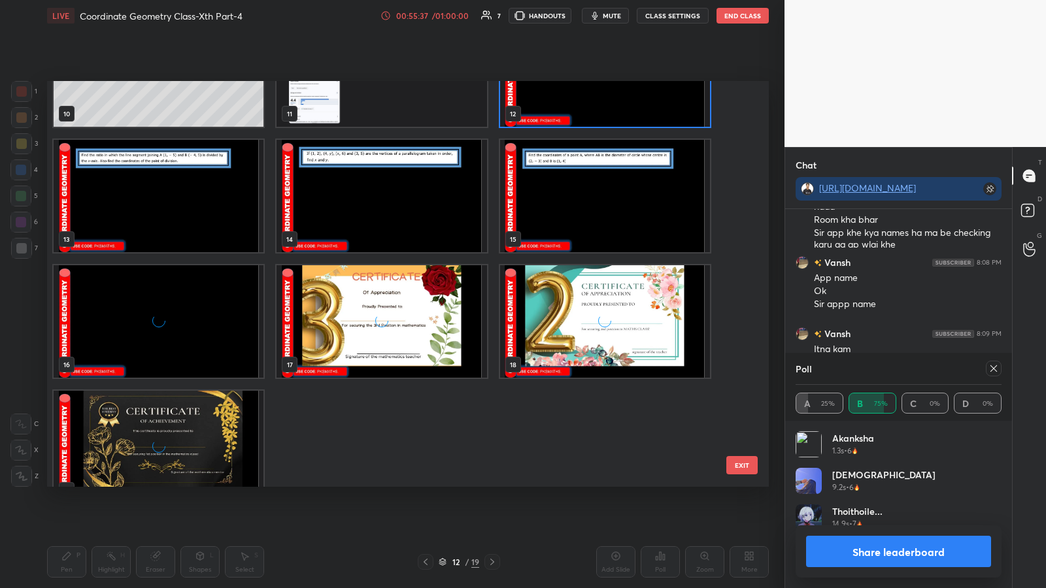
scroll to position [473, 0]
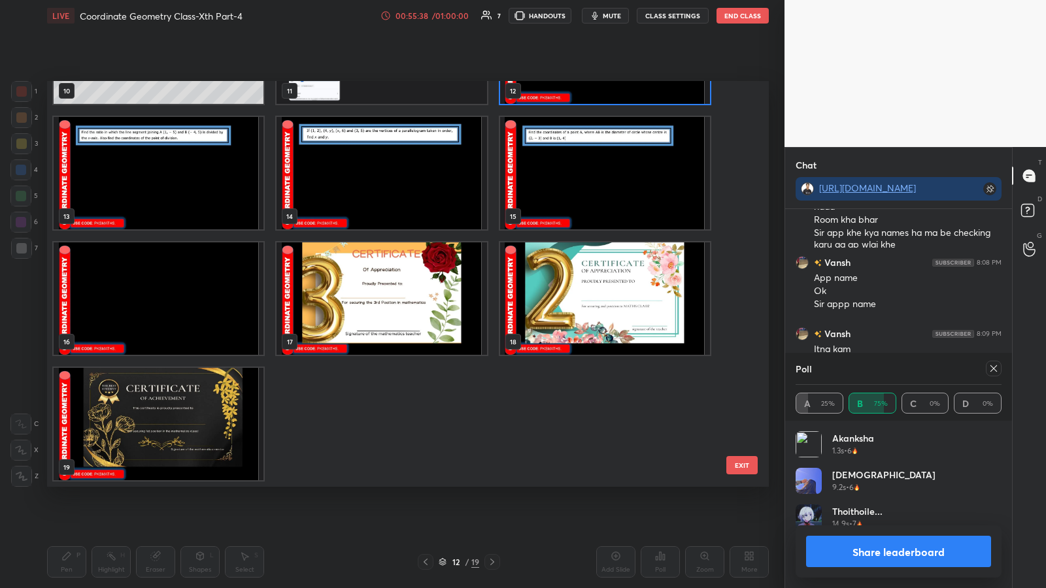
click at [398, 307] on img "grid" at bounding box center [382, 299] width 210 height 112
click at [399, 307] on img "grid" at bounding box center [382, 299] width 210 height 112
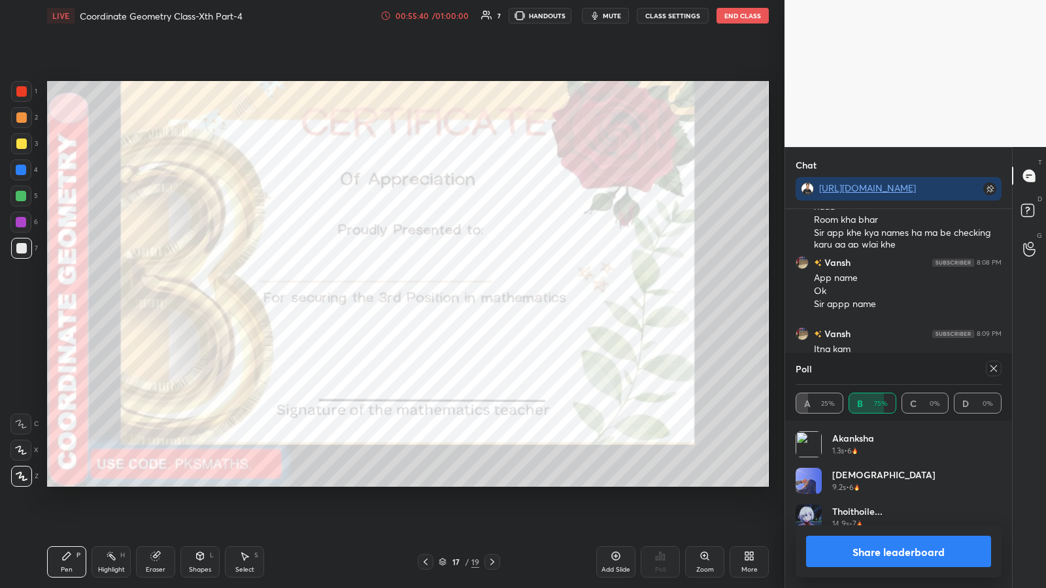
click at [469, 307] on button "Share leaderboard" at bounding box center [898, 551] width 185 height 31
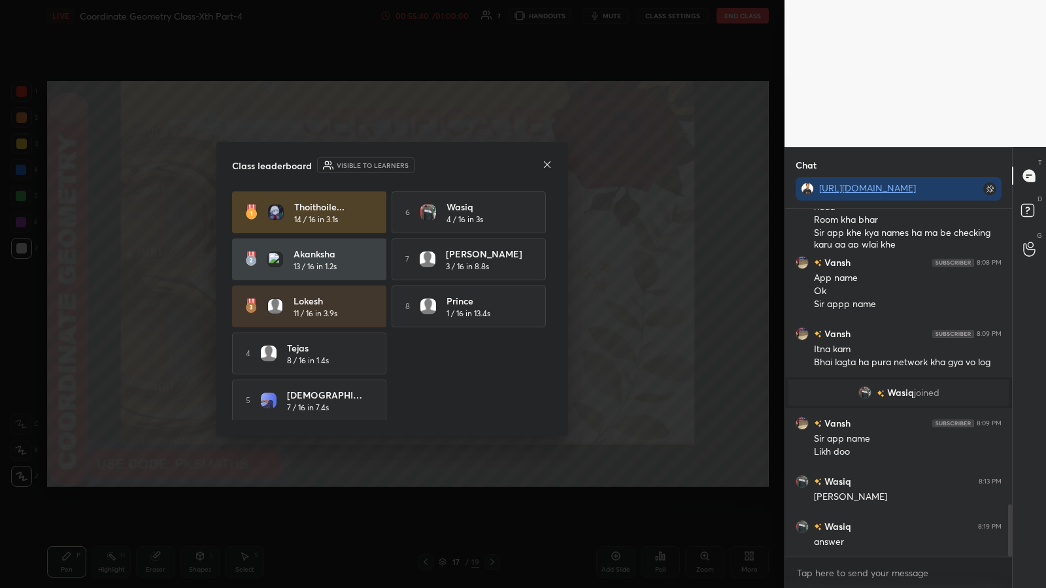
scroll to position [5, 5]
click at [469, 164] on div "Class leaderboard Visible to learners Thoithoile... 14 / 16 in 3.1s 6 [PERSON_N…" at bounding box center [392, 289] width 352 height 294
click at [469, 166] on icon at bounding box center [547, 165] width 10 height 10
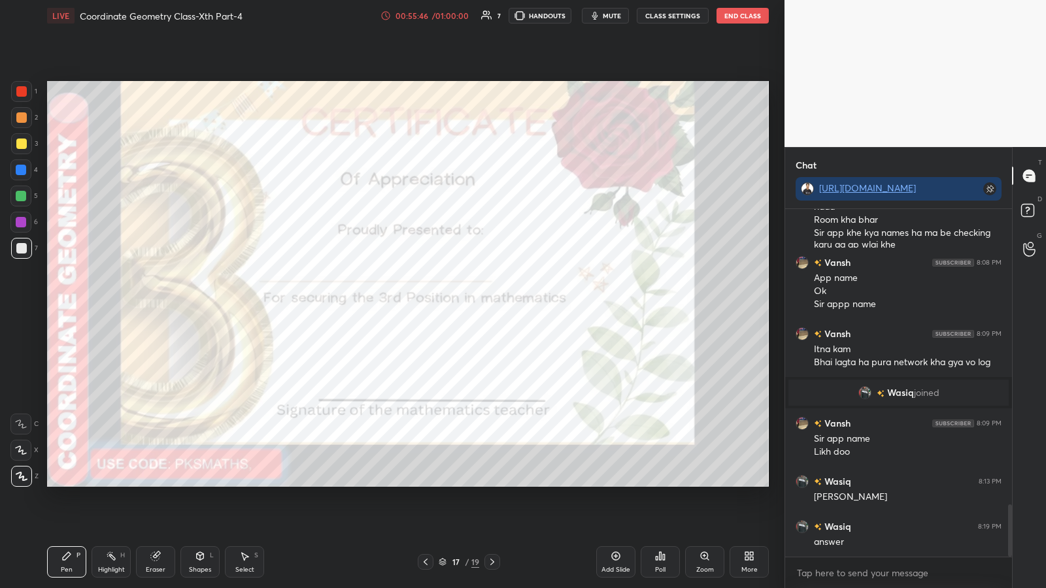
click at [469, 307] on div "Poll" at bounding box center [660, 562] width 39 height 31
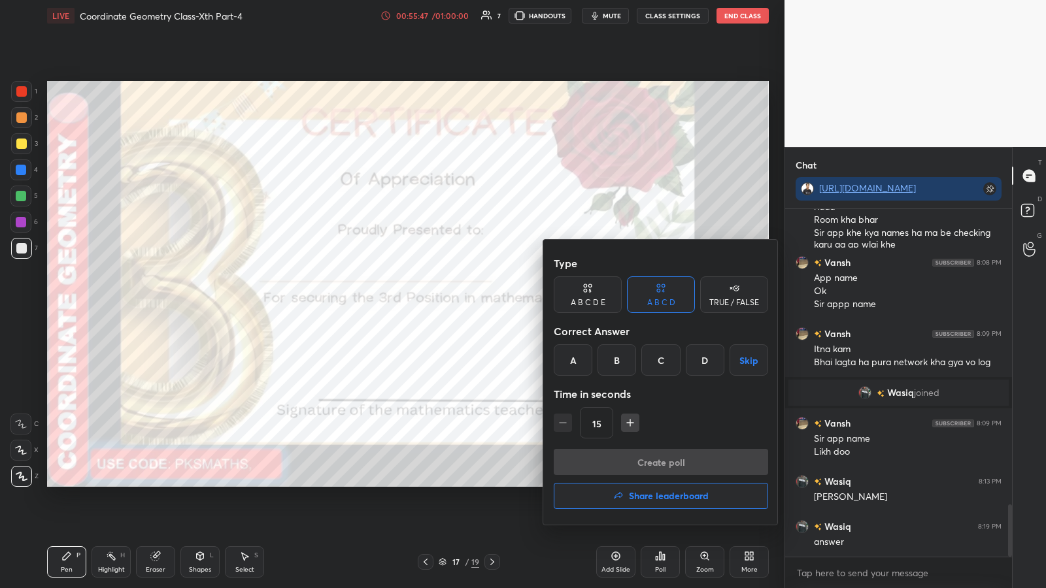
click at [469, 307] on div "A" at bounding box center [573, 360] width 39 height 31
click at [469, 307] on button "Create poll" at bounding box center [661, 462] width 214 height 26
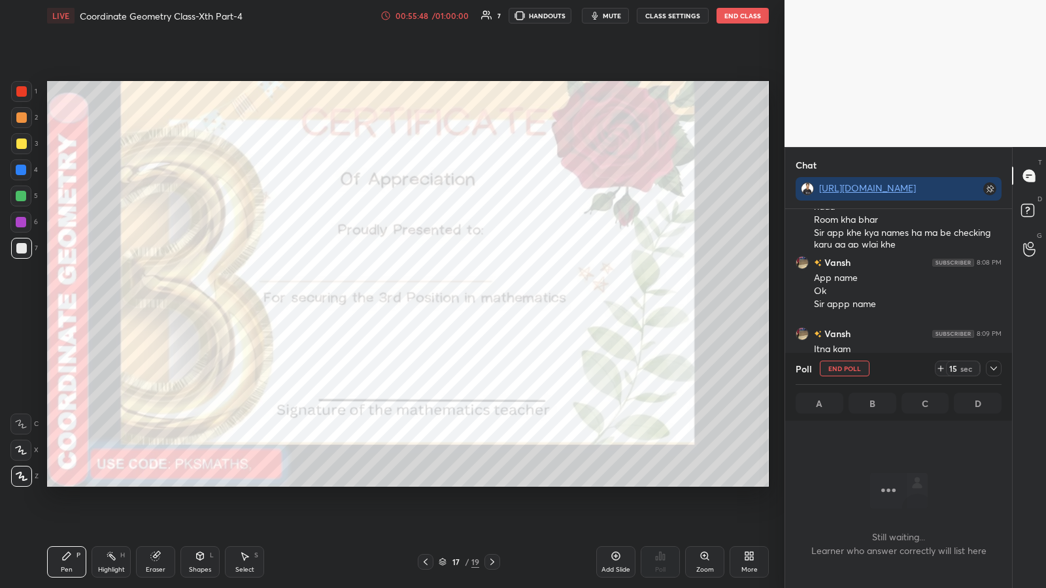
scroll to position [307, 223]
click at [22, 201] on div at bounding box center [21, 196] width 10 height 10
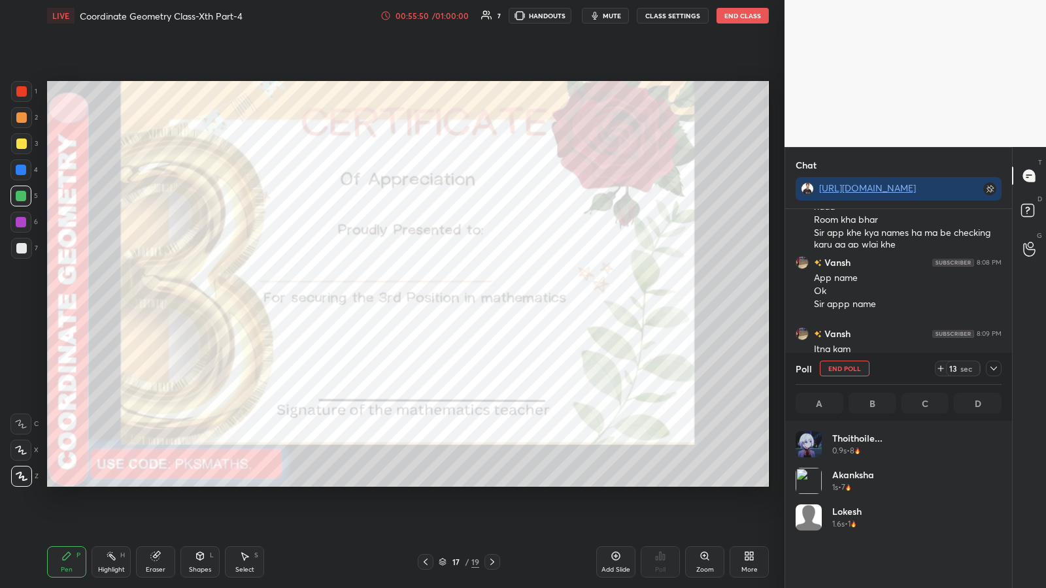
scroll to position [153, 202]
click at [469, 307] on icon at bounding box center [492, 562] width 10 height 10
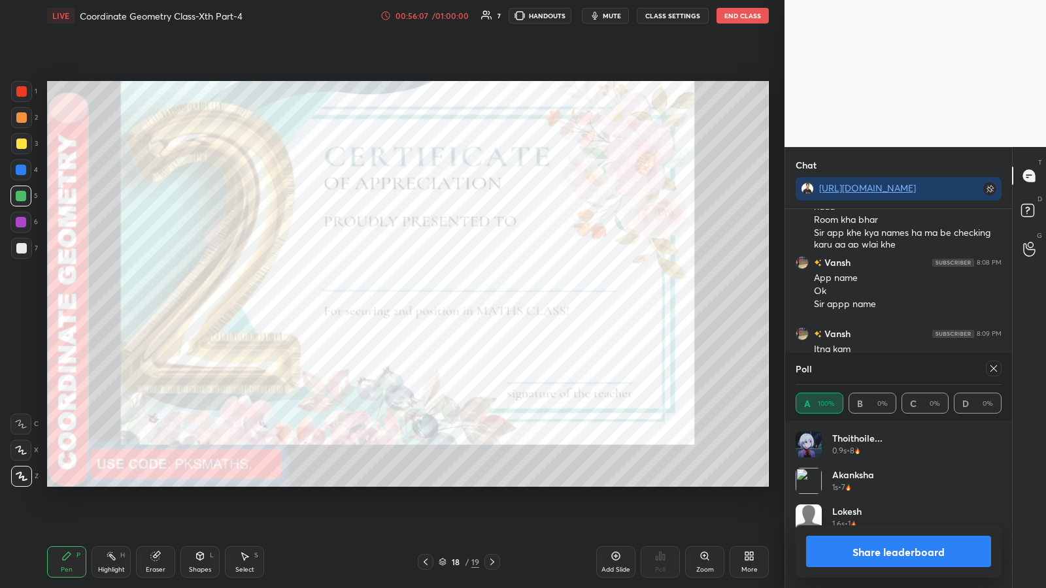
click at [469, 307] on div at bounding box center [492, 562] width 16 height 16
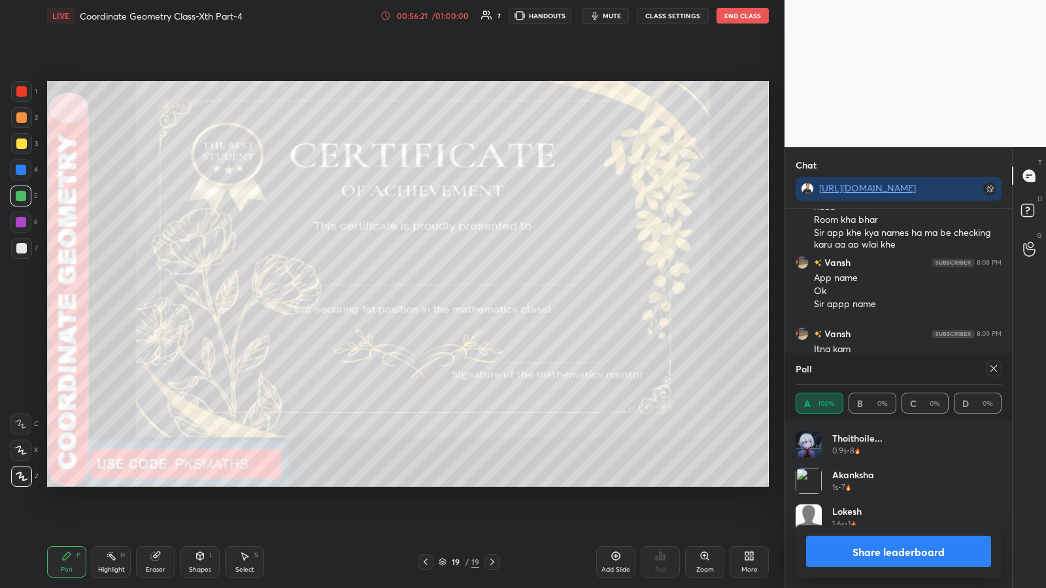
click at [427, 307] on icon at bounding box center [425, 562] width 10 height 10
click at [425, 307] on icon at bounding box center [425, 562] width 10 height 10
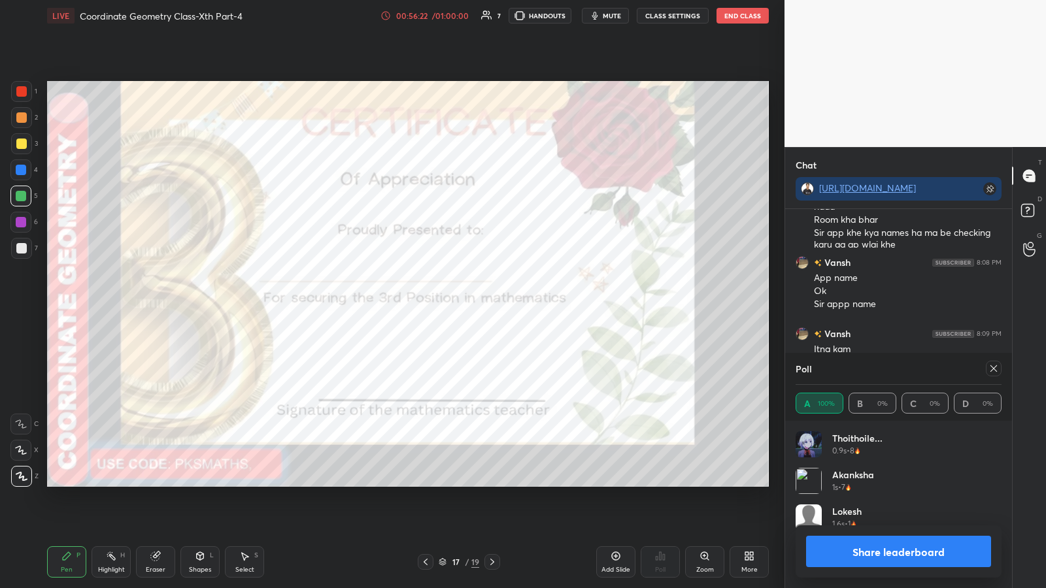
click at [20, 90] on div at bounding box center [21, 91] width 10 height 10
click at [469, 307] on button "Share leaderboard" at bounding box center [898, 551] width 185 height 31
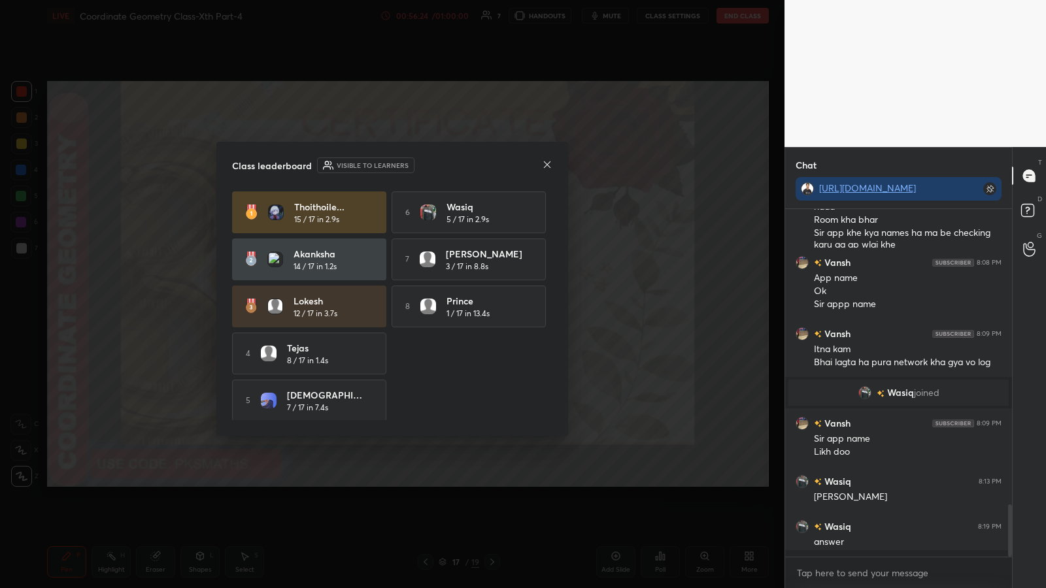
scroll to position [375, 223]
click at [469, 167] on icon at bounding box center [547, 165] width 10 height 10
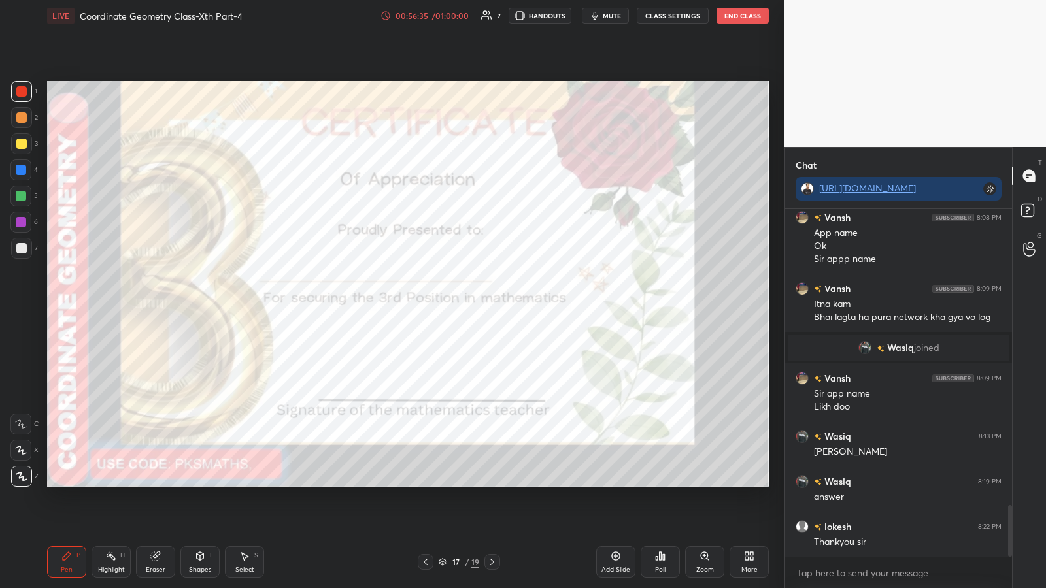
click at [469, 307] on icon at bounding box center [492, 562] width 10 height 10
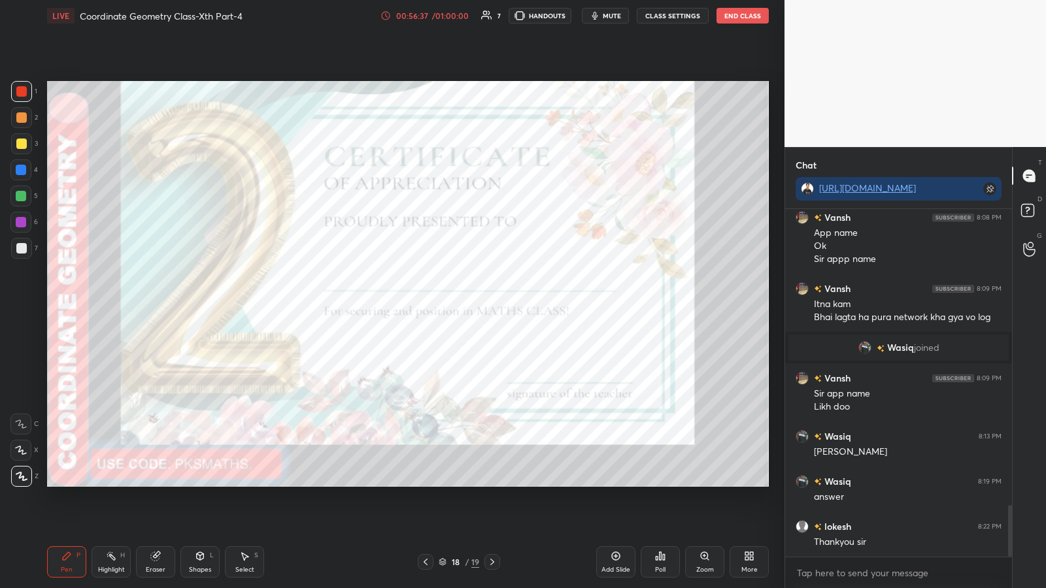
click at [469, 307] on icon at bounding box center [661, 556] width 2 height 8
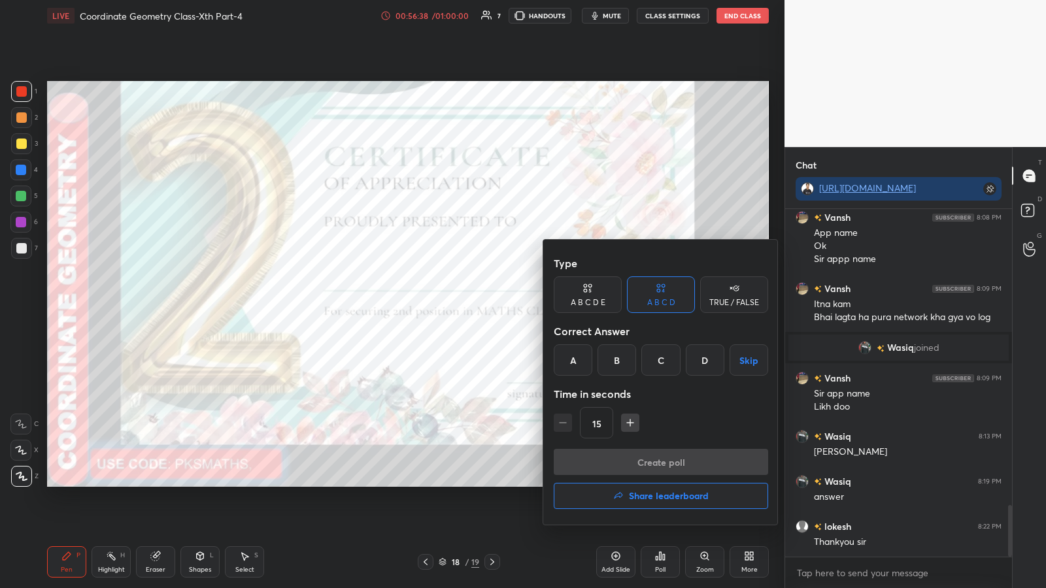
click at [469, 307] on h4 "Share leaderboard" at bounding box center [669, 496] width 80 height 9
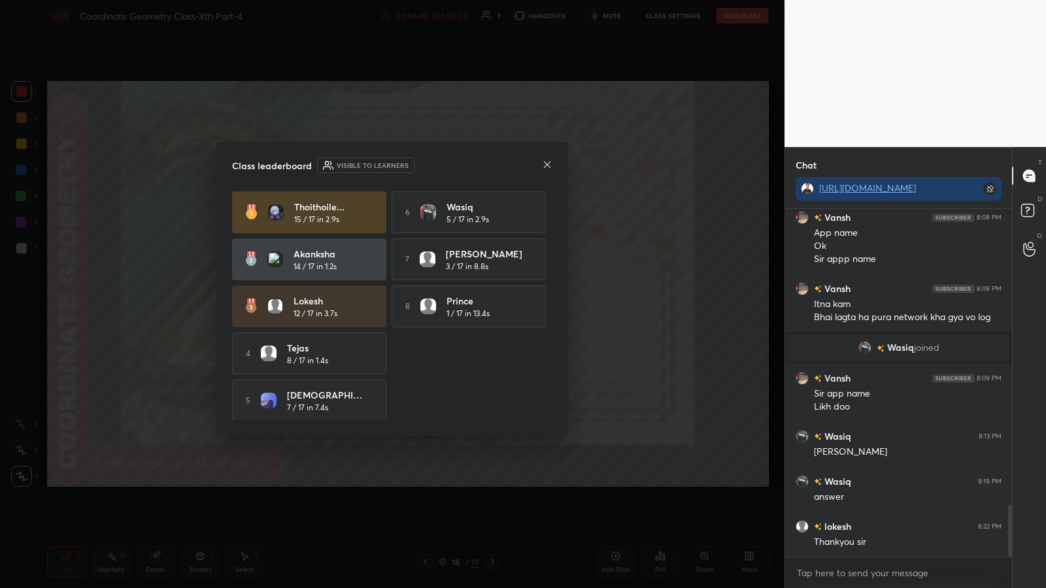
click at [469, 164] on icon at bounding box center [547, 165] width 10 height 10
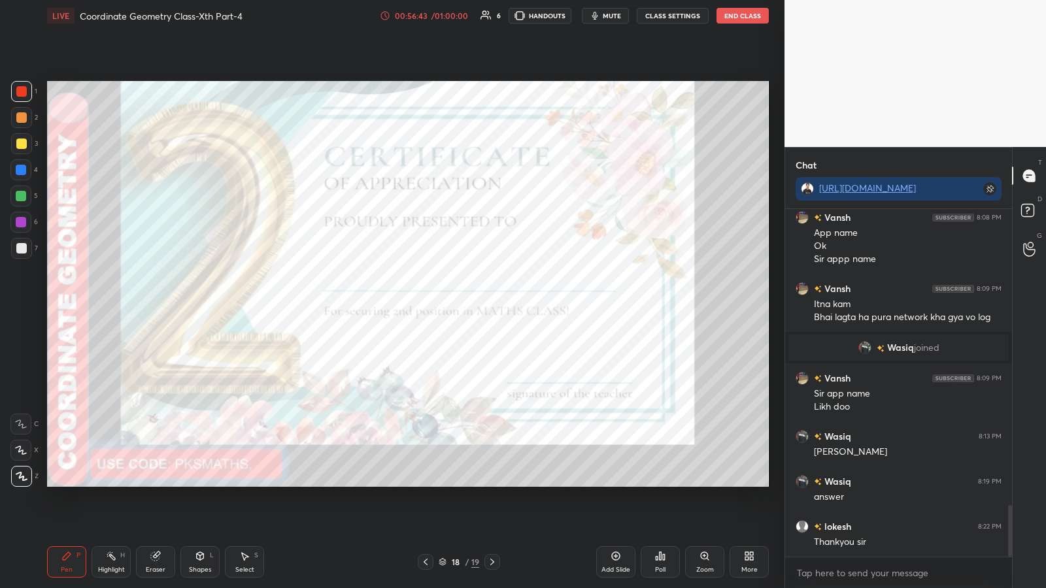
click at [469, 307] on div "Poll" at bounding box center [660, 562] width 39 height 31
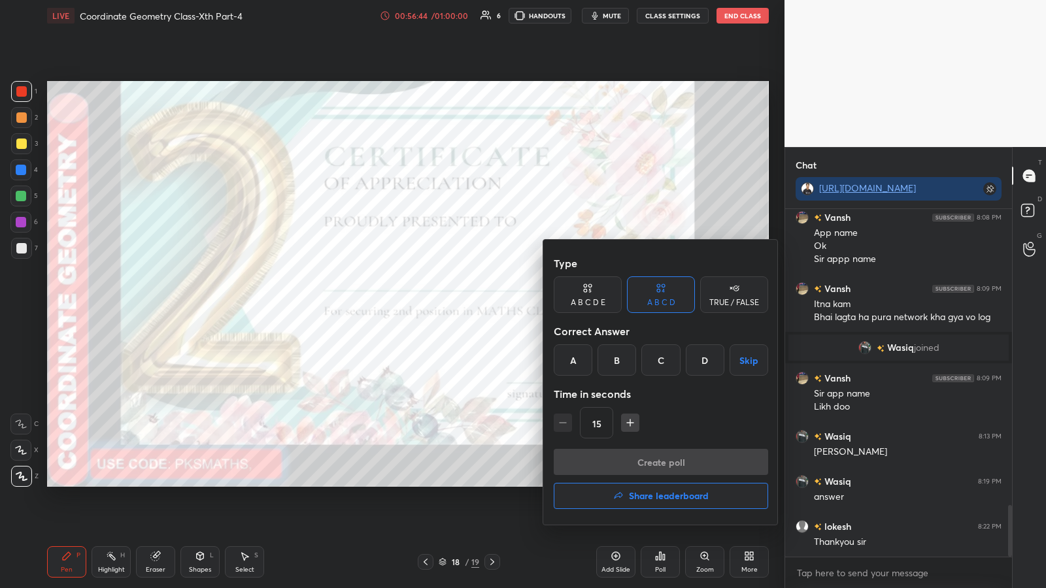
click at [469, 307] on h4 "Share leaderboard" at bounding box center [669, 496] width 80 height 9
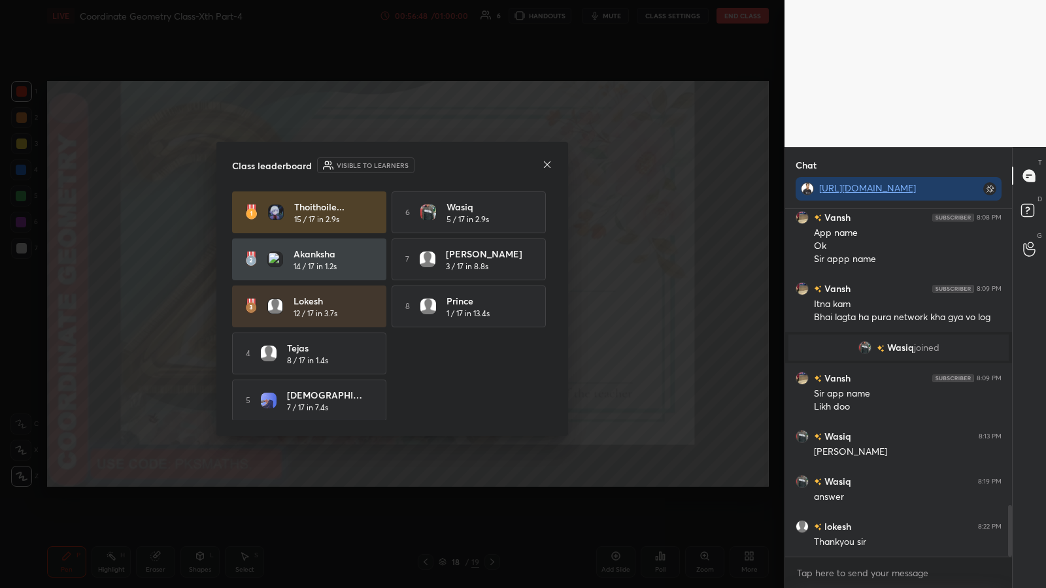
click at [469, 164] on icon at bounding box center [547, 164] width 7 height 7
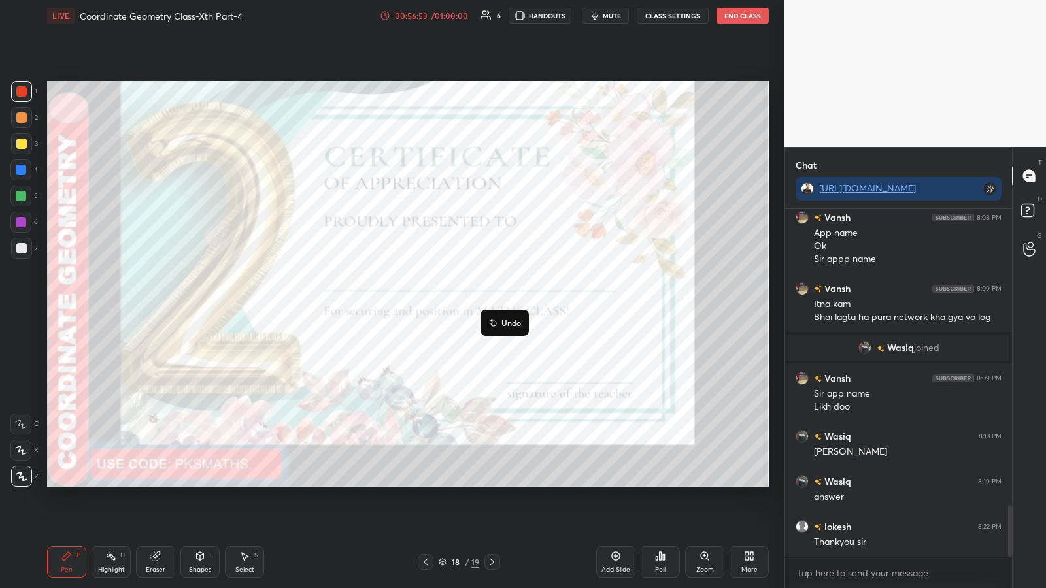
click at [469, 307] on p "Undo" at bounding box center [511, 323] width 20 height 10
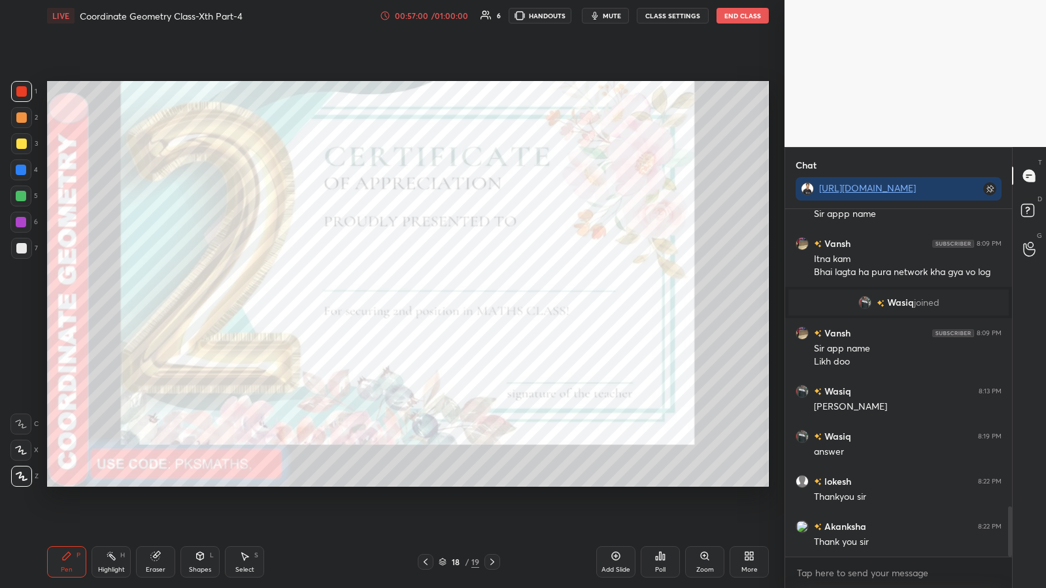
scroll to position [2088, 0]
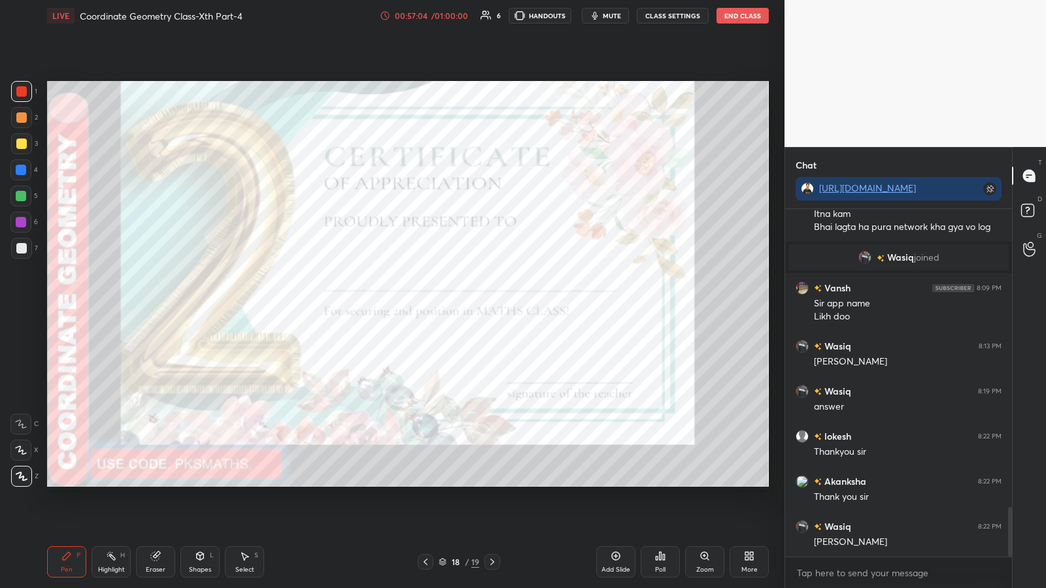
click at [469, 307] on icon at bounding box center [492, 562] width 10 height 10
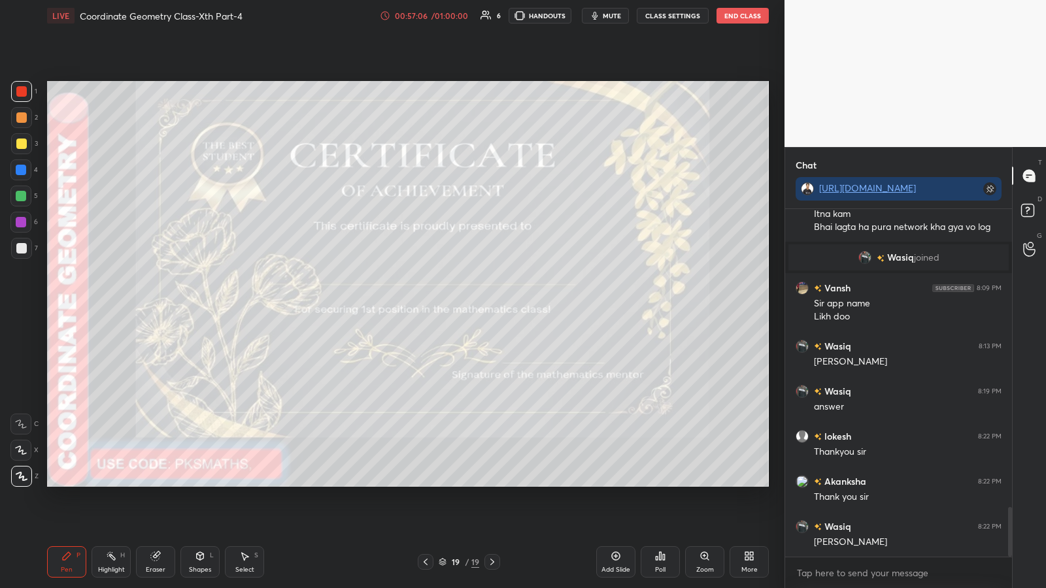
scroll to position [2101, 0]
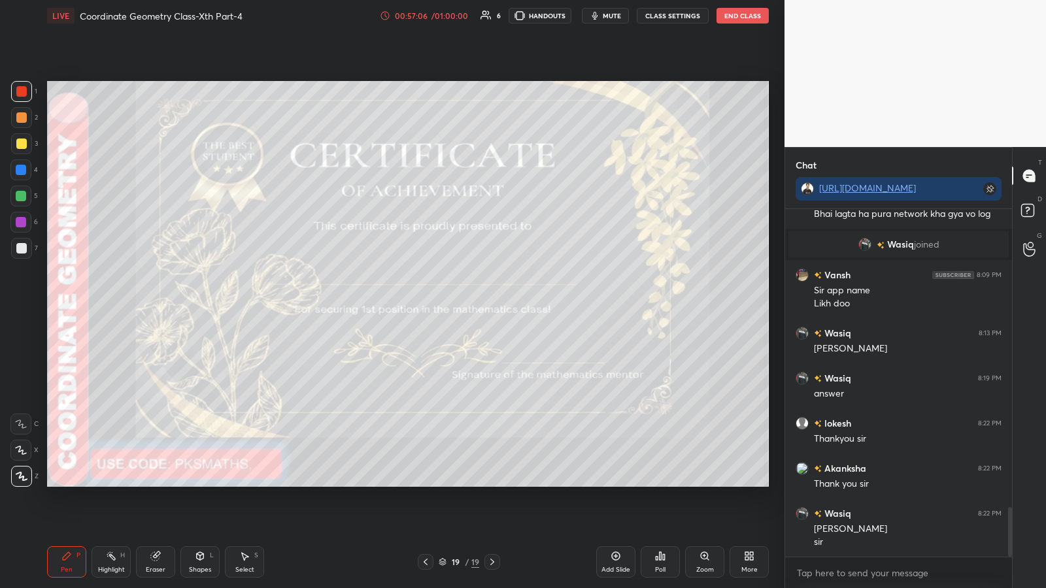
click at [469, 307] on icon at bounding box center [661, 556] width 2 height 8
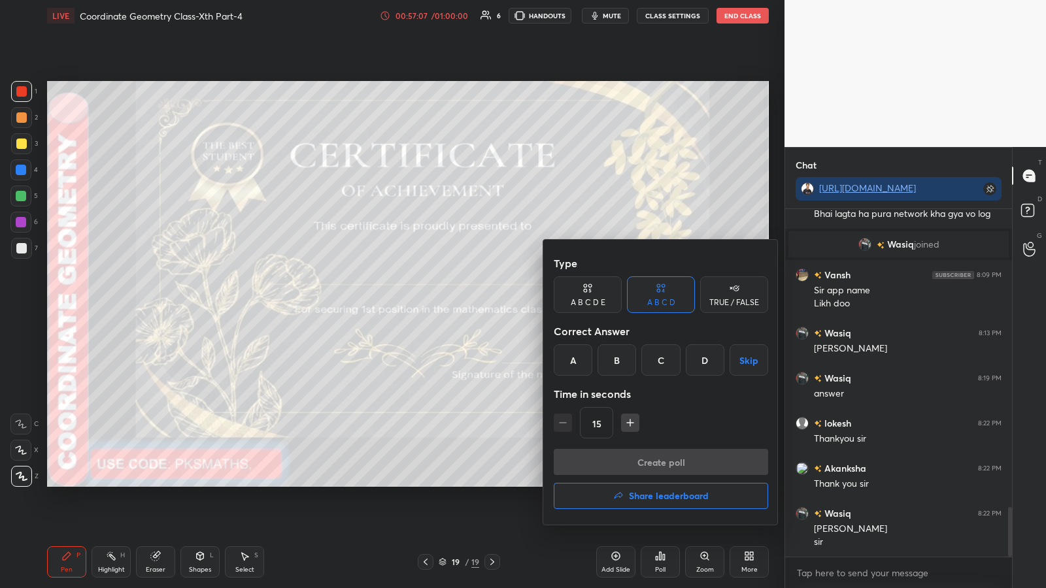
click at [469, 307] on button "Share leaderboard" at bounding box center [661, 496] width 214 height 26
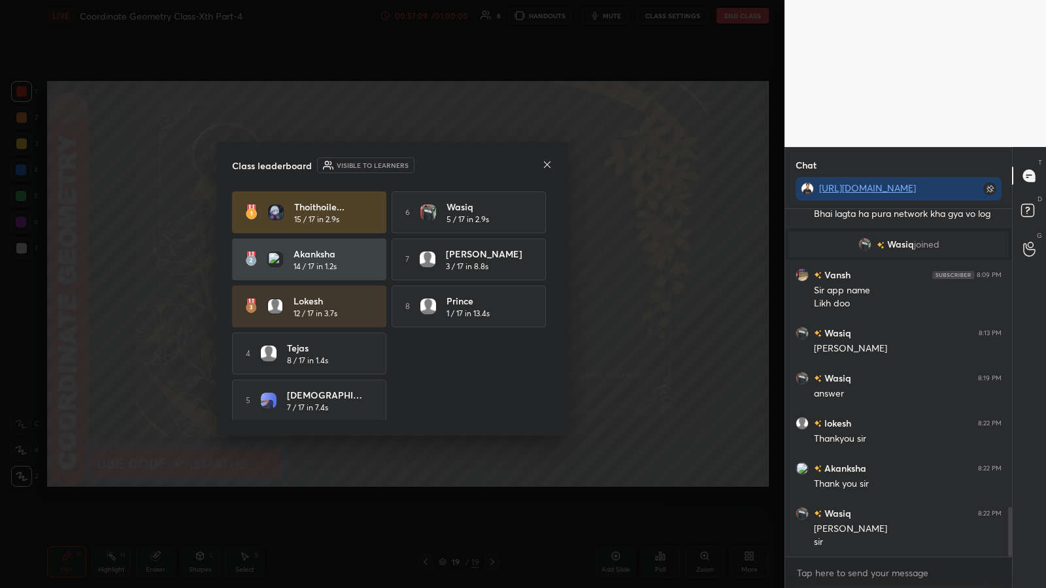
click at [469, 162] on icon at bounding box center [547, 165] width 10 height 10
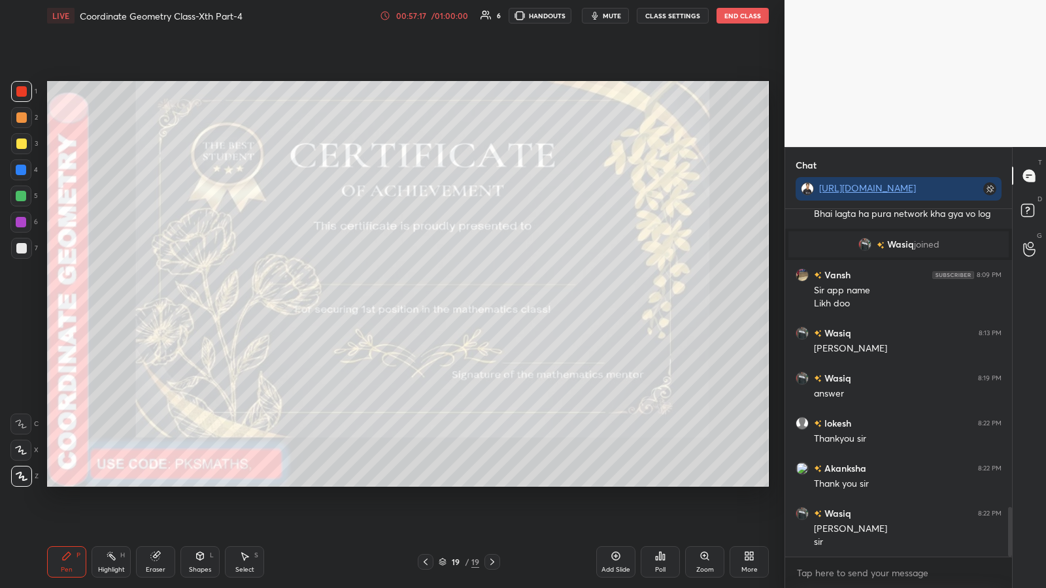
scroll to position [2146, 0]
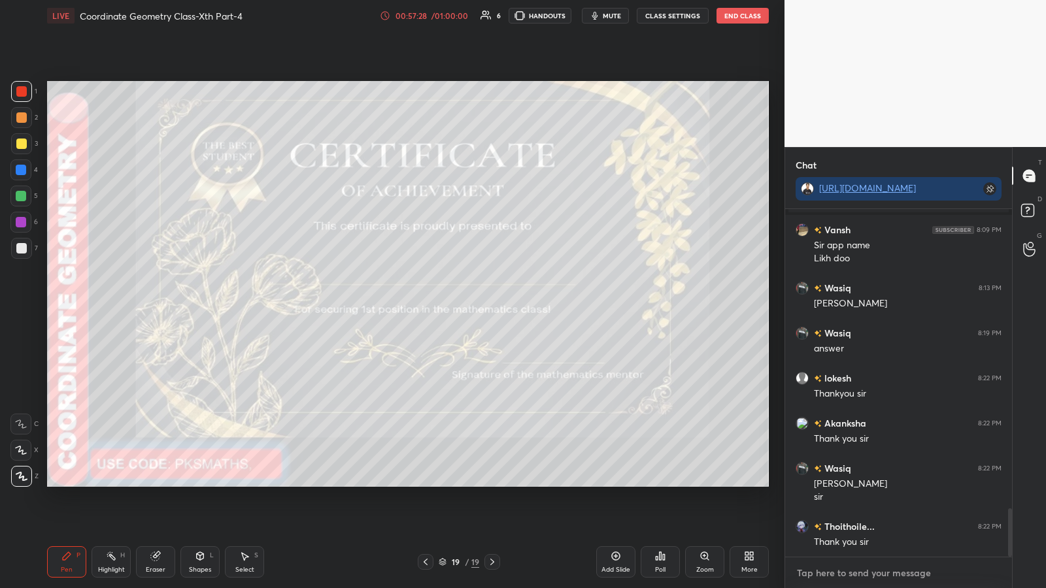
type textarea "x"
paste textarea "[URL][DOMAIN_NAME]"
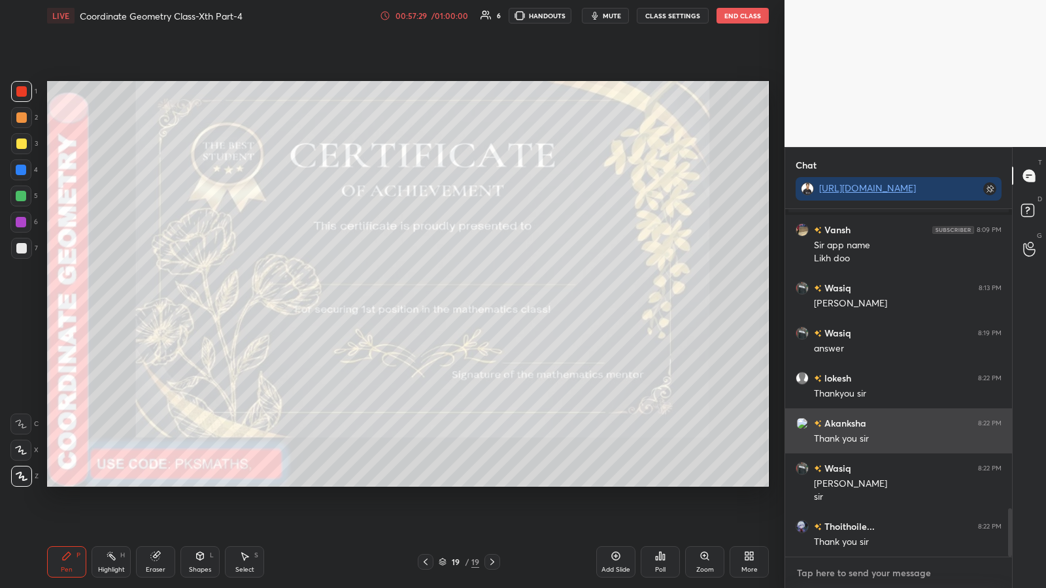
type textarea "[URL][DOMAIN_NAME]"
type textarea "x"
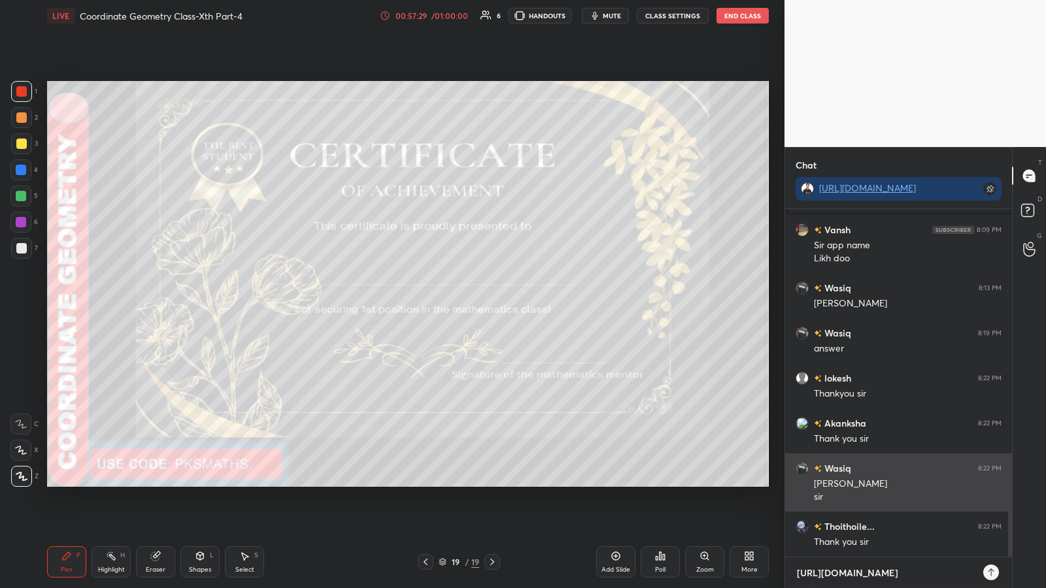
scroll to position [375, 223]
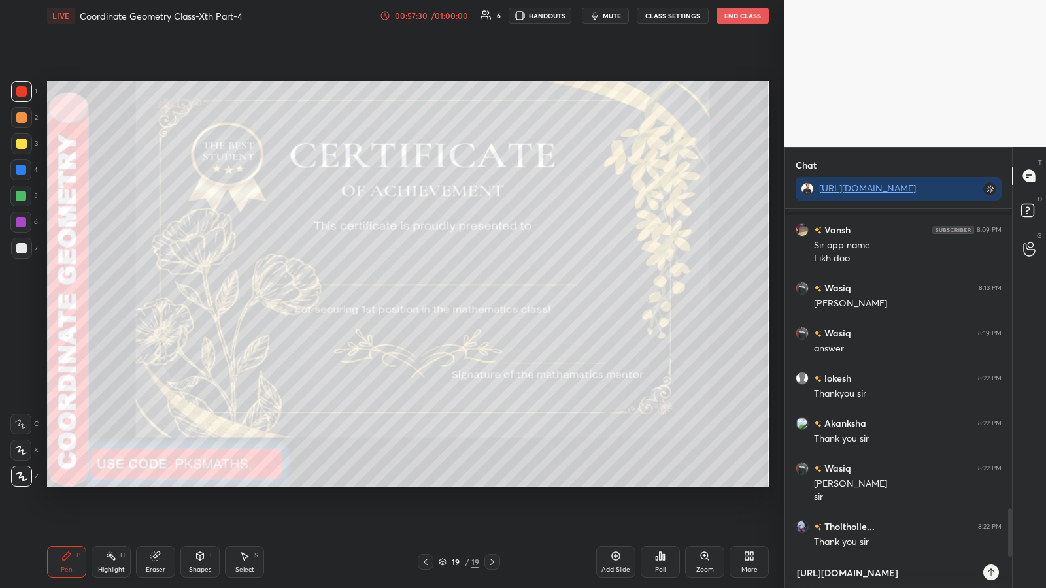
type textarea "[URL][DOMAIN_NAME]"
click at [469, 307] on icon at bounding box center [991, 572] width 10 height 10
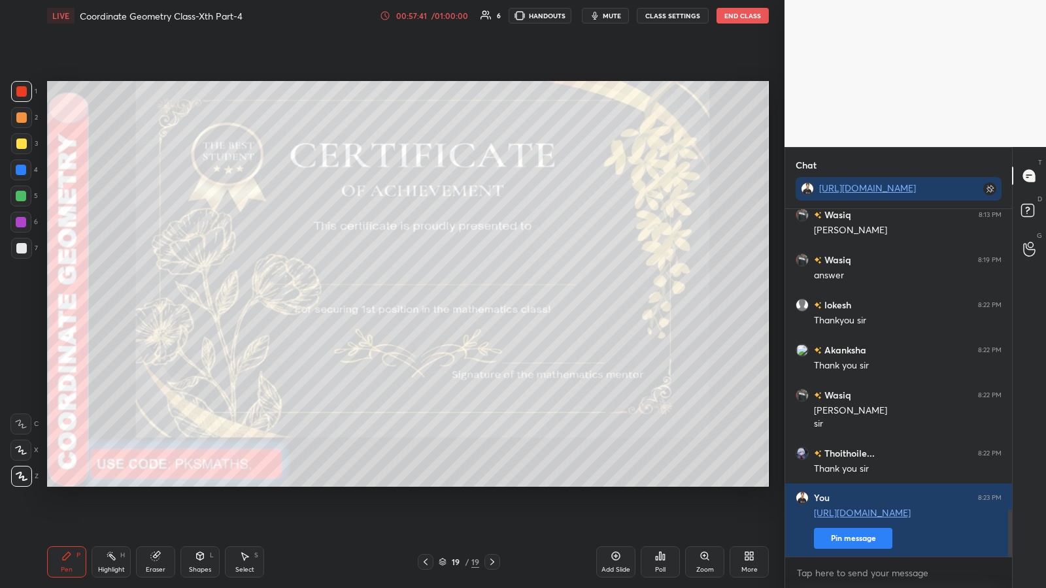
click at [469, 16] on button "End Class" at bounding box center [743, 16] width 52 height 16
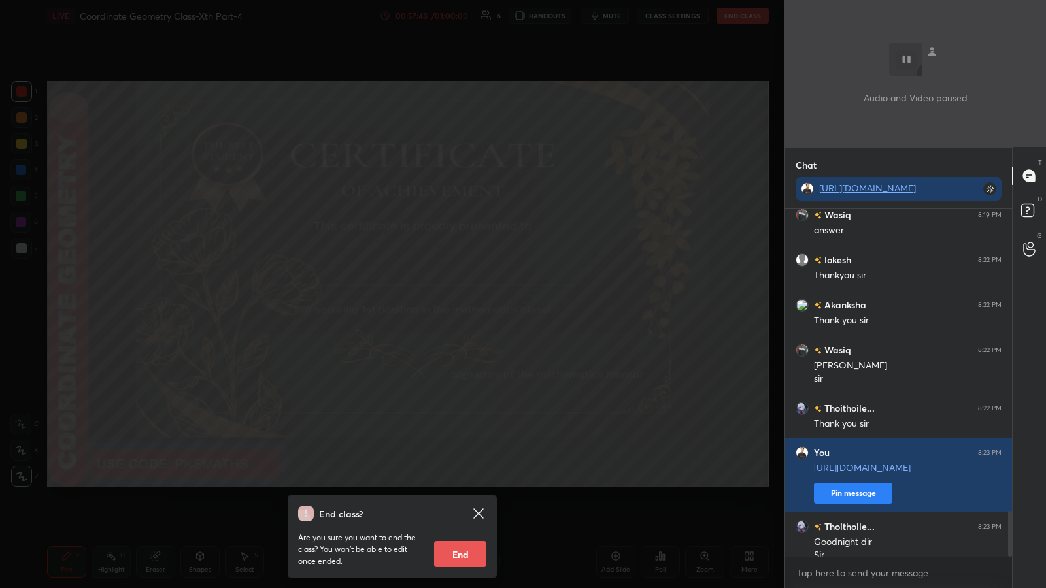
scroll to position [2278, 0]
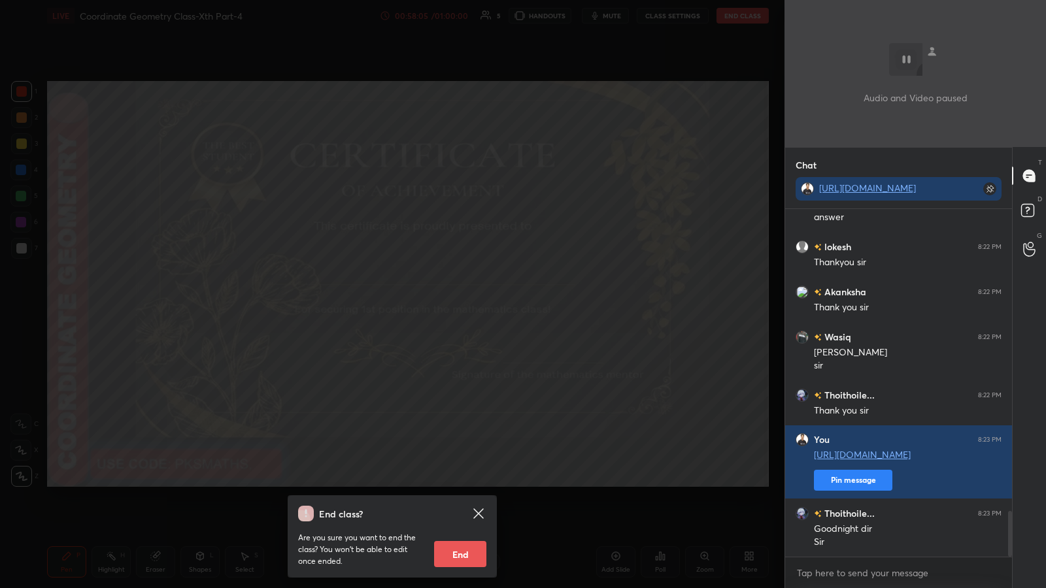
click at [469, 307] on icon at bounding box center [478, 514] width 10 height 10
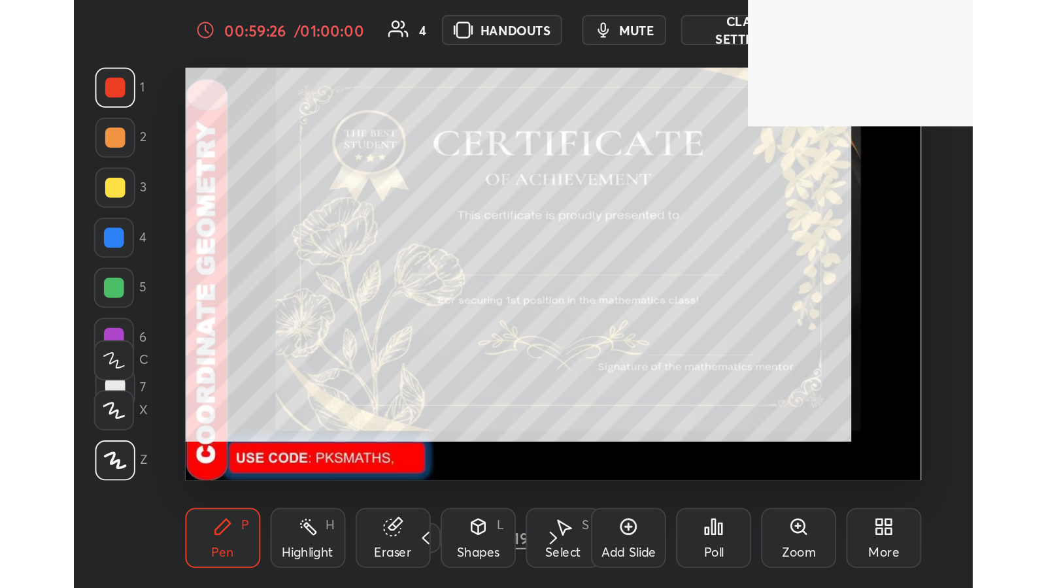
scroll to position [224, 416]
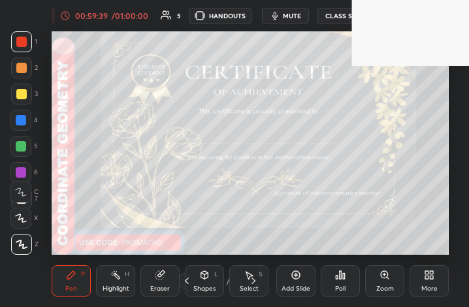
click at [431, 280] on icon at bounding box center [429, 275] width 10 height 10
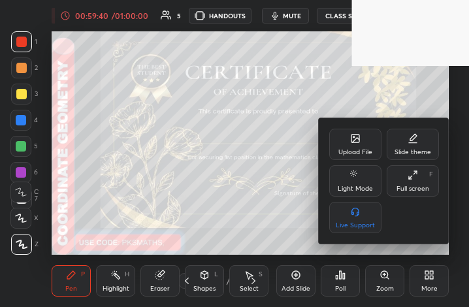
click at [420, 180] on div "Full screen F" at bounding box center [413, 180] width 52 height 31
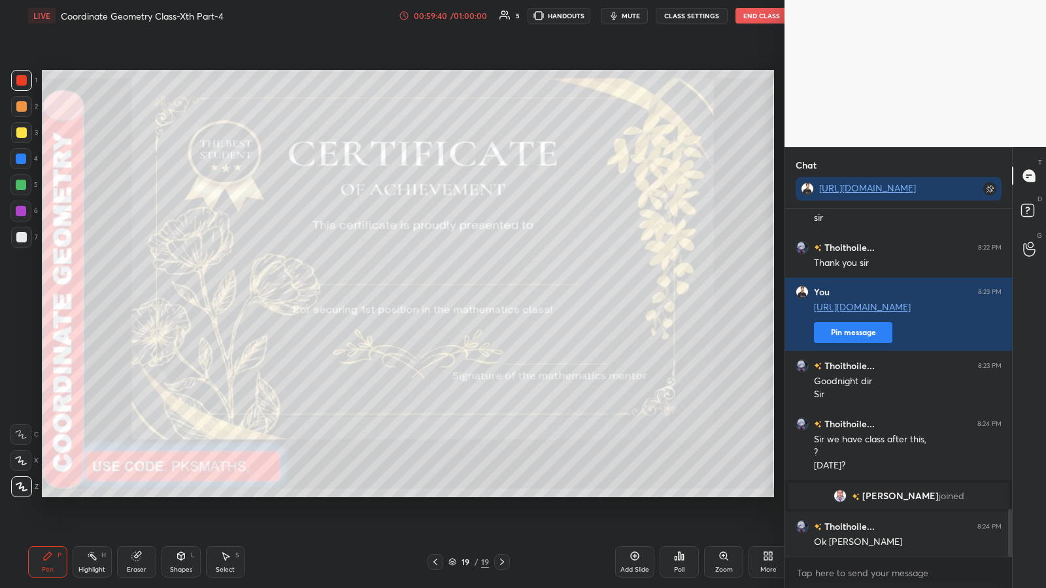
scroll to position [64871, 64644]
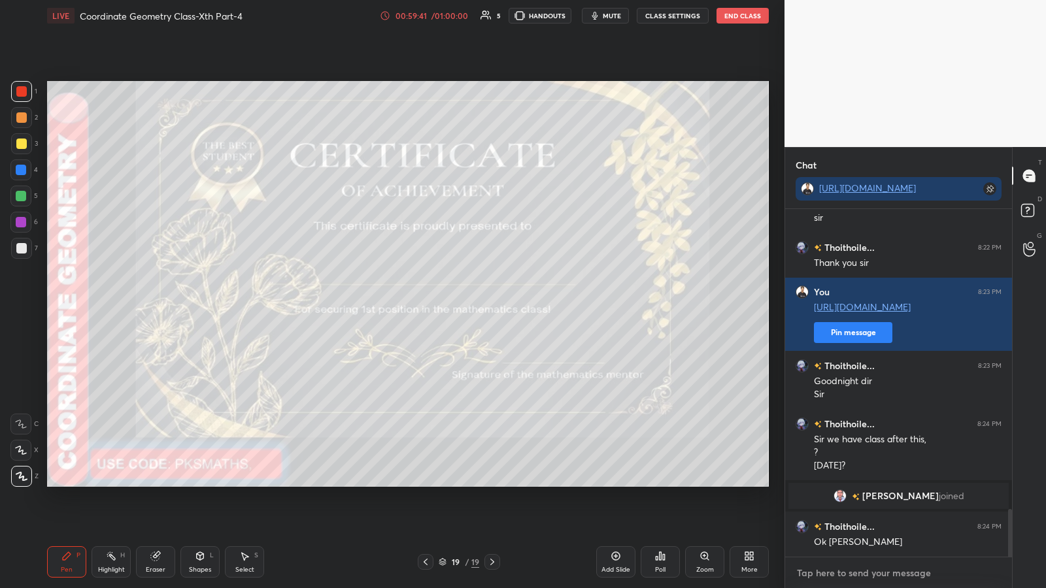
type textarea "x"
paste textarea "[URL][DOMAIN_NAME]"
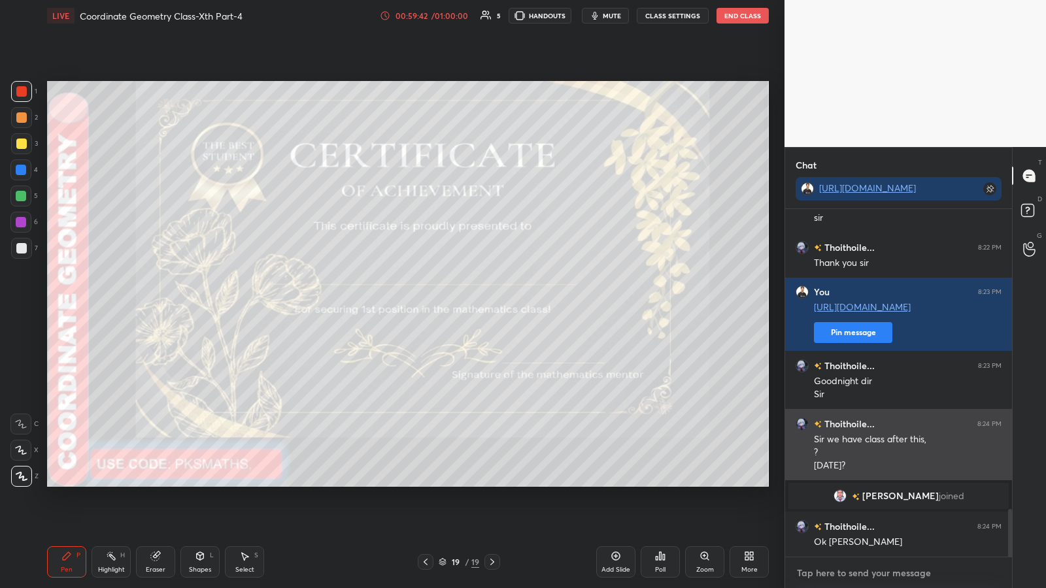
type textarea "[URL][DOMAIN_NAME]"
type textarea "x"
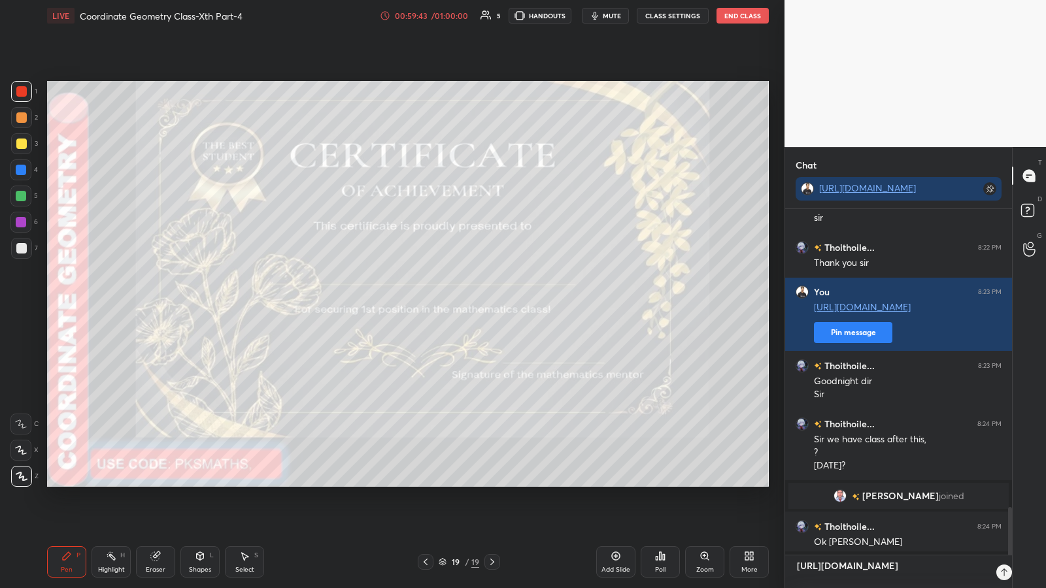
scroll to position [375, 223]
type textarea "[URL][DOMAIN_NAME]"
click at [469, 307] on icon at bounding box center [991, 572] width 10 height 10
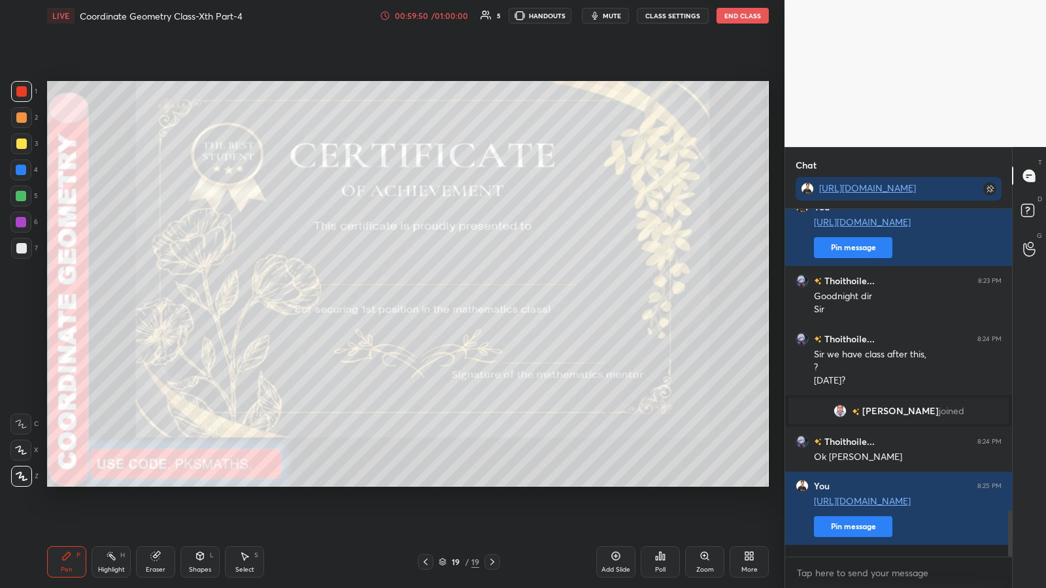
click at [469, 307] on icon at bounding box center [616, 556] width 4 height 4
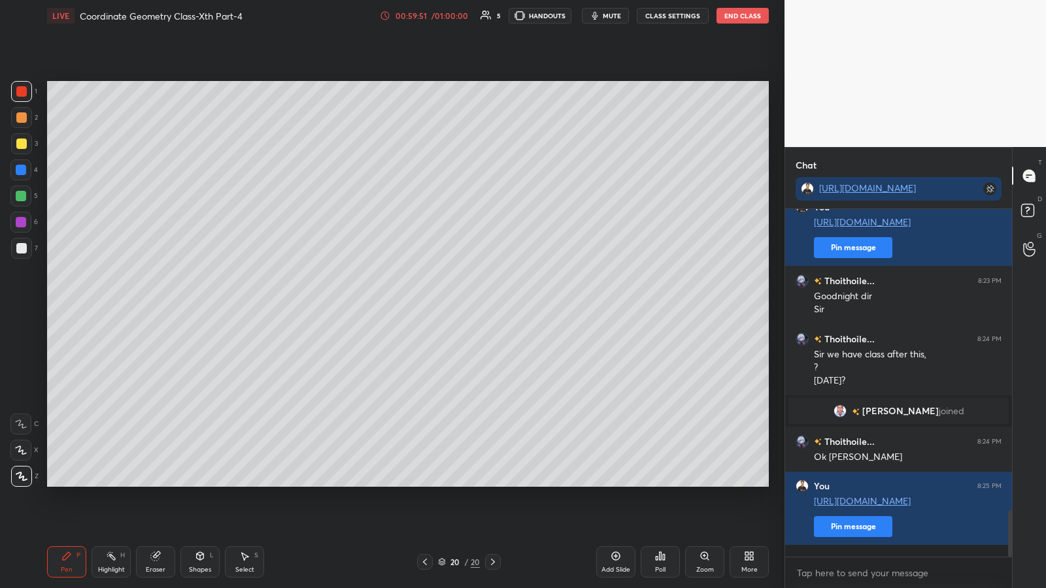
click at [19, 117] on div at bounding box center [21, 117] width 10 height 10
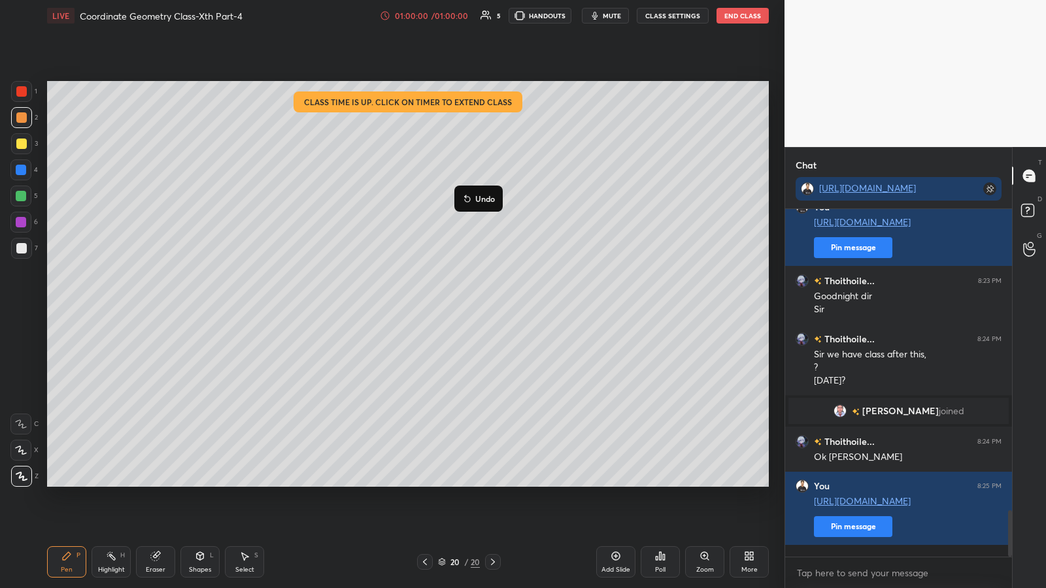
click at [469, 197] on p "Undo" at bounding box center [485, 199] width 20 height 10
click at [24, 246] on div at bounding box center [21, 248] width 10 height 10
click at [469, 14] on button "End Class" at bounding box center [743, 16] width 52 height 16
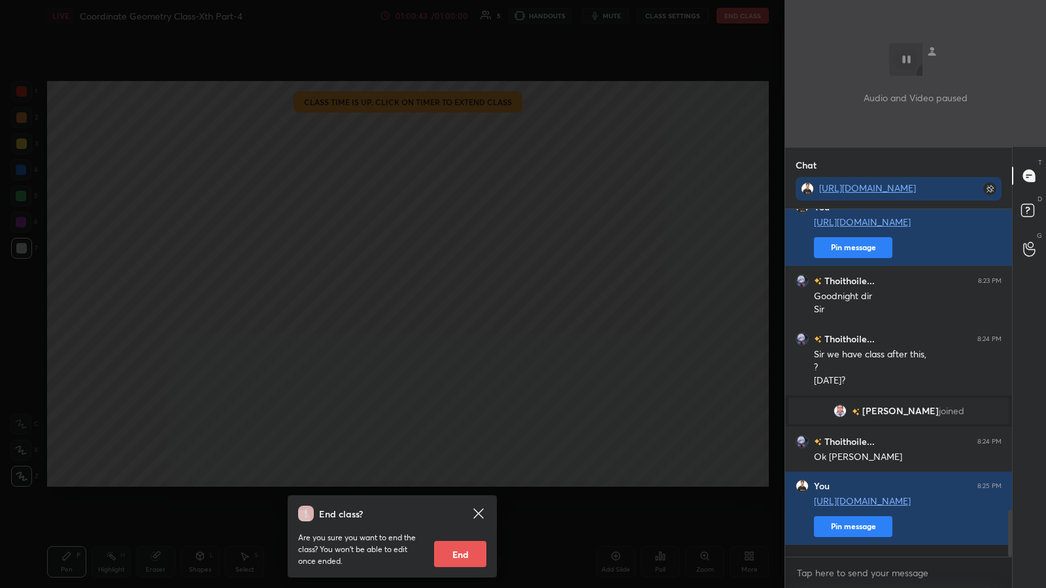
click at [469, 307] on icon at bounding box center [478, 514] width 10 height 10
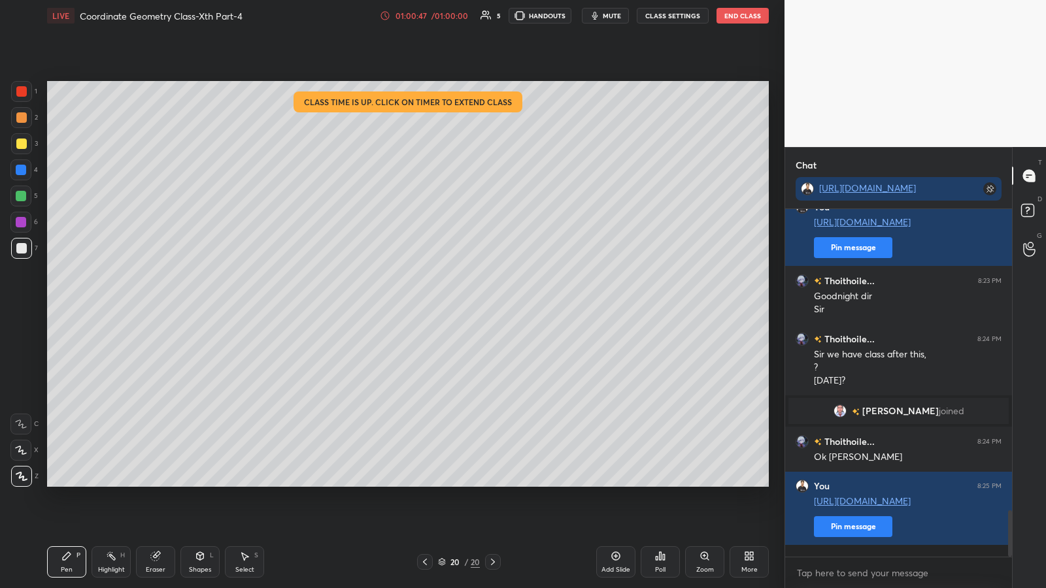
click at [469, 15] on button "End Class" at bounding box center [743, 16] width 52 height 16
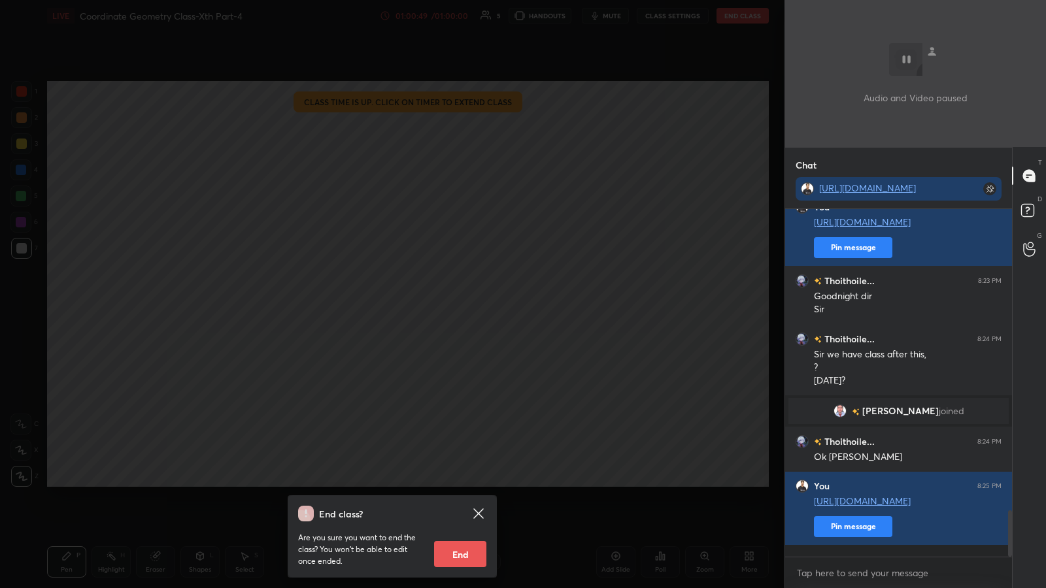
click at [469, 307] on icon at bounding box center [478, 514] width 10 height 10
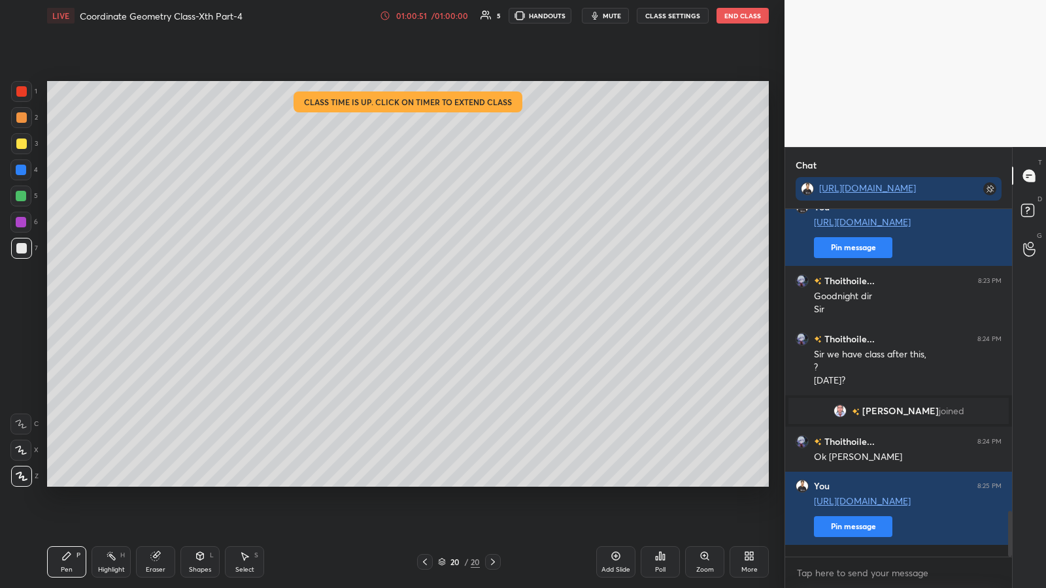
scroll to position [2302, 0]
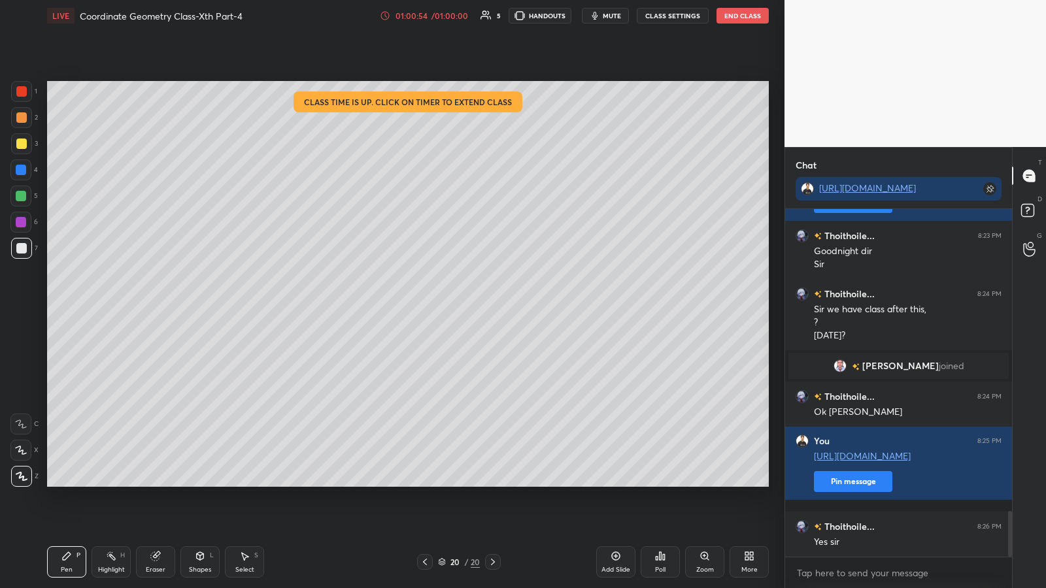
click at [469, 13] on button "End Class" at bounding box center [743, 16] width 52 height 16
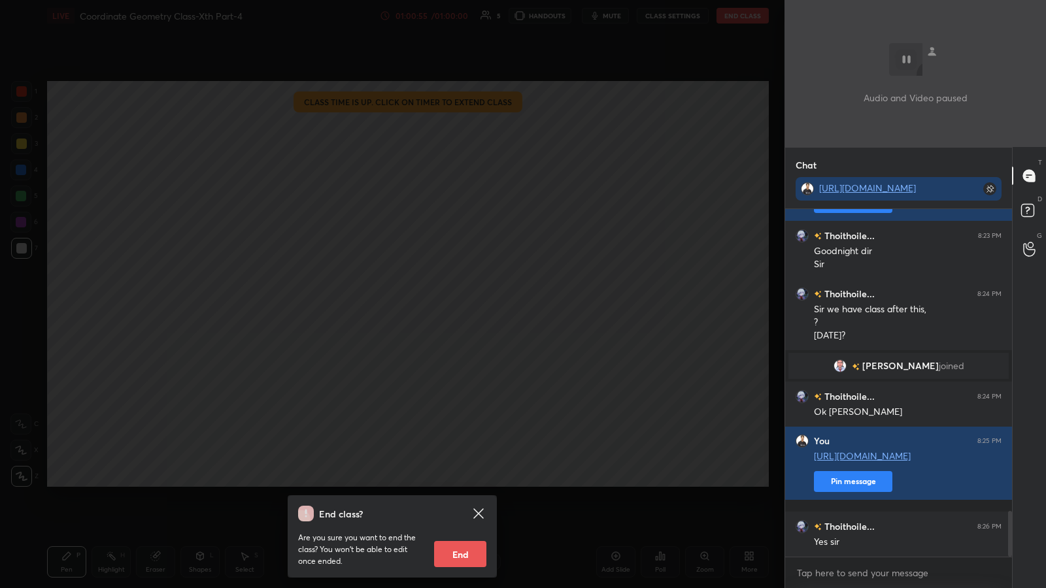
click at [458, 307] on button "End" at bounding box center [460, 554] width 52 height 26
type textarea "x"
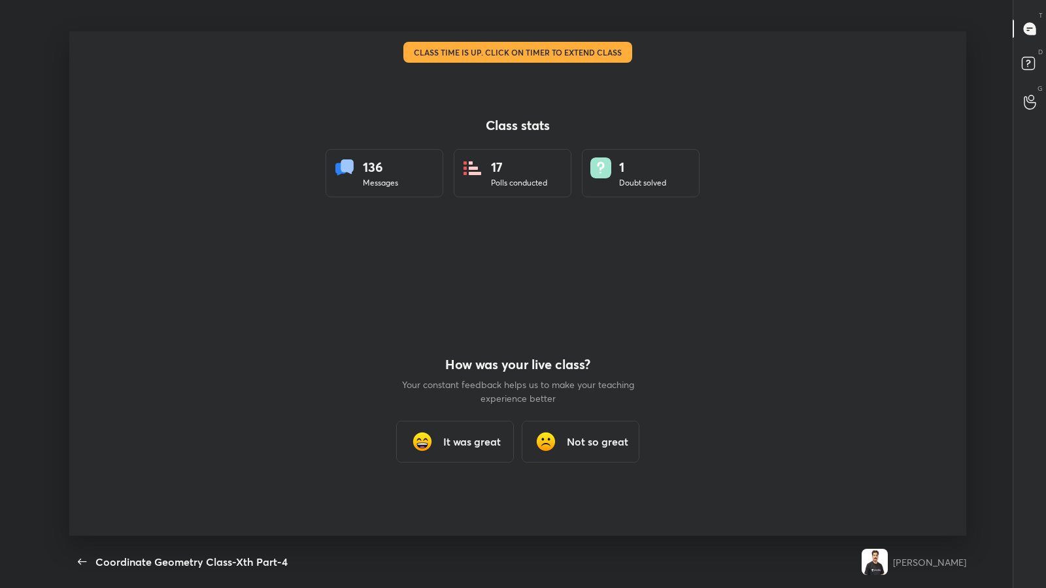
scroll to position [0, 0]
click at [469, 307] on h3 "It was great" at bounding box center [472, 442] width 58 height 16
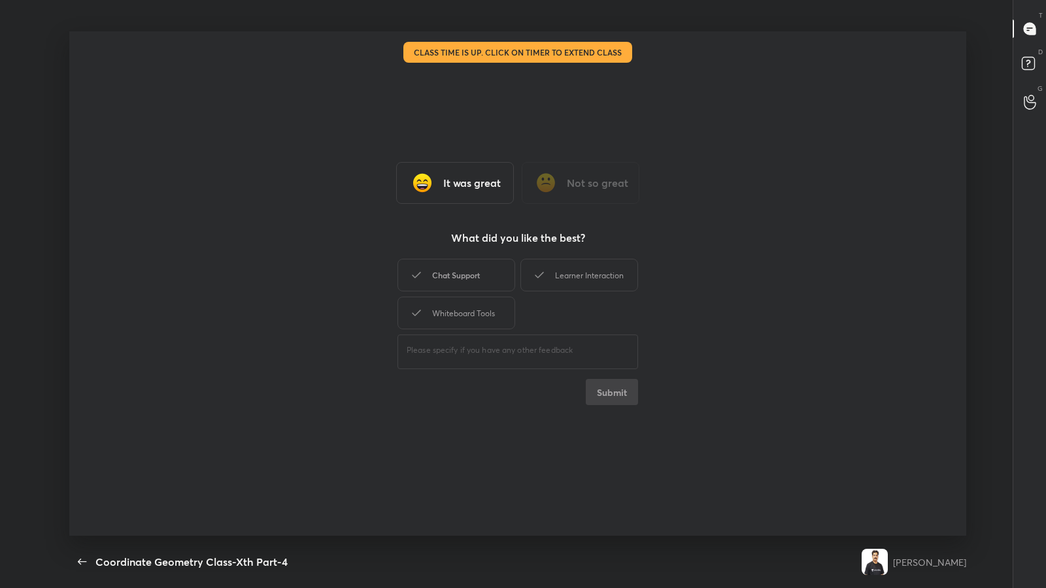
click at [469, 275] on div "Chat Support" at bounding box center [456, 275] width 118 height 33
click at [469, 275] on div "Learner Interaction" at bounding box center [579, 275] width 118 height 33
click at [469, 307] on div "Whiteboard Tools" at bounding box center [456, 313] width 118 height 33
click at [469, 307] on button "Submit" at bounding box center [612, 392] width 52 height 26
